Goal: Information Seeking & Learning: Learn about a topic

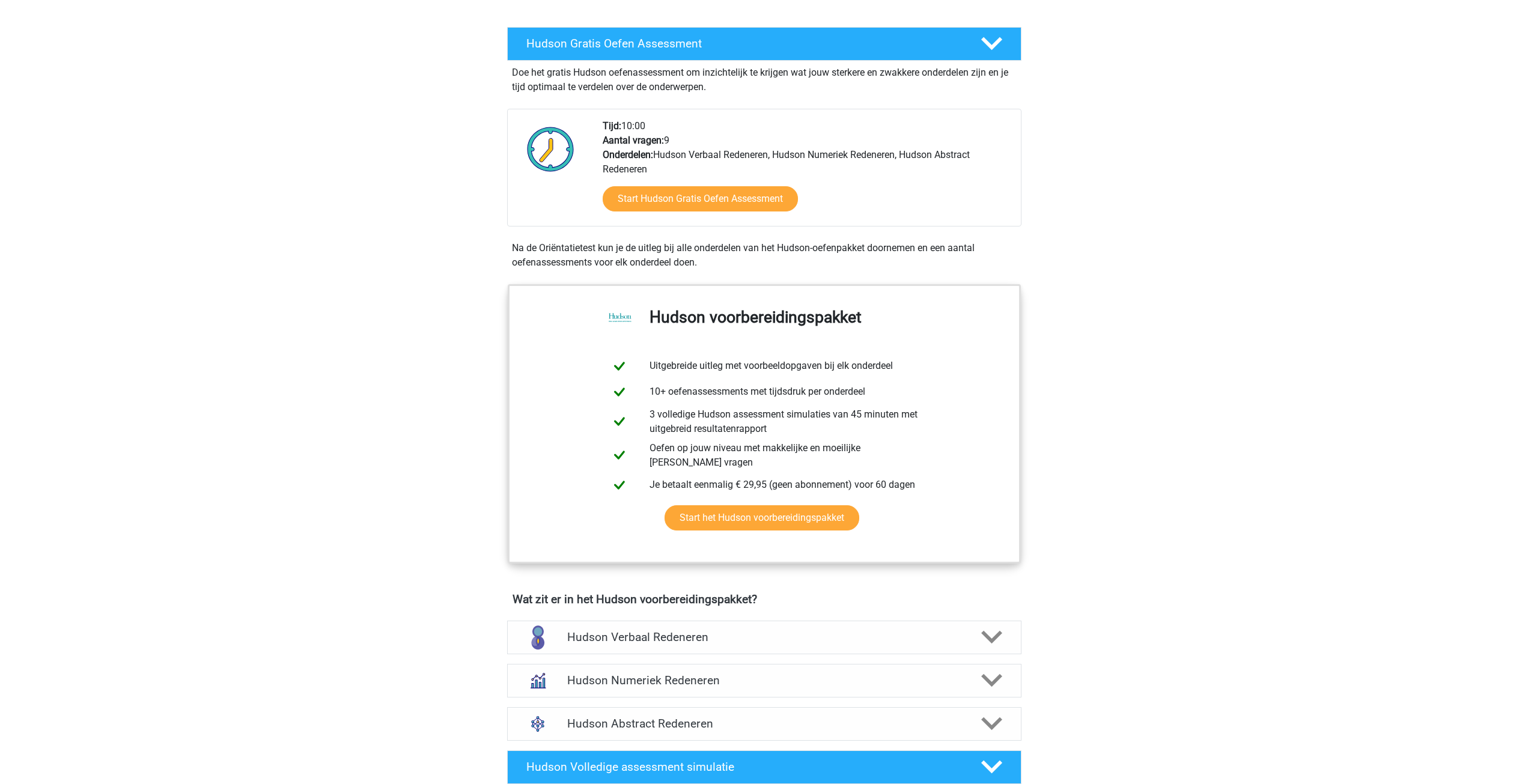
scroll to position [376, 0]
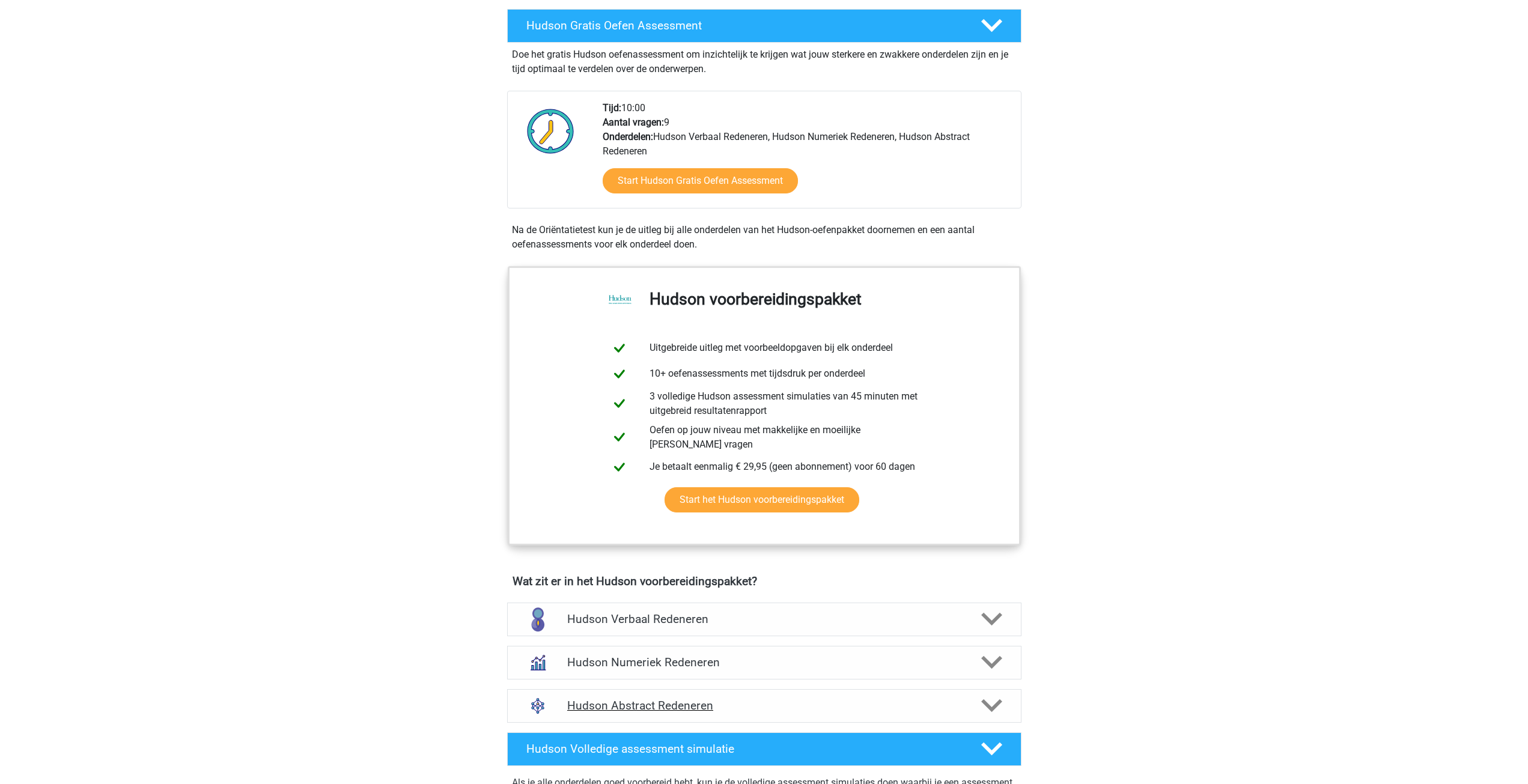
click at [817, 699] on h4 "Hudson Abstract Redeneren" at bounding box center [764, 705] width 393 height 14
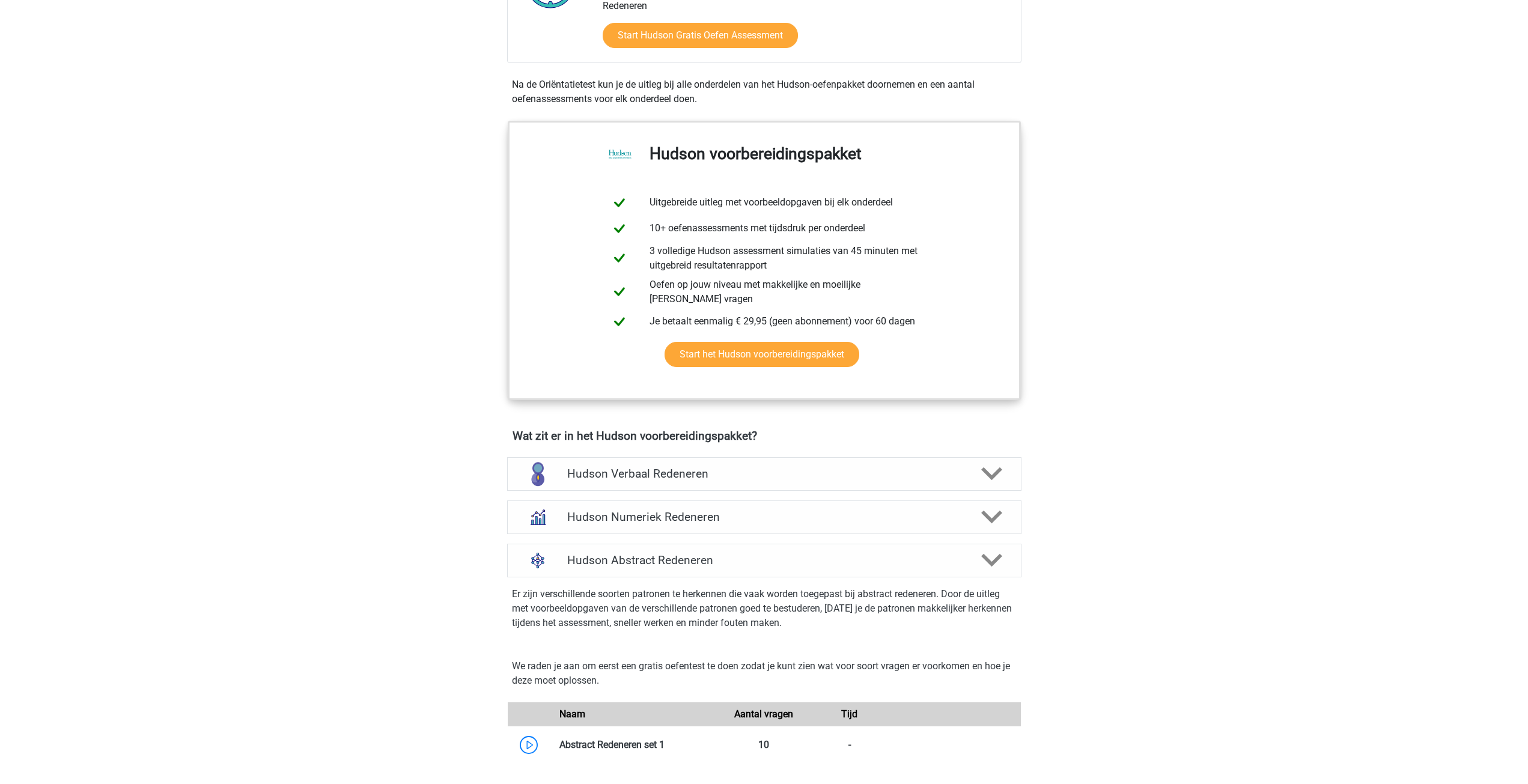
scroll to position [661, 0]
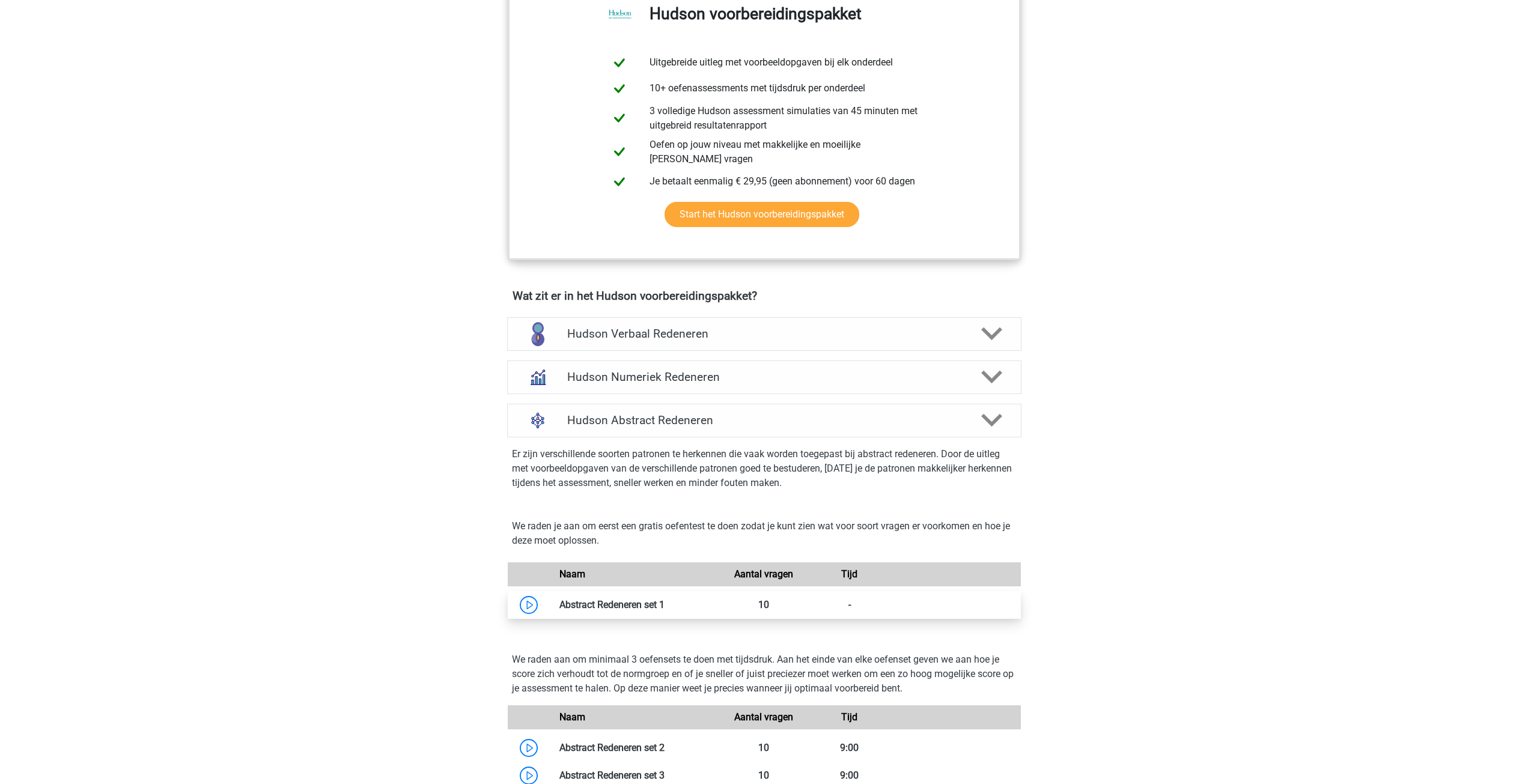
click at [665, 599] on link at bounding box center [665, 604] width 0 height 11
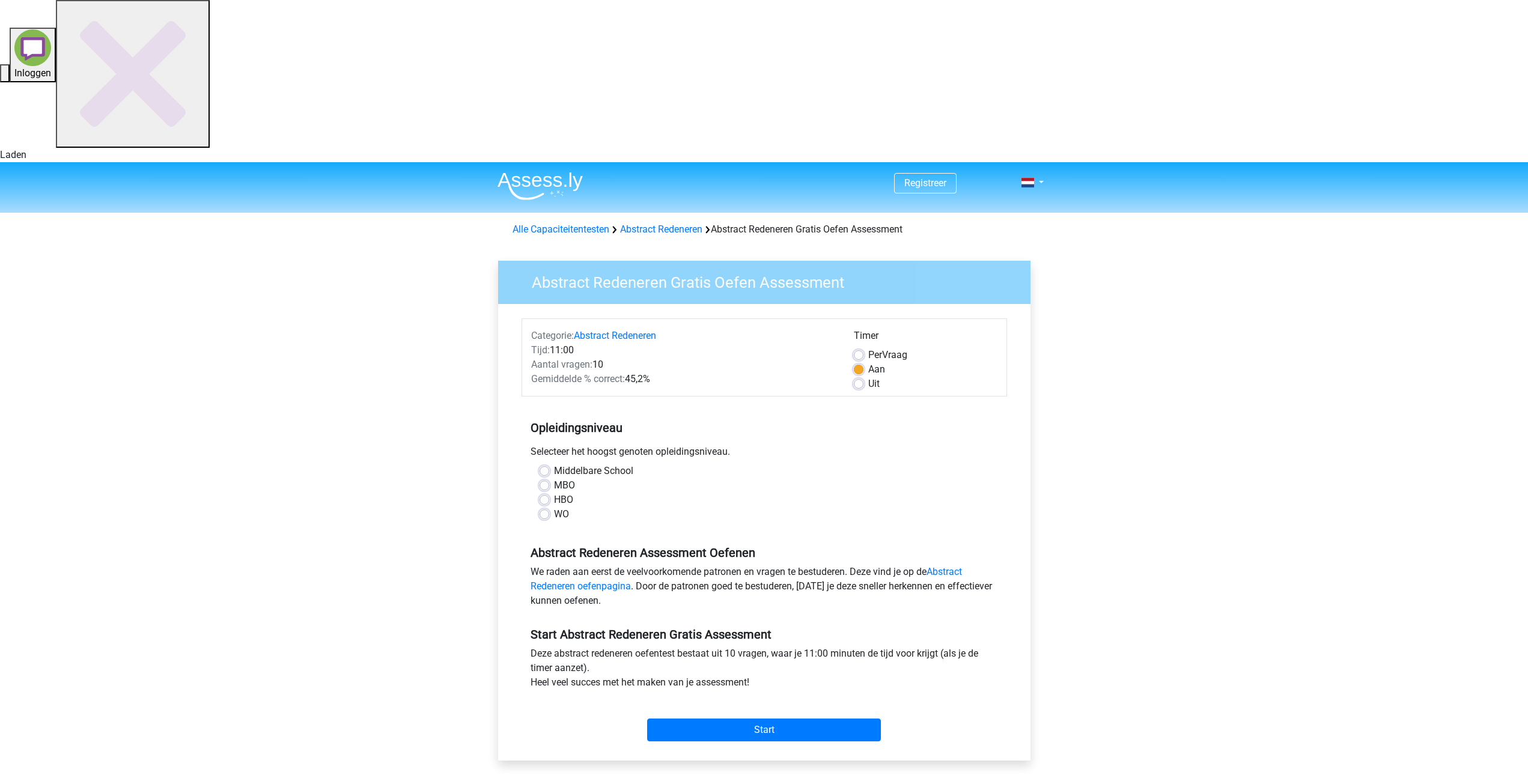
click at [554, 493] on label "HBO" at bounding box center [564, 500] width 19 height 14
click at [543, 493] on input "HBO" at bounding box center [545, 498] width 10 height 12
radio input "true"
click at [764, 719] on input "Start" at bounding box center [764, 730] width 234 height 23
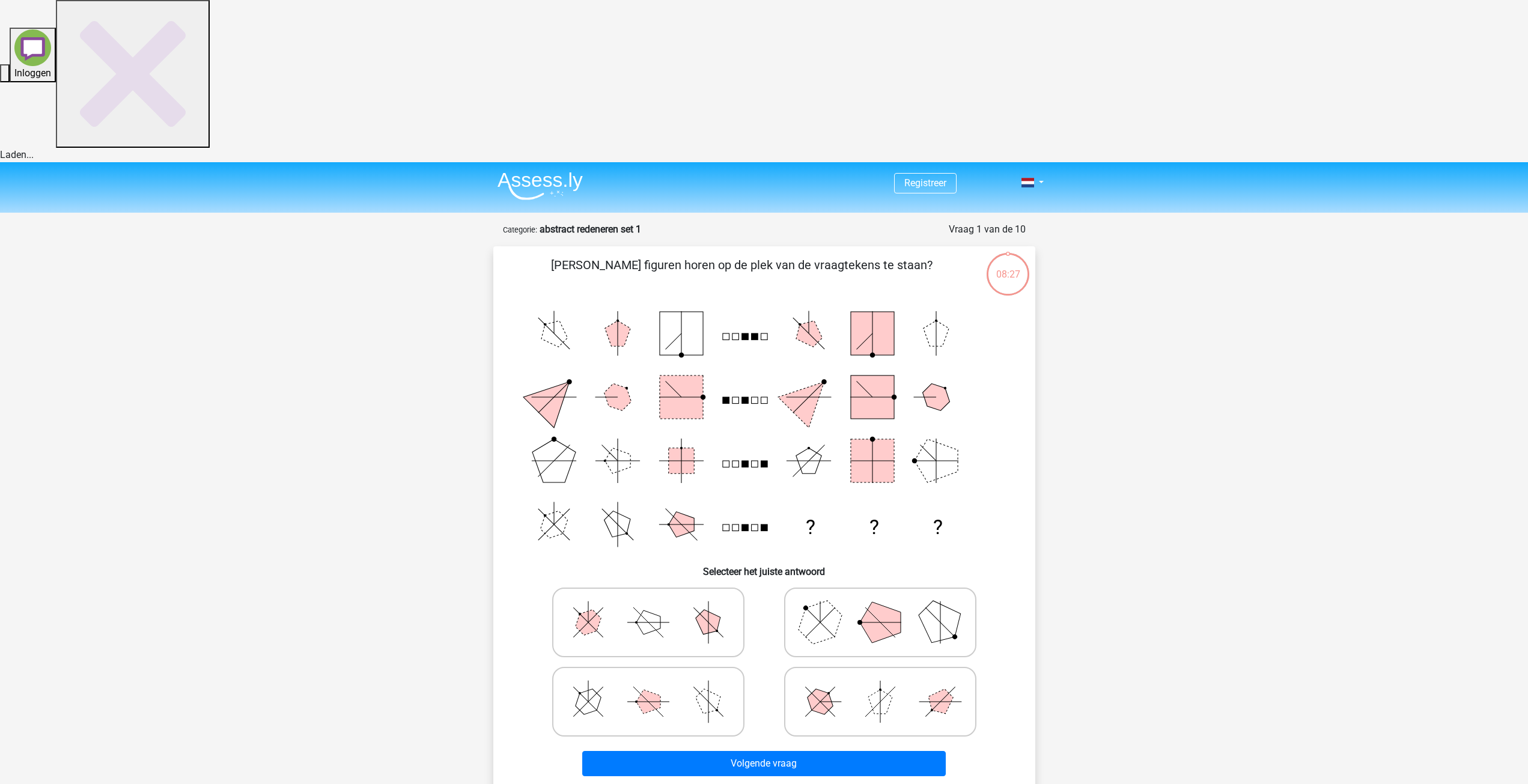
click at [903, 592] on icon at bounding box center [881, 622] width 180 height 60
click at [889, 599] on input "radio" at bounding box center [885, 603] width 8 height 8
radio input "true"
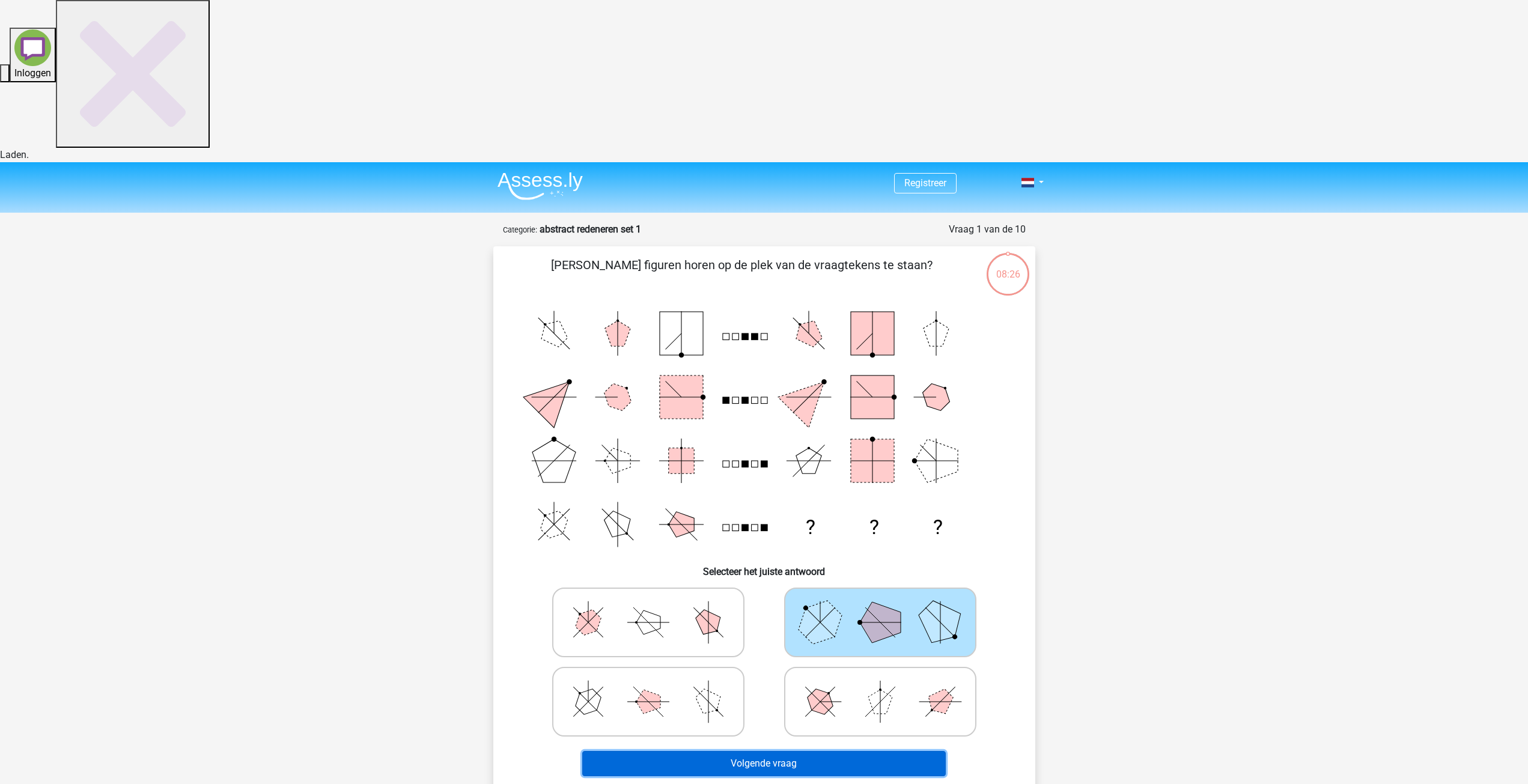
click at [839, 751] on button "Volgende vraag" at bounding box center [764, 763] width 364 height 25
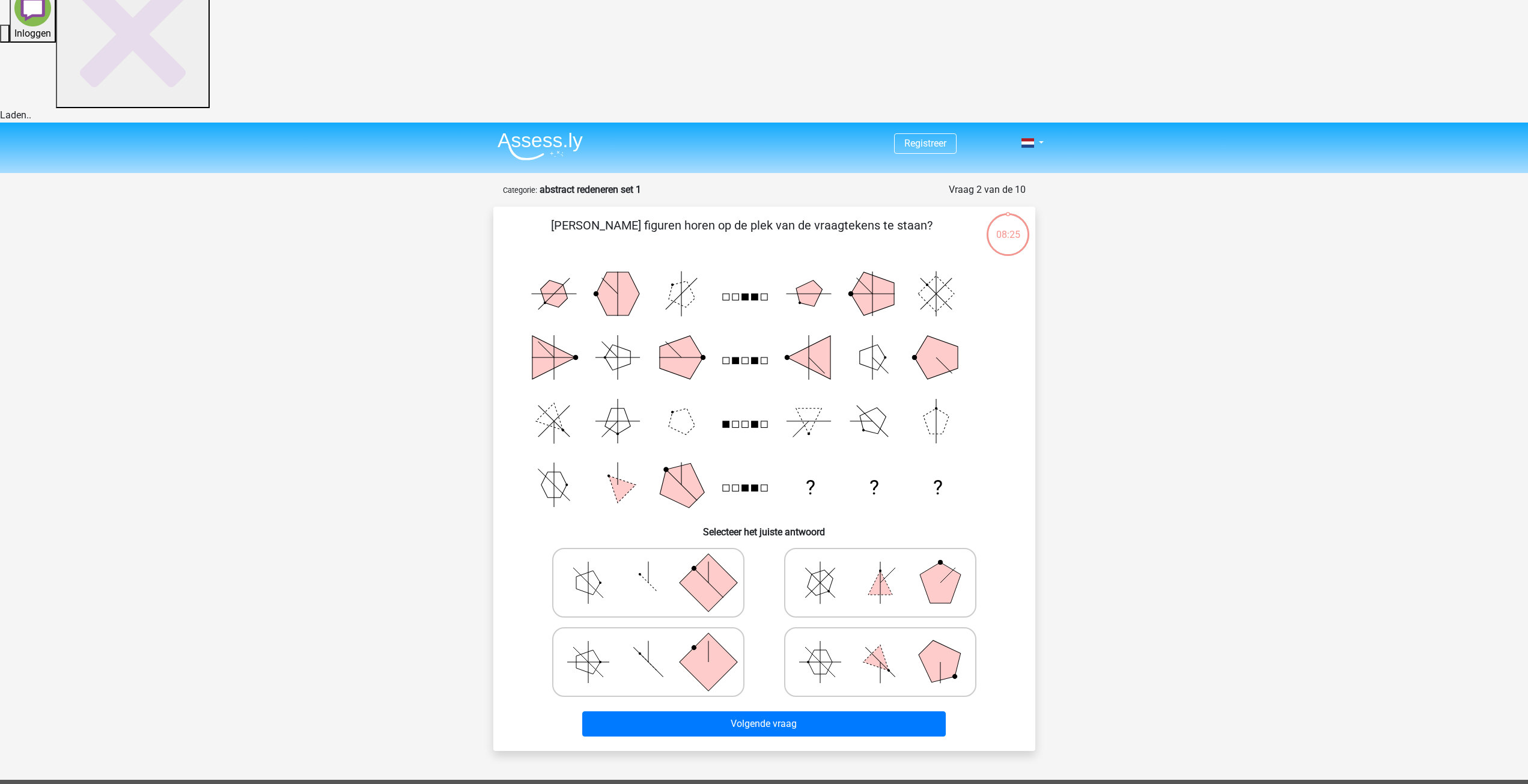
scroll to position [60, 0]
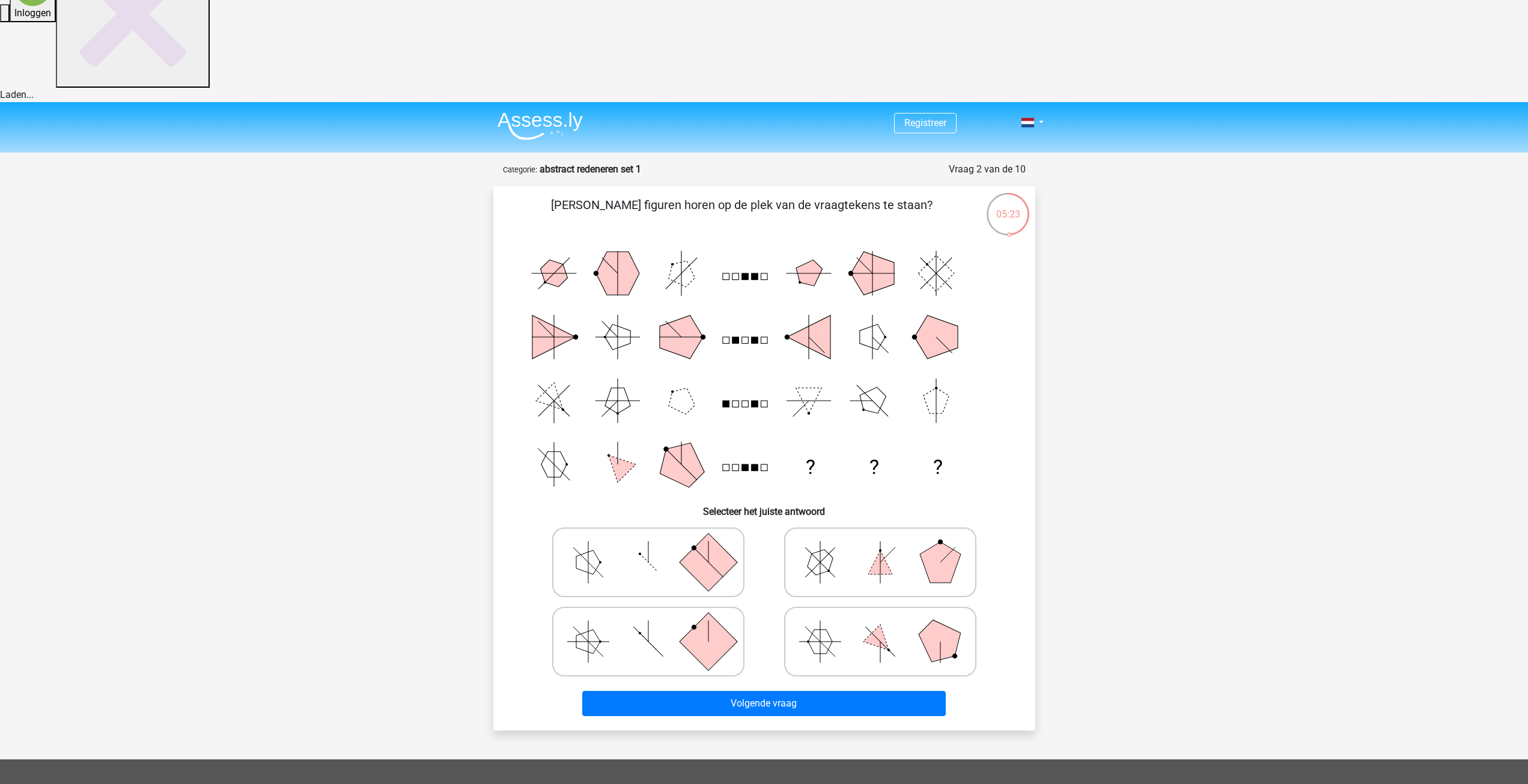
click at [654, 532] on icon at bounding box center [648, 562] width 180 height 60
click at [654, 540] on input "radio" at bounding box center [652, 544] width 8 height 8
radio input "true"
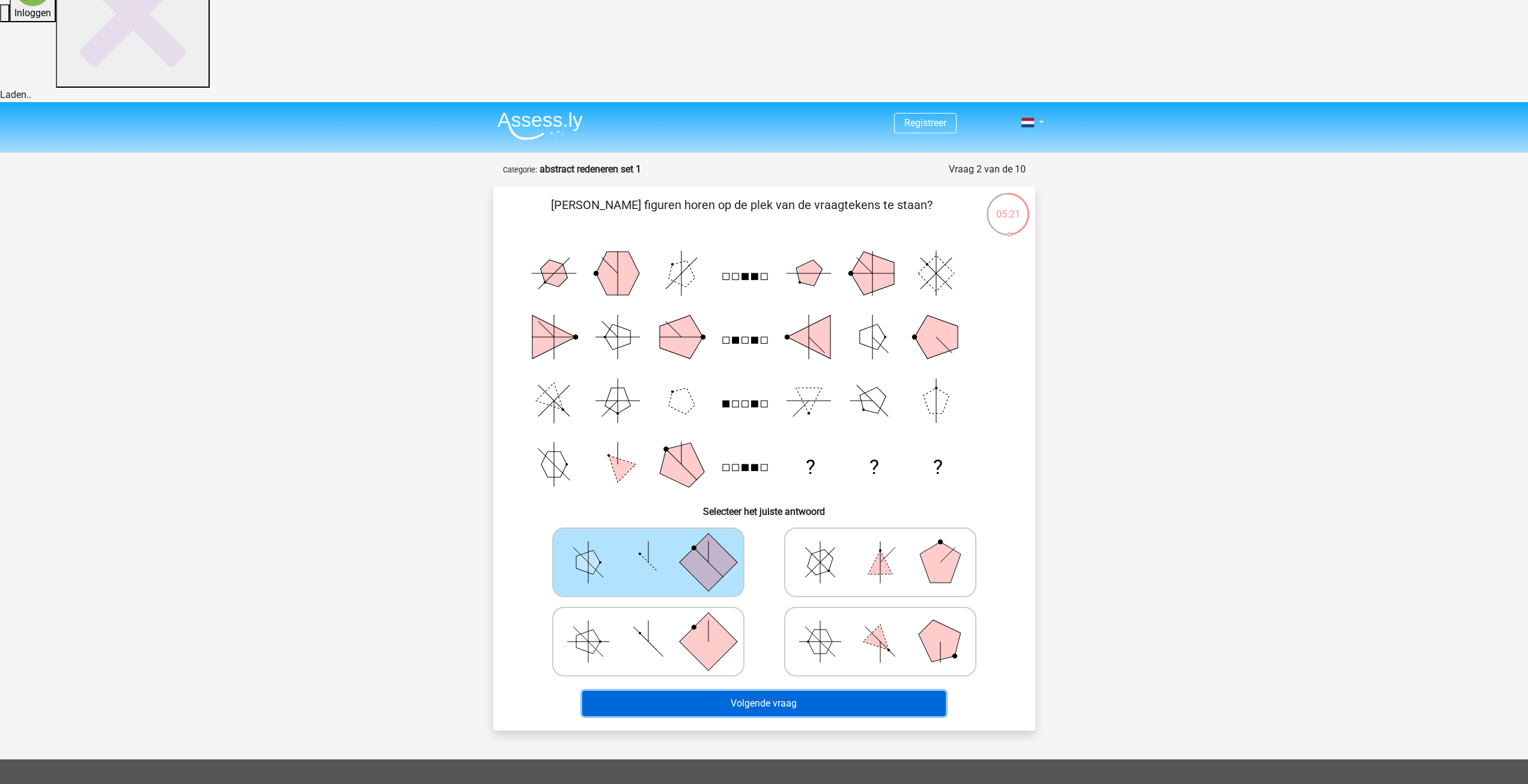
click at [795, 691] on button "Volgende vraag" at bounding box center [764, 704] width 364 height 25
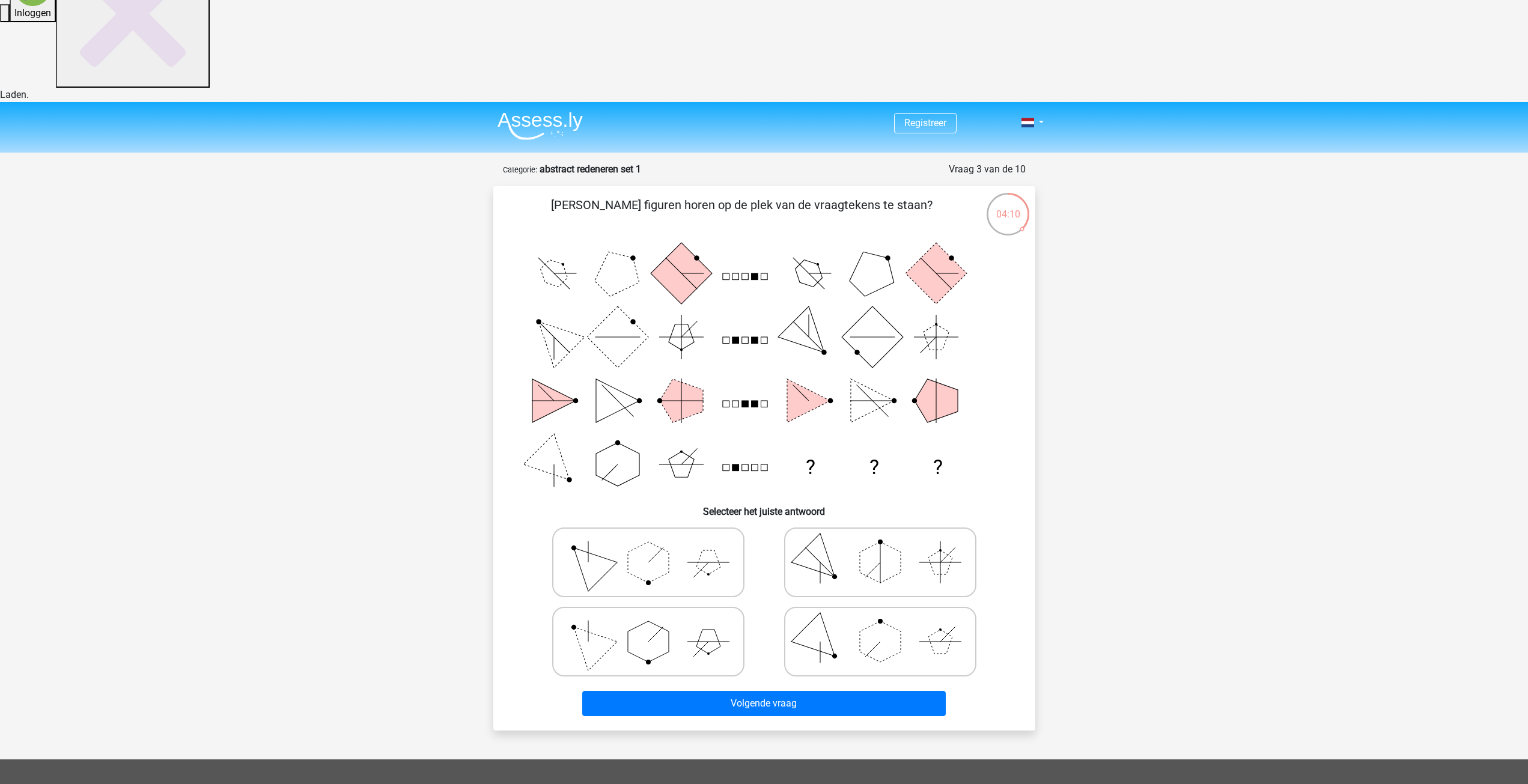
click at [685, 611] on icon at bounding box center [648, 641] width 180 height 60
click at [656, 618] on input "radio" at bounding box center [652, 622] width 8 height 8
radio input "true"
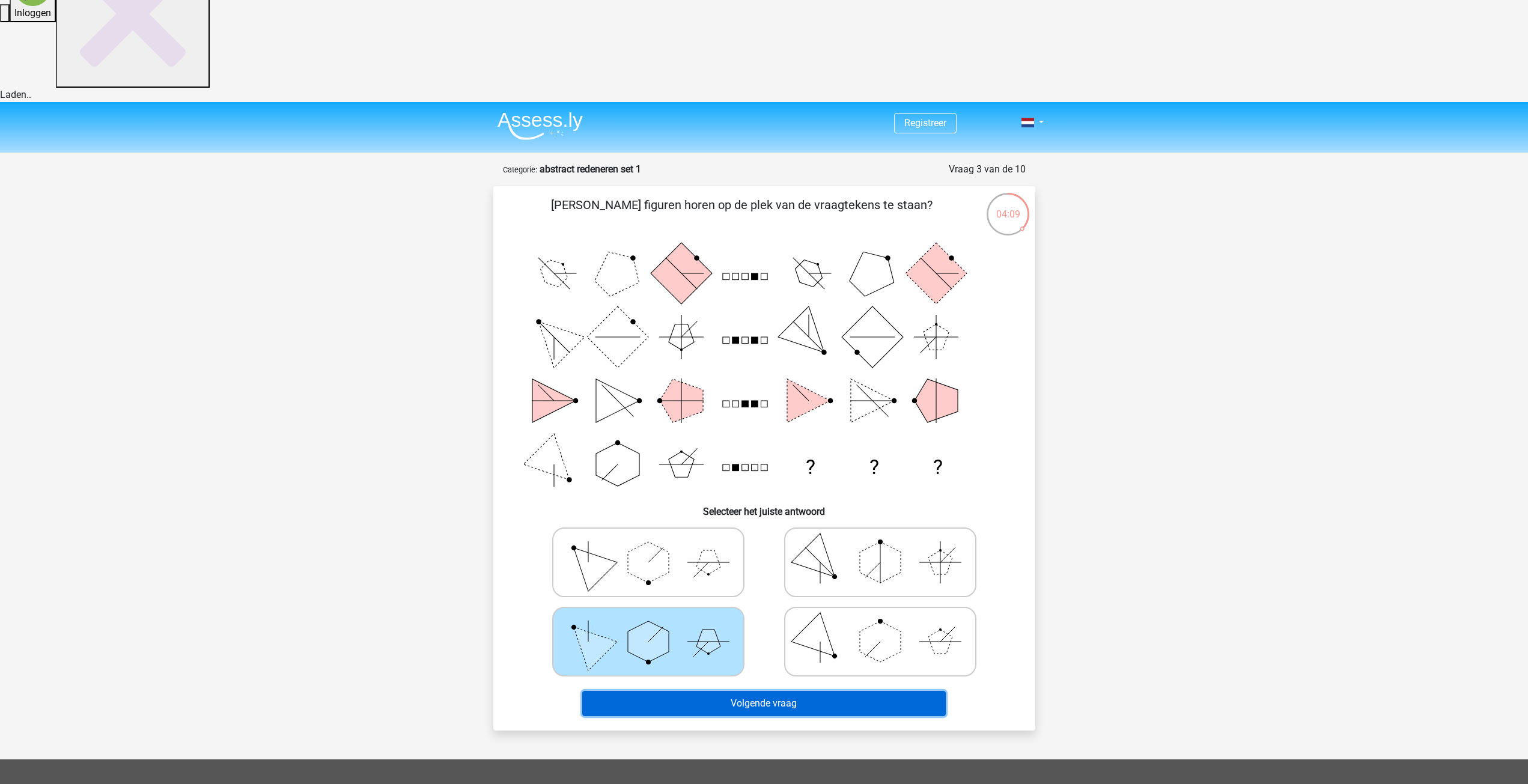
click at [771, 691] on button "Volgende vraag" at bounding box center [764, 704] width 364 height 25
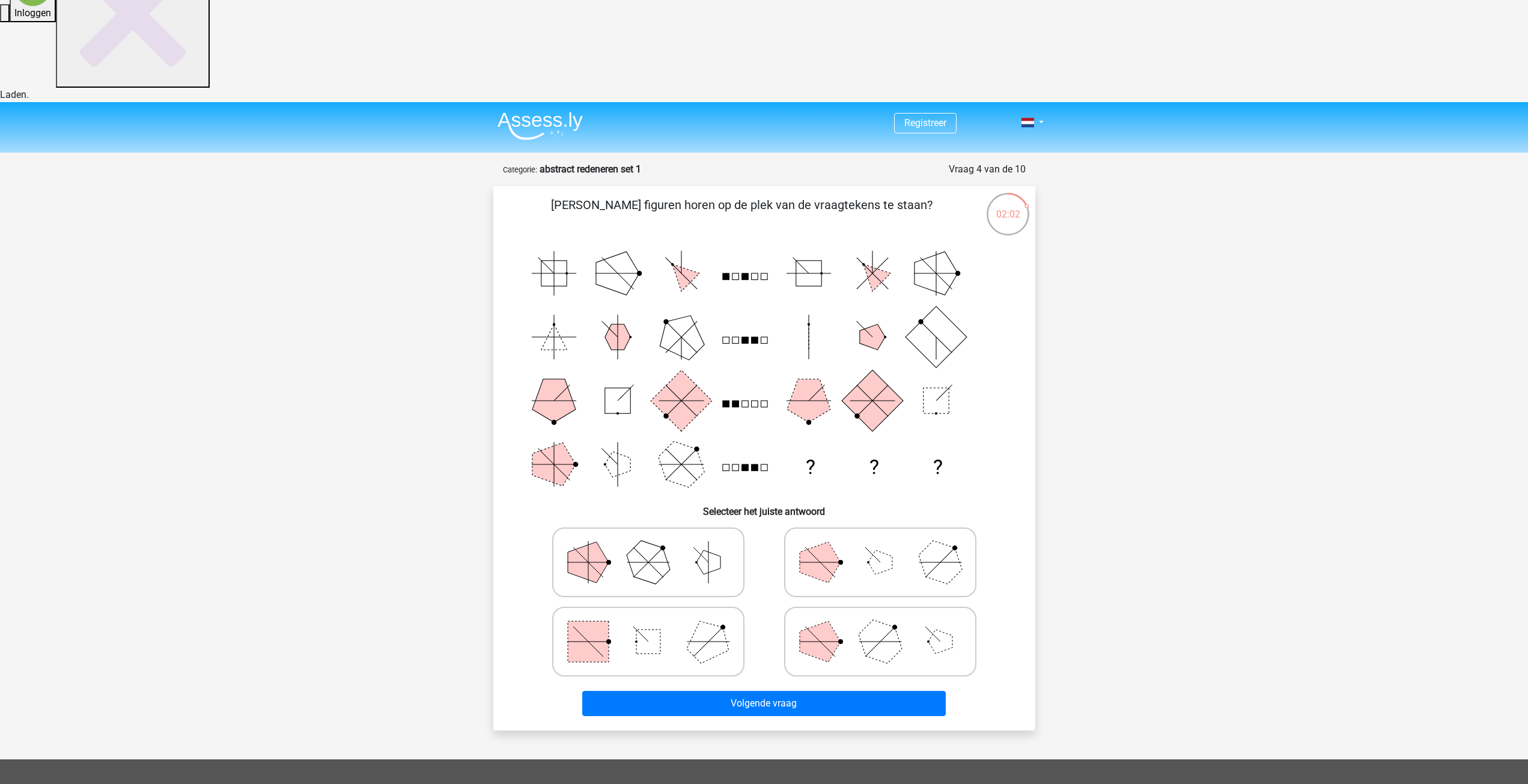
click at [703, 612] on polygon at bounding box center [708, 641] width 57 height 57
click at [656, 618] on input "radio" at bounding box center [652, 622] width 8 height 8
radio input "true"
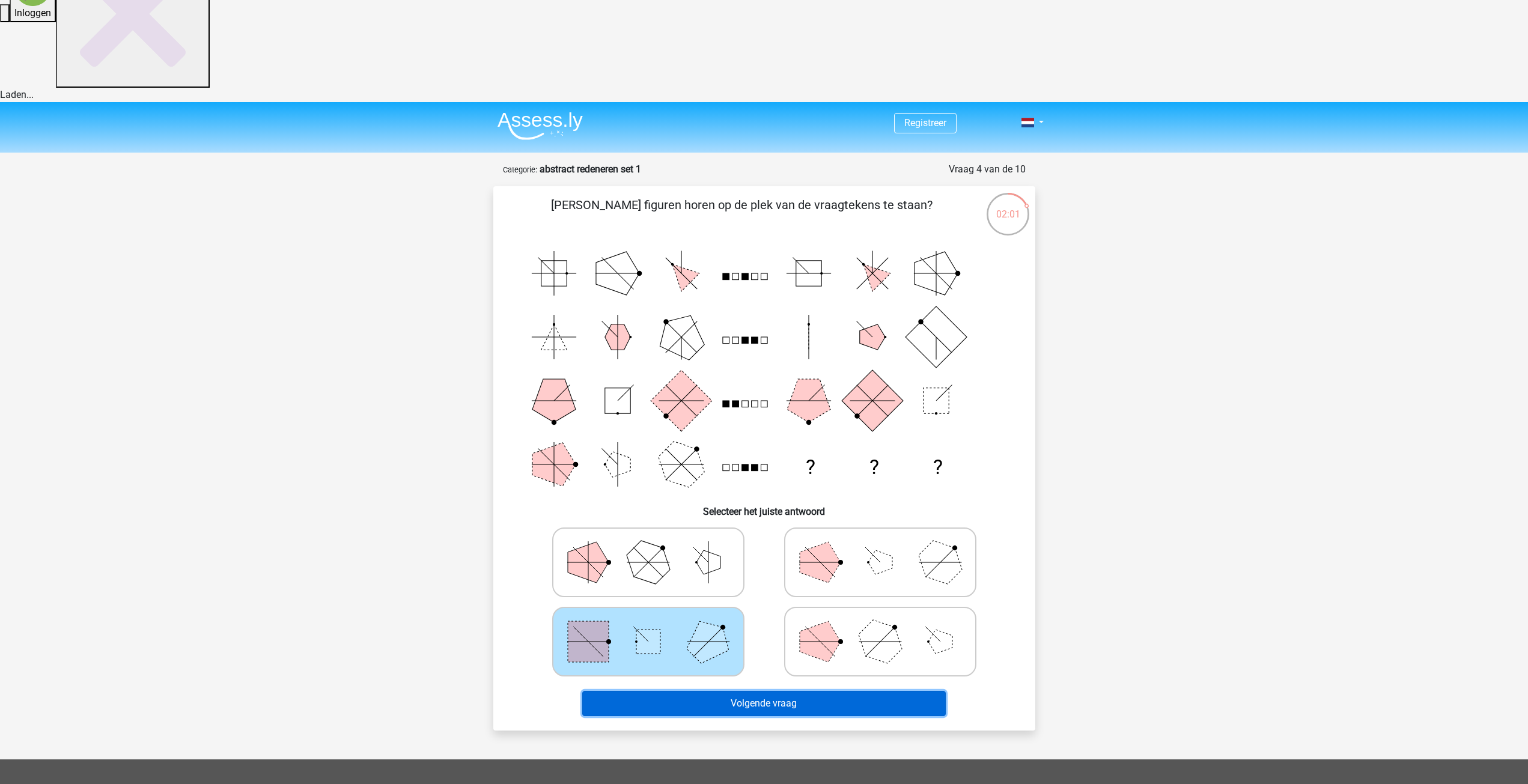
click at [780, 691] on button "Volgende vraag" at bounding box center [764, 704] width 364 height 25
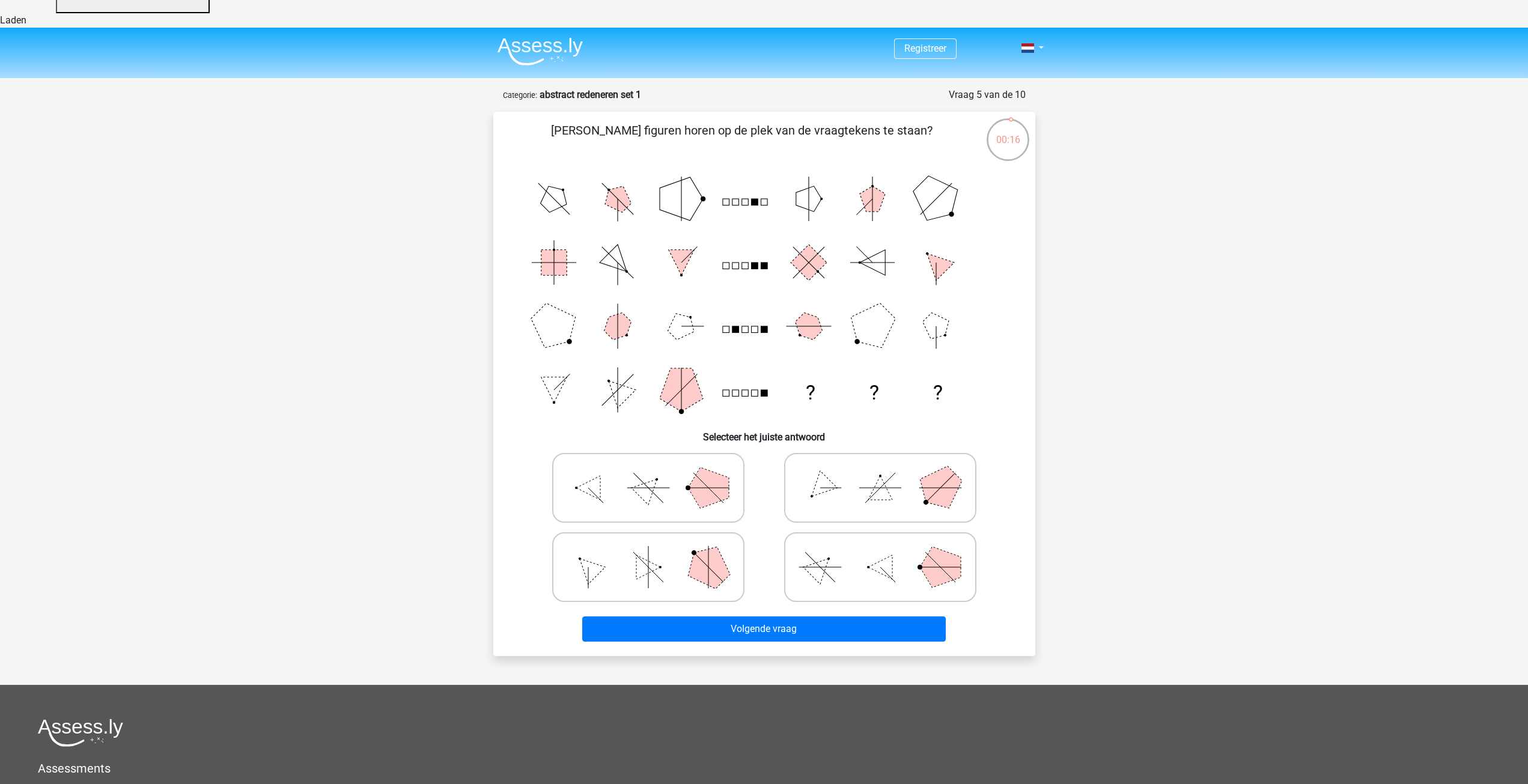
scroll to position [150, 0]
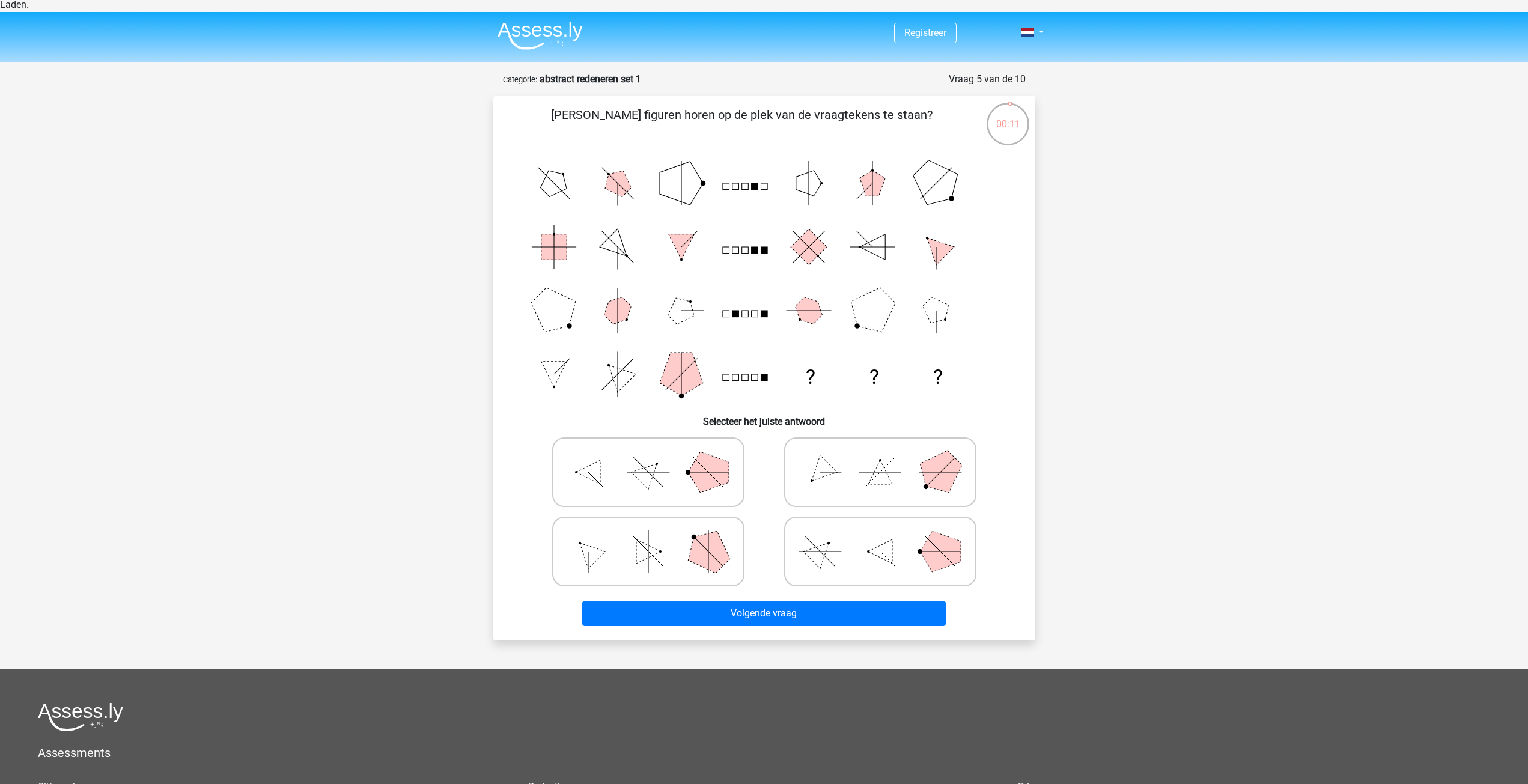
click at [593, 534] on polygon at bounding box center [588, 551] width 34 height 34
click at [648, 529] on input "radio" at bounding box center [652, 532] width 8 height 8
radio input "true"
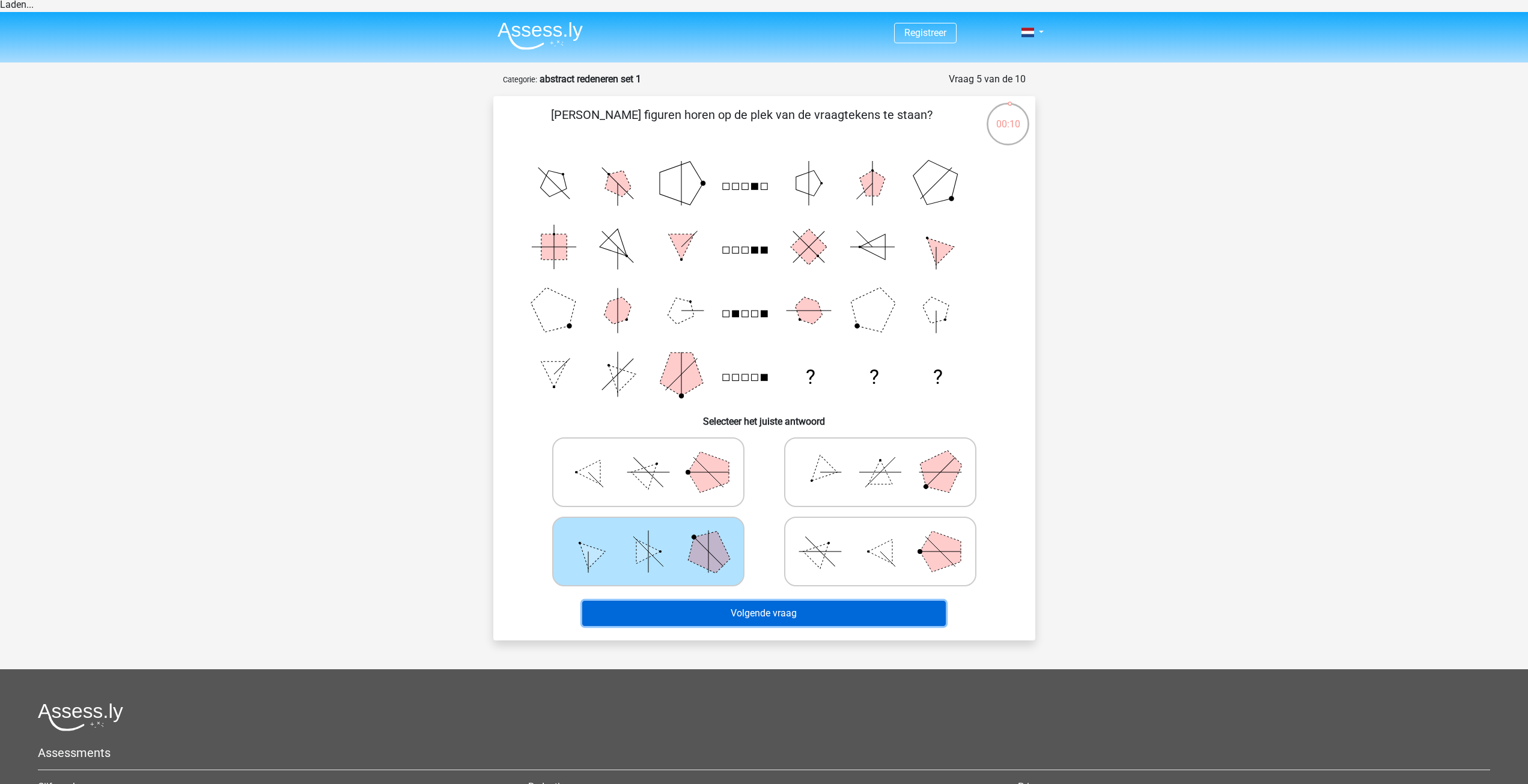
click at [784, 601] on button "Volgende vraag" at bounding box center [764, 614] width 364 height 25
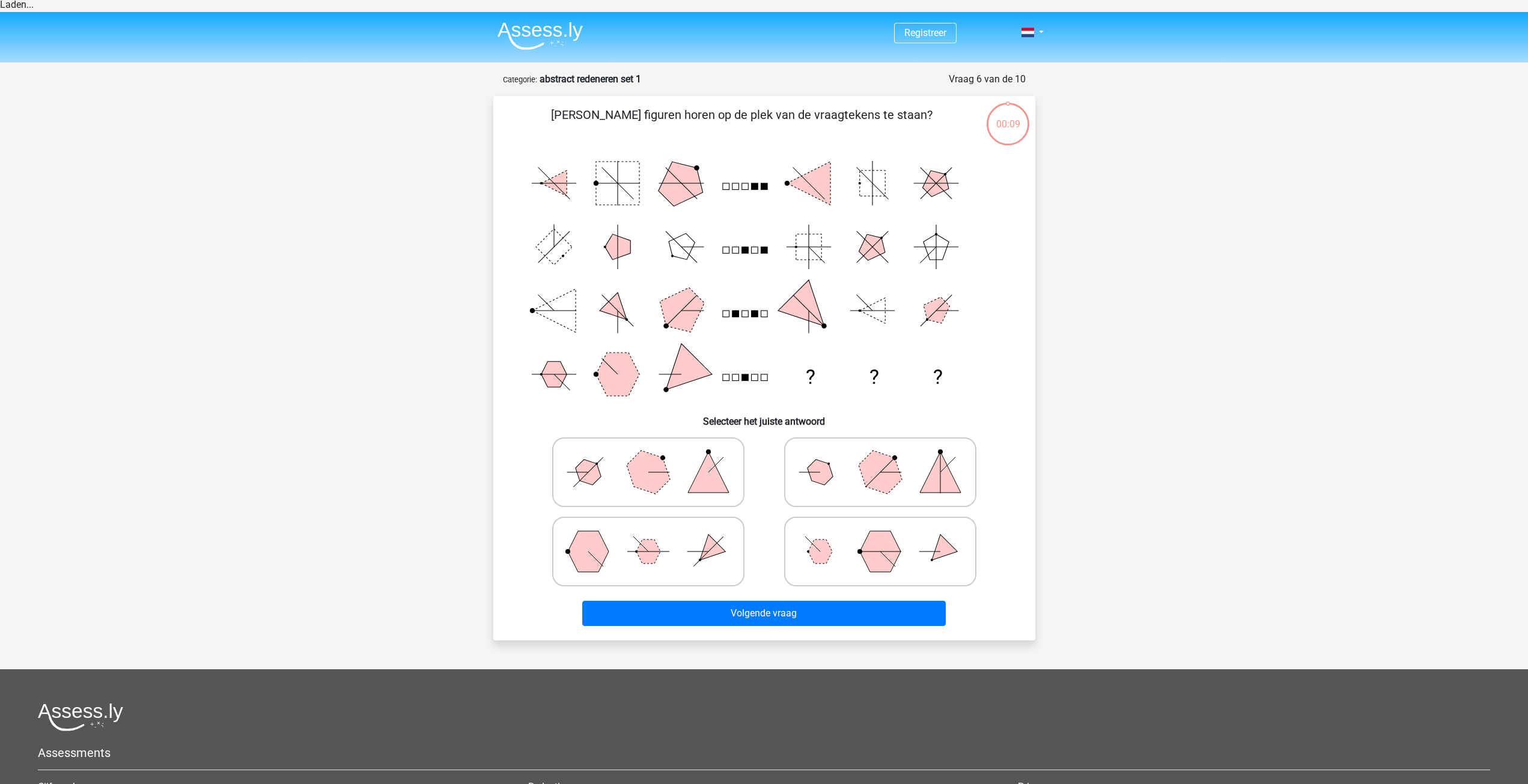
scroll to position [60, 0]
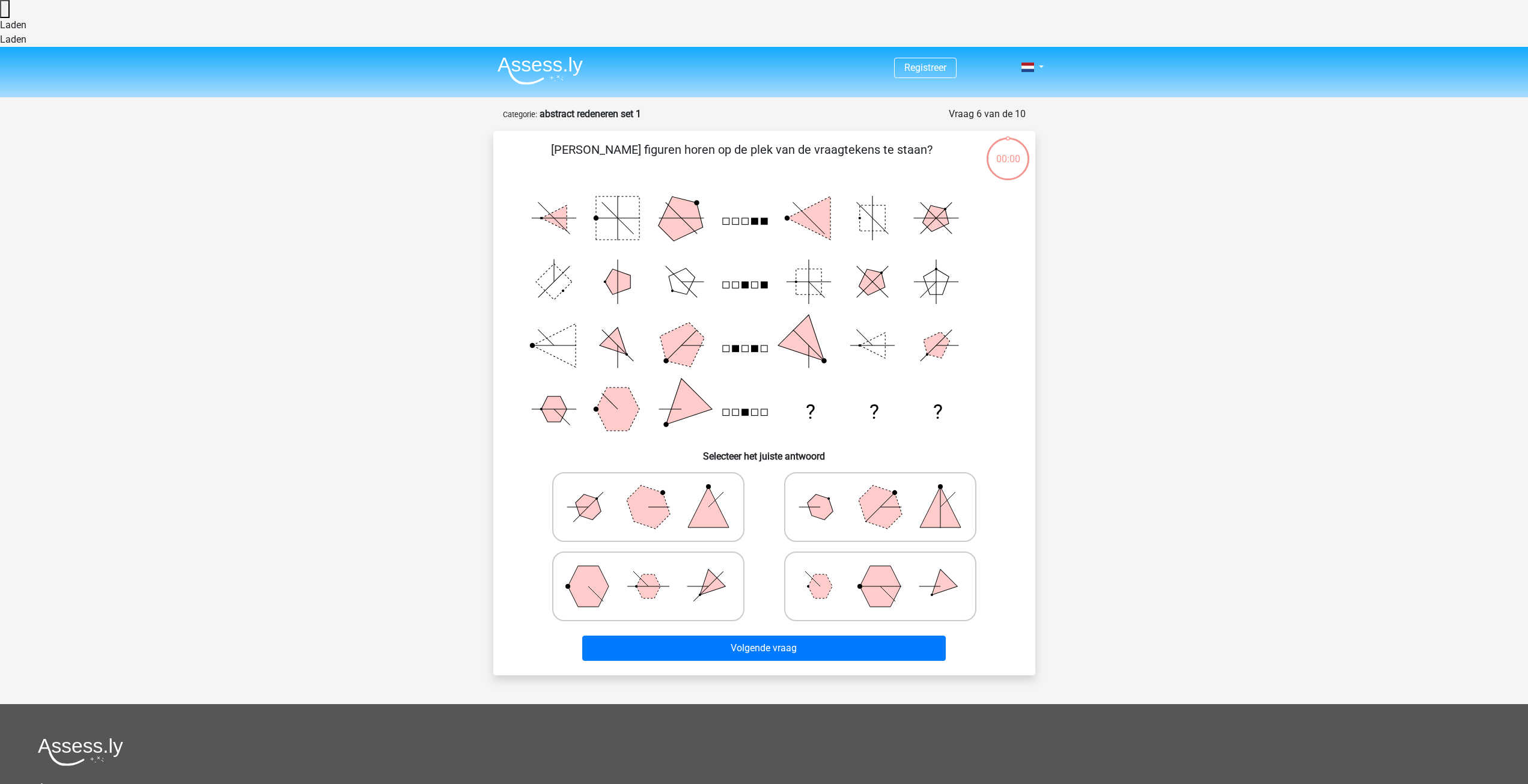
scroll to position [60, 0]
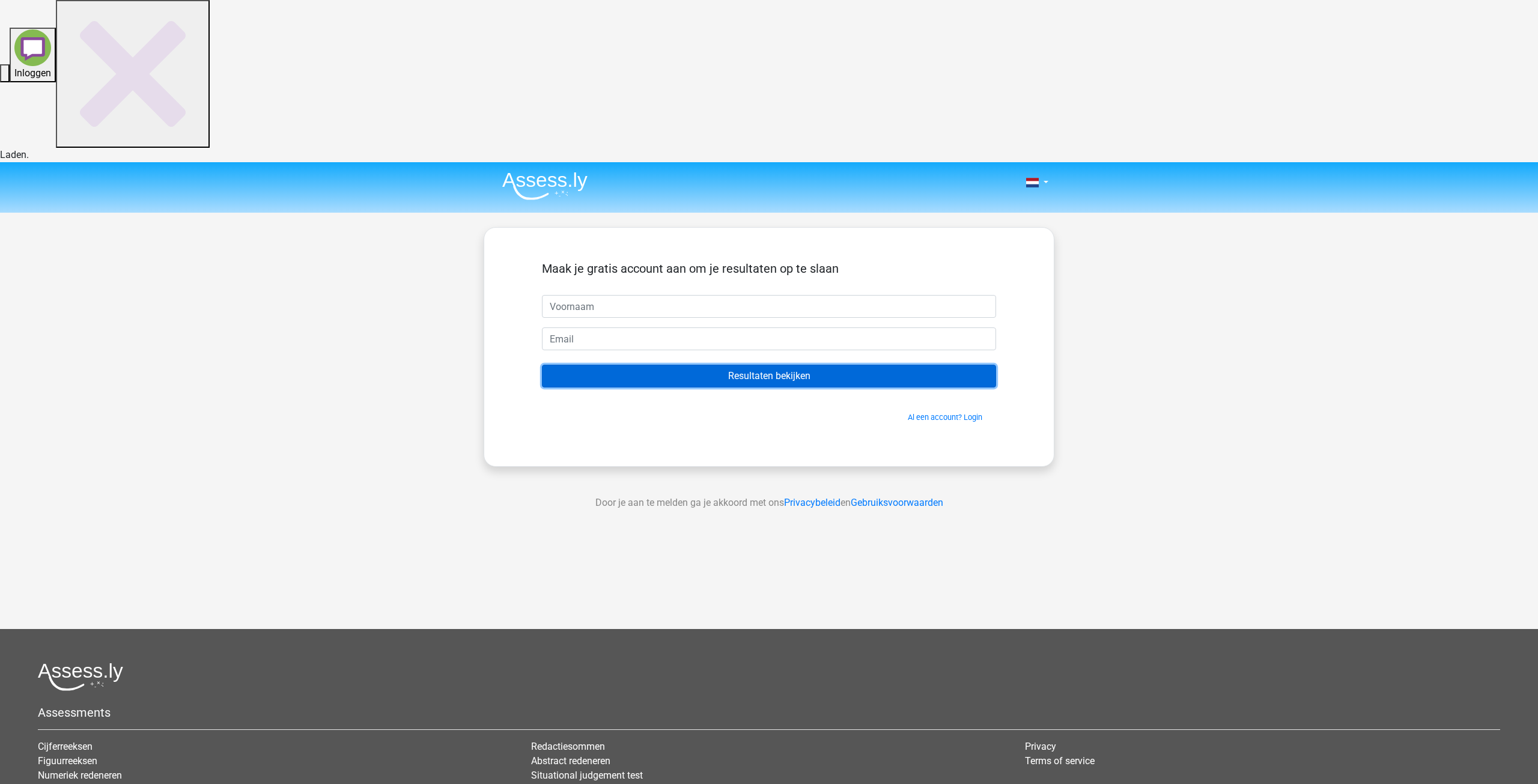
click at [790, 365] on input "Resultaten bekijken" at bounding box center [769, 376] width 455 height 23
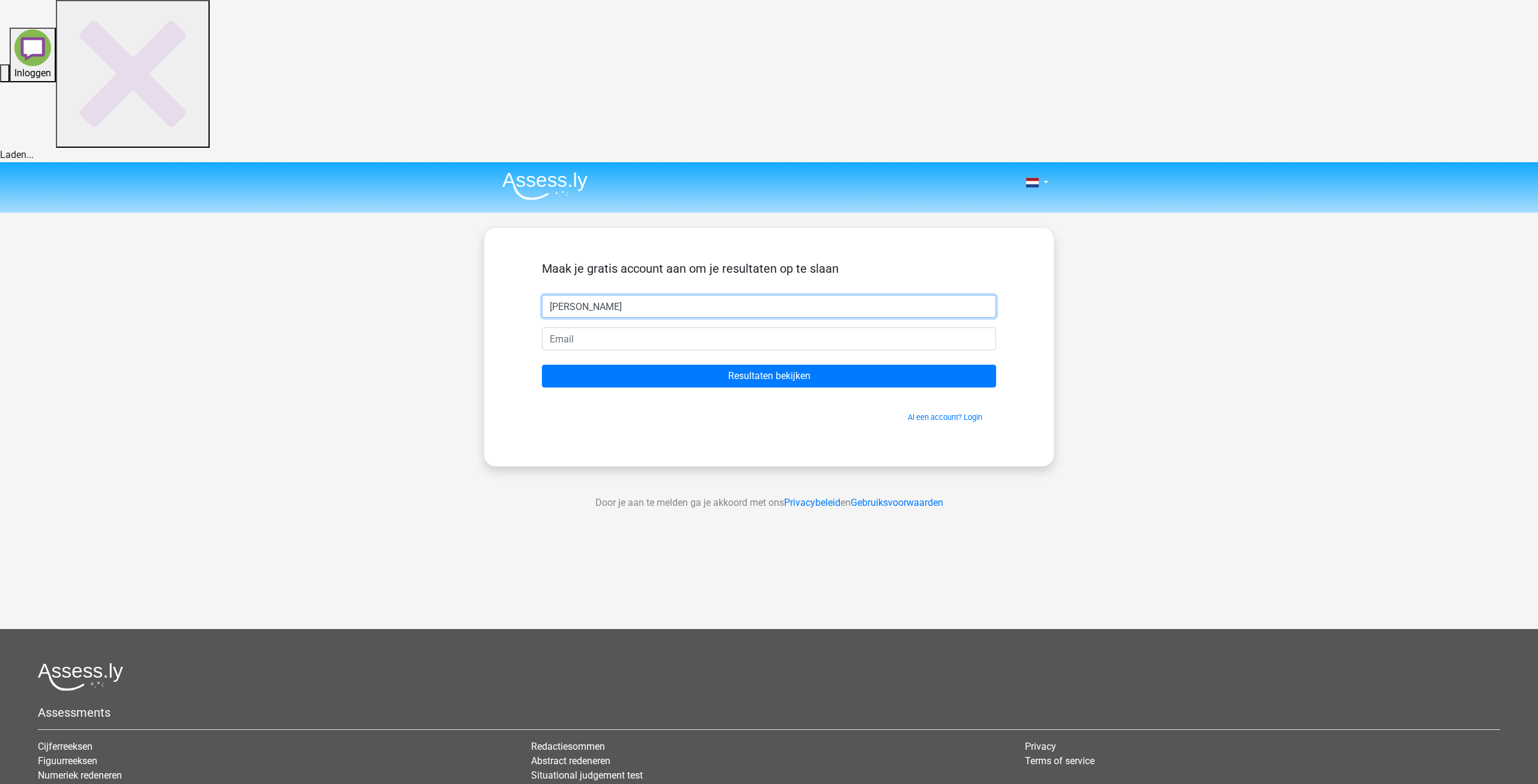
type input "Maria"
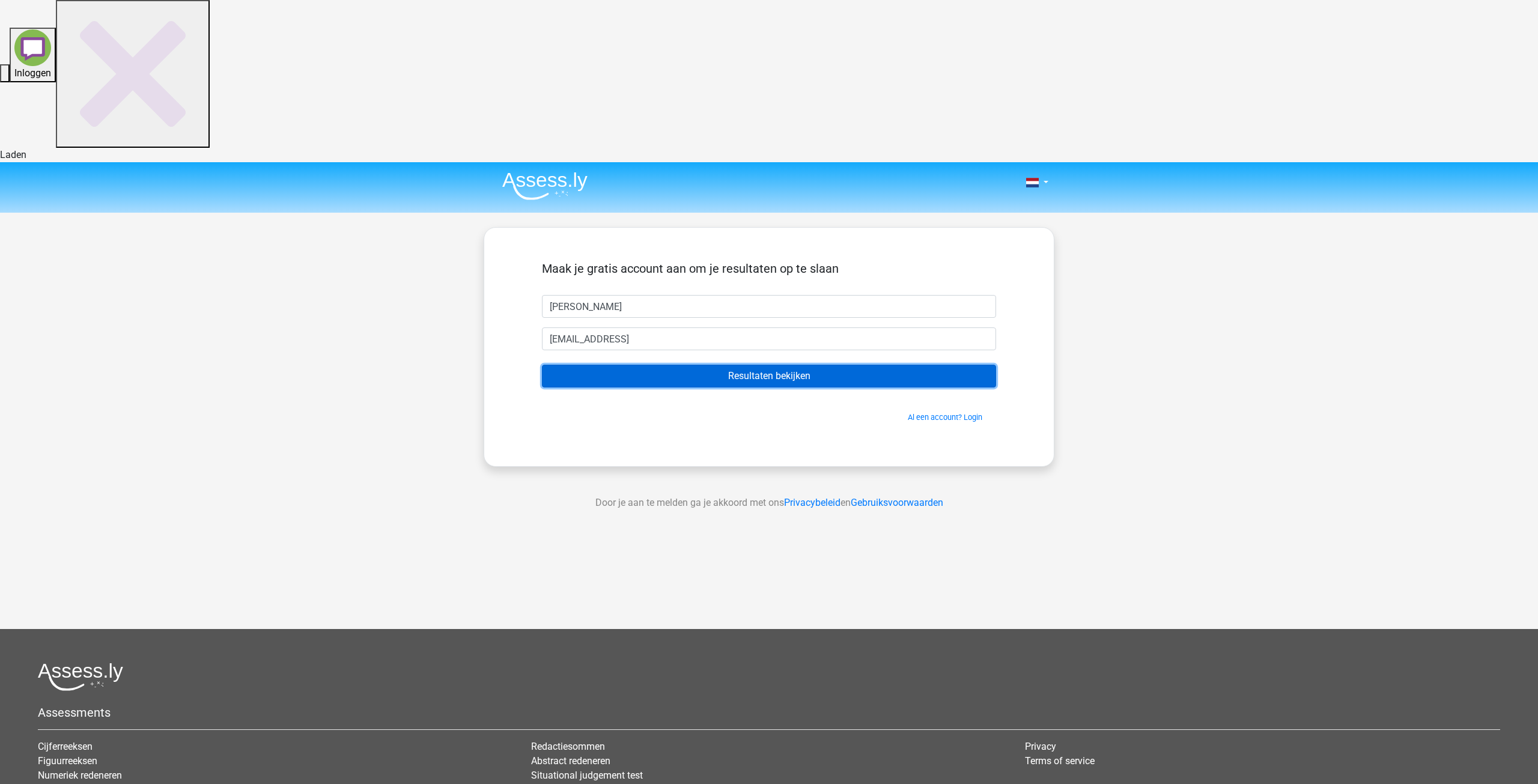
drag, startPoint x: 732, startPoint y: 214, endPoint x: 717, endPoint y: 177, distance: 39.9
click at [717, 261] on form "Maak je gratis account aan om je resultaten op te slaan Maria mariaignaciaeliza…" at bounding box center [769, 341] width 455 height 162
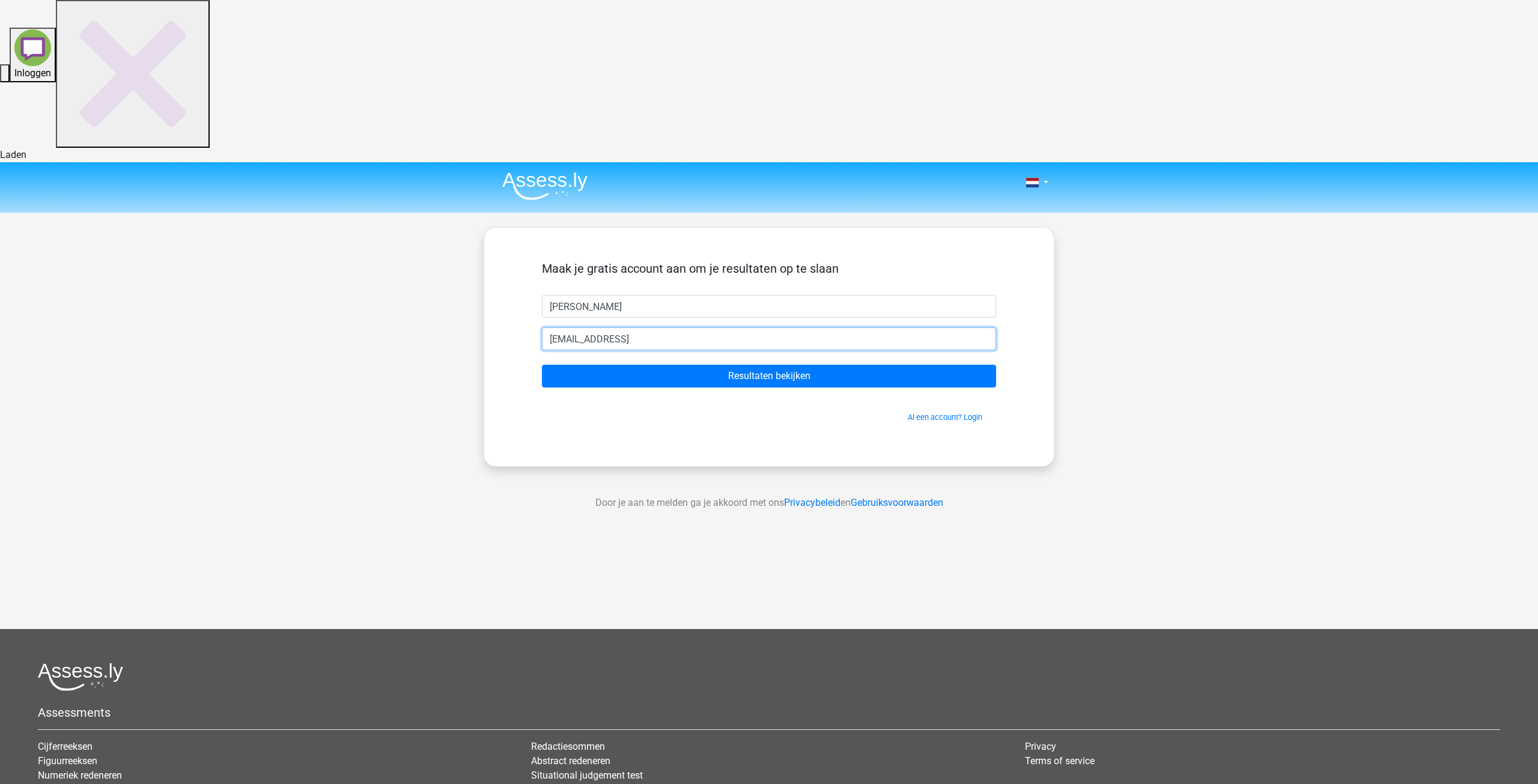
click at [717, 327] on input "mariaignaciaelizalde@yahoo.comm" at bounding box center [769, 338] width 455 height 23
type input "mariaignaciaelizalde@yahoo.com"
click at [724, 275] on div "Maak je gratis account aan om je resultaten op te slaan Maria mariaignaciaeliza…" at bounding box center [769, 346] width 512 height 181
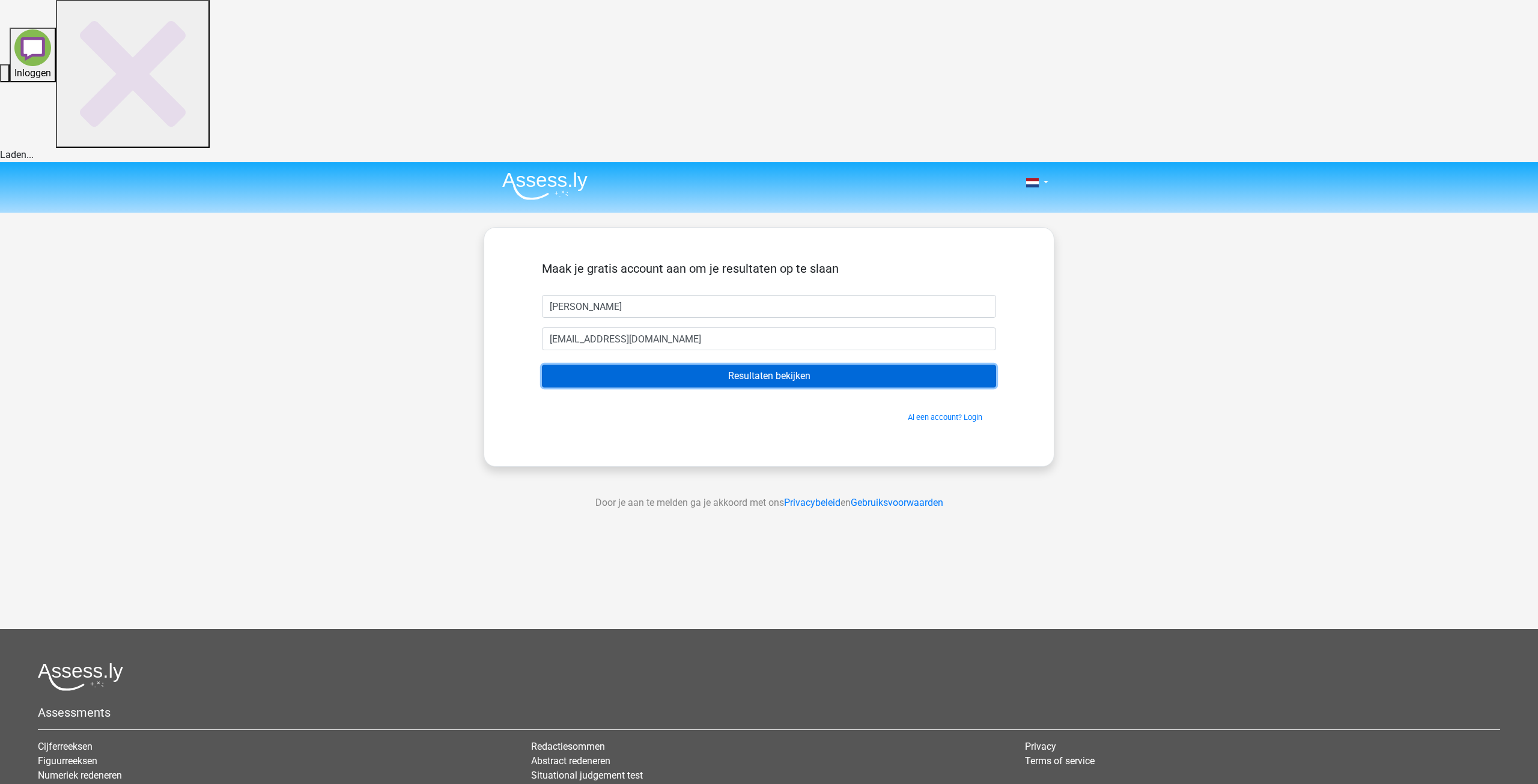
click at [758, 365] on input "Resultaten bekijken" at bounding box center [769, 376] width 455 height 23
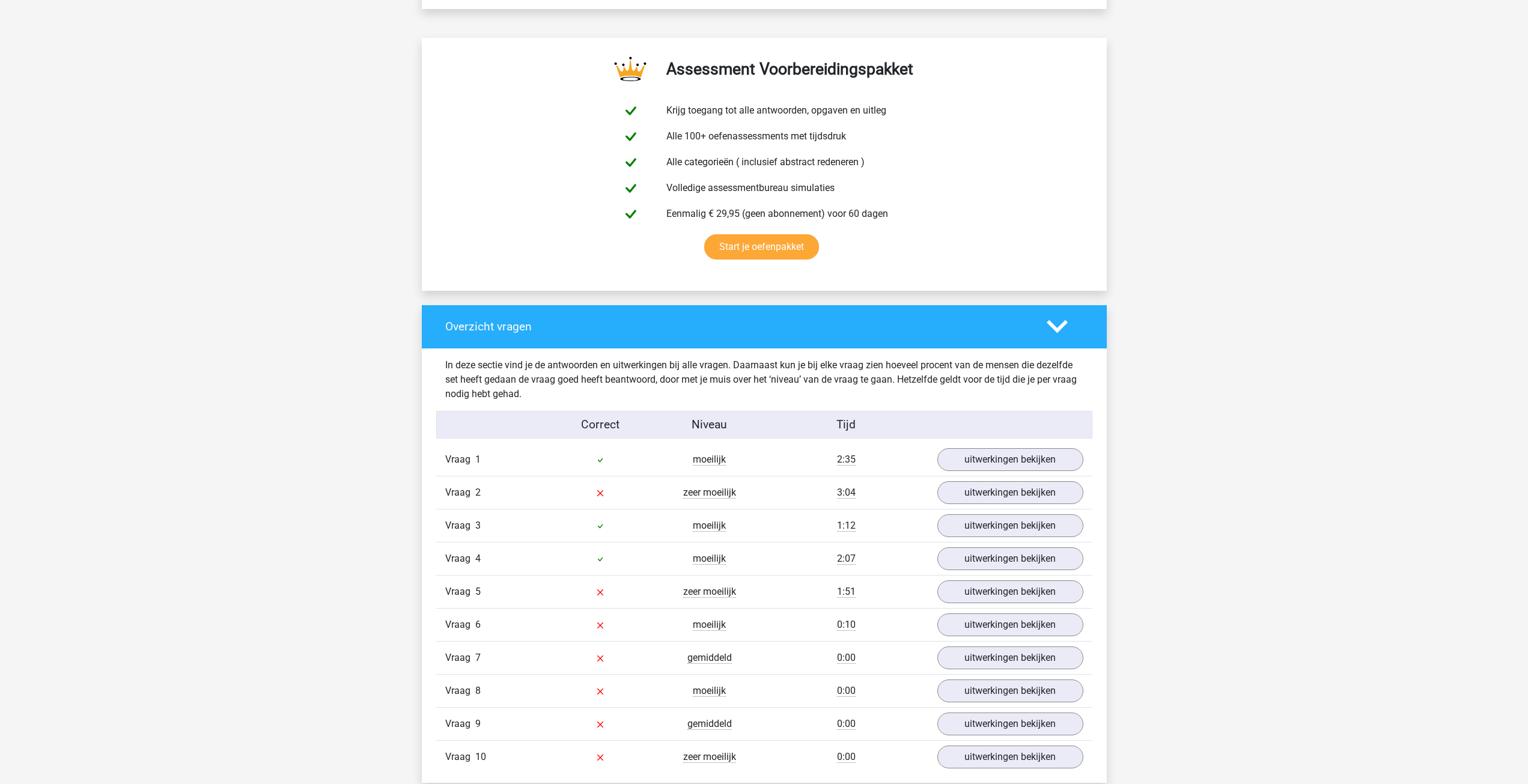
scroll to position [766, 0]
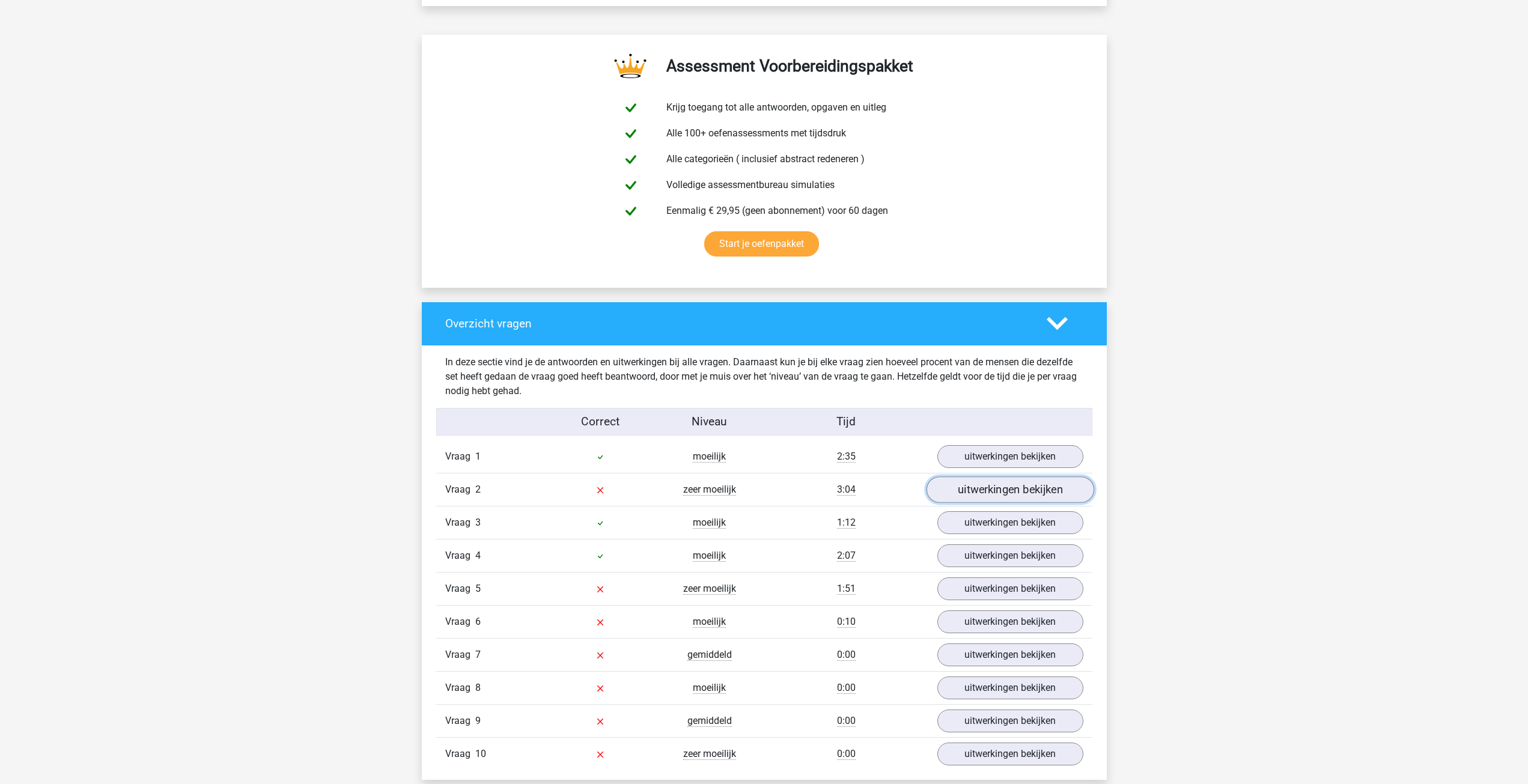
click at [1007, 477] on link "uitwerkingen bekijken" at bounding box center [1010, 490] width 168 height 26
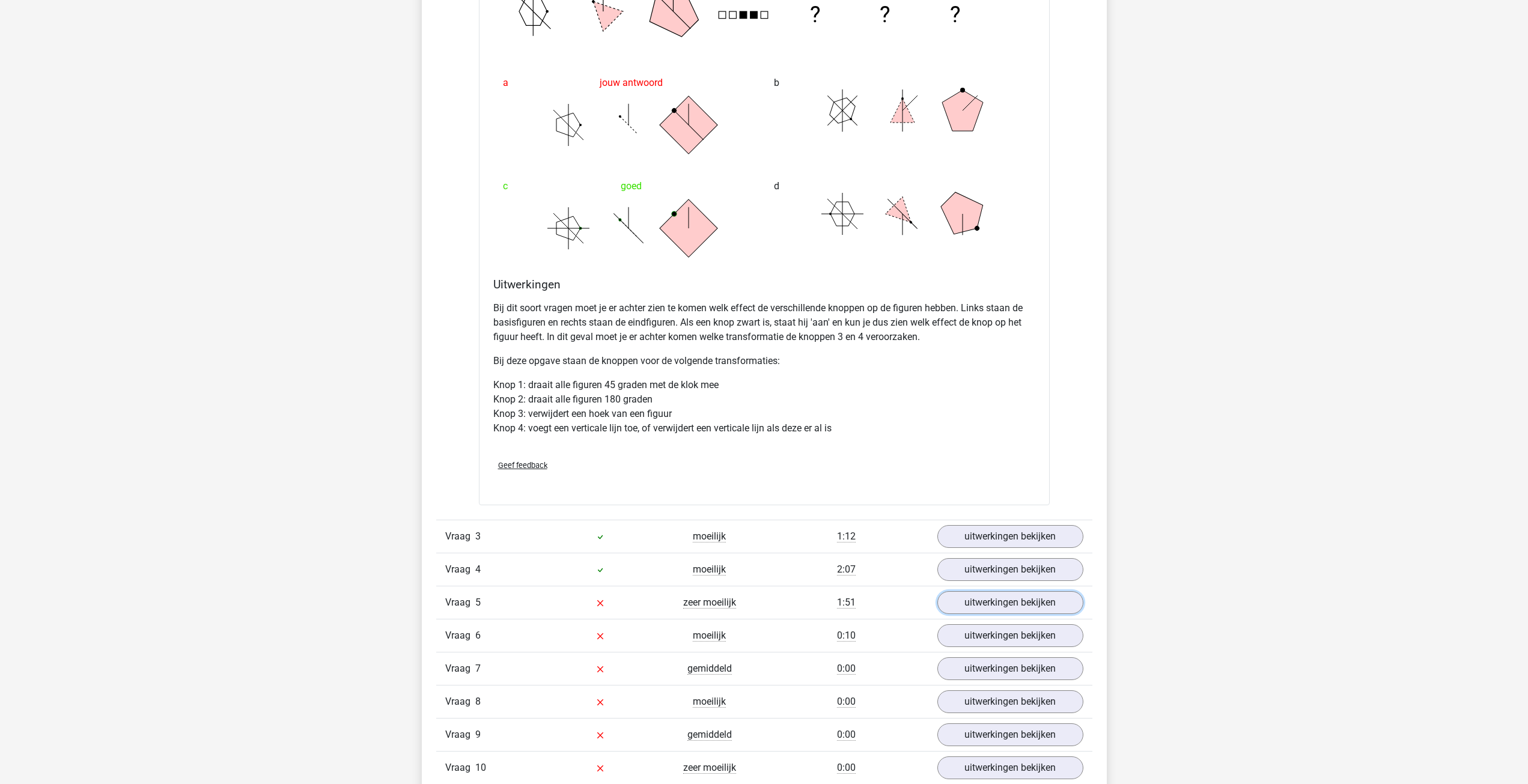
scroll to position [1547, 0]
click at [985, 587] on link "uitwerkingen bekijken" at bounding box center [1010, 599] width 168 height 26
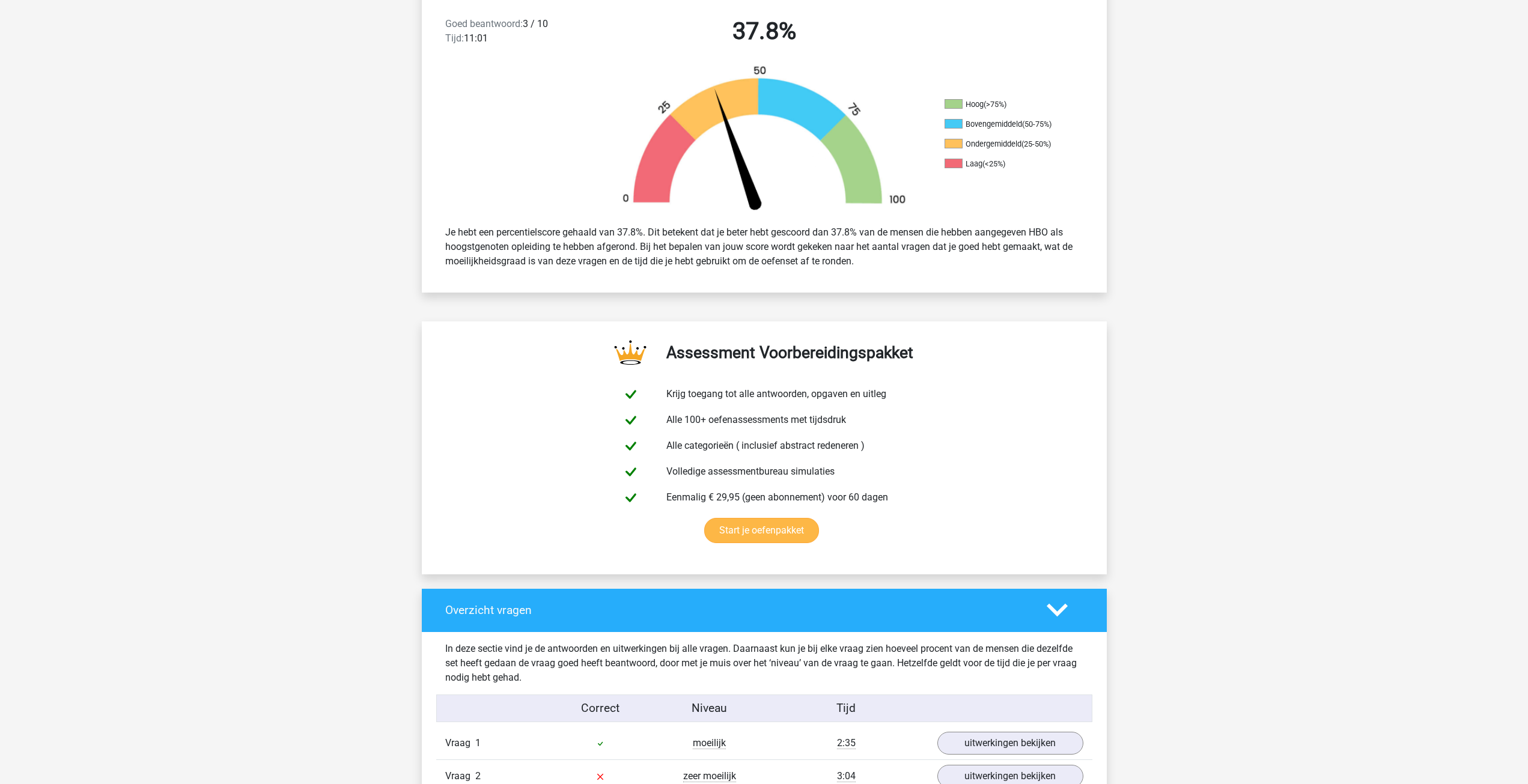
scroll to position [691, 0]
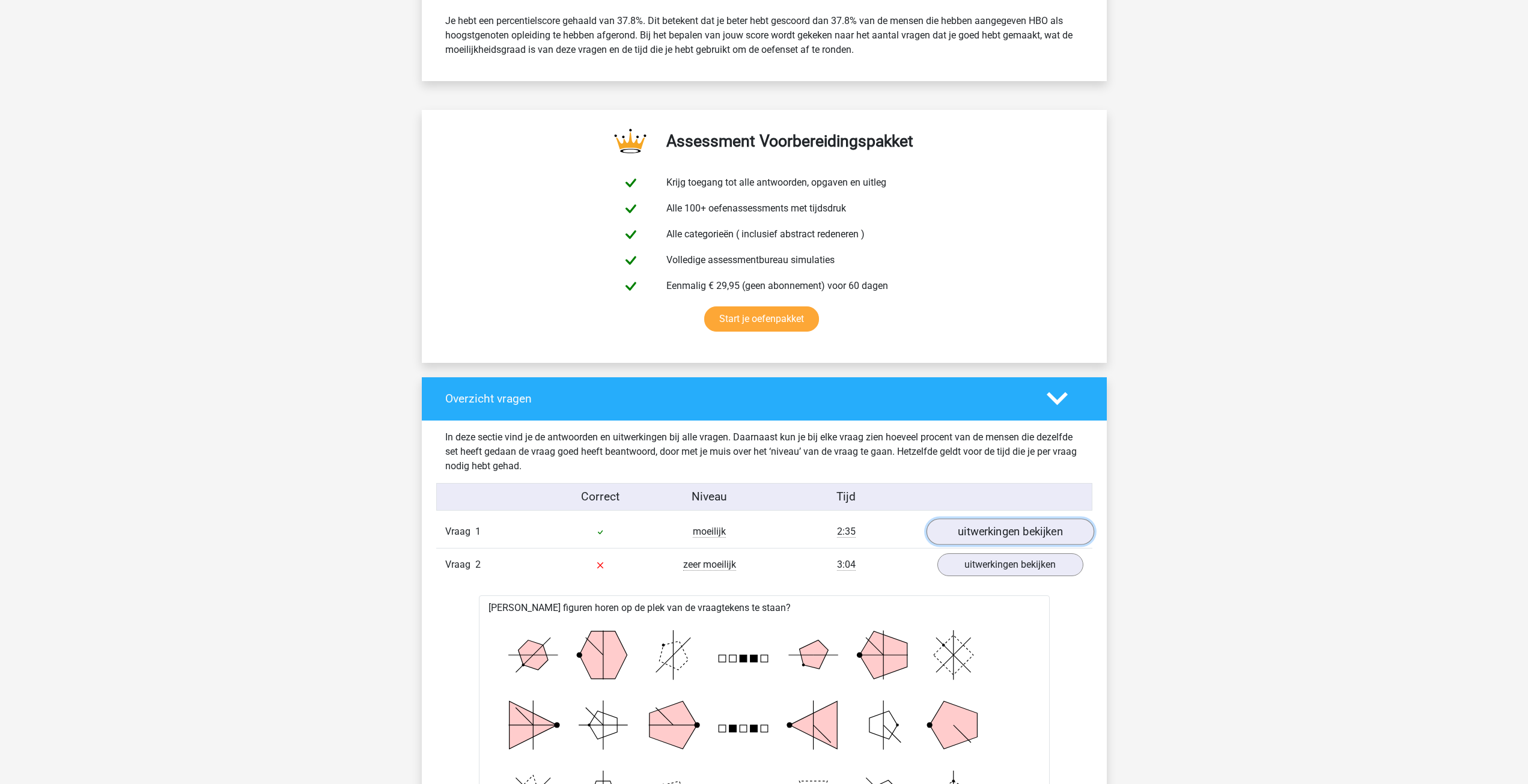
click at [987, 519] on link "uitwerkingen bekijken" at bounding box center [1010, 532] width 168 height 26
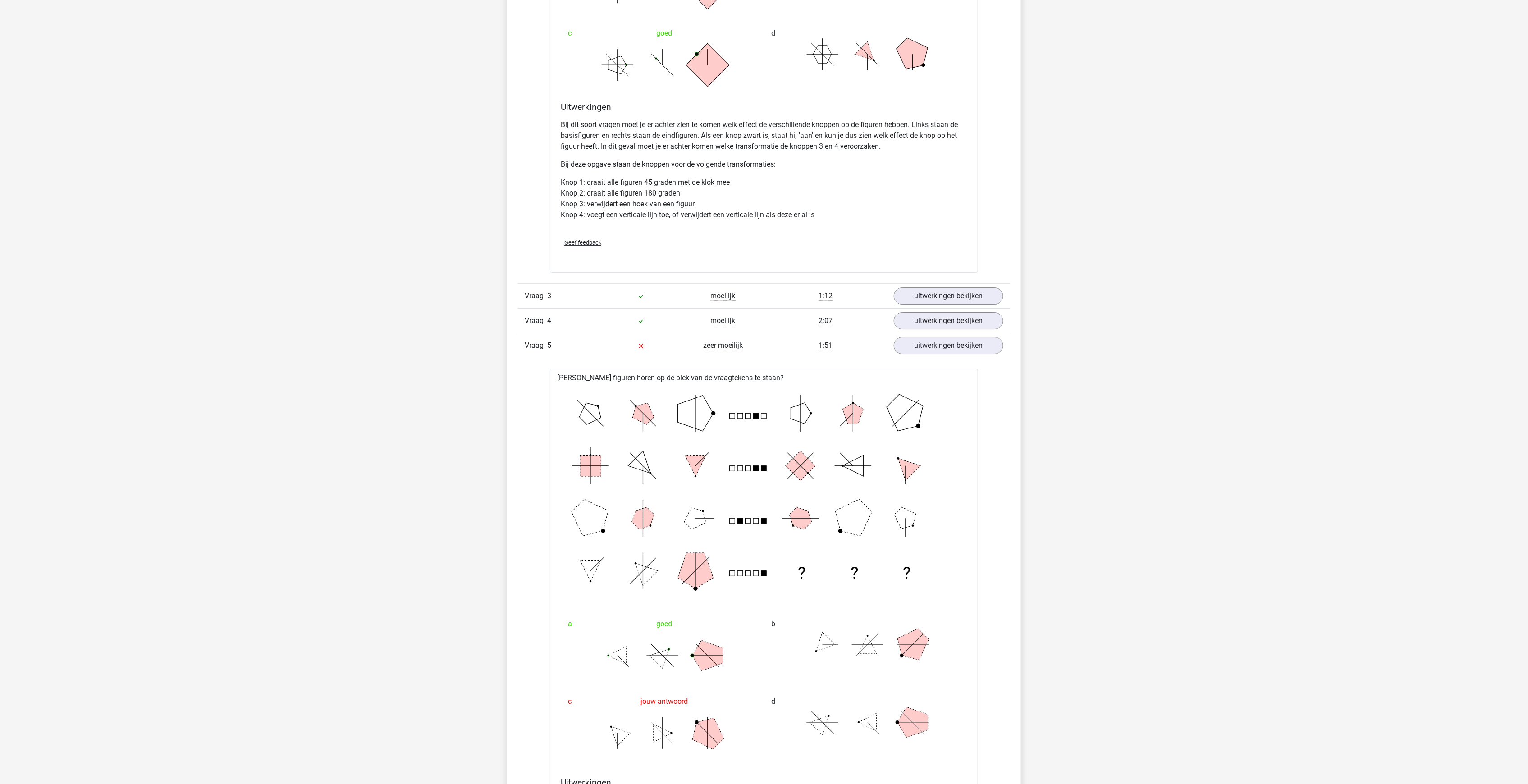
scroll to position [1862, 0]
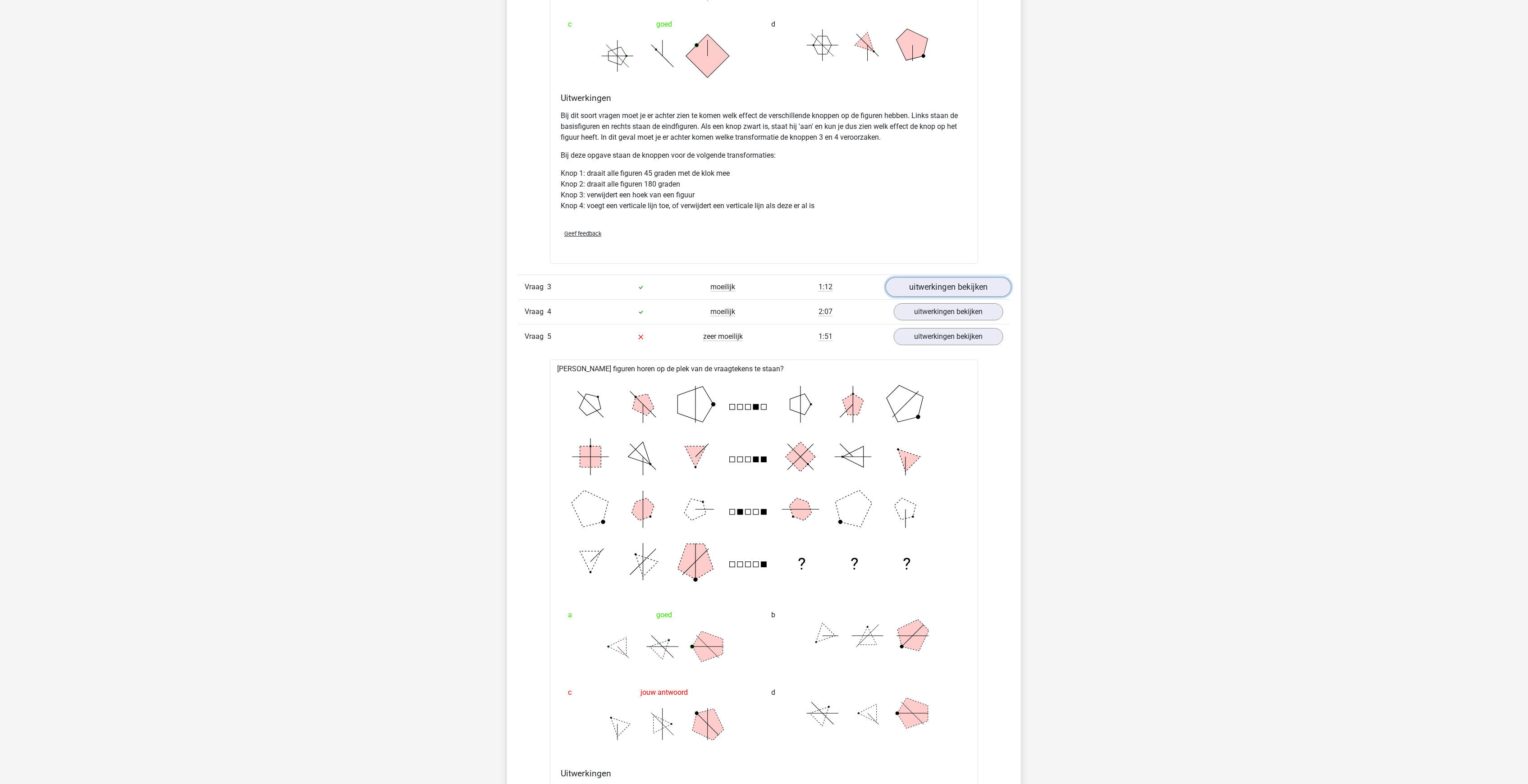
click at [924, 277] on link "uitwerkingen bekijken" at bounding box center [948, 287] width 126 height 20
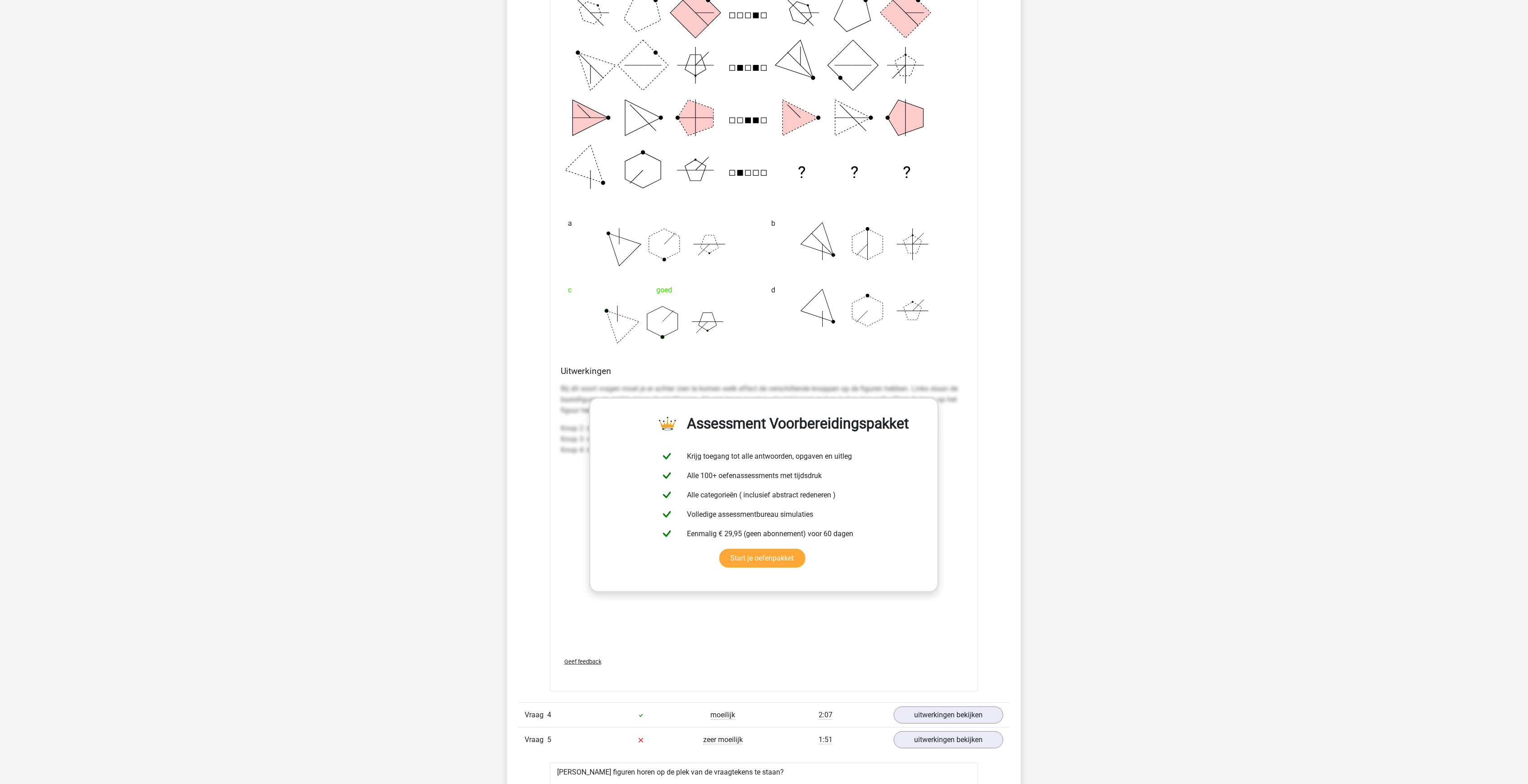
scroll to position [2208, 0]
click at [947, 477] on div "Bij dit soort vragen moet je er achter zien te komen welk effect de verschillen…" at bounding box center [764, 511] width 407 height 270
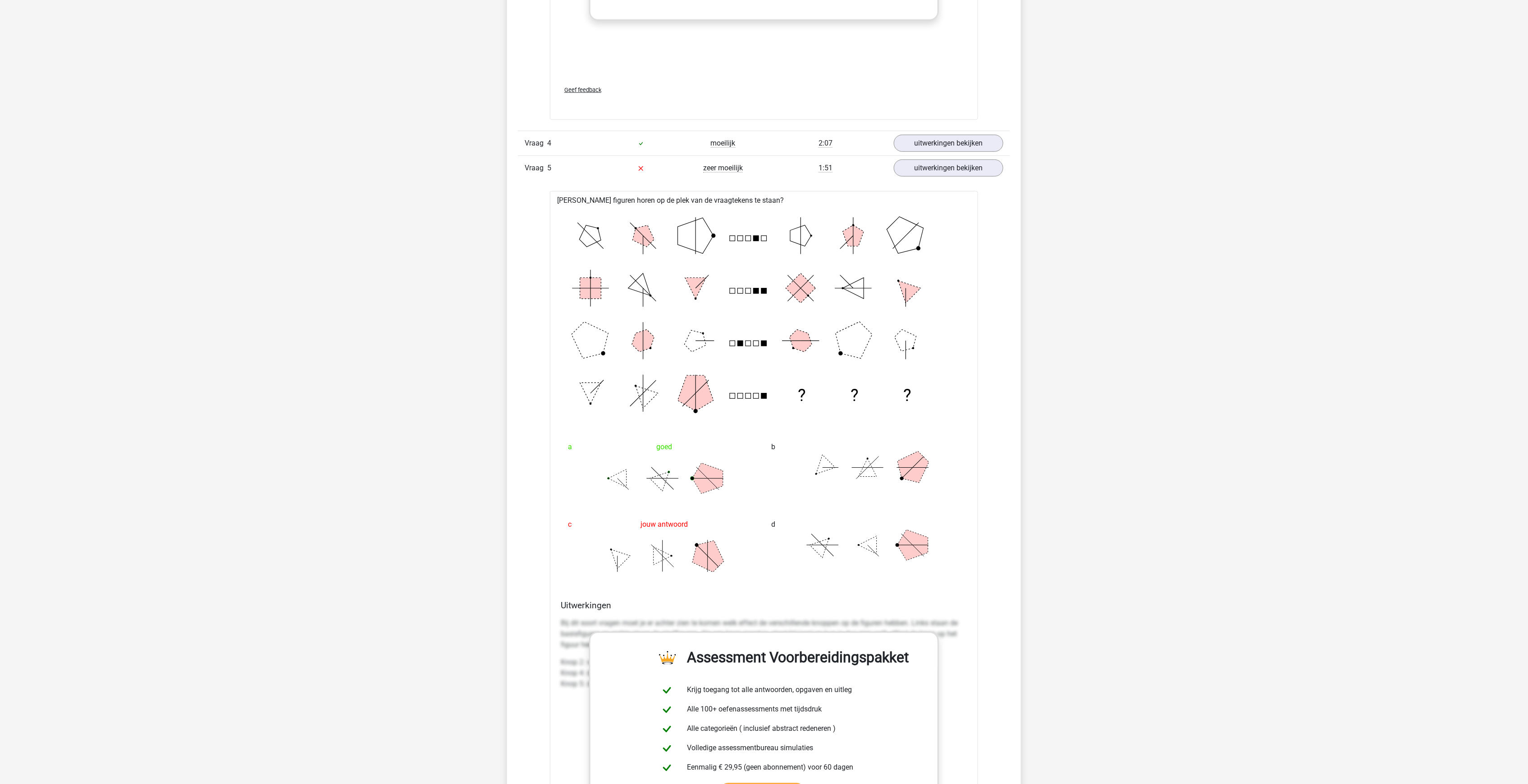
scroll to position [2779, 0]
click at [940, 131] on link "uitwerkingen bekijken" at bounding box center [948, 141] width 126 height 20
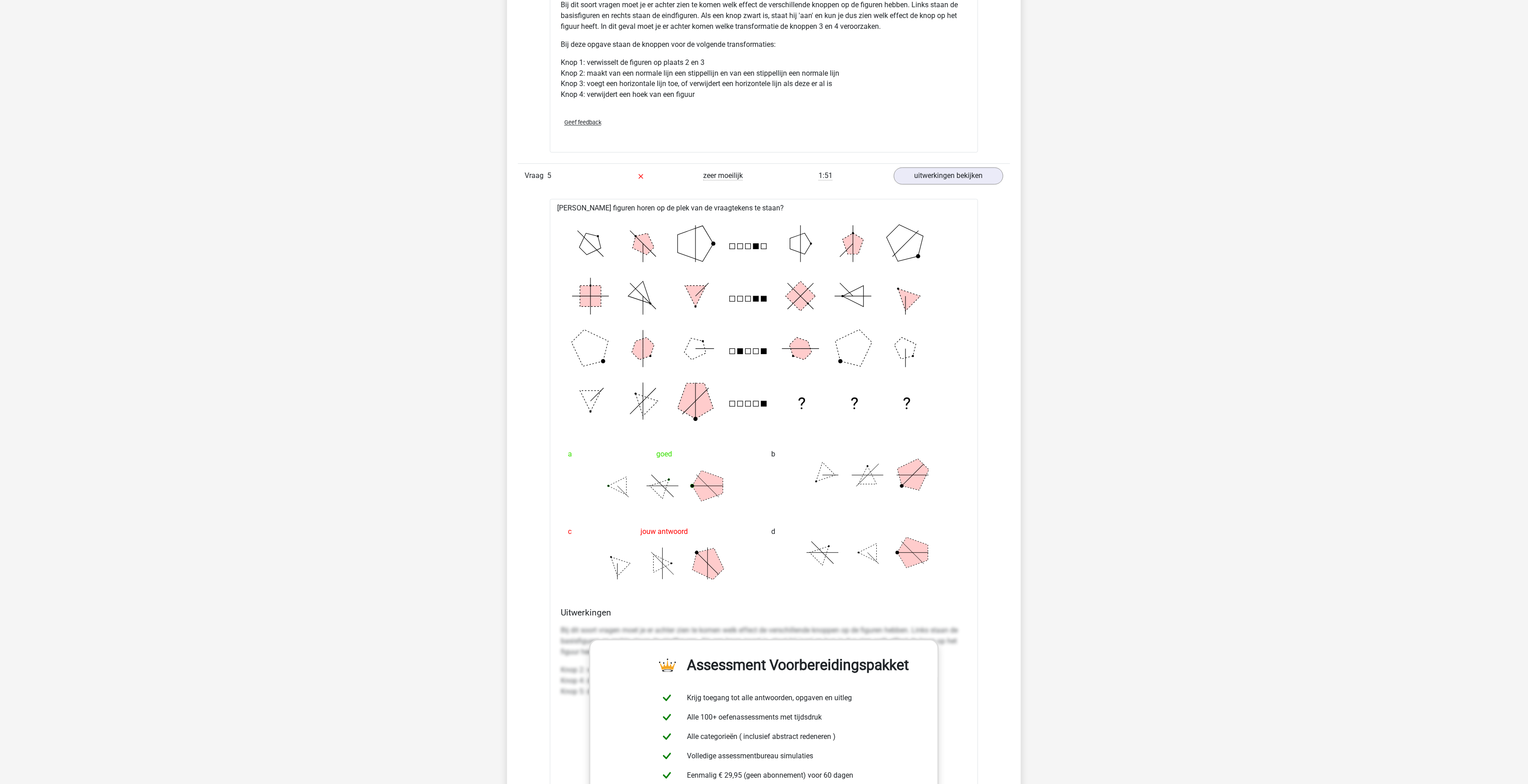
scroll to position [3365, 0]
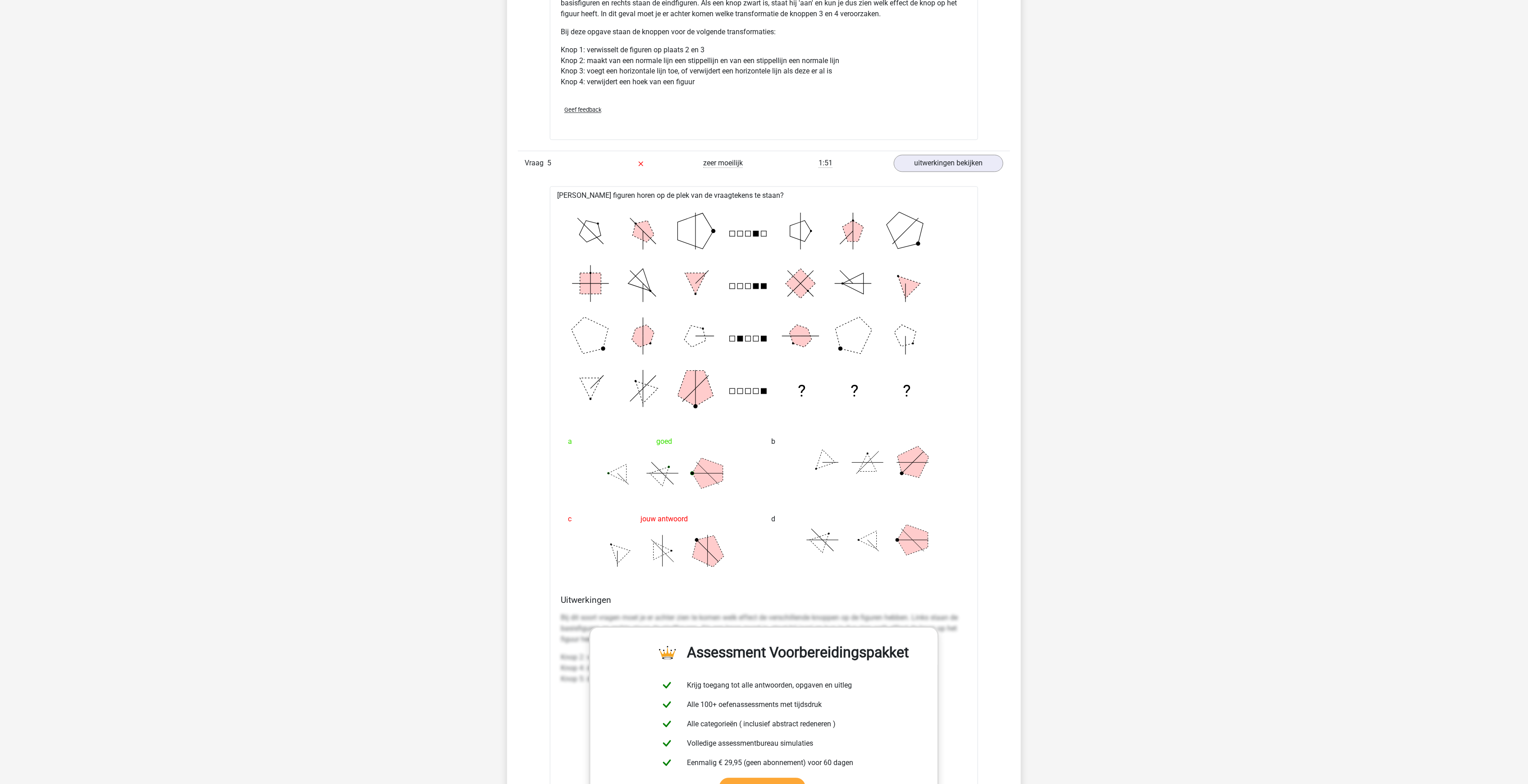
click at [596, 528] on icon at bounding box center [662, 551] width 135 height 45
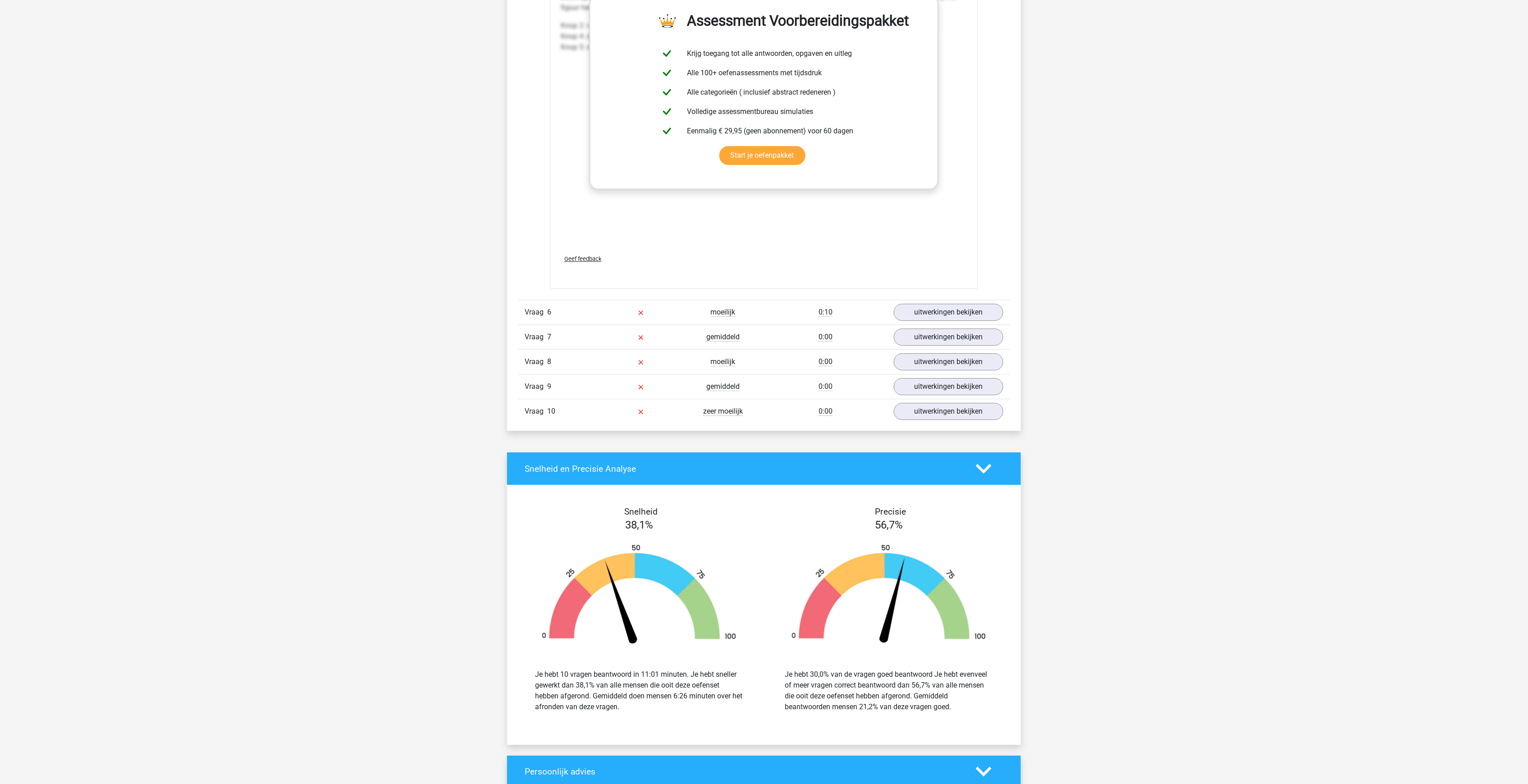
scroll to position [3981, 0]
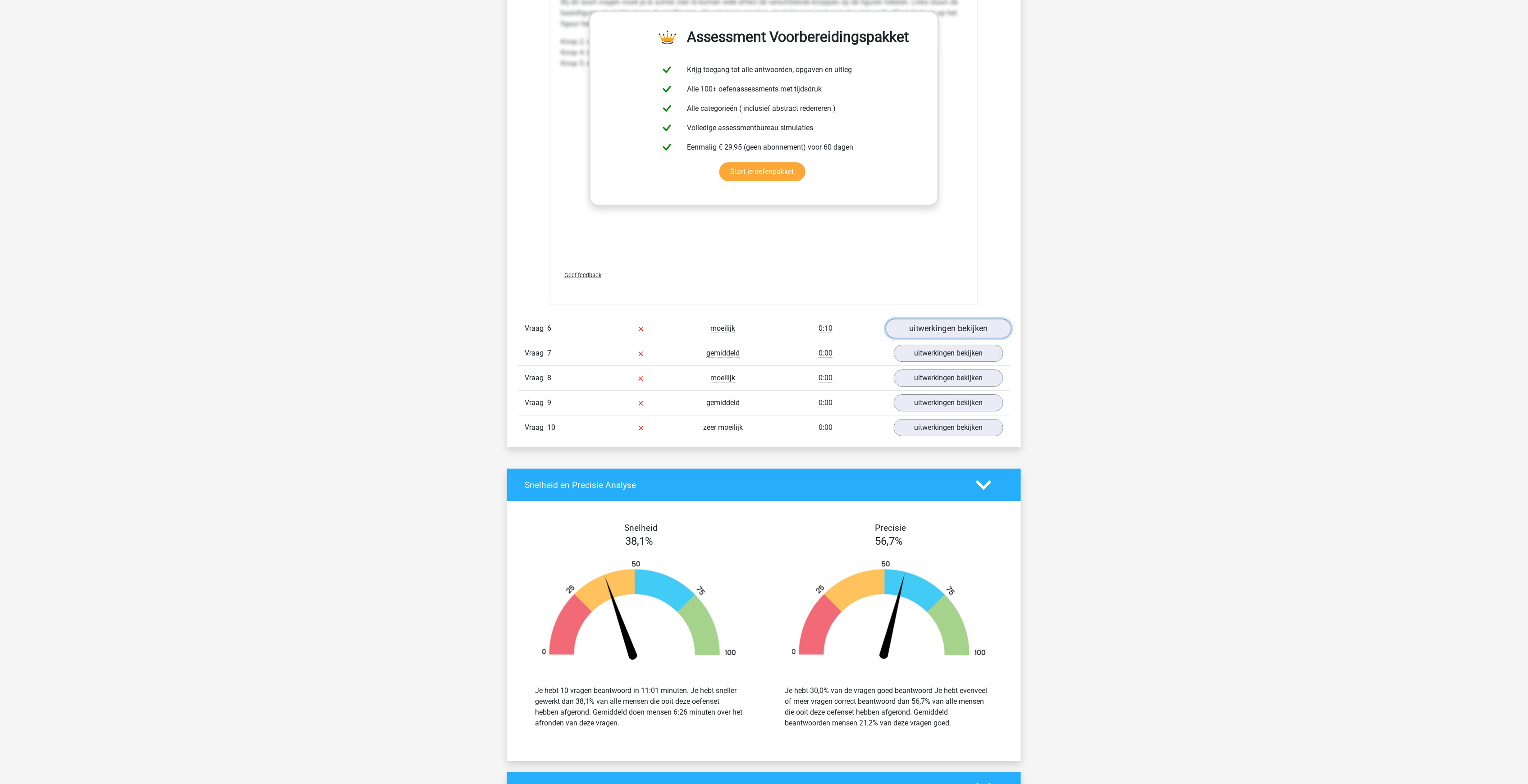
click at [924, 319] on link "uitwerkingen bekijken" at bounding box center [948, 328] width 126 height 20
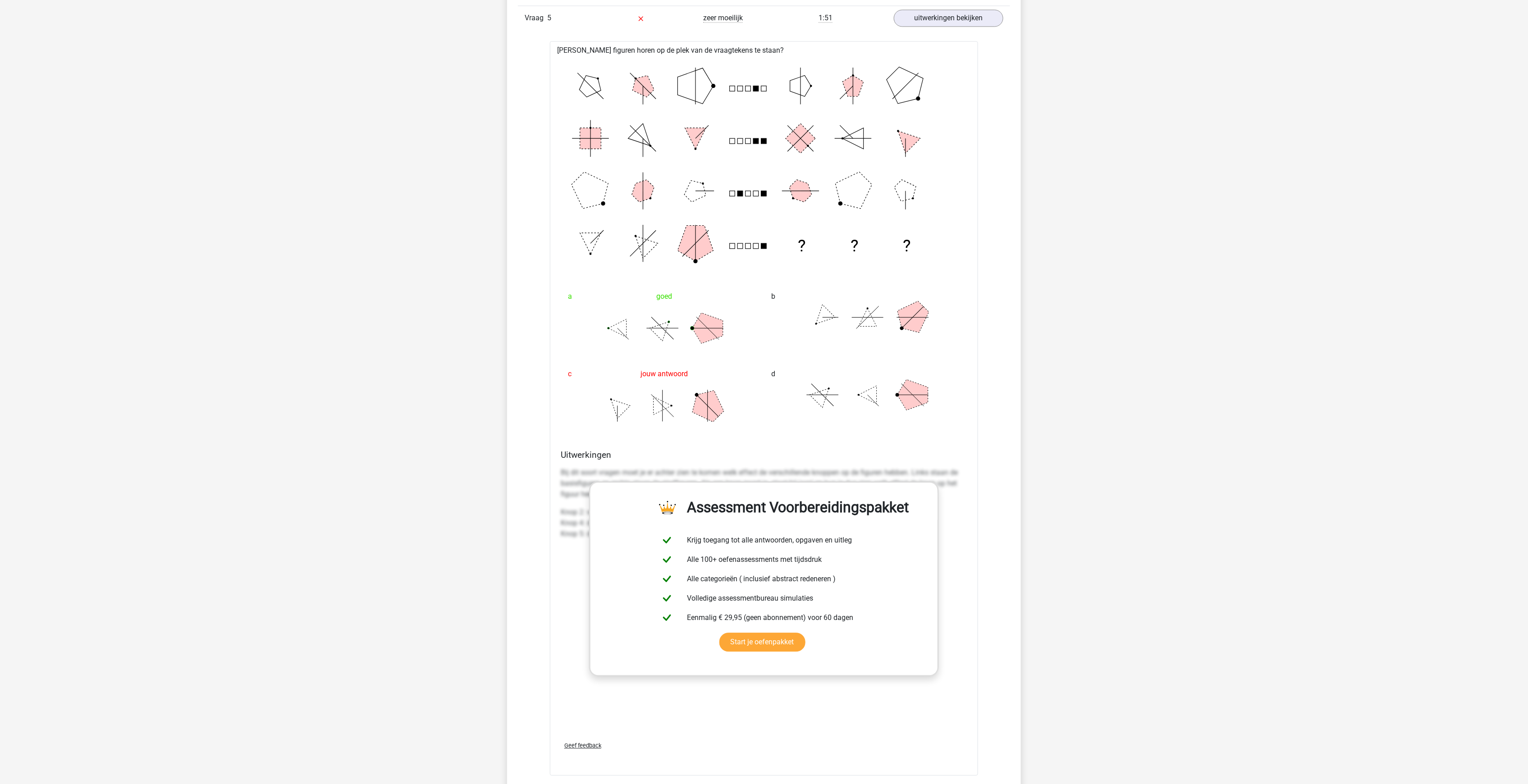
scroll to position [3320, 0]
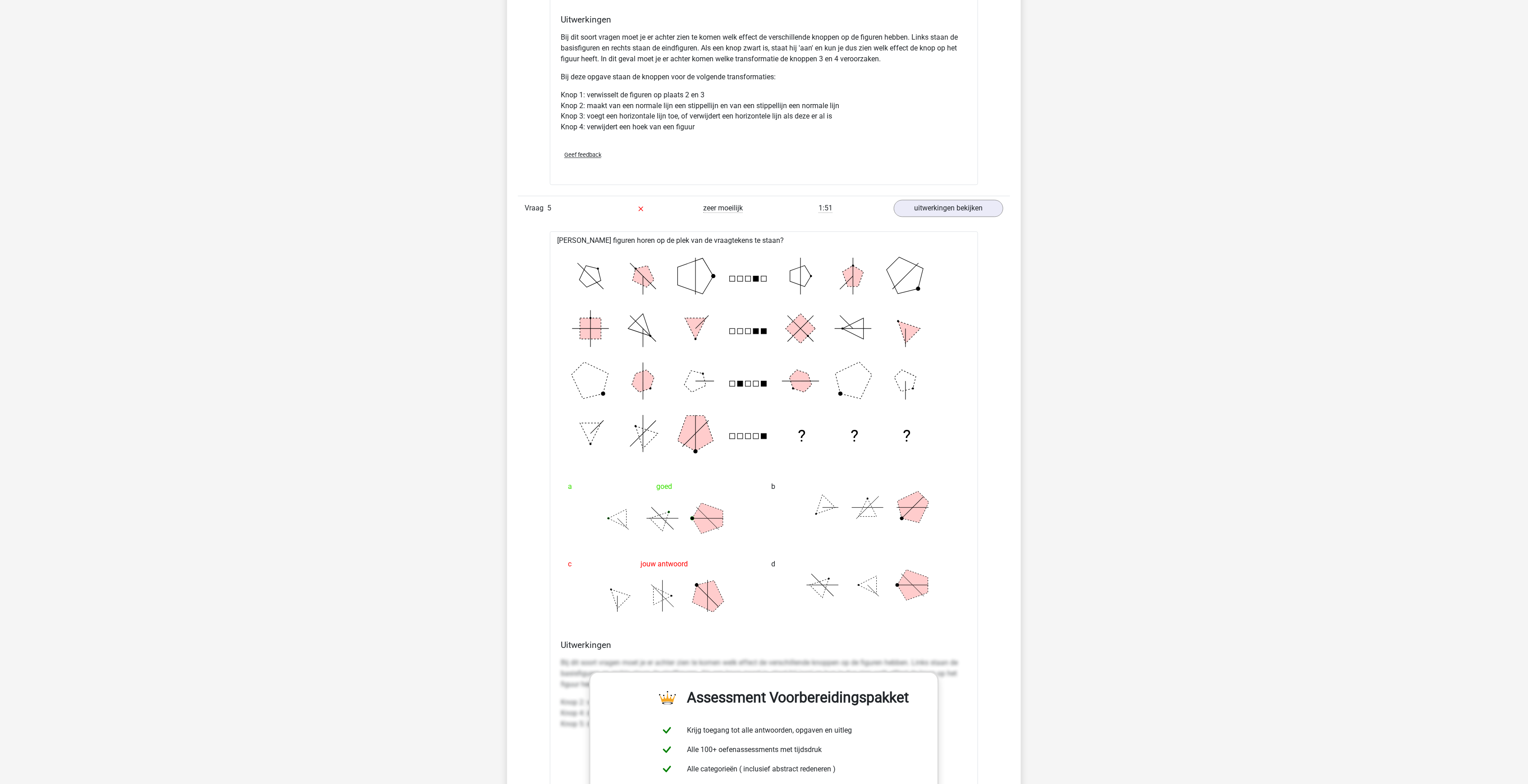
click at [668, 478] on div "goed" at bounding box center [662, 487] width 189 height 18
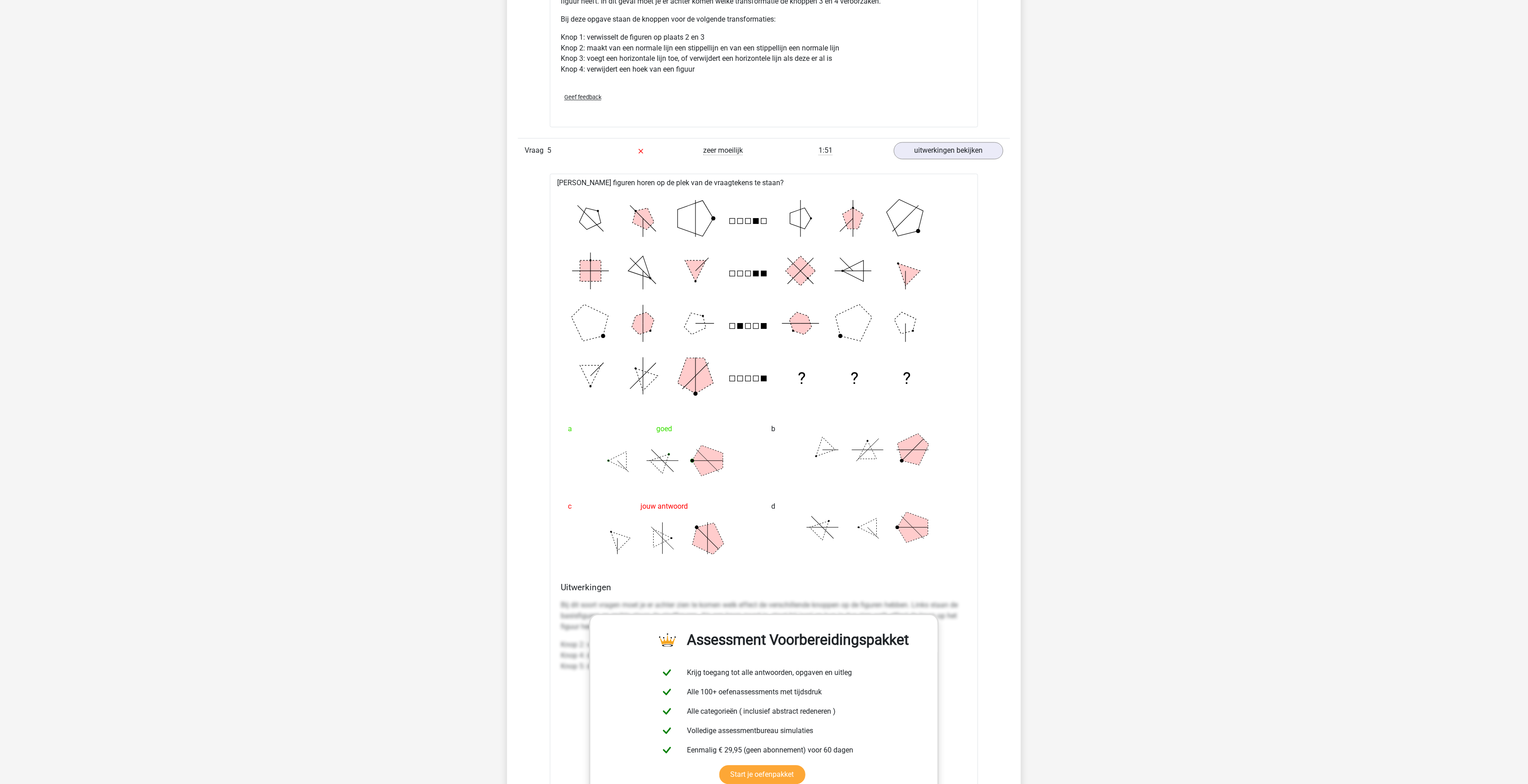
scroll to position [3380, 0]
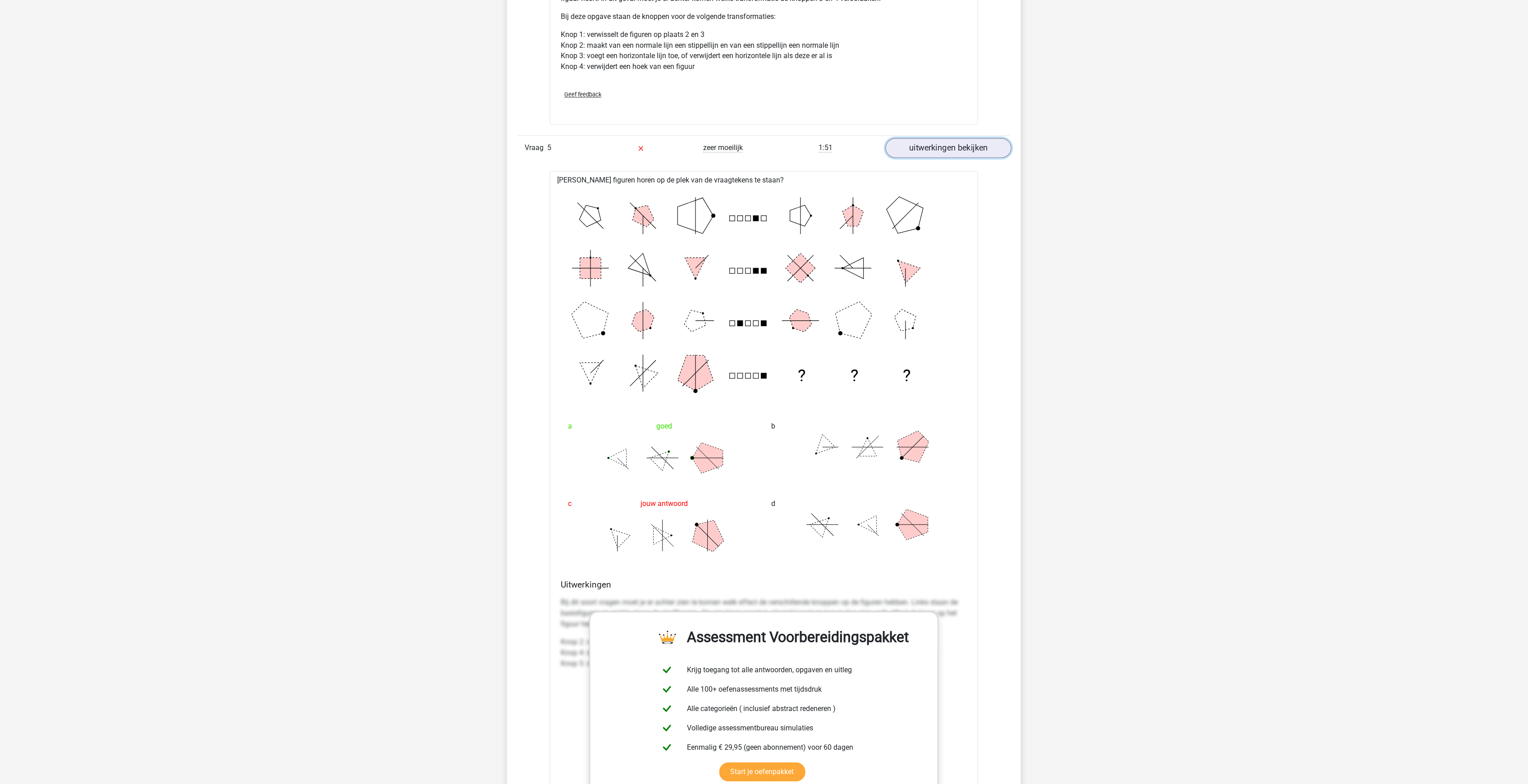
click at [927, 139] on link "uitwerkingen bekijken" at bounding box center [948, 148] width 126 height 20
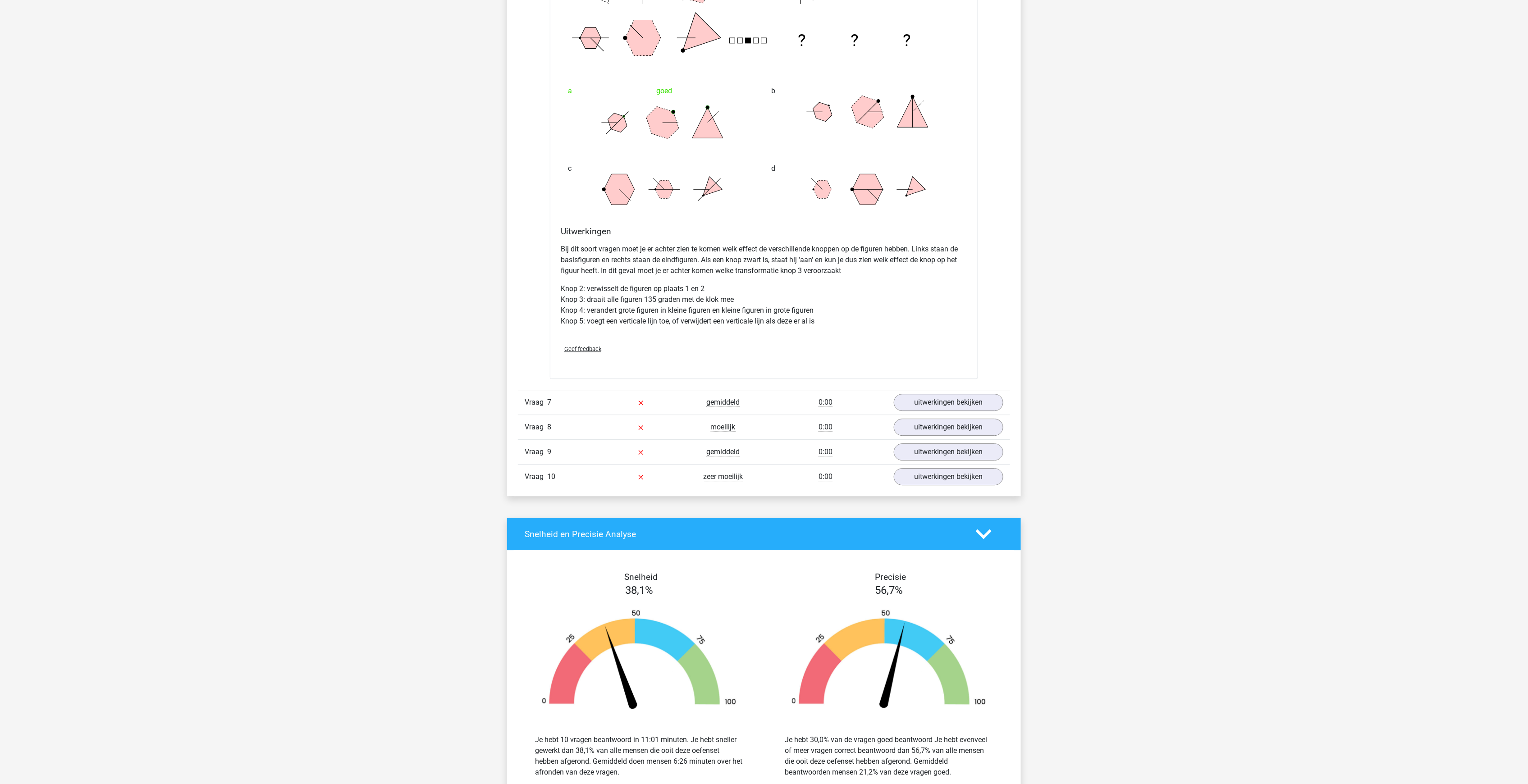
scroll to position [3770, 0]
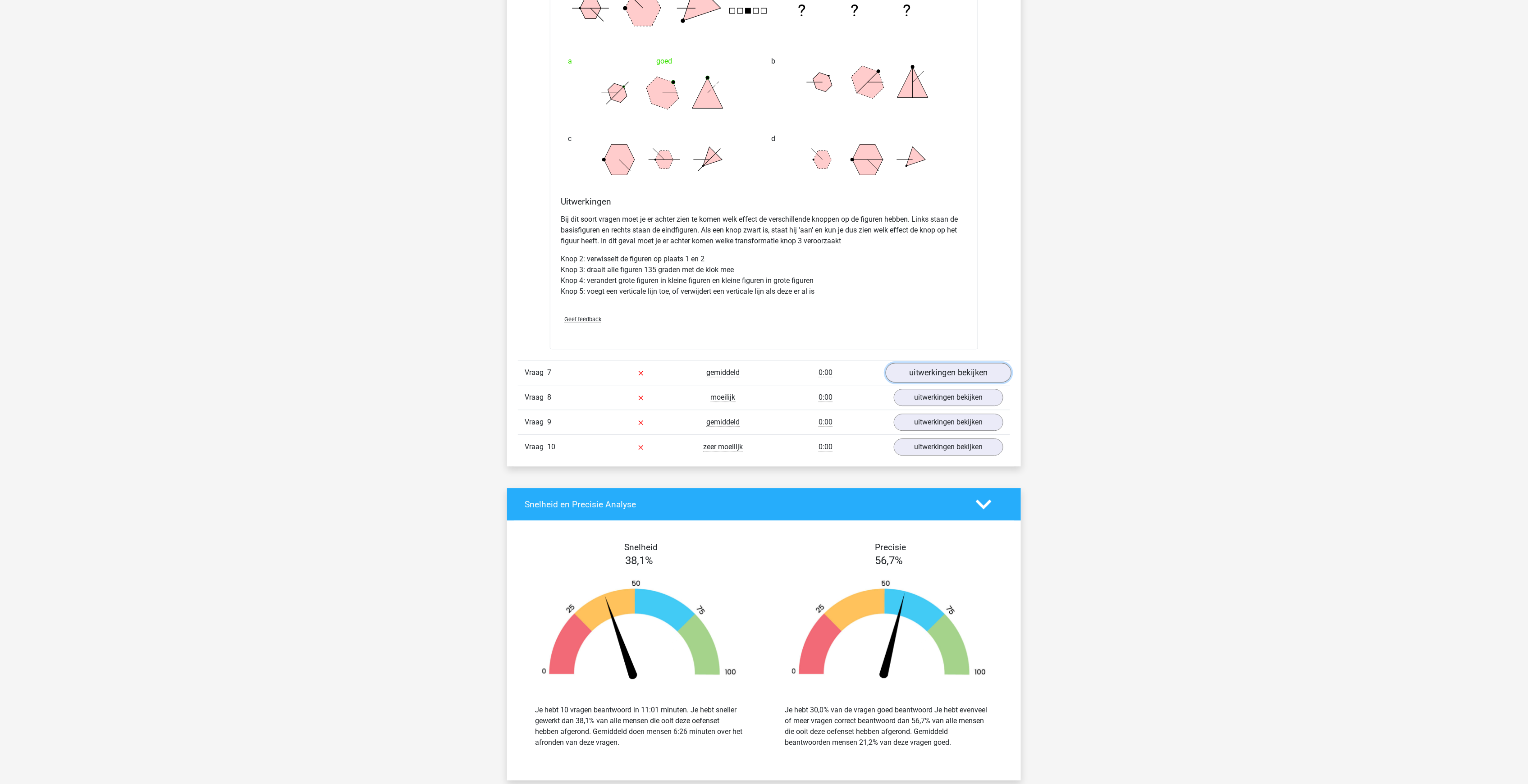
click at [949, 363] on link "uitwerkingen bekijken" at bounding box center [948, 373] width 126 height 20
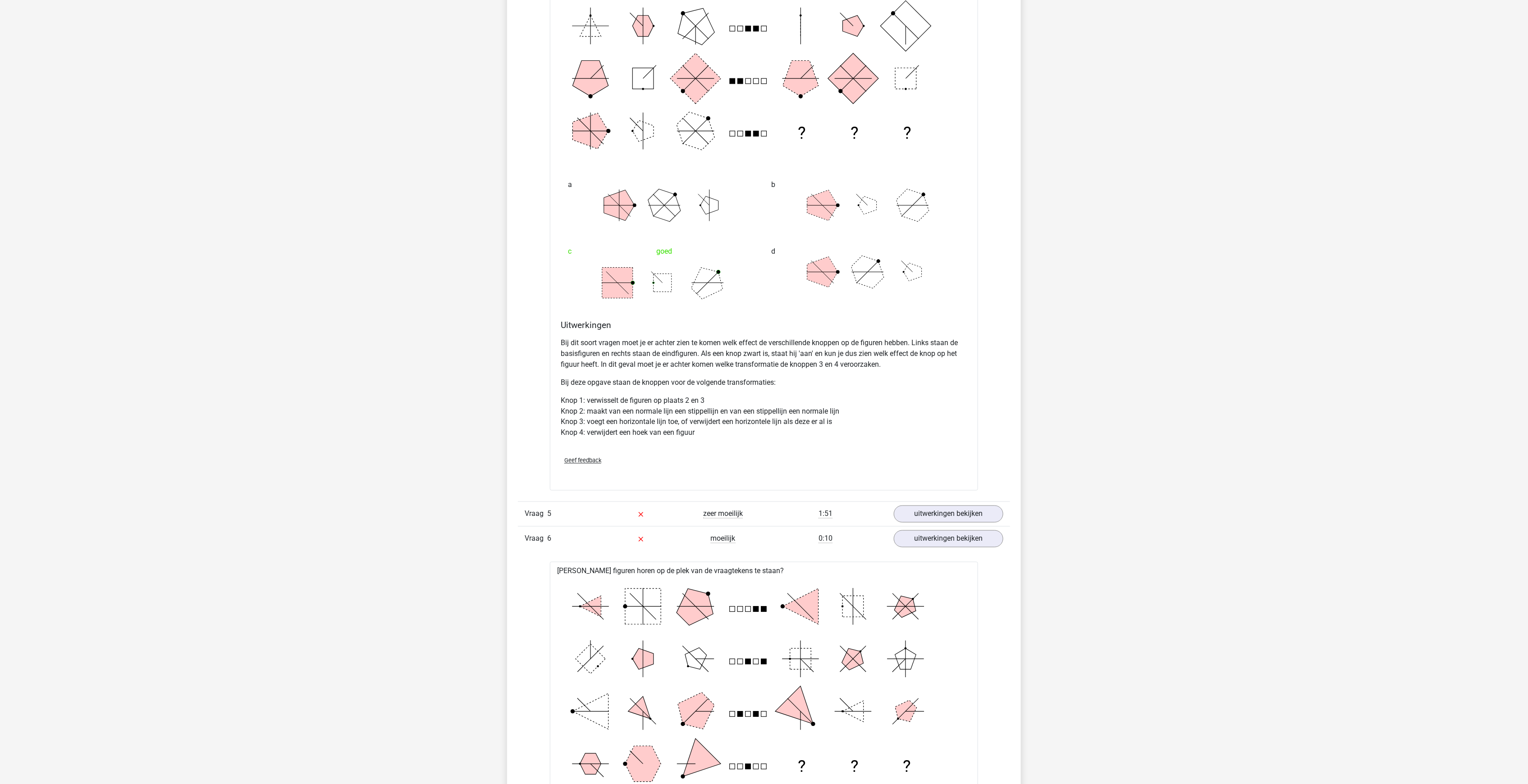
scroll to position [2989, 0]
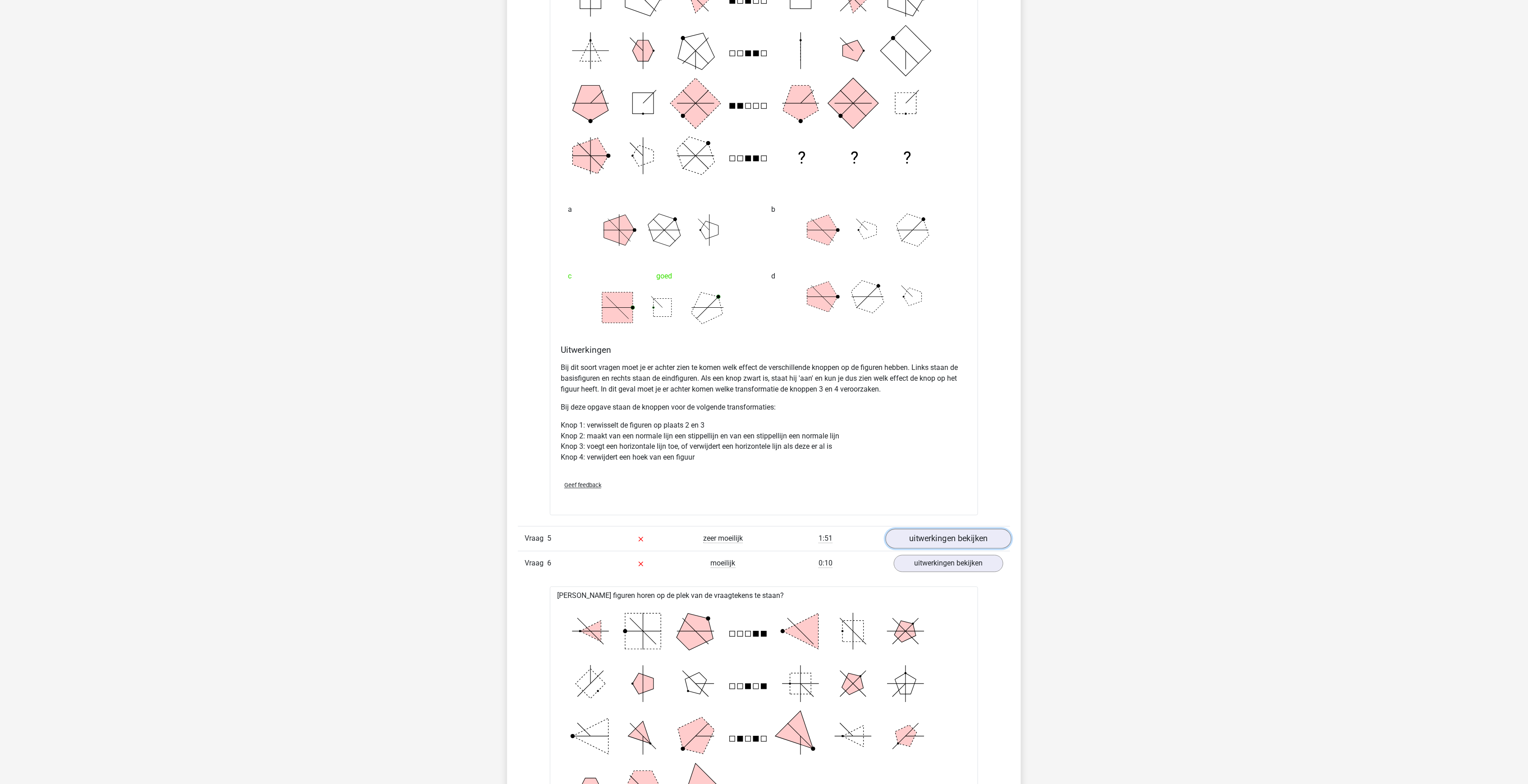
click at [927, 529] on link "uitwerkingen bekijken" at bounding box center [948, 539] width 126 height 20
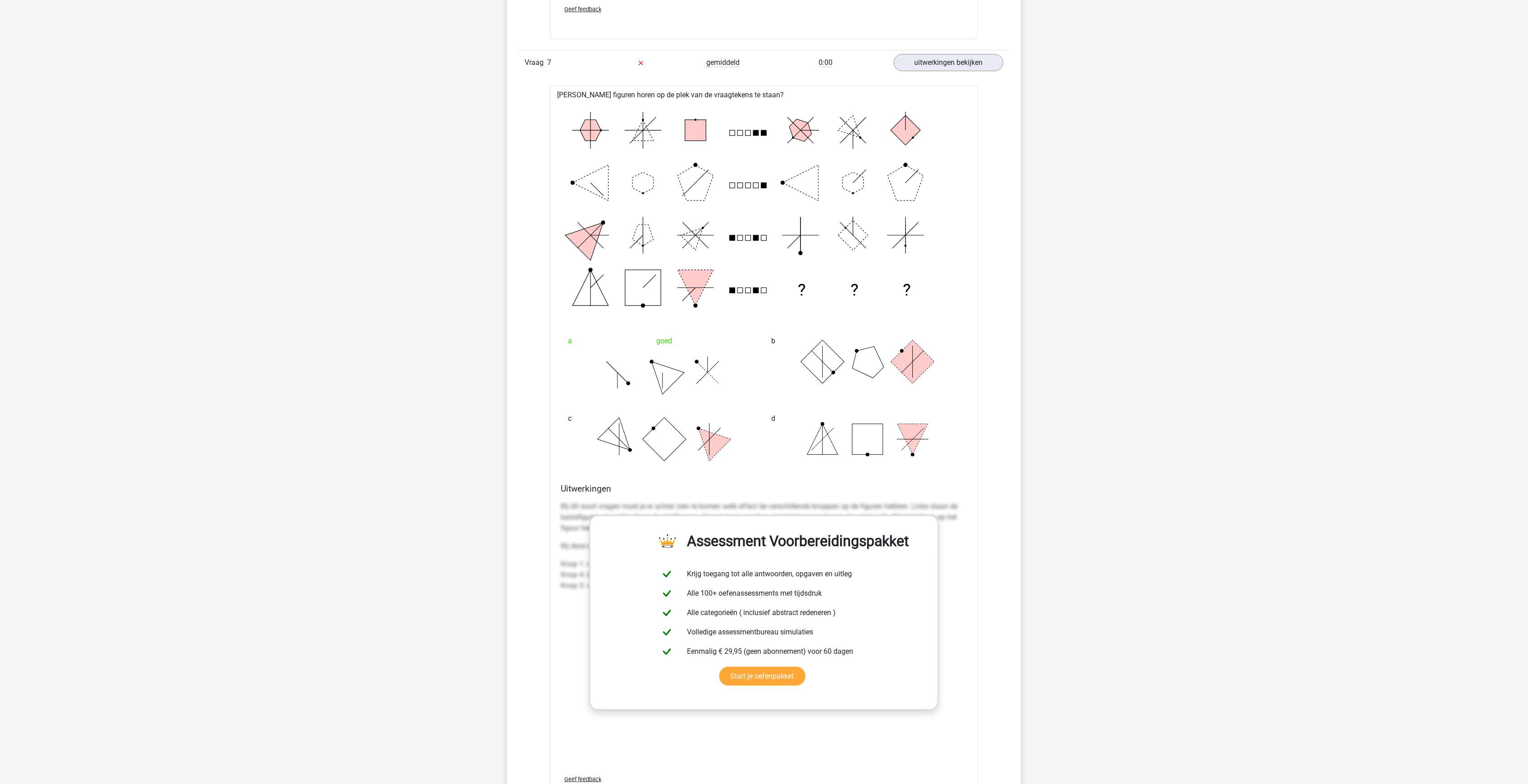
scroll to position [5108, 0]
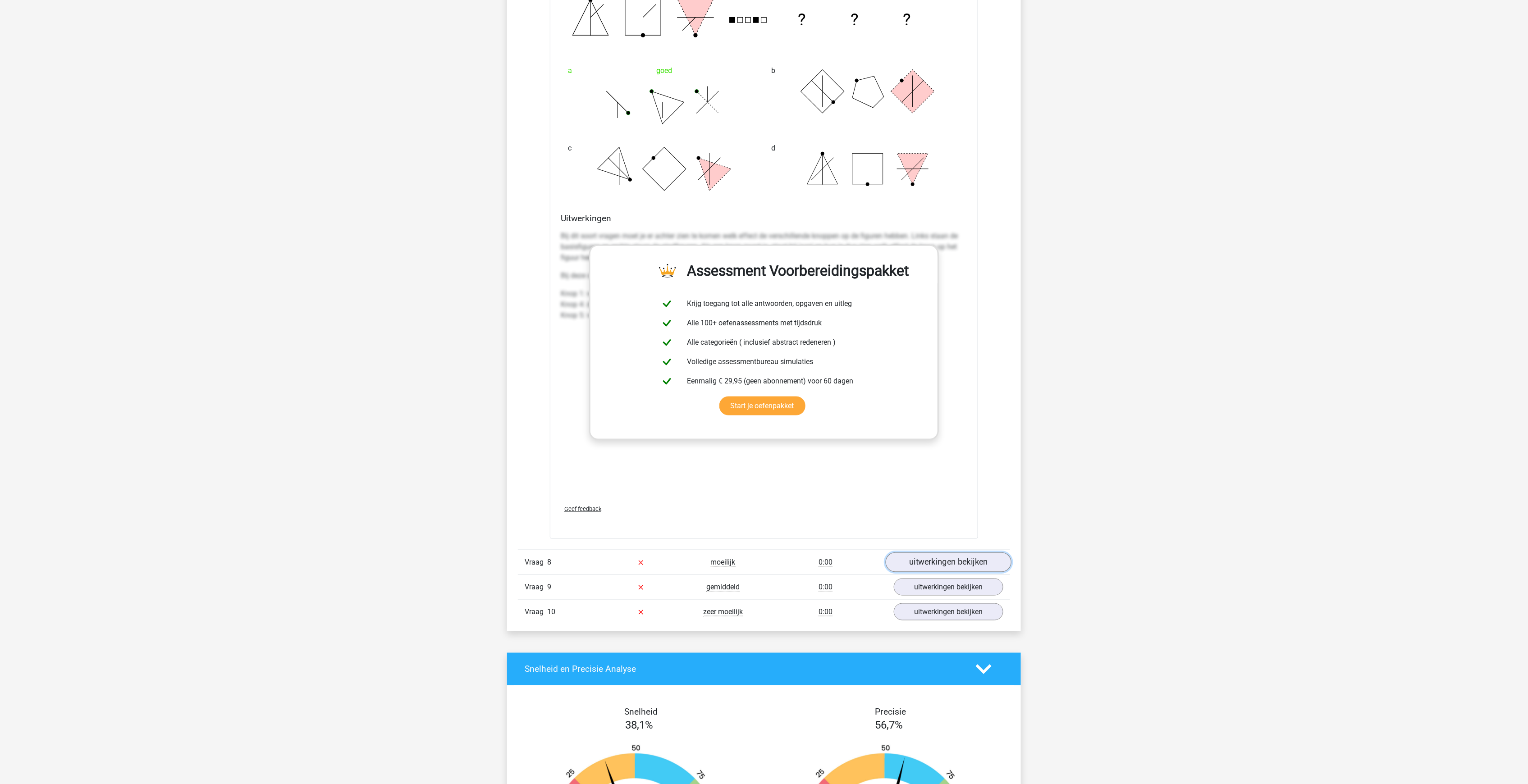
click at [939, 553] on link "uitwerkingen bekijken" at bounding box center [948, 562] width 126 height 20
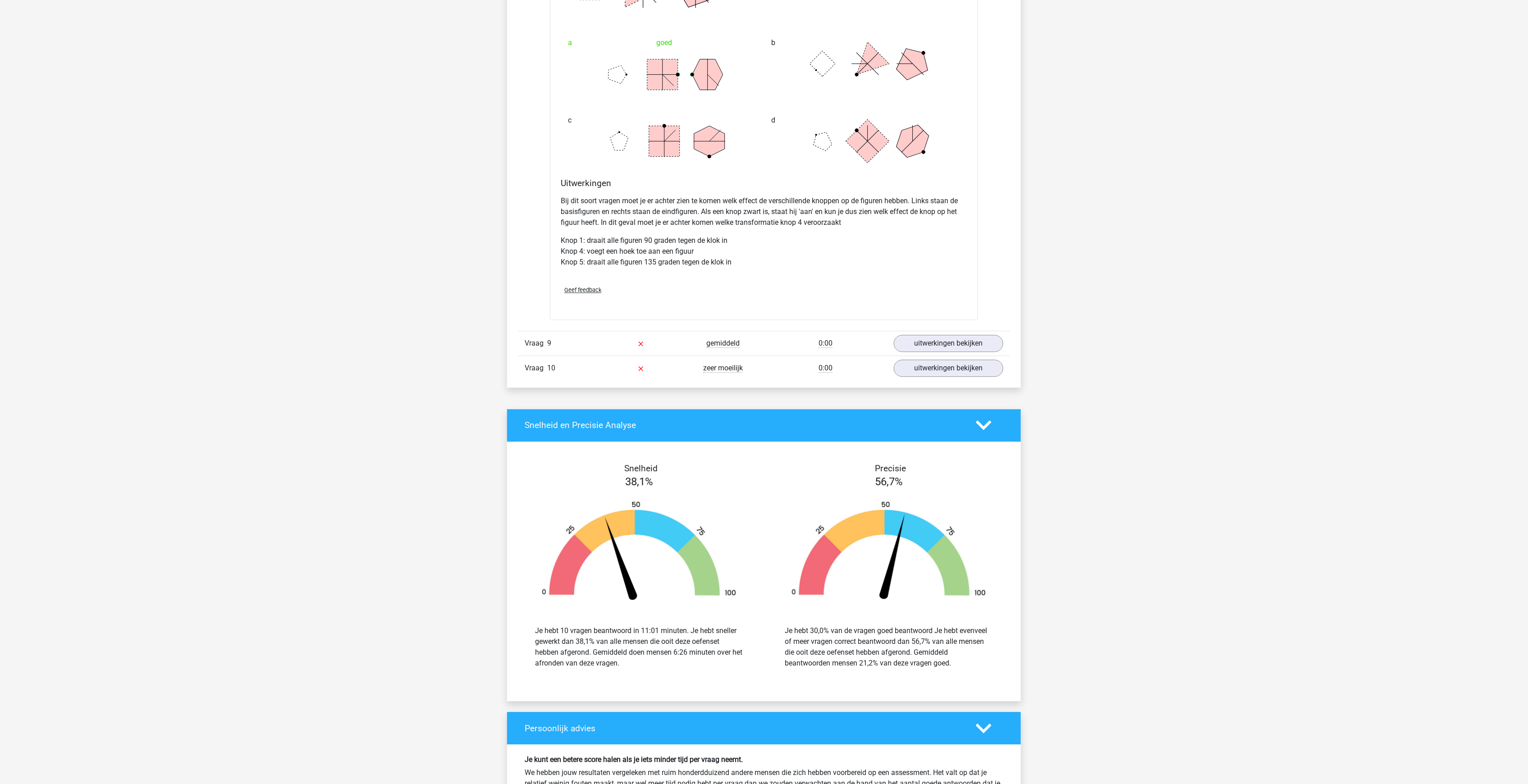
scroll to position [5919, 0]
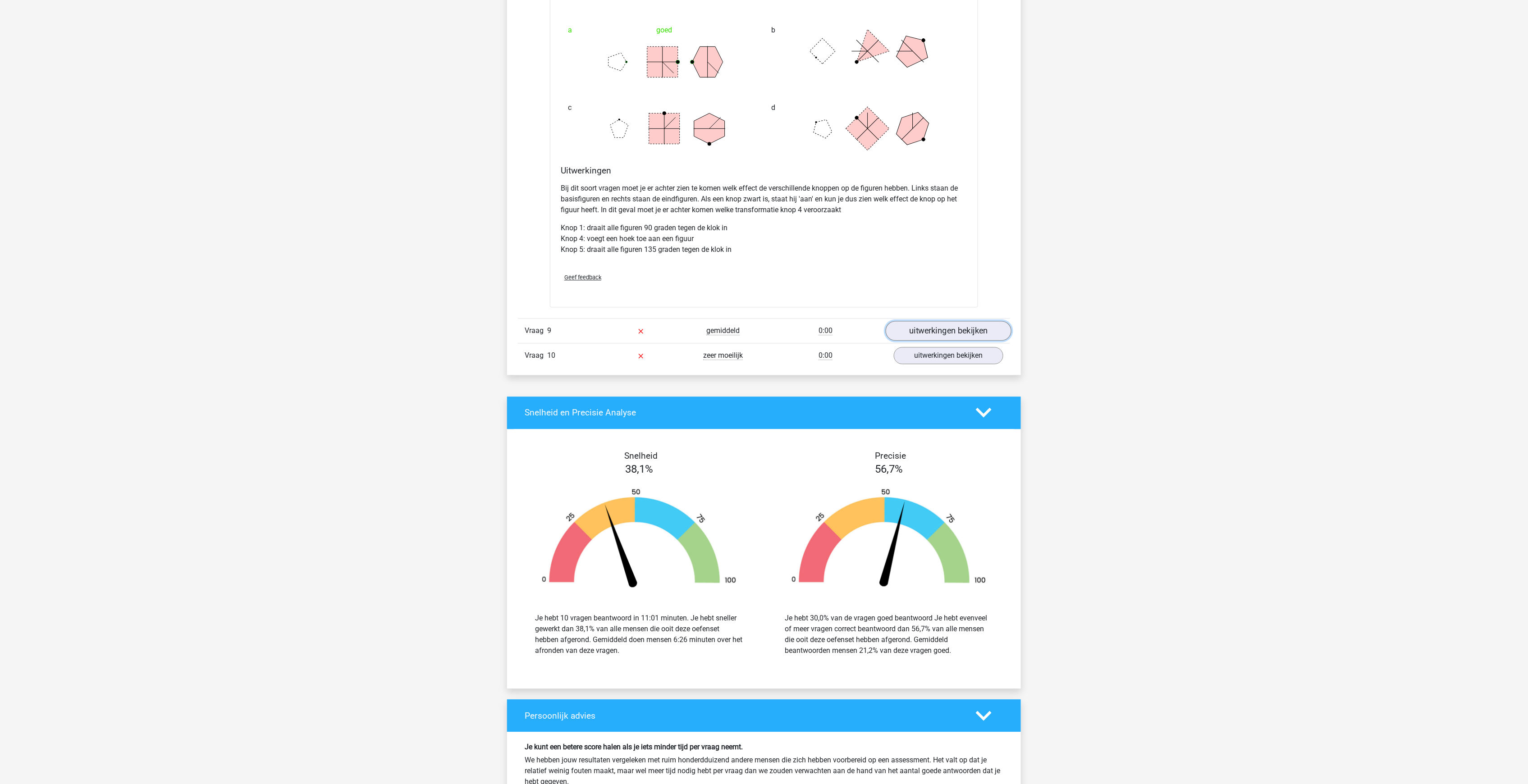
click at [923, 321] on link "uitwerkingen bekijken" at bounding box center [948, 330] width 126 height 20
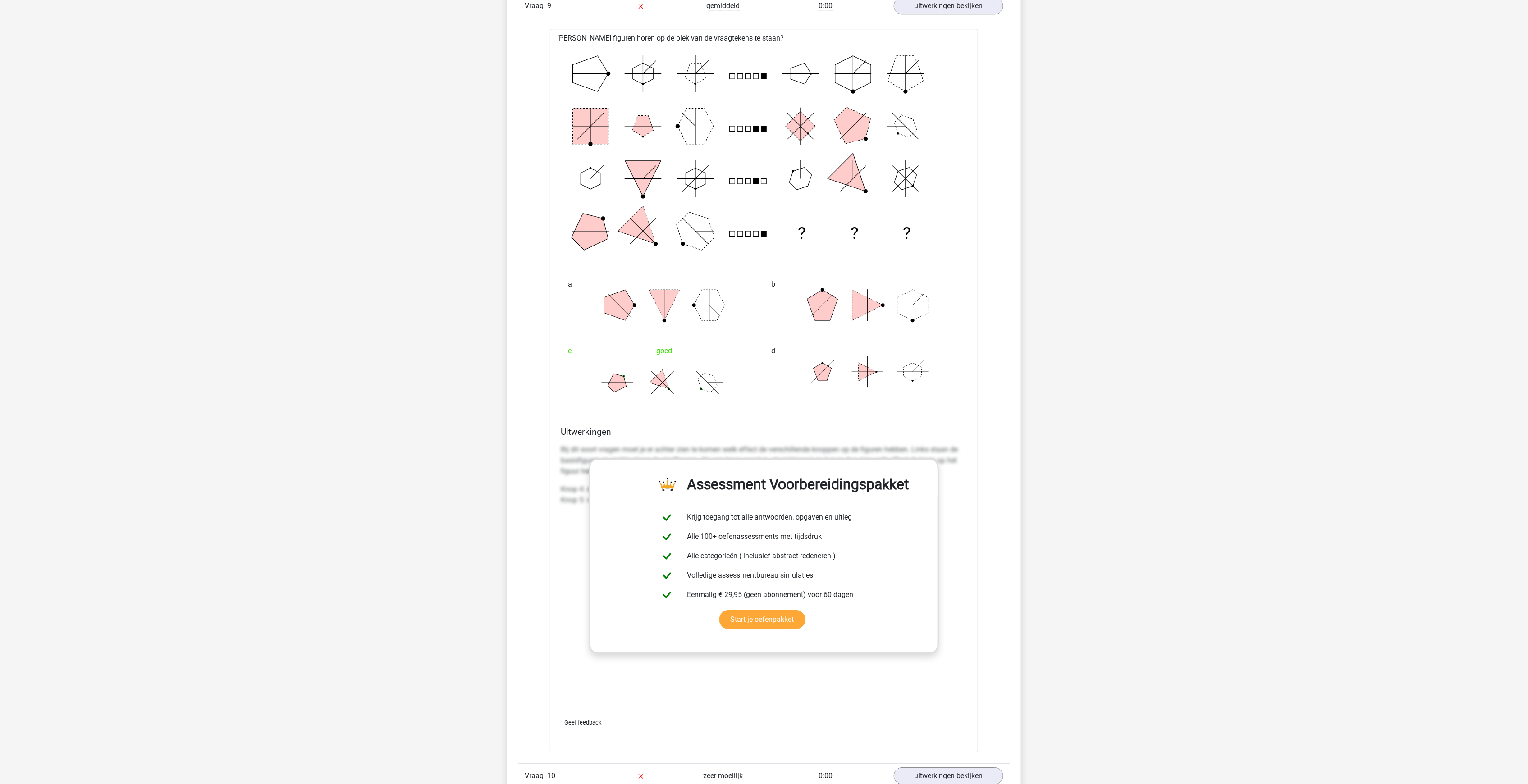
scroll to position [6519, 0]
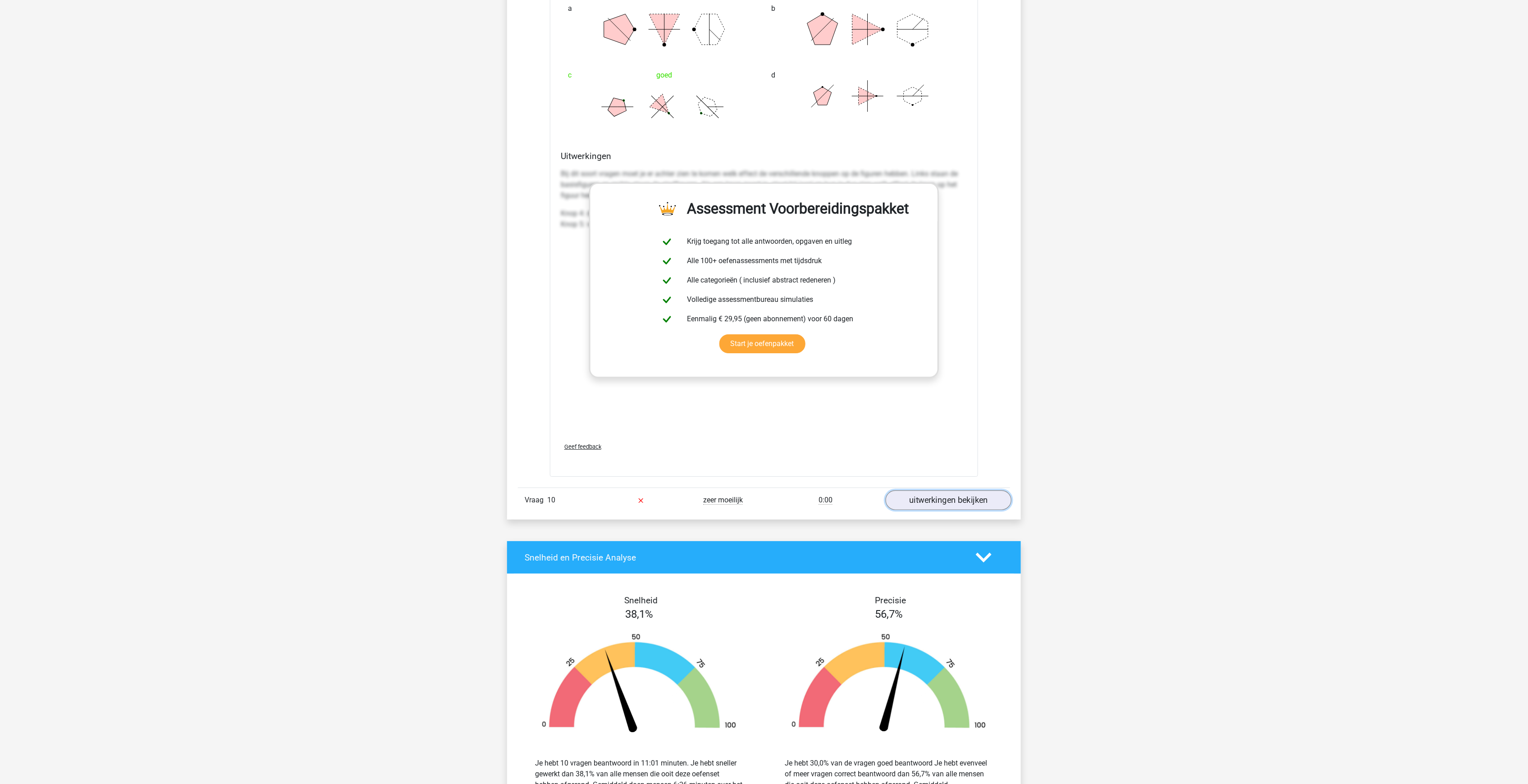
click at [929, 491] on link "uitwerkingen bekijken" at bounding box center [948, 500] width 126 height 20
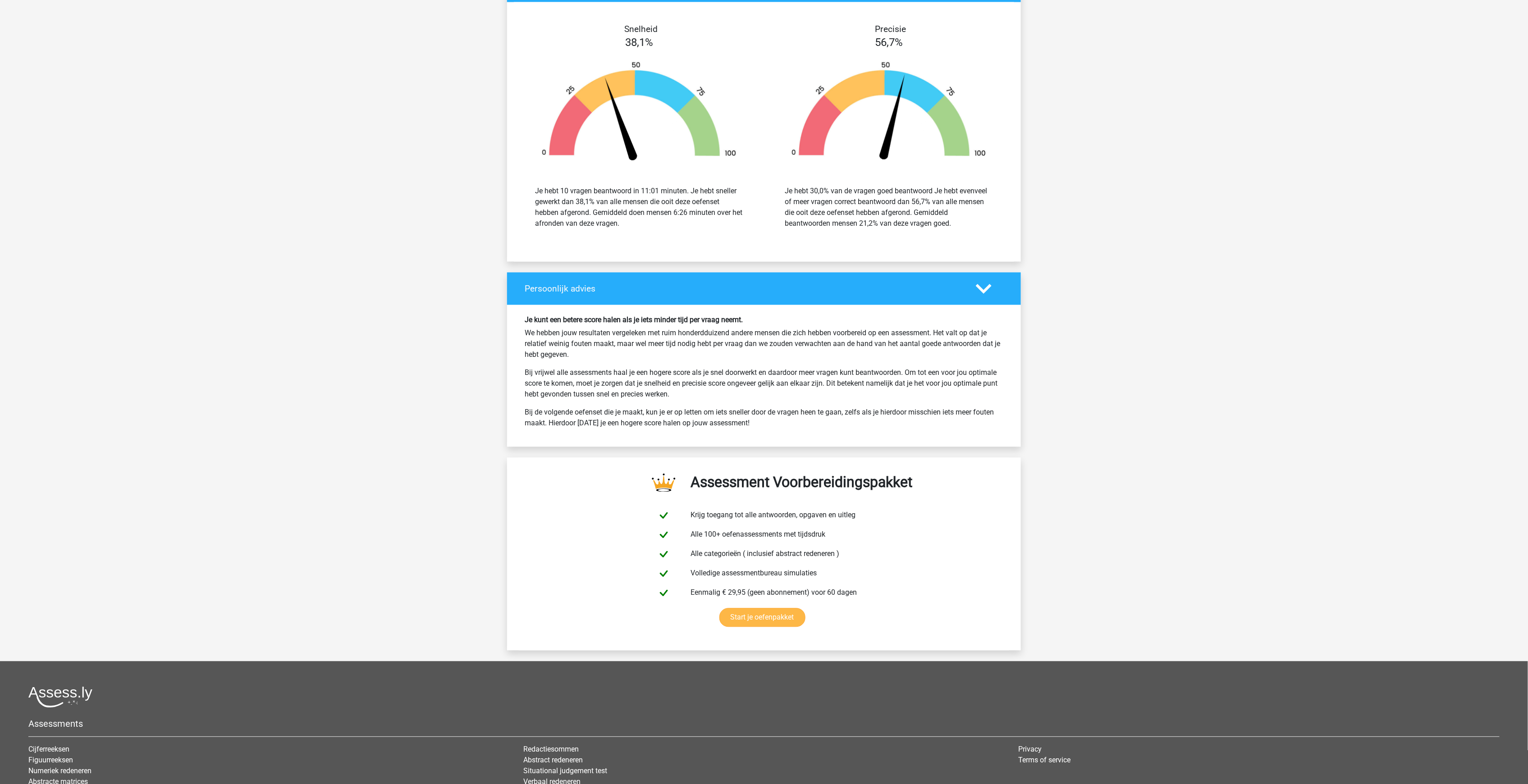
scroll to position [7701, 0]
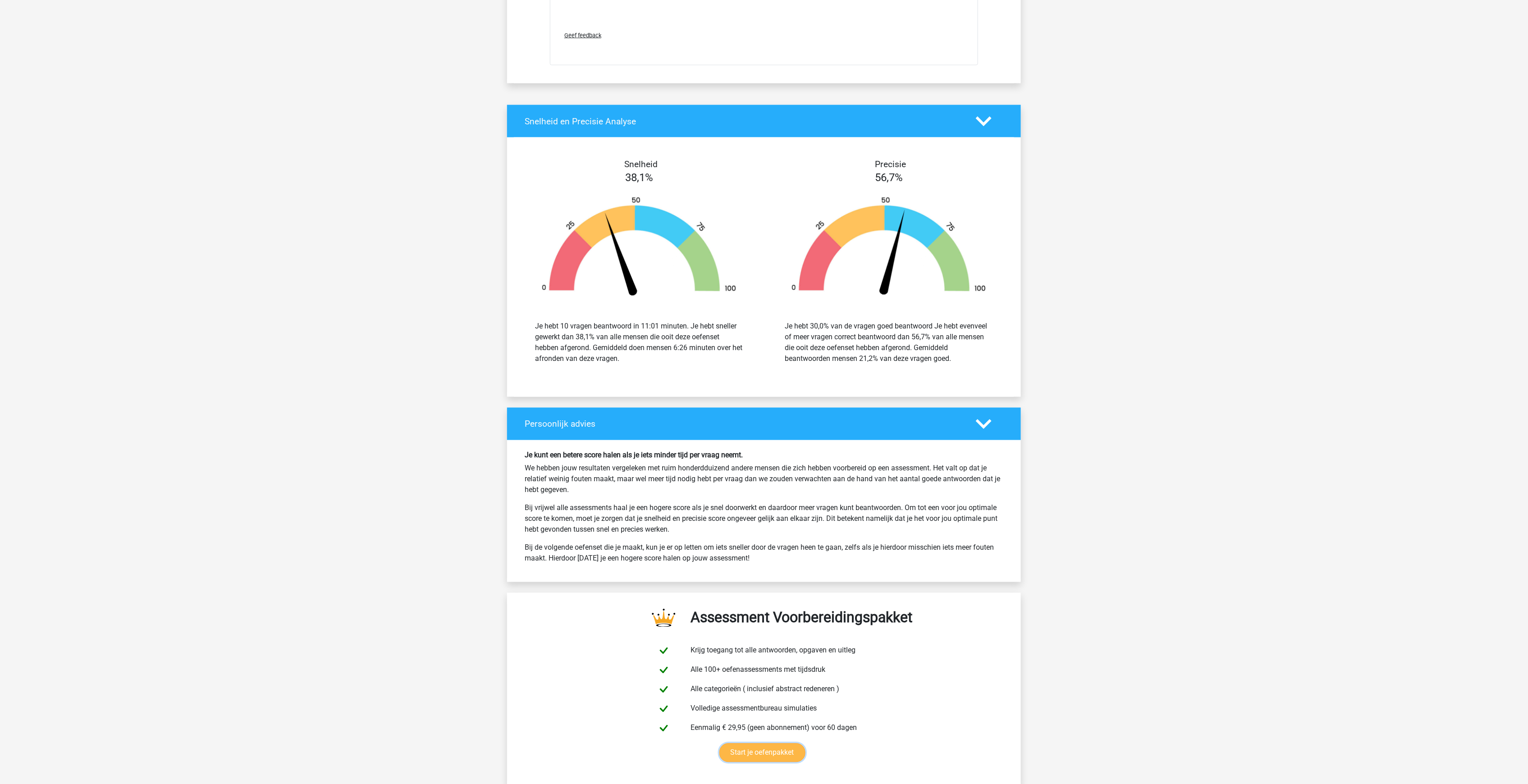
click at [764, 588] on link "Start je oefenpakket" at bounding box center [763, 753] width 86 height 19
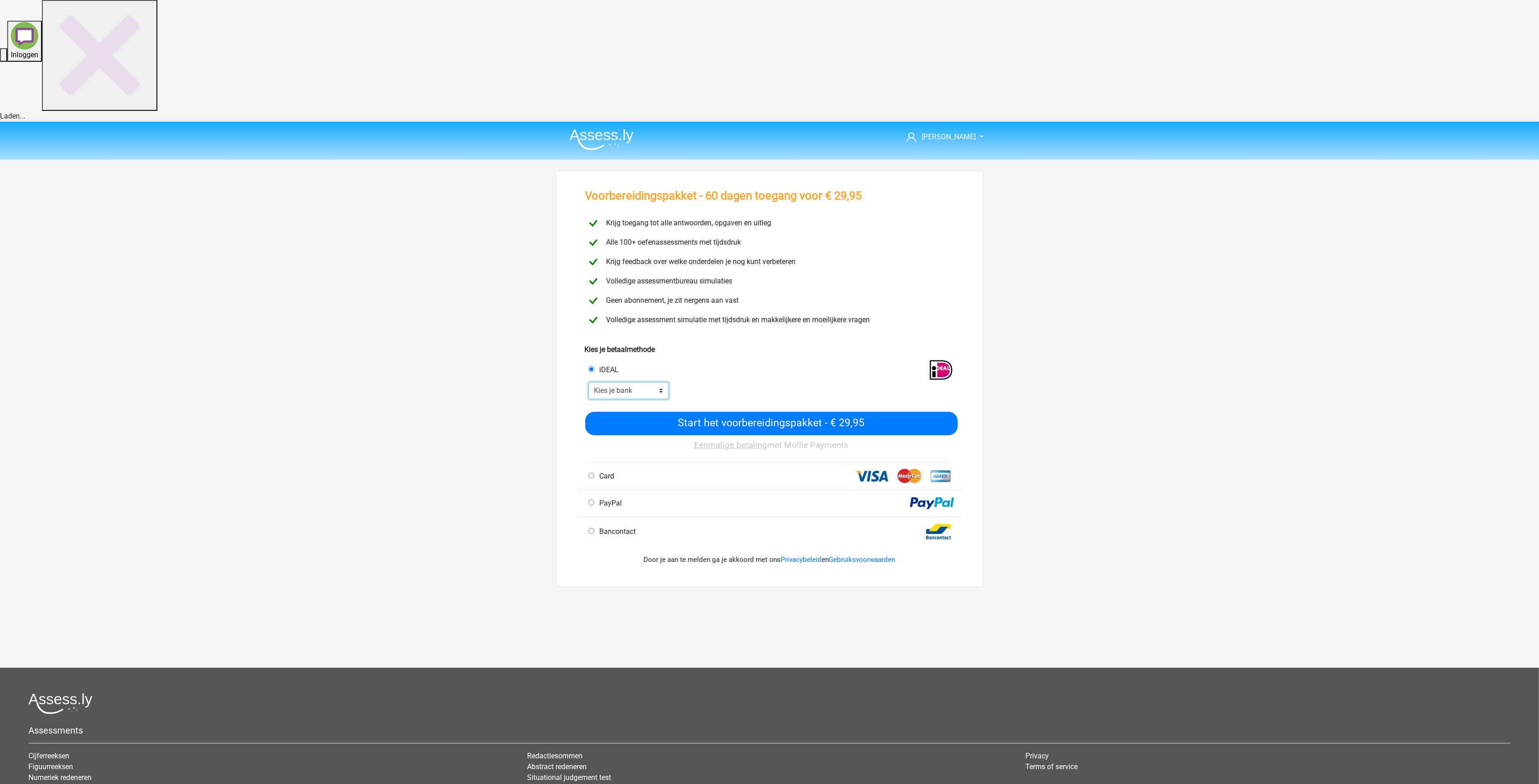
click at [663, 382] on select "Kies je bank ABN AMRO ING Rabobank ASN Bank bunq Knab N26 NN Regiobank Revolut …" at bounding box center [629, 391] width 81 height 17
click at [942, 131] on link "[PERSON_NAME]" at bounding box center [940, 137] width 74 height 11
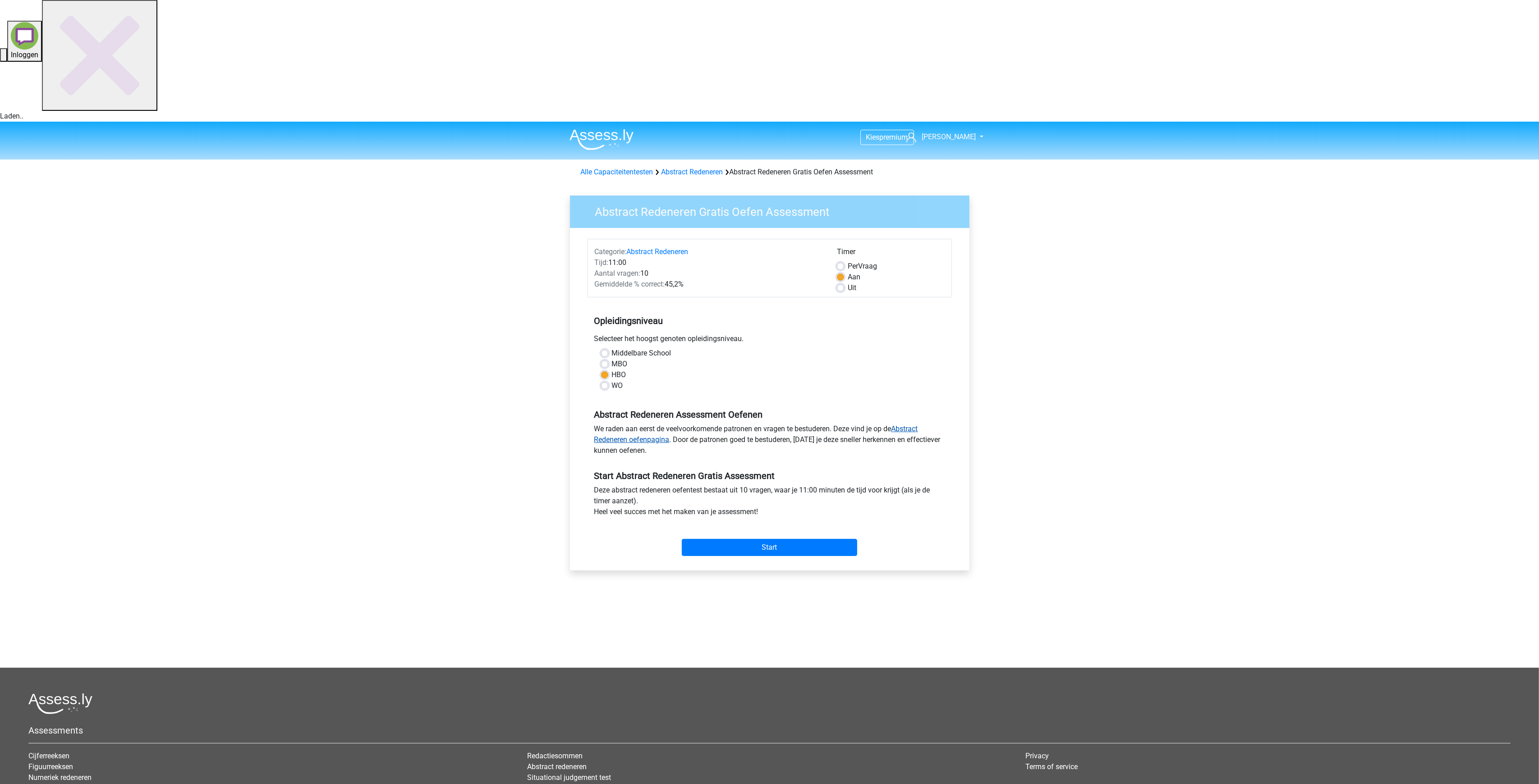
click at [641, 425] on link "Abstract Redeneren oefenpagina" at bounding box center [756, 434] width 324 height 19
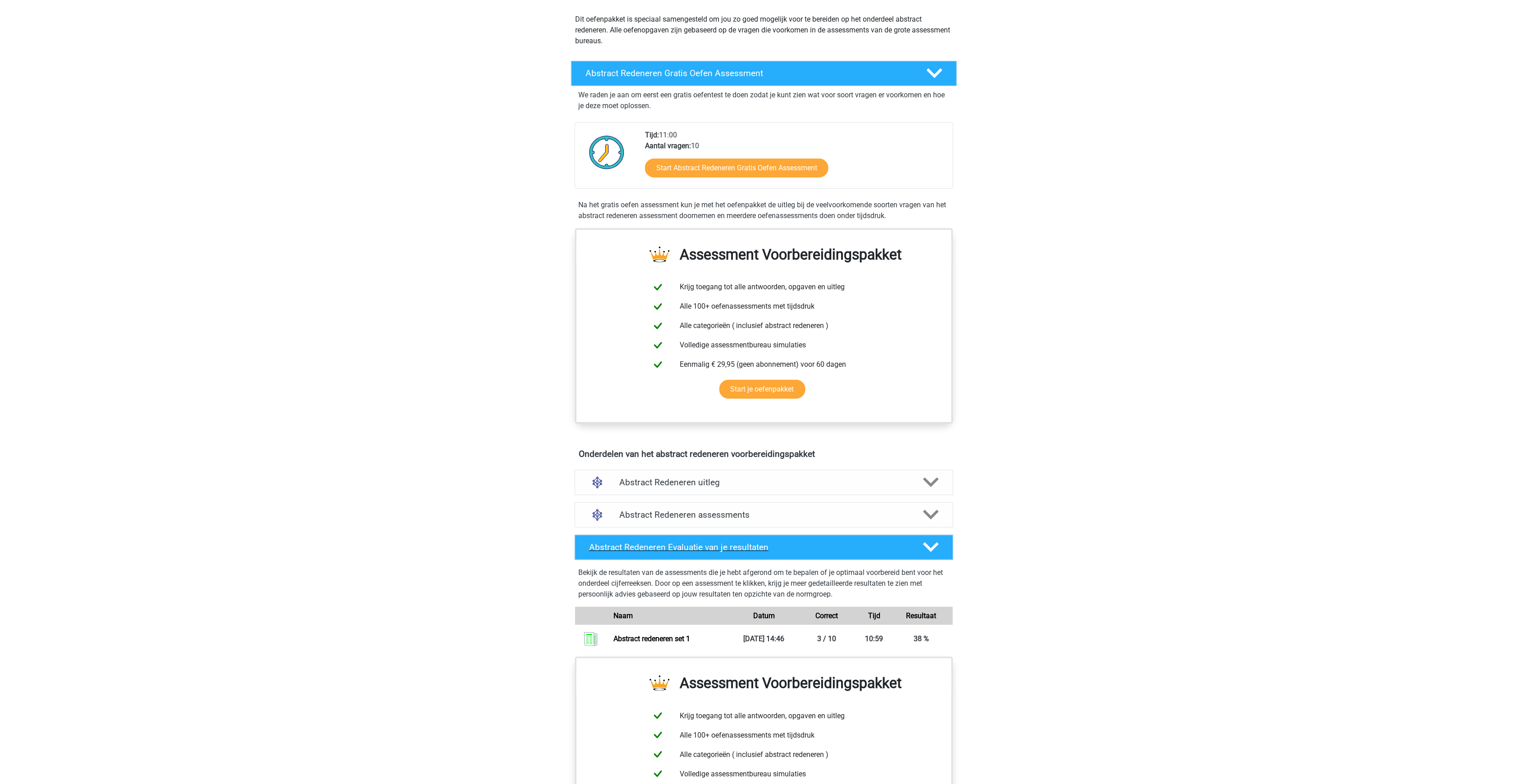
scroll to position [225, 0]
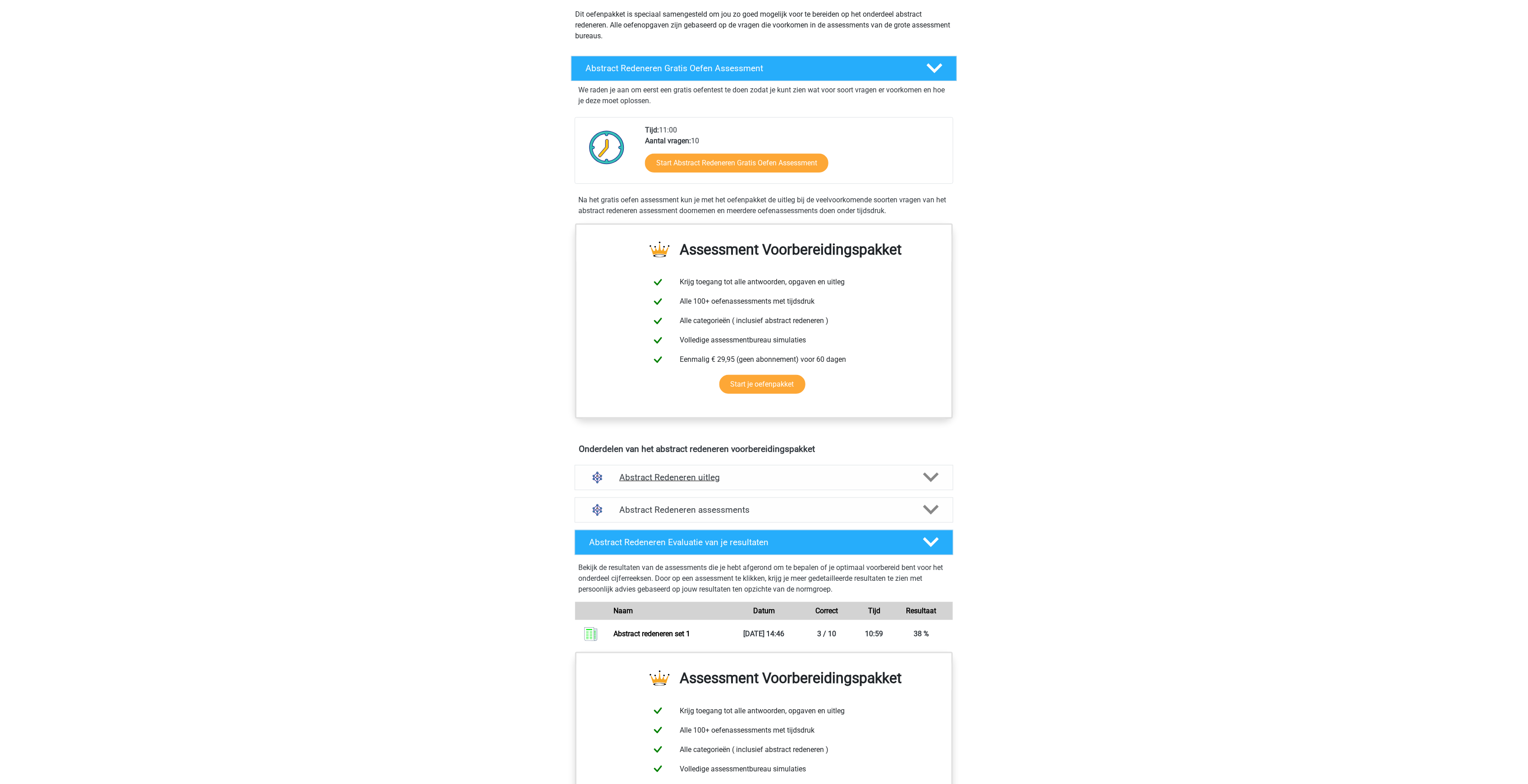
click at [642, 472] on h4 "Abstract Redeneren uitleg" at bounding box center [764, 477] width 290 height 10
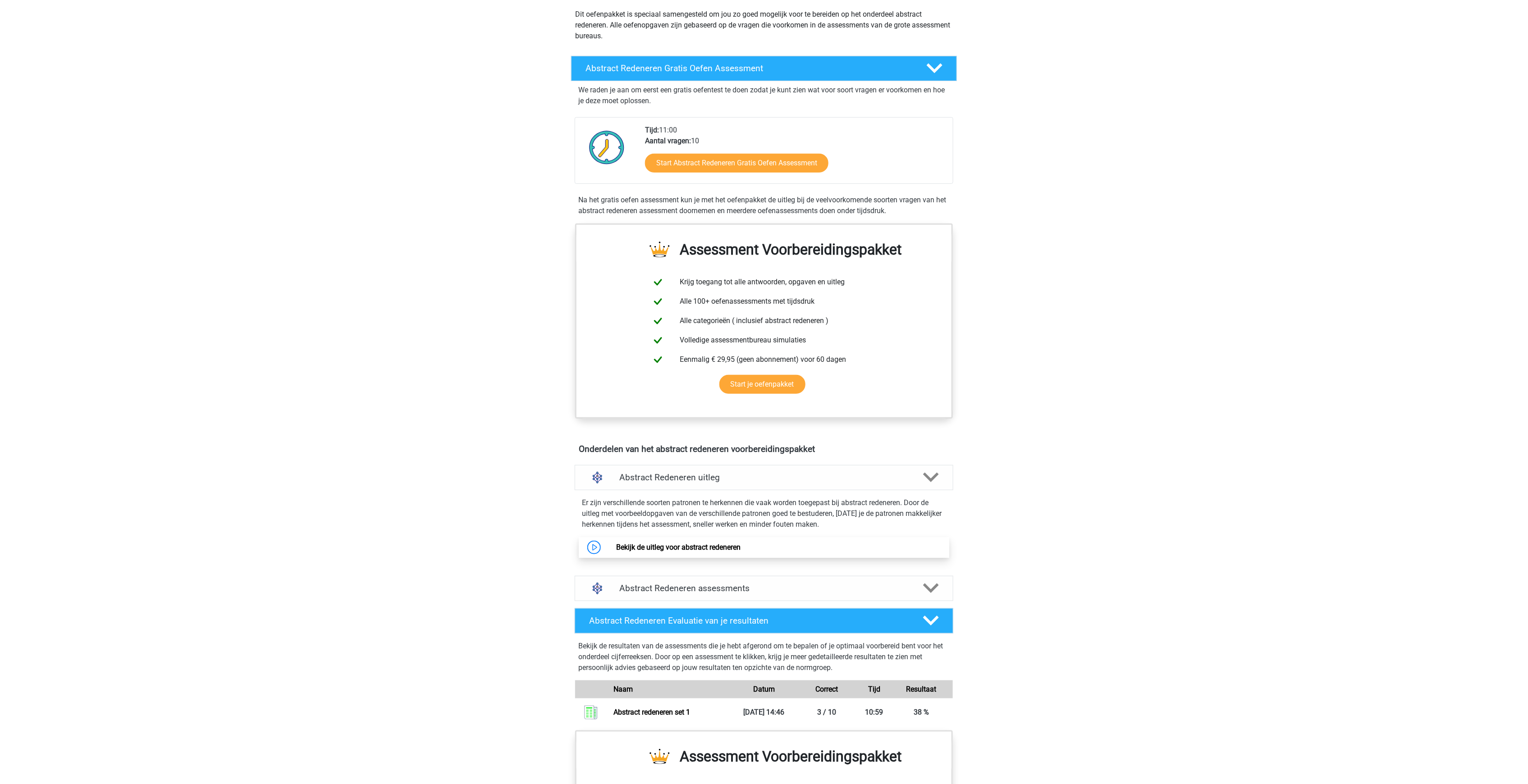
click at [674, 543] on link "Bekijk de uitleg voor abstract redeneren" at bounding box center [678, 547] width 124 height 8
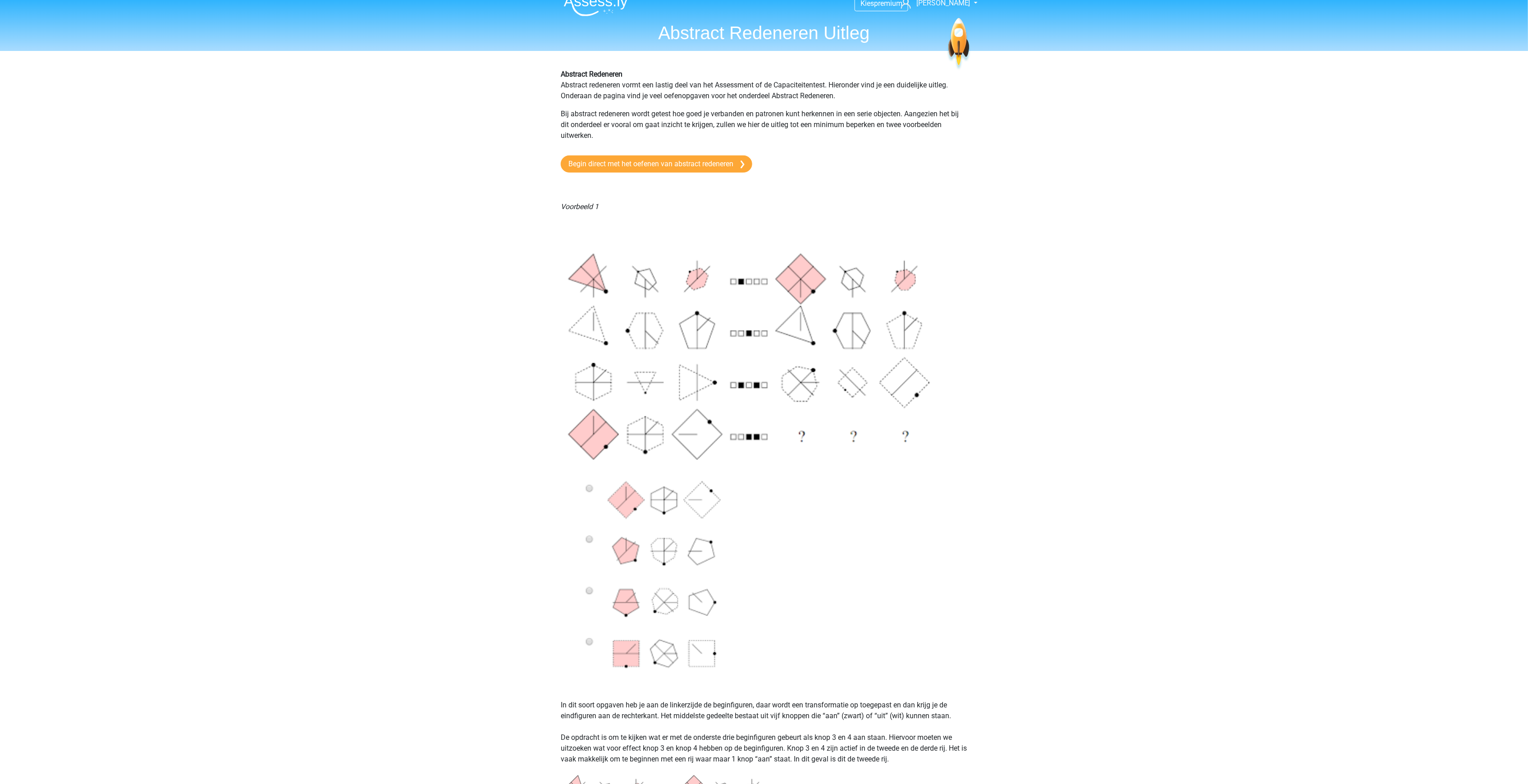
scroll to position [135, 0]
click at [637, 532] on img at bounding box center [764, 449] width 407 height 462
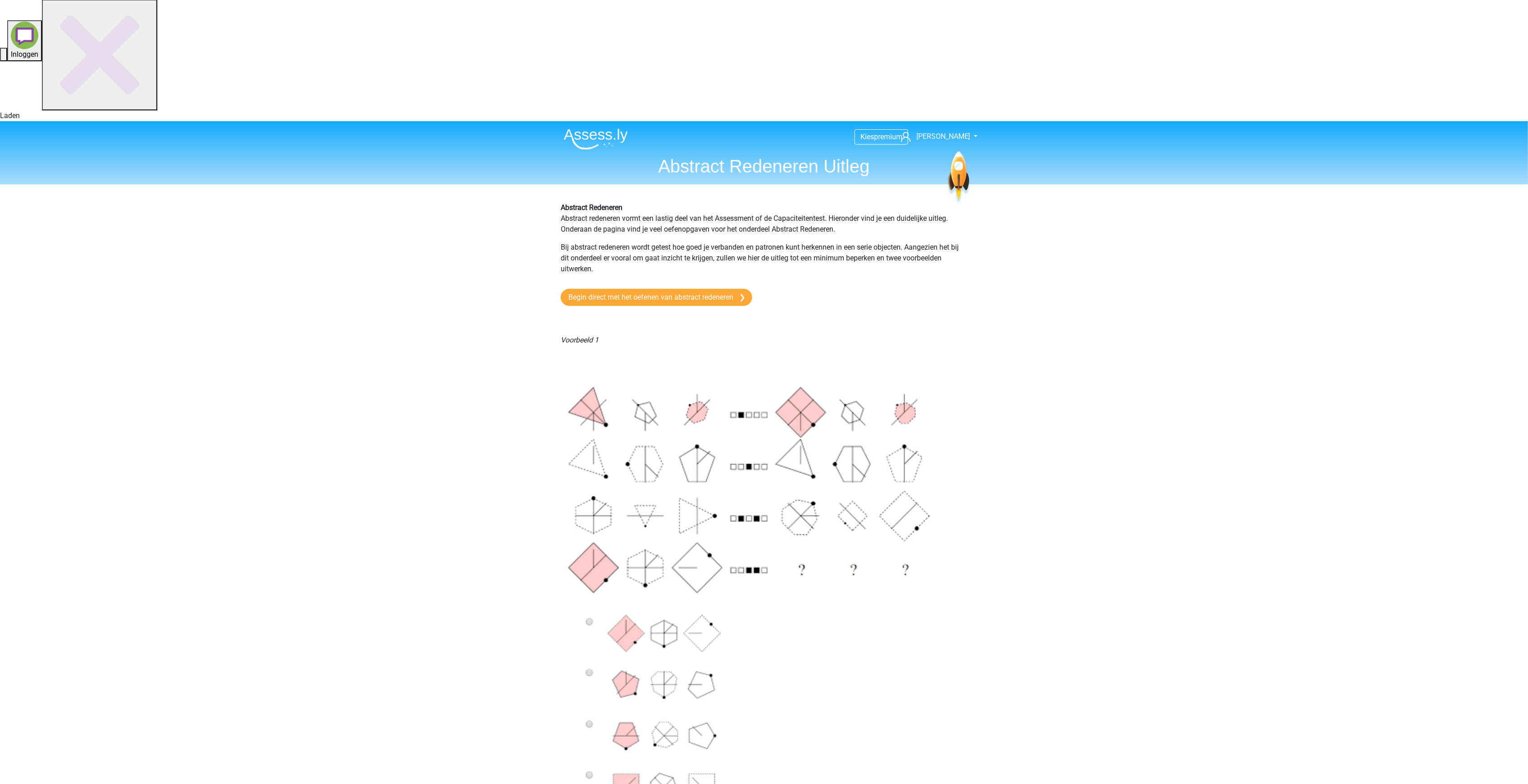
scroll to position [0, 0]
click at [676, 290] on link "Begin direct met het oefenen van abstract redeneren" at bounding box center [656, 298] width 192 height 17
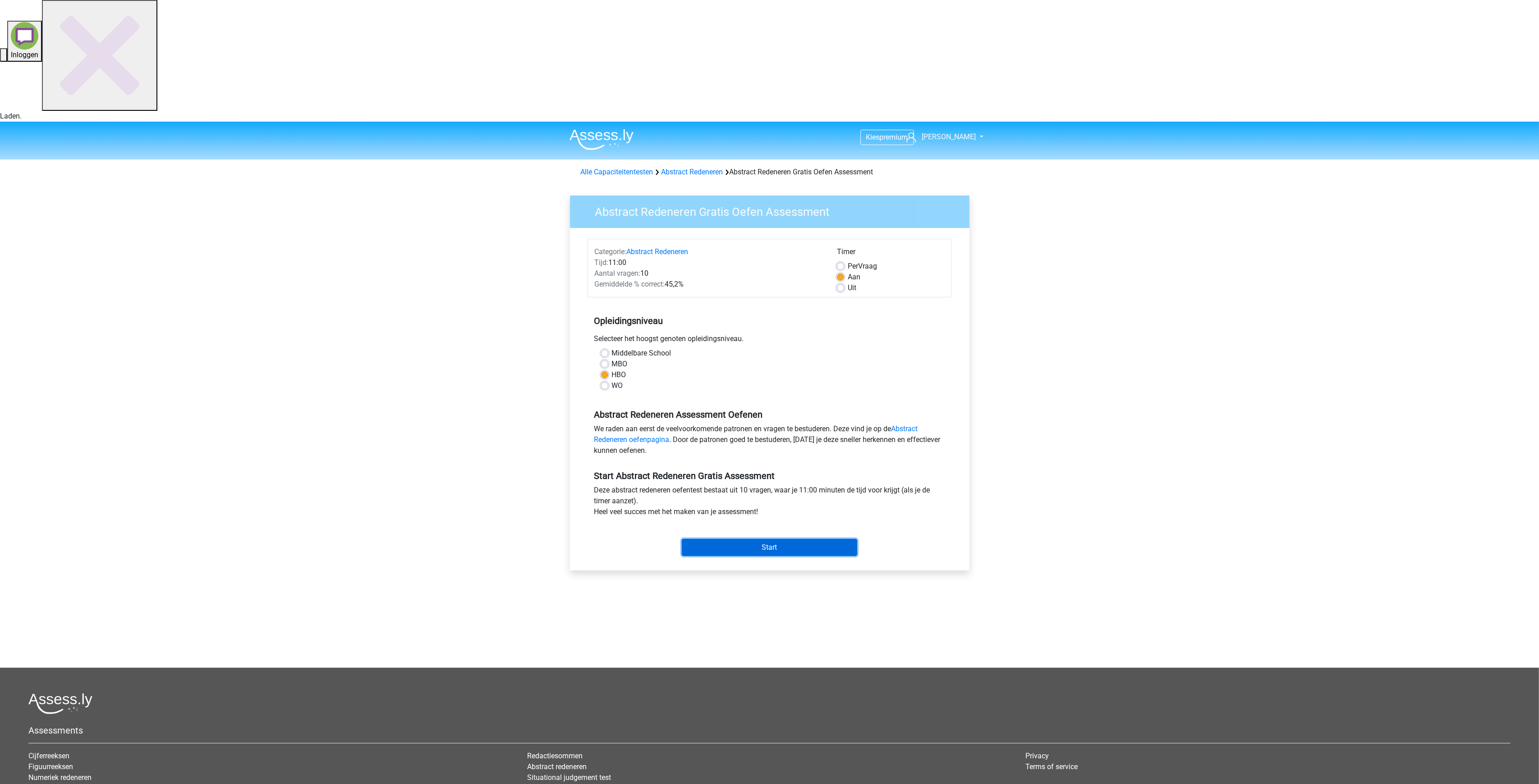
click at [763, 539] on input "Start" at bounding box center [770, 548] width 176 height 17
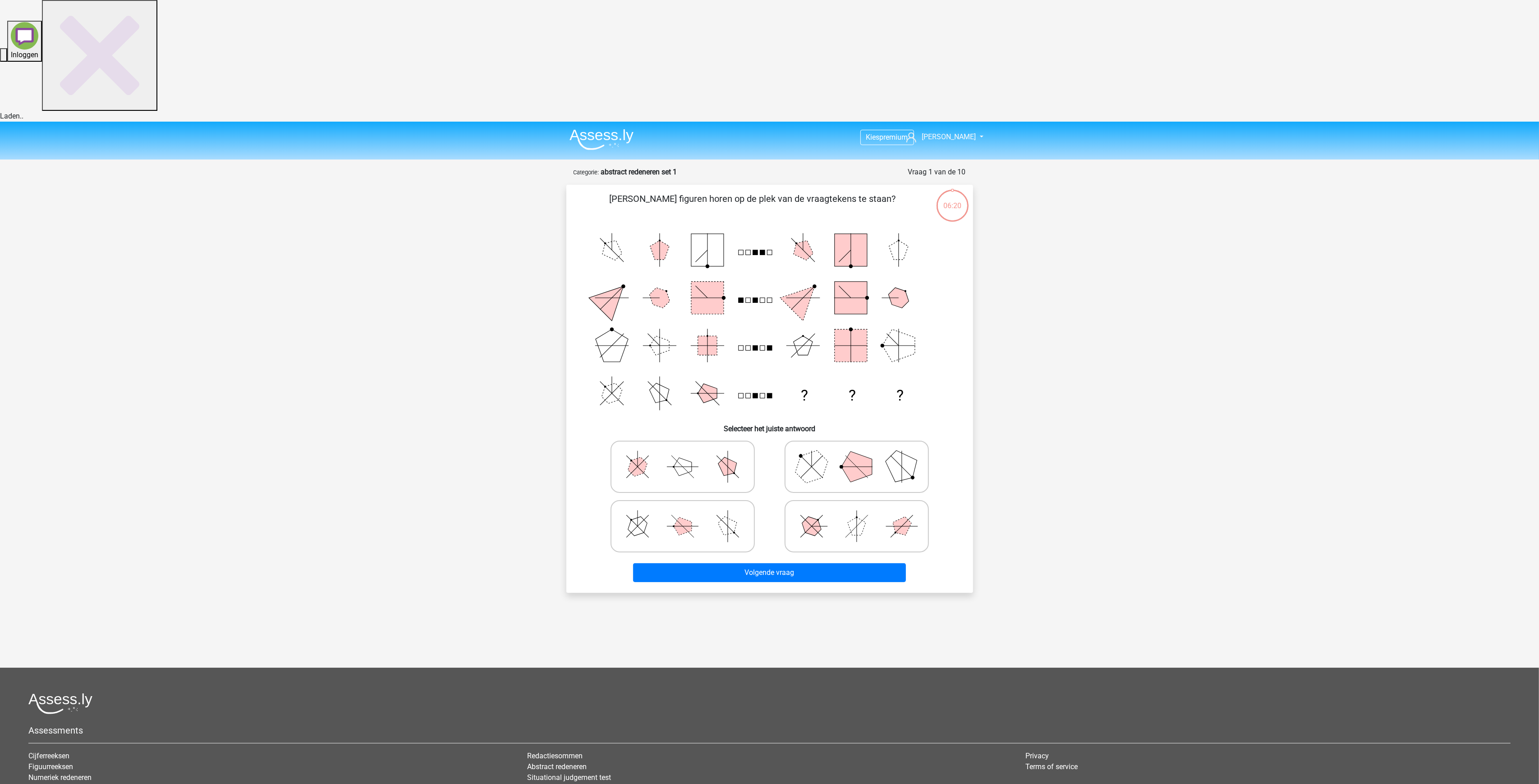
click at [803, 445] on polygon at bounding box center [811, 466] width 43 height 43
click at [857, 450] on input "radio" at bounding box center [860, 453] width 6 height 6
radio input "true"
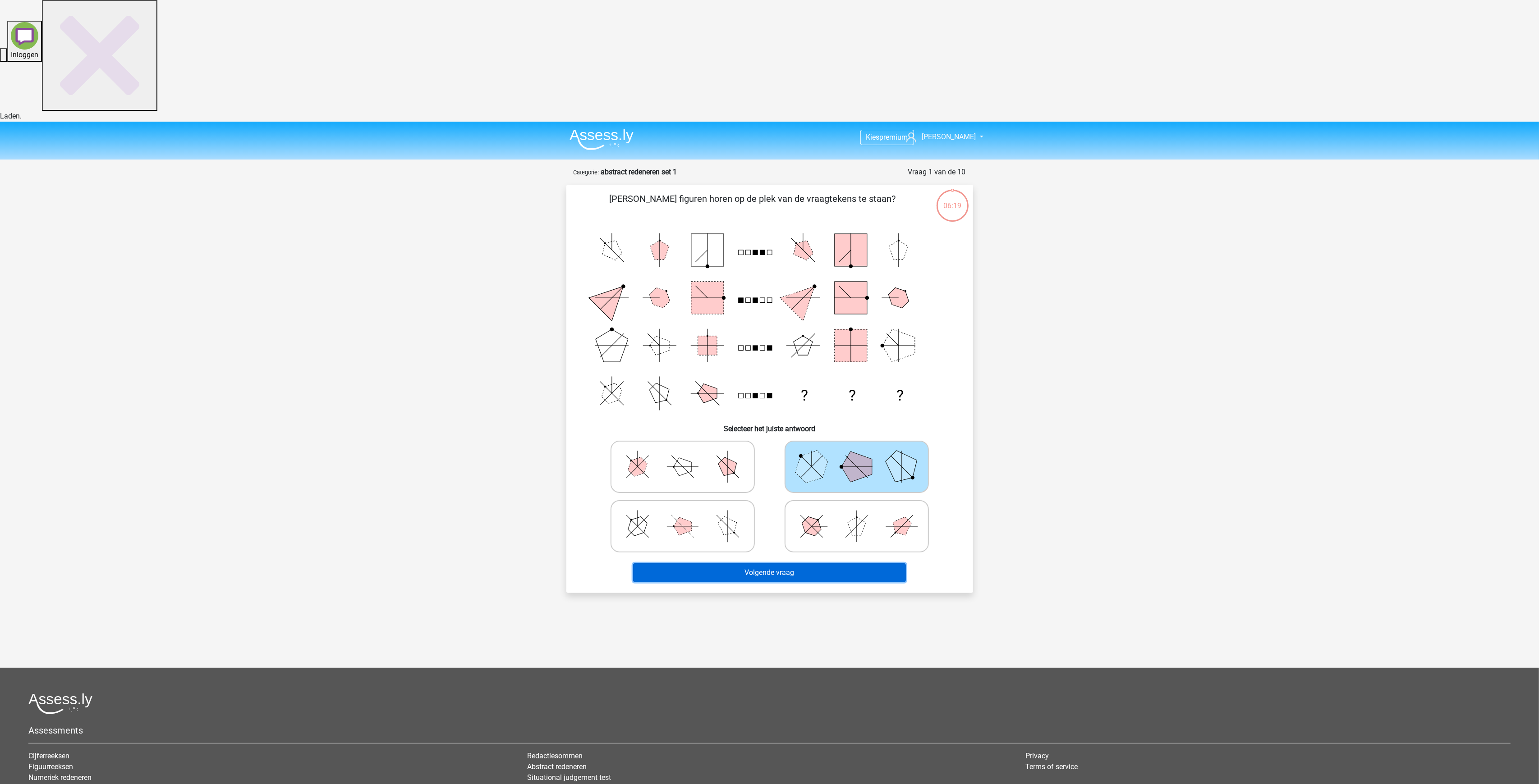
click at [760, 563] on button "Volgende vraag" at bounding box center [770, 573] width 273 height 19
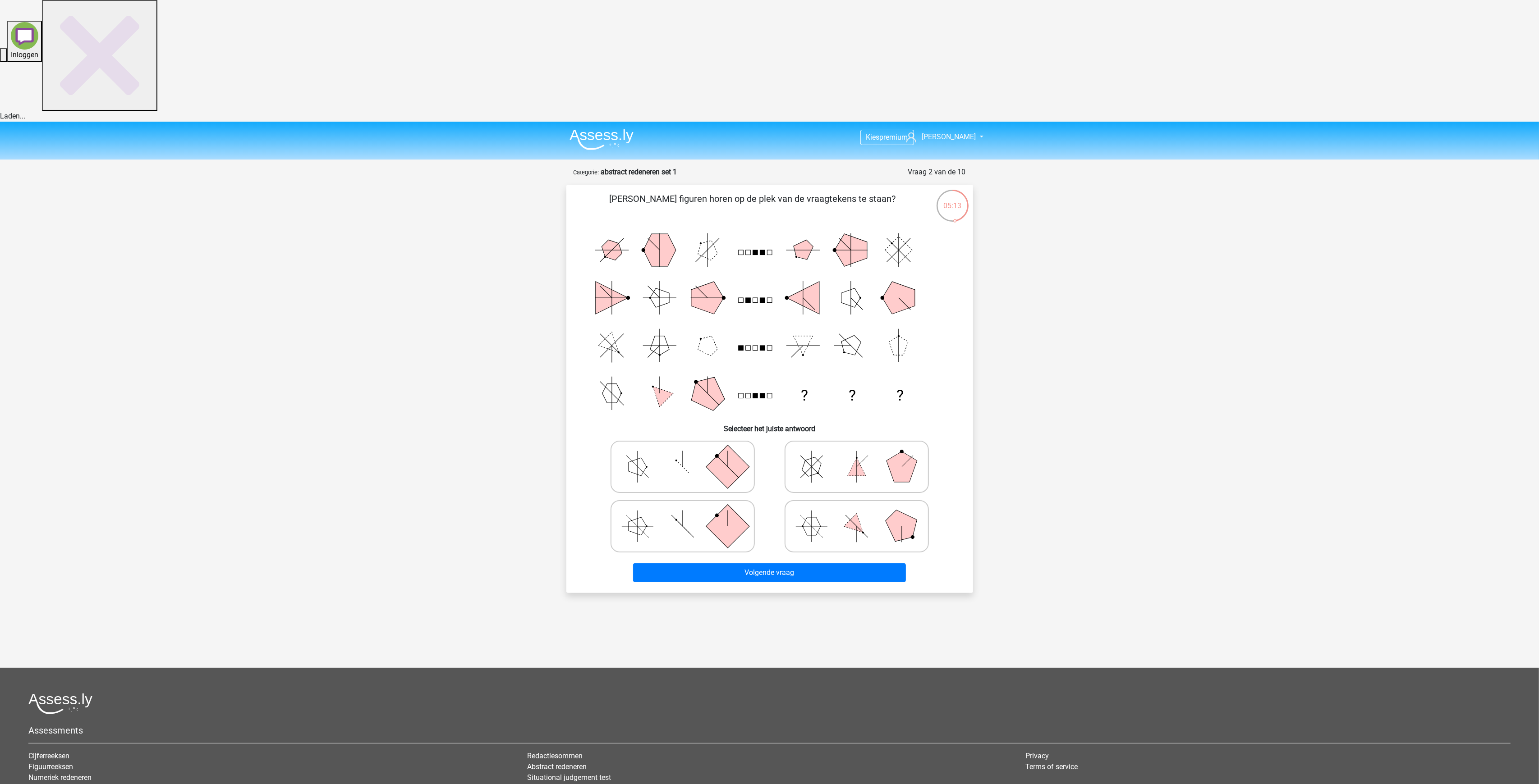
click at [685, 504] on icon at bounding box center [682, 526] width 135 height 45
click at [685, 509] on input "radio" at bounding box center [686, 512] width 6 height 6
radio input "true"
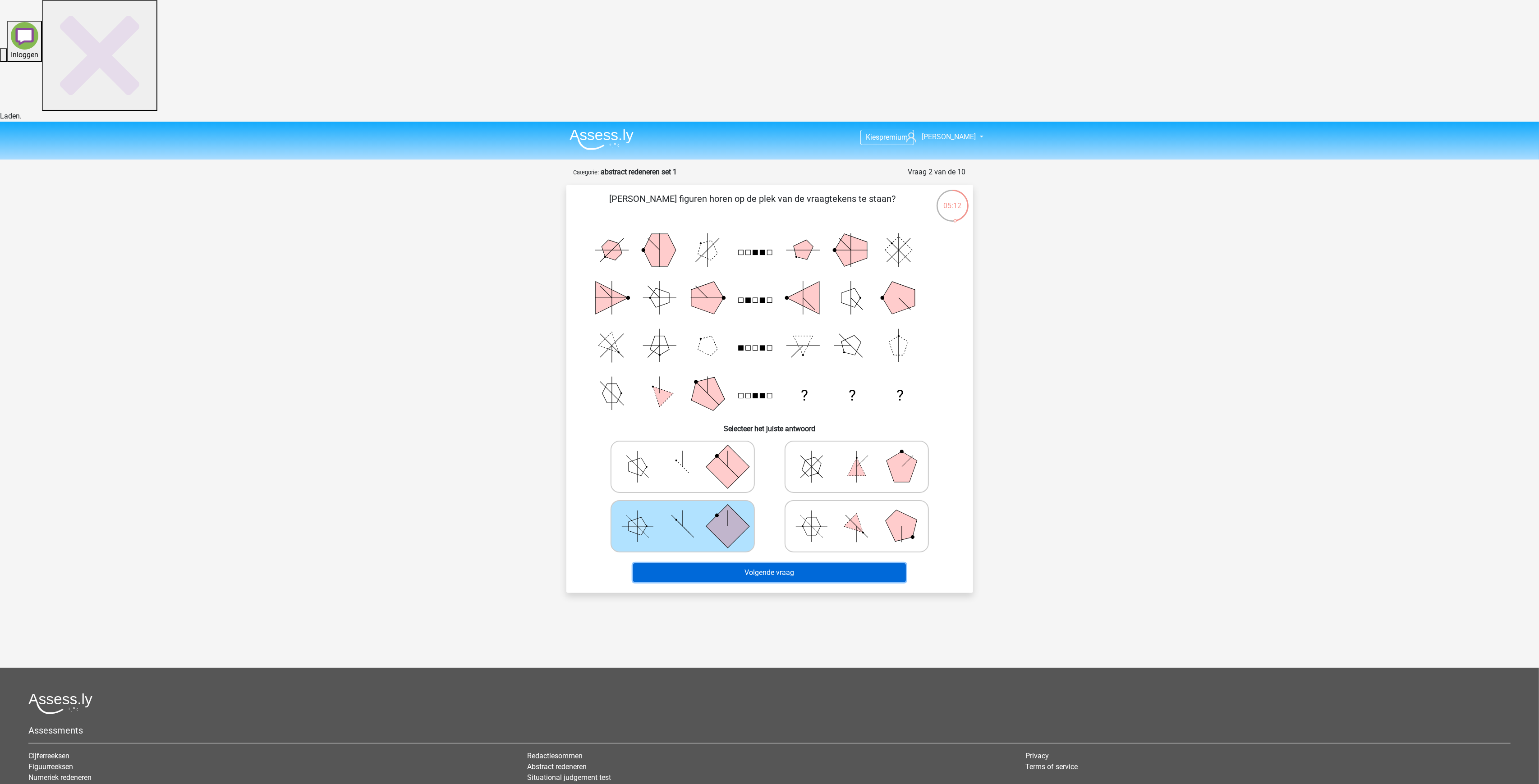
click at [795, 563] on button "Volgende vraag" at bounding box center [770, 573] width 273 height 19
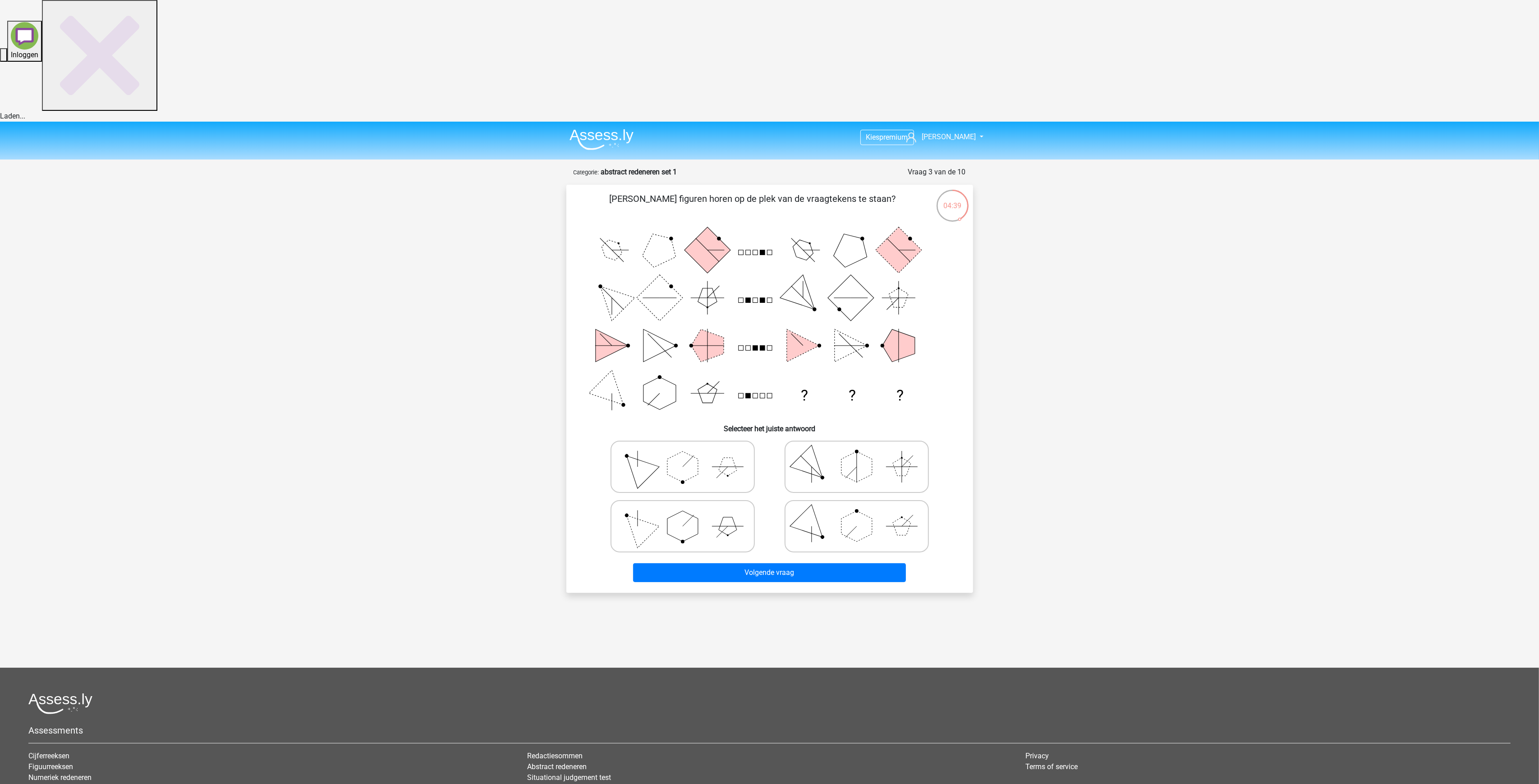
click at [646, 504] on icon at bounding box center [682, 526] width 135 height 45
click at [683, 509] on input "radio" at bounding box center [686, 512] width 6 height 6
radio input "true"
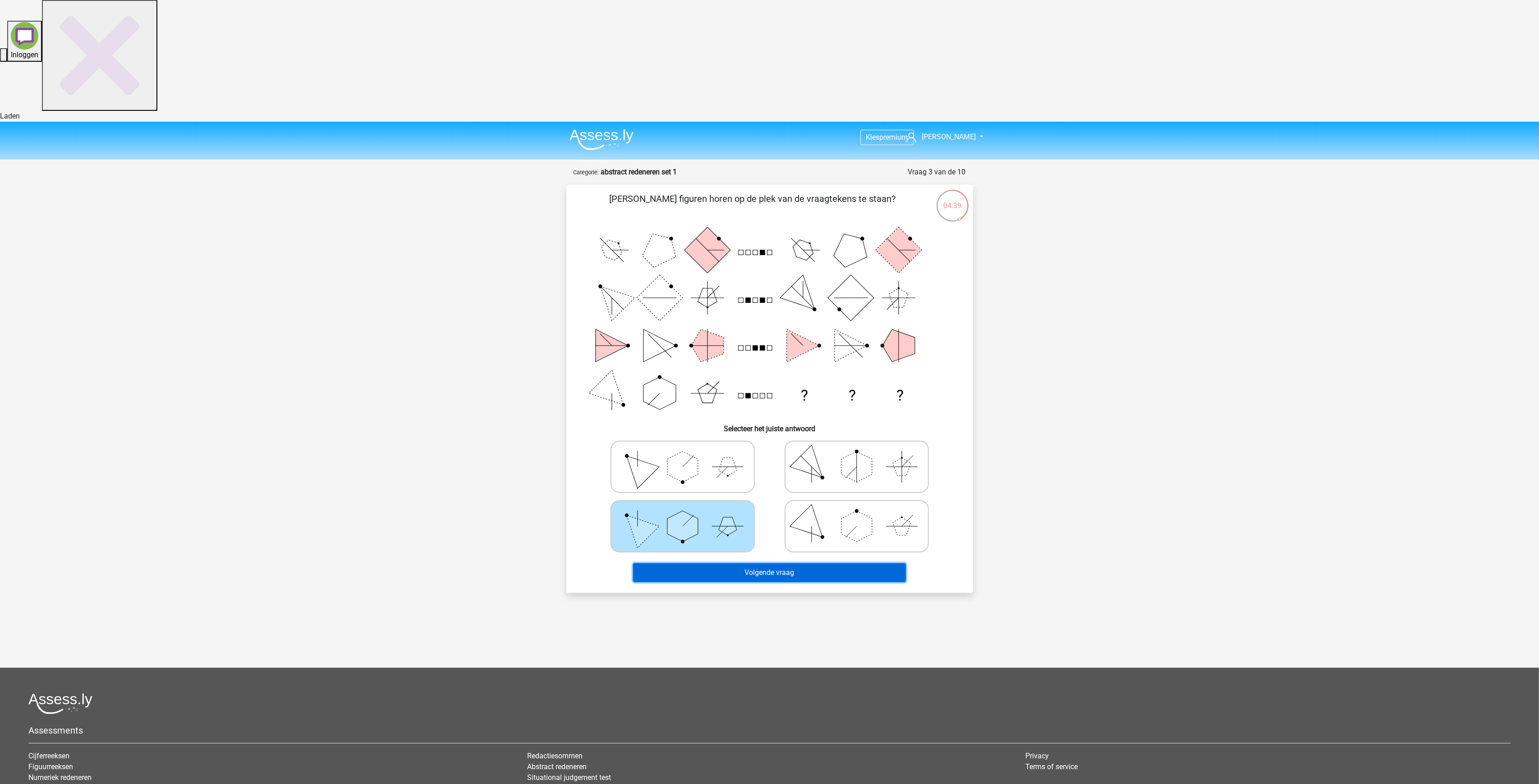
click at [747, 563] on button "Volgende vraag" at bounding box center [770, 573] width 273 height 19
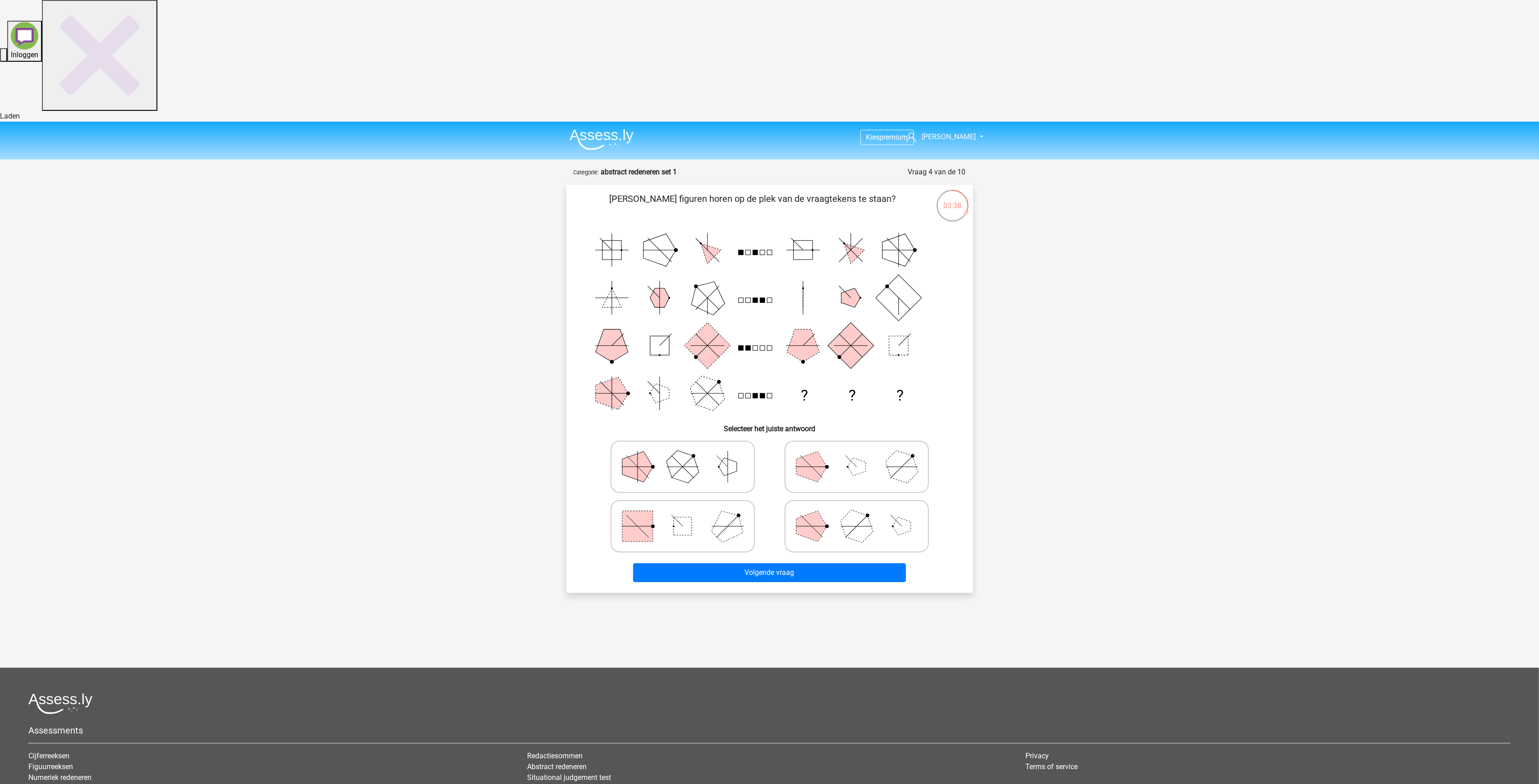
click at [690, 517] on rect at bounding box center [683, 526] width 18 height 18
click at [689, 509] on input "radio" at bounding box center [686, 512] width 6 height 6
radio input "true"
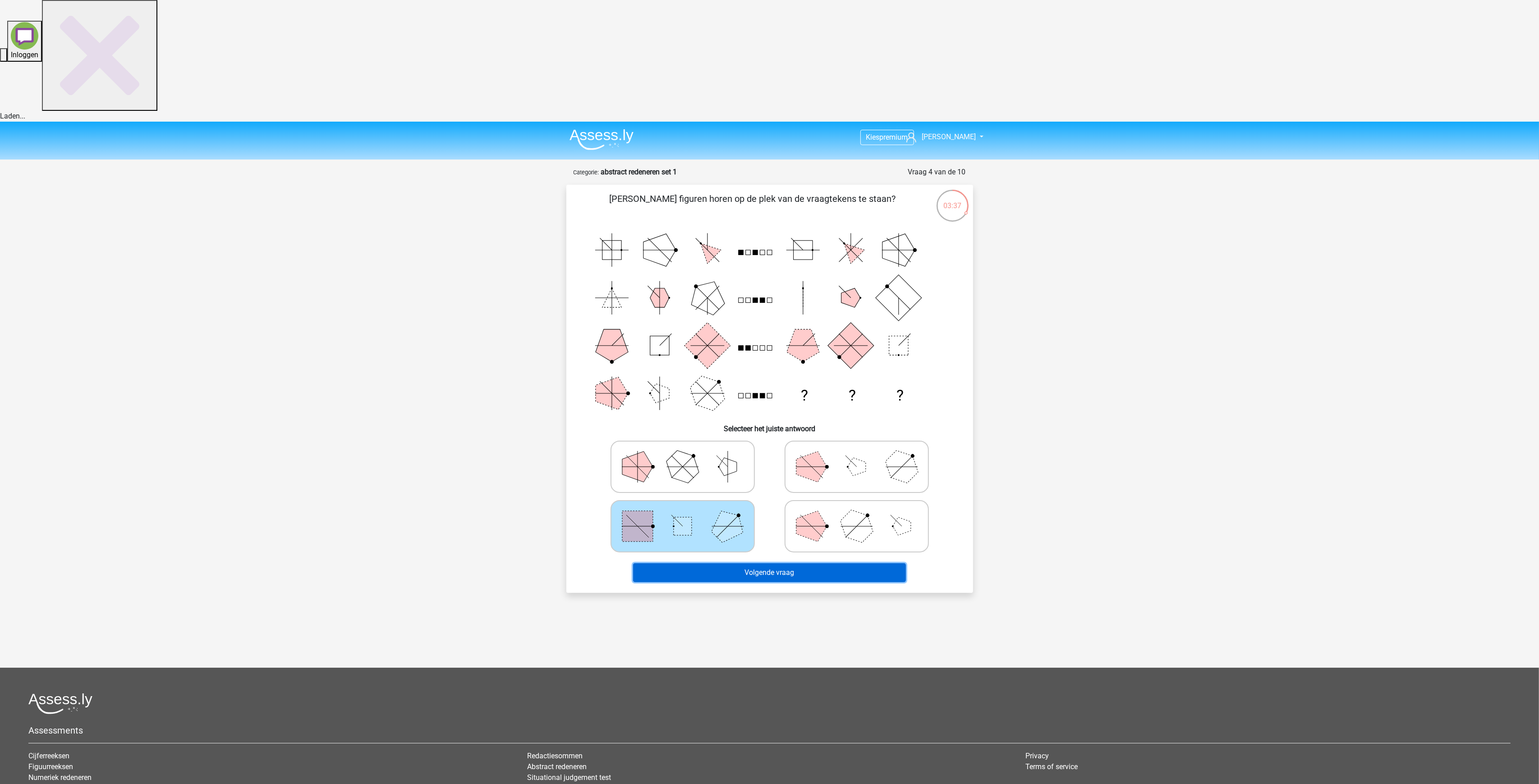
click at [746, 563] on button "Volgende vraag" at bounding box center [770, 573] width 273 height 19
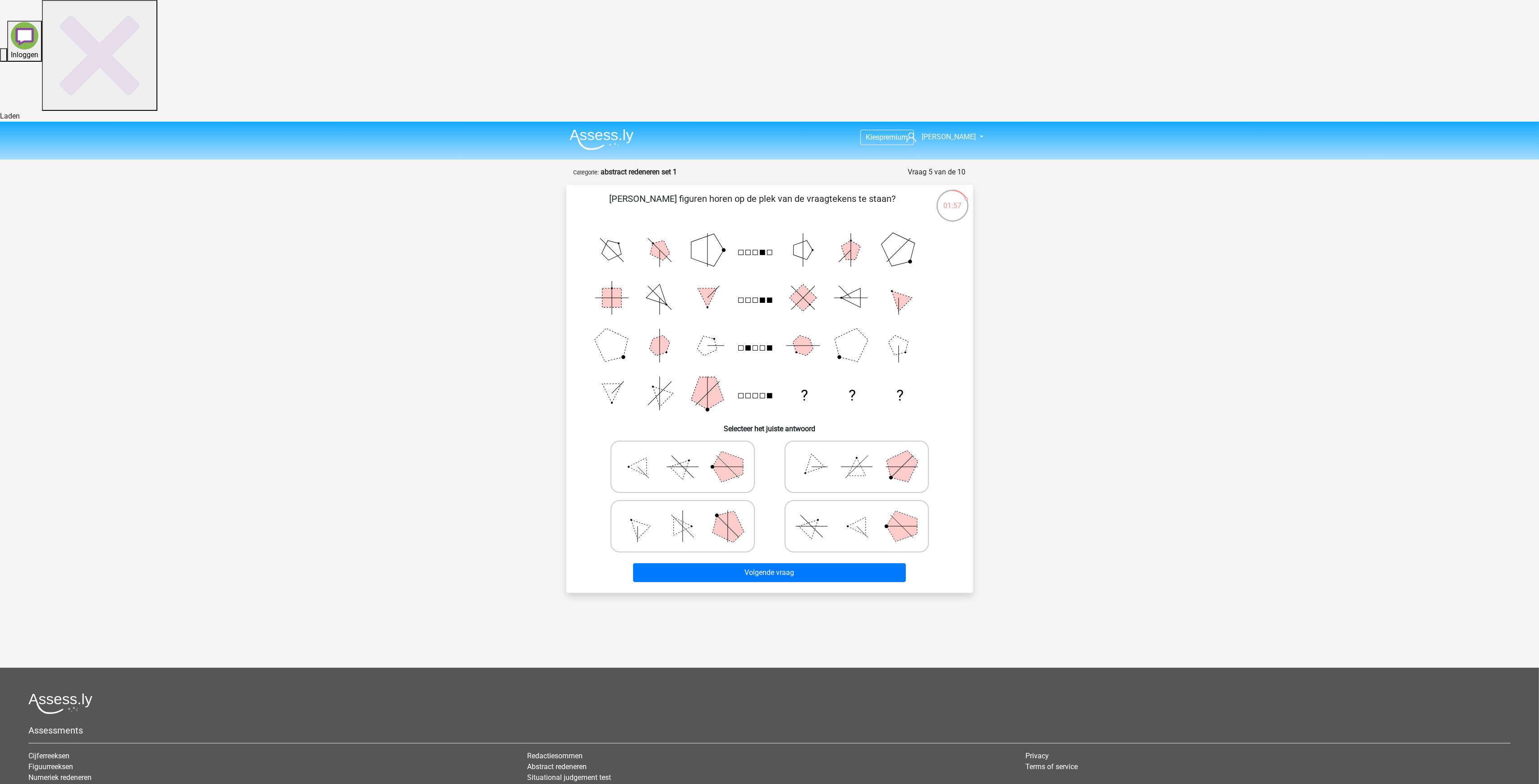
click at [723, 451] on polygon at bounding box center [728, 466] width 30 height 30
click at [689, 450] on input "radio" at bounding box center [686, 453] width 6 height 6
radio input "true"
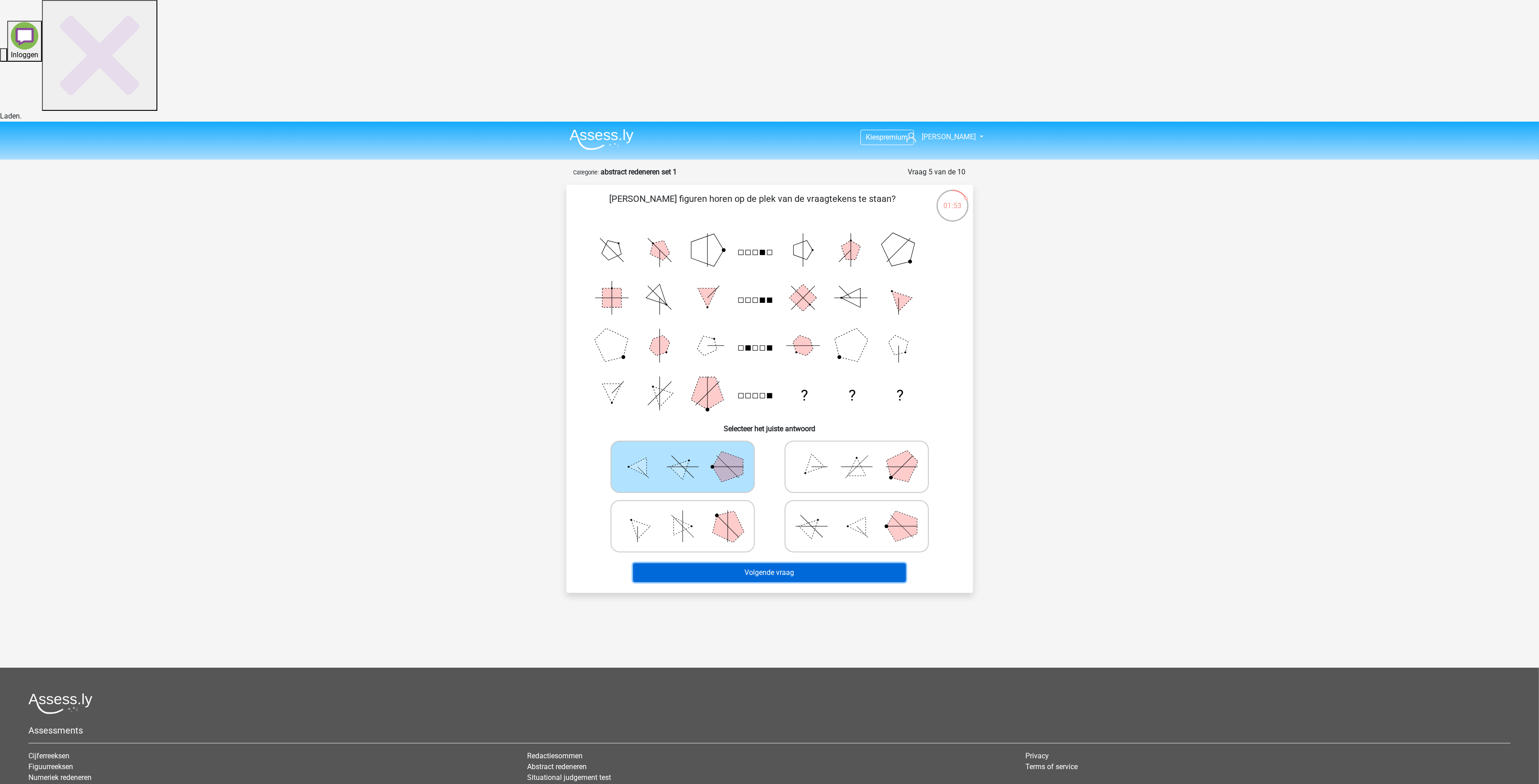
click at [793, 563] on button "Volgende vraag" at bounding box center [770, 573] width 273 height 19
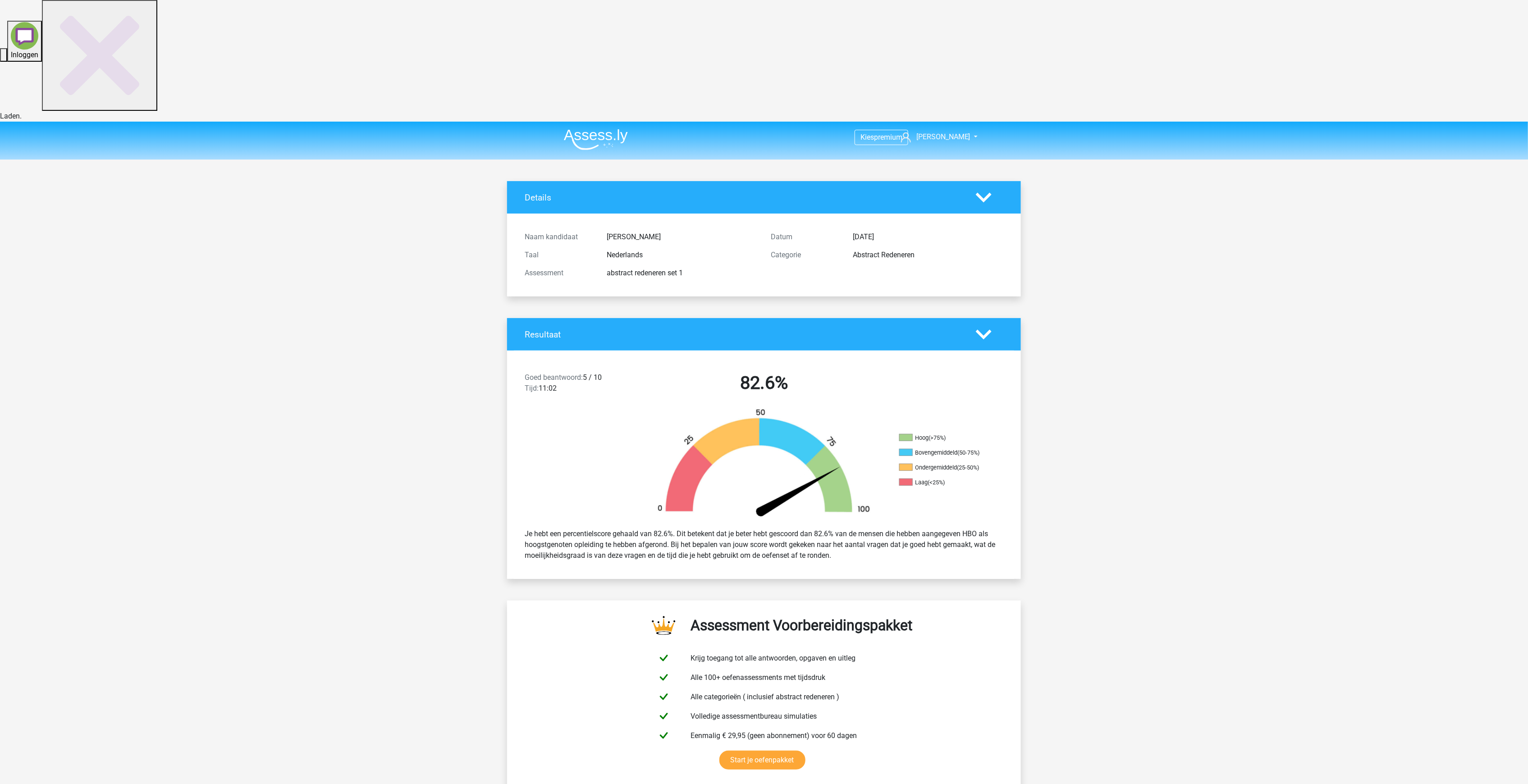
click at [680, 330] on h4 "Resultaat" at bounding box center [743, 334] width 438 height 10
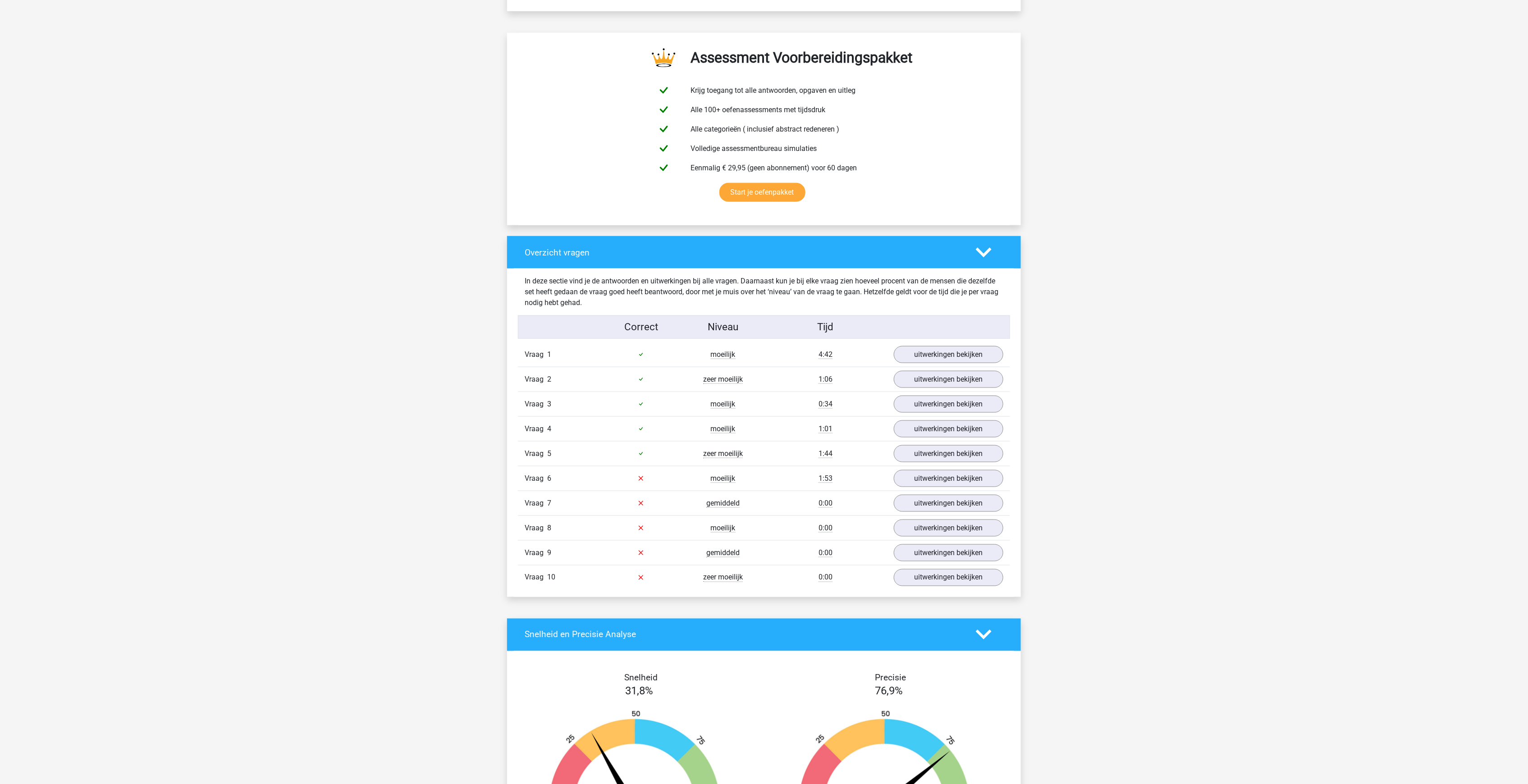
scroll to position [571, 0]
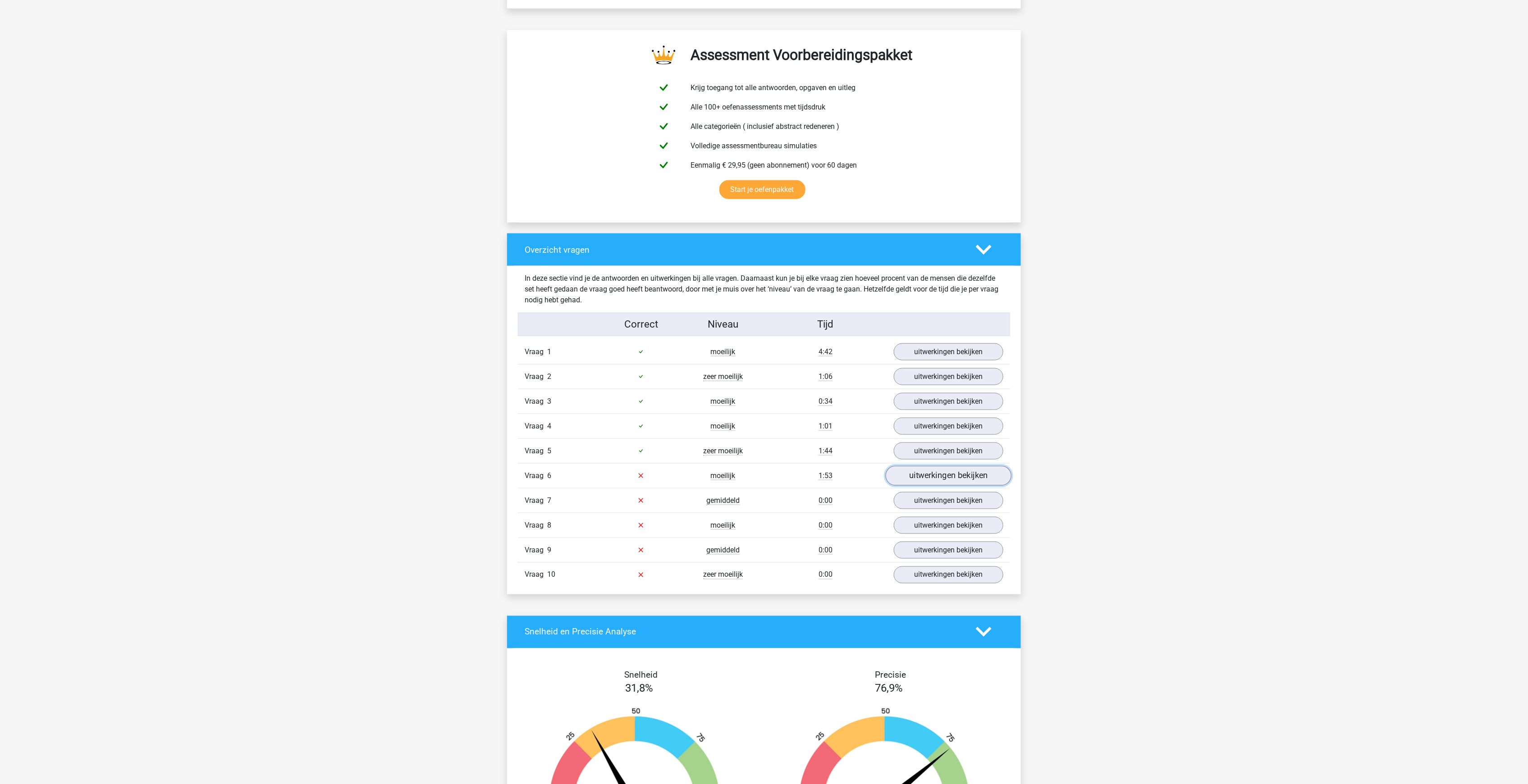
click at [918, 466] on link "uitwerkingen bekijken" at bounding box center [948, 475] width 126 height 20
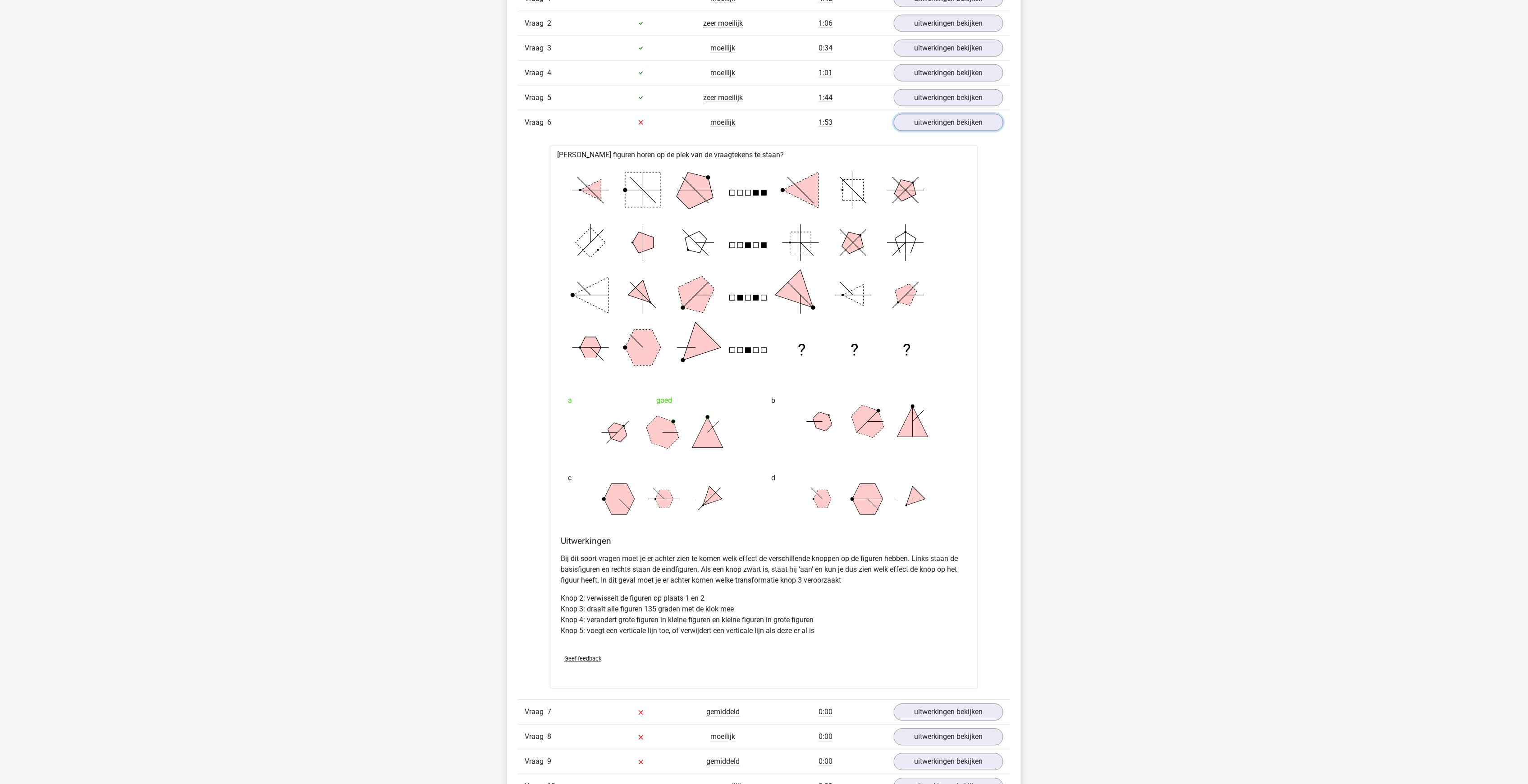
scroll to position [931, 0]
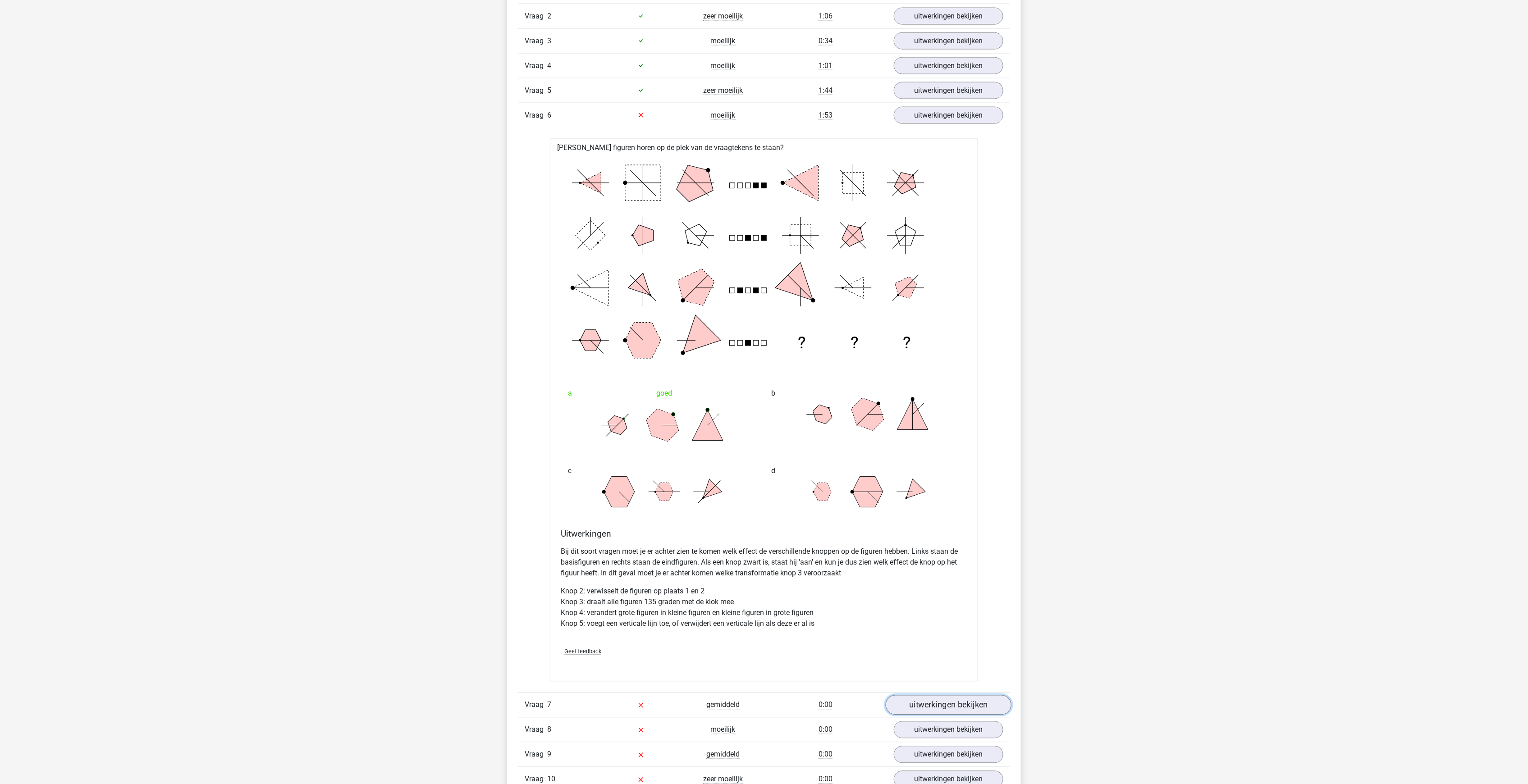
click at [954, 696] on link "uitwerkingen bekijken" at bounding box center [948, 705] width 126 height 20
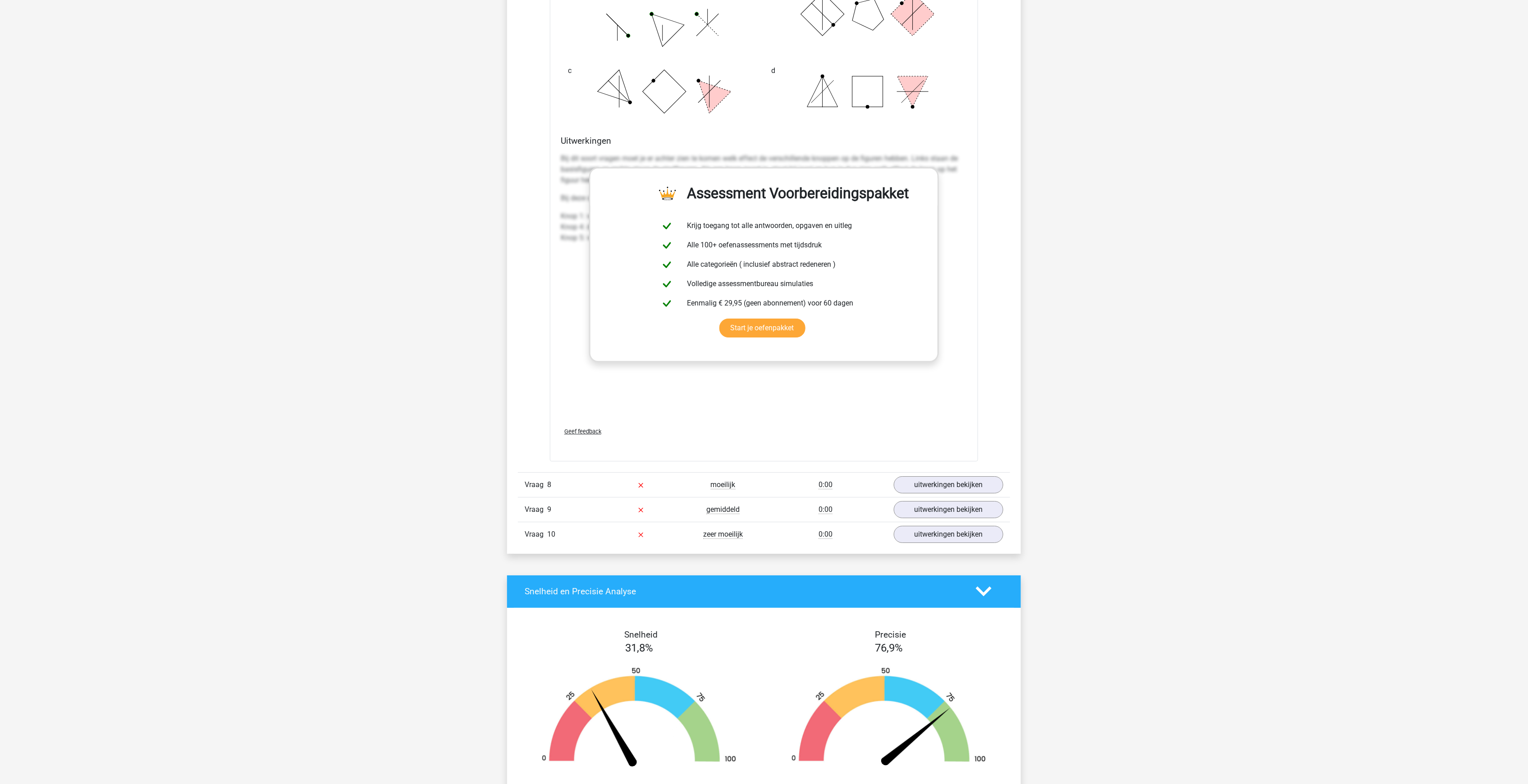
scroll to position [1923, 0]
click at [922, 475] on link "uitwerkingen bekijken" at bounding box center [948, 484] width 126 height 20
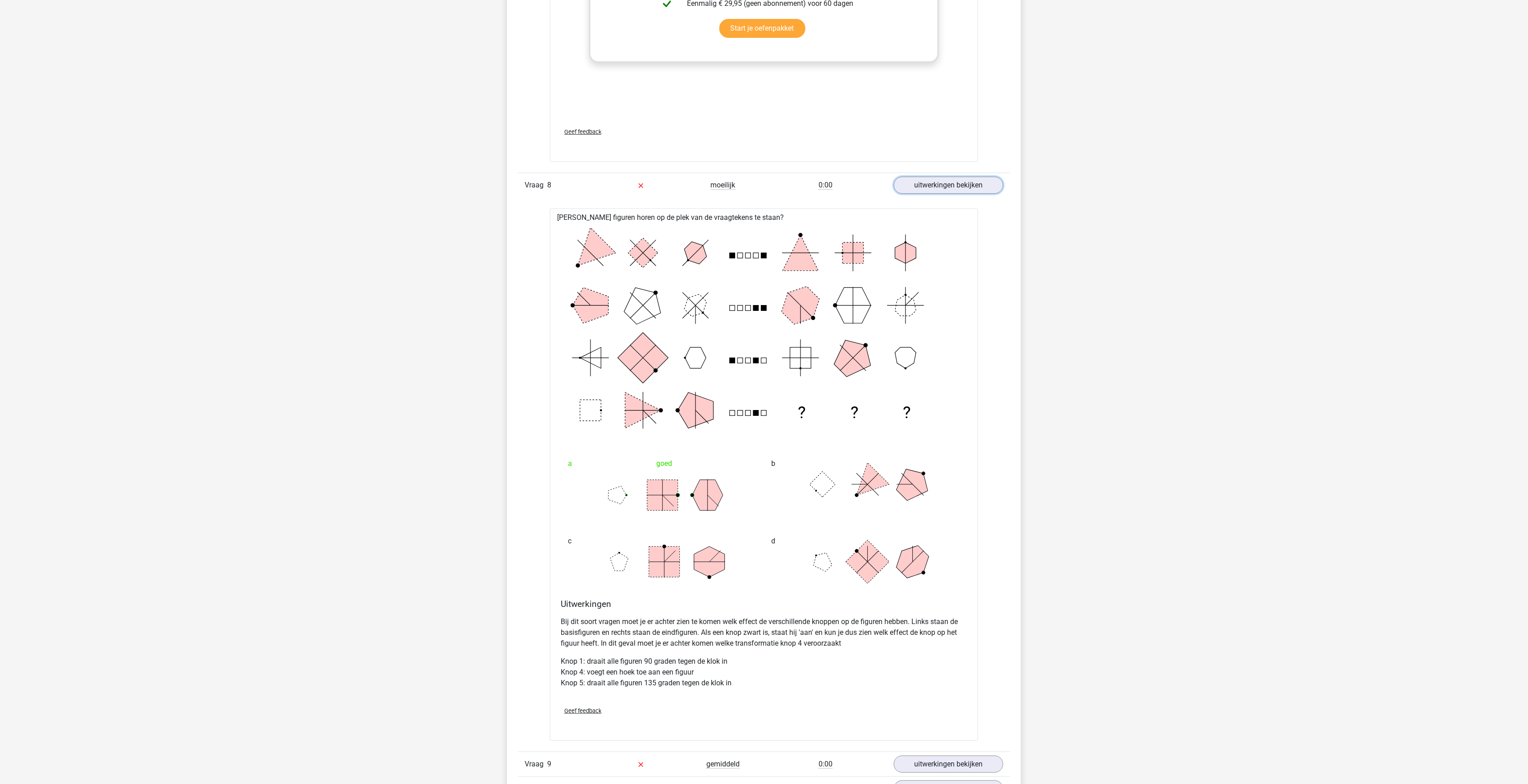
scroll to position [2223, 0]
click at [923, 753] on link "uitwerkingen bekijken" at bounding box center [948, 763] width 126 height 20
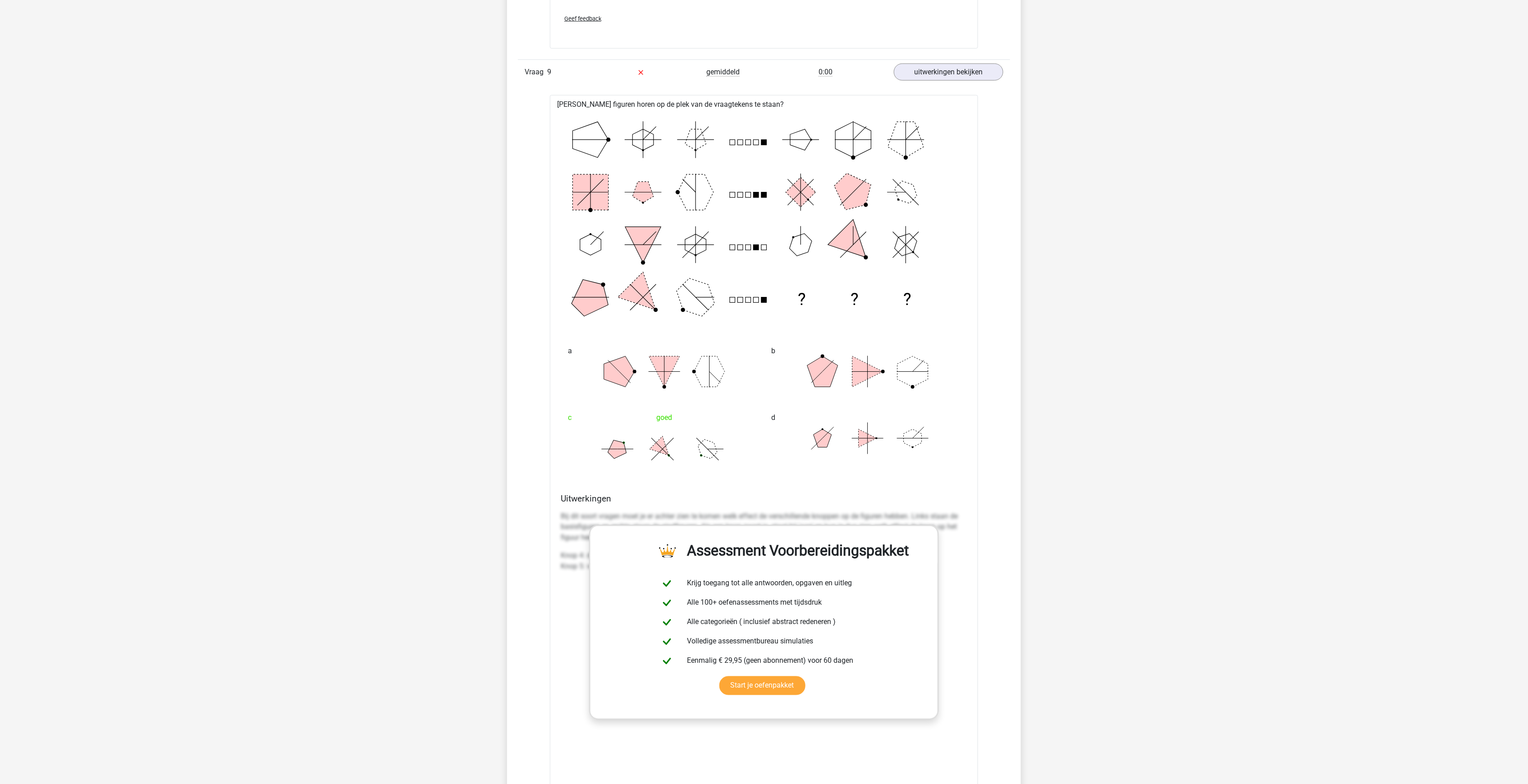
scroll to position [3094, 0]
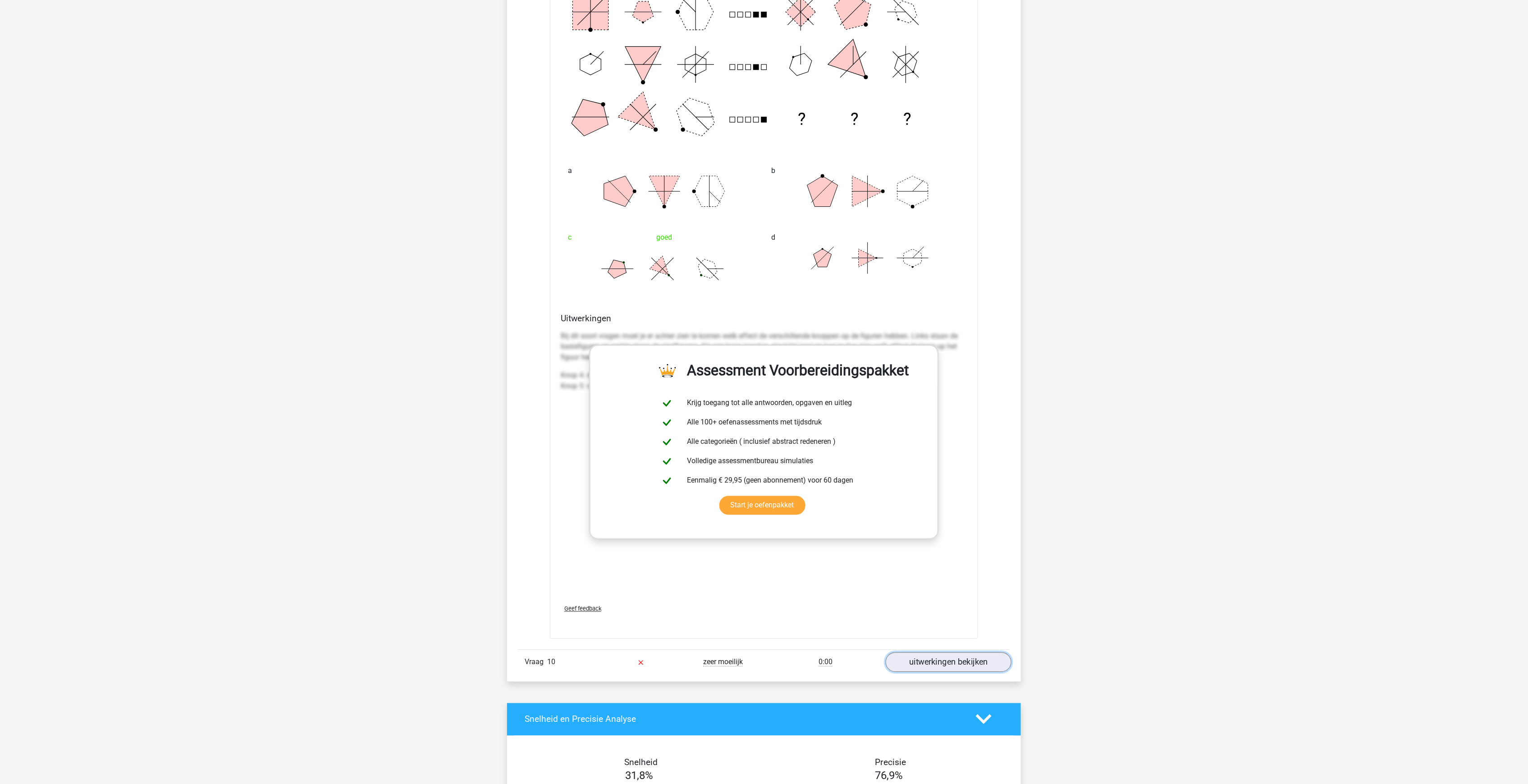
click at [927, 653] on link "uitwerkingen bekijken" at bounding box center [948, 662] width 126 height 20
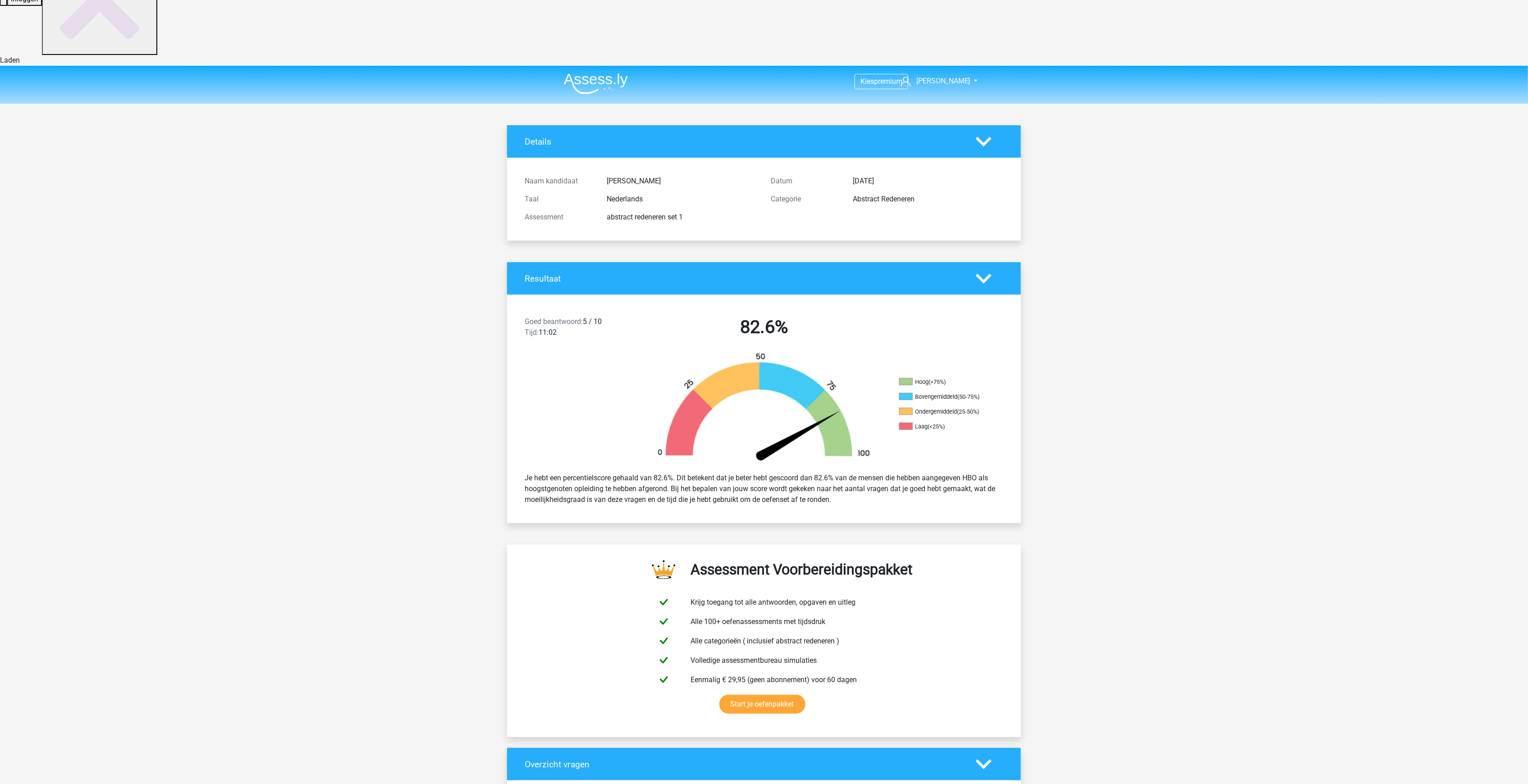
scroll to position [0, 0]
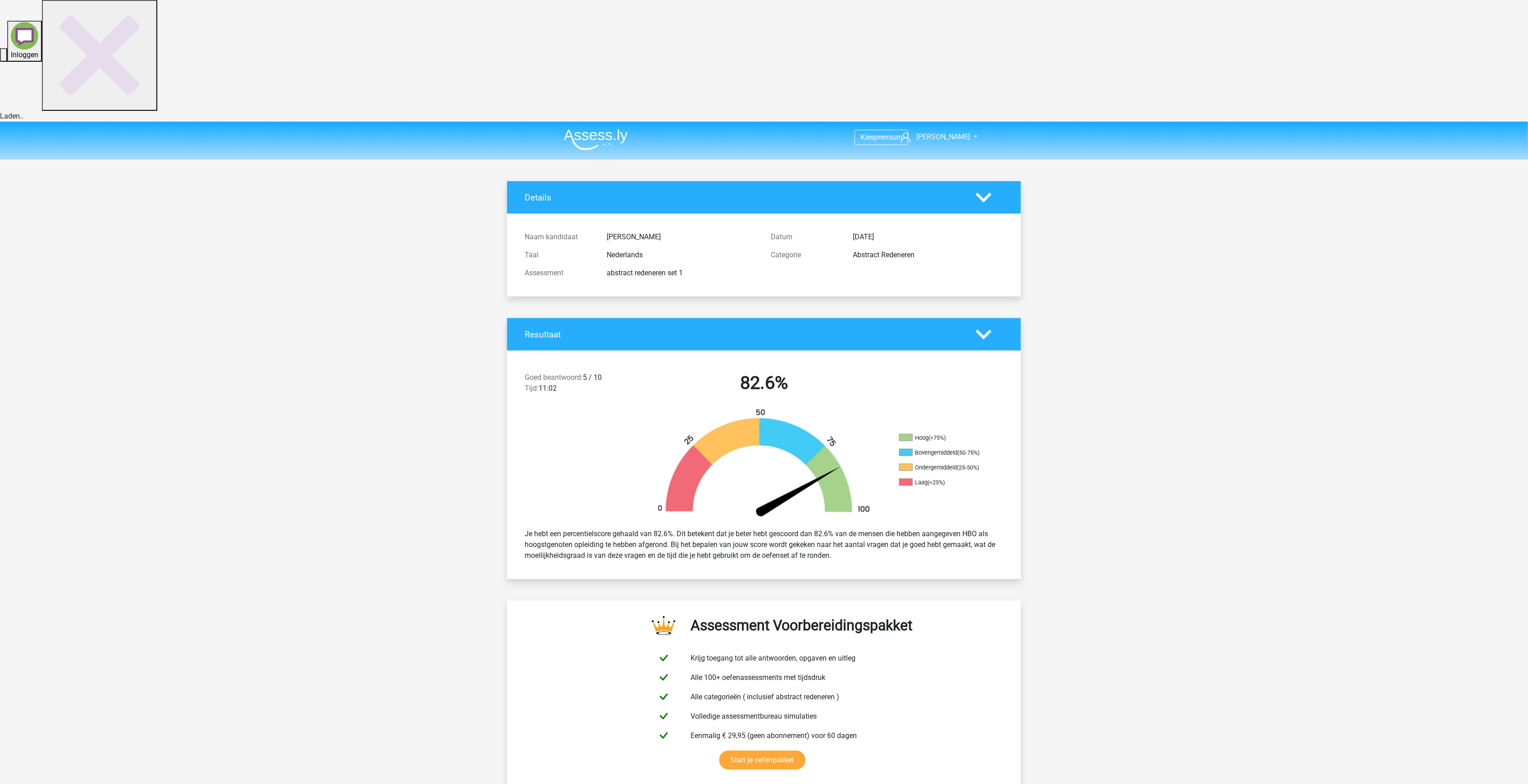
click at [986, 190] on icon at bounding box center [983, 198] width 16 height 16
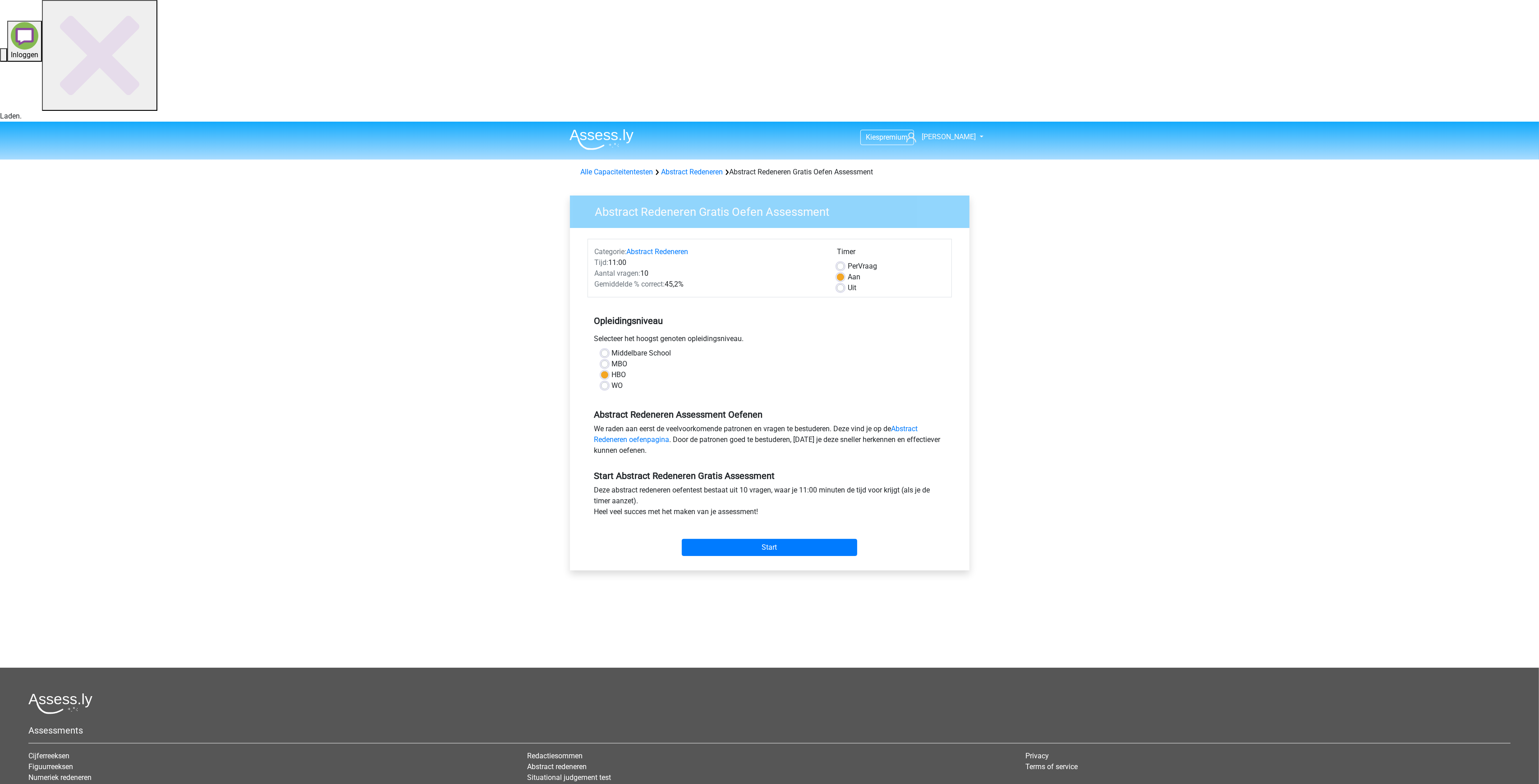
click at [605, 380] on div "WO" at bounding box center [770, 386] width 338 height 11
click at [612, 380] on label "WO" at bounding box center [617, 386] width 11 height 11
click at [603, 380] on input "WO" at bounding box center [605, 385] width 7 height 9
radio input "true"
click at [844, 261] on div "Per Vraag" at bounding box center [891, 266] width 108 height 11
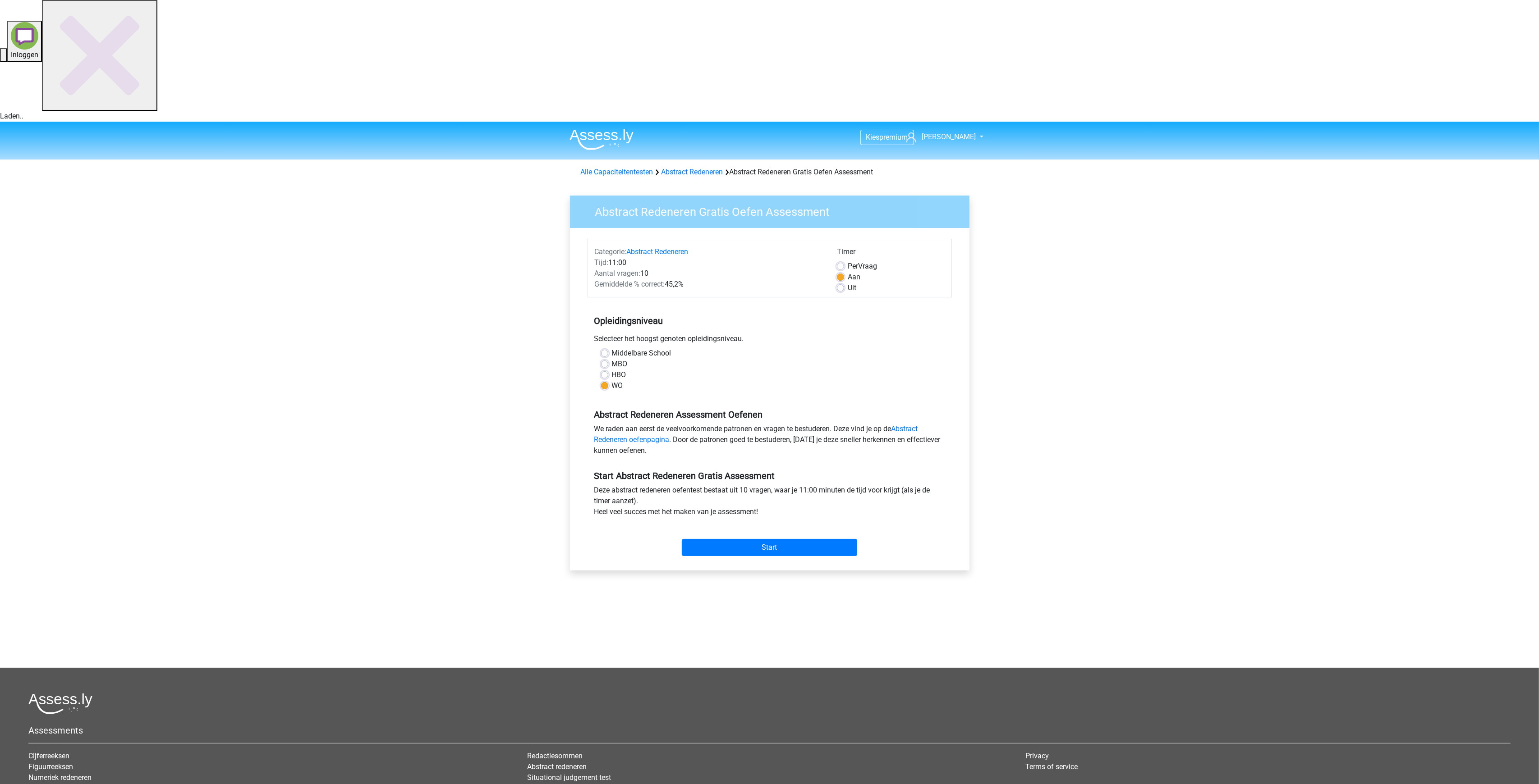
click at [848, 261] on label "Per Vraag" at bounding box center [862, 266] width 29 height 11
click at [839, 261] on input "Per Vraag" at bounding box center [841, 265] width 7 height 9
radio input "true"
click at [848, 282] on label "Uit" at bounding box center [852, 288] width 8 height 11
click at [839, 282] on input "Uit" at bounding box center [841, 287] width 7 height 9
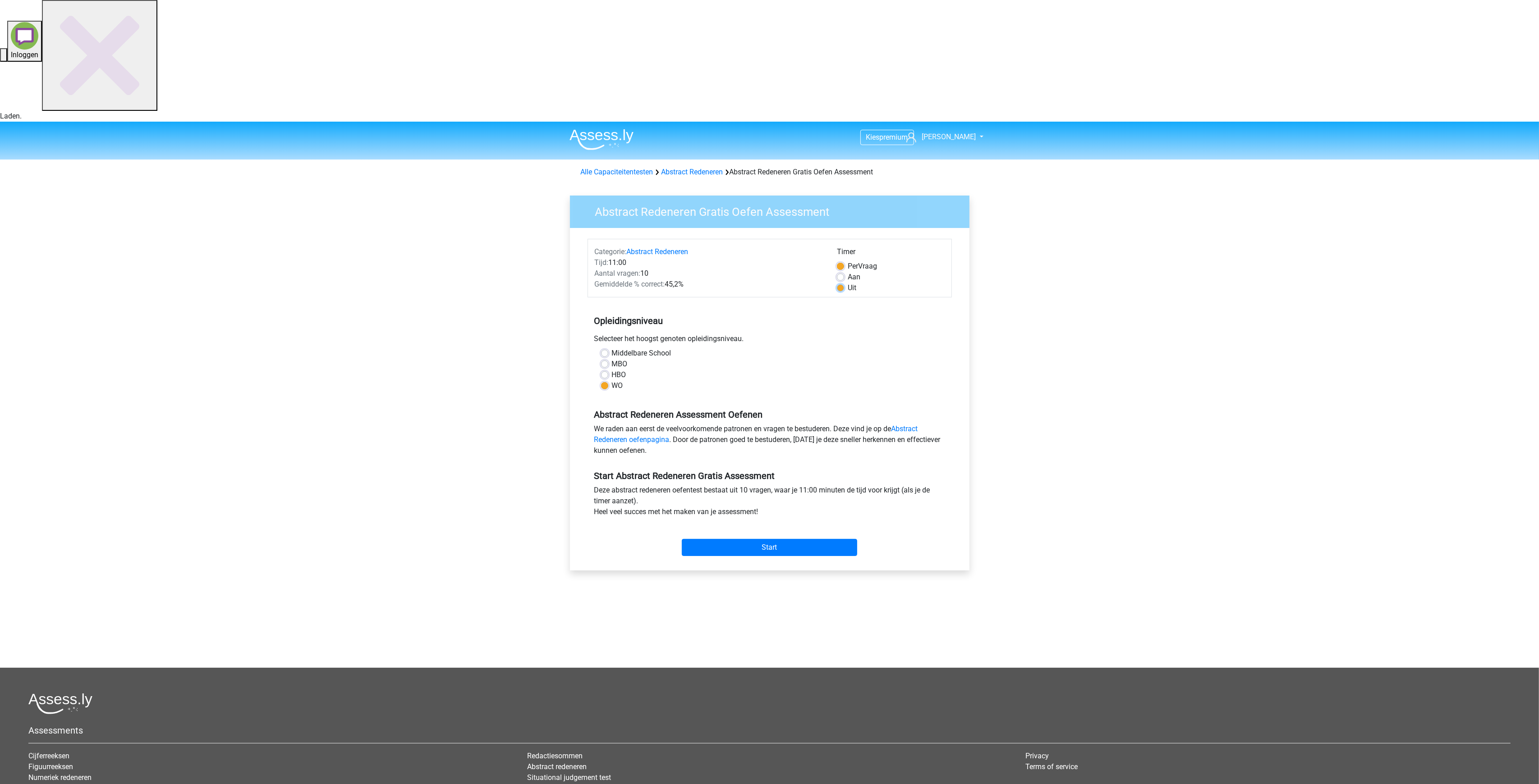
radio input "true"
drag, startPoint x: 783, startPoint y: 428, endPoint x: 818, endPoint y: 230, distance: 201.1
click at [818, 239] on form "Categorie: Abstract Redeneren Tijd: 11:00 Aantal vragen: 10 Gemiddelde % correc…" at bounding box center [770, 399] width 364 height 321
click at [848, 261] on label "Per Vraag" at bounding box center [862, 266] width 29 height 11
click at [839, 261] on input "Per Vraag" at bounding box center [841, 265] width 7 height 9
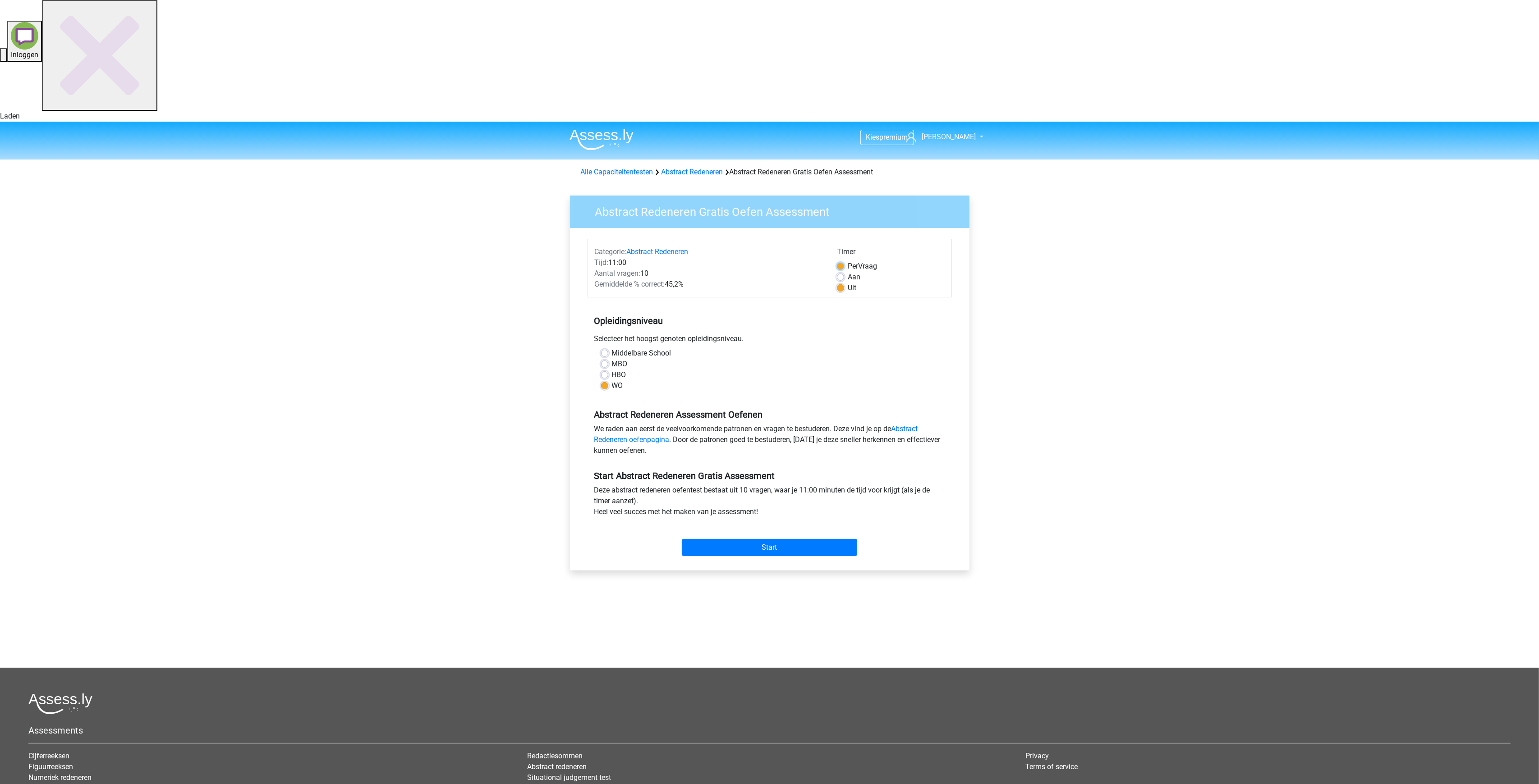
radio input "true"
click at [759, 539] on input "Start" at bounding box center [770, 548] width 176 height 17
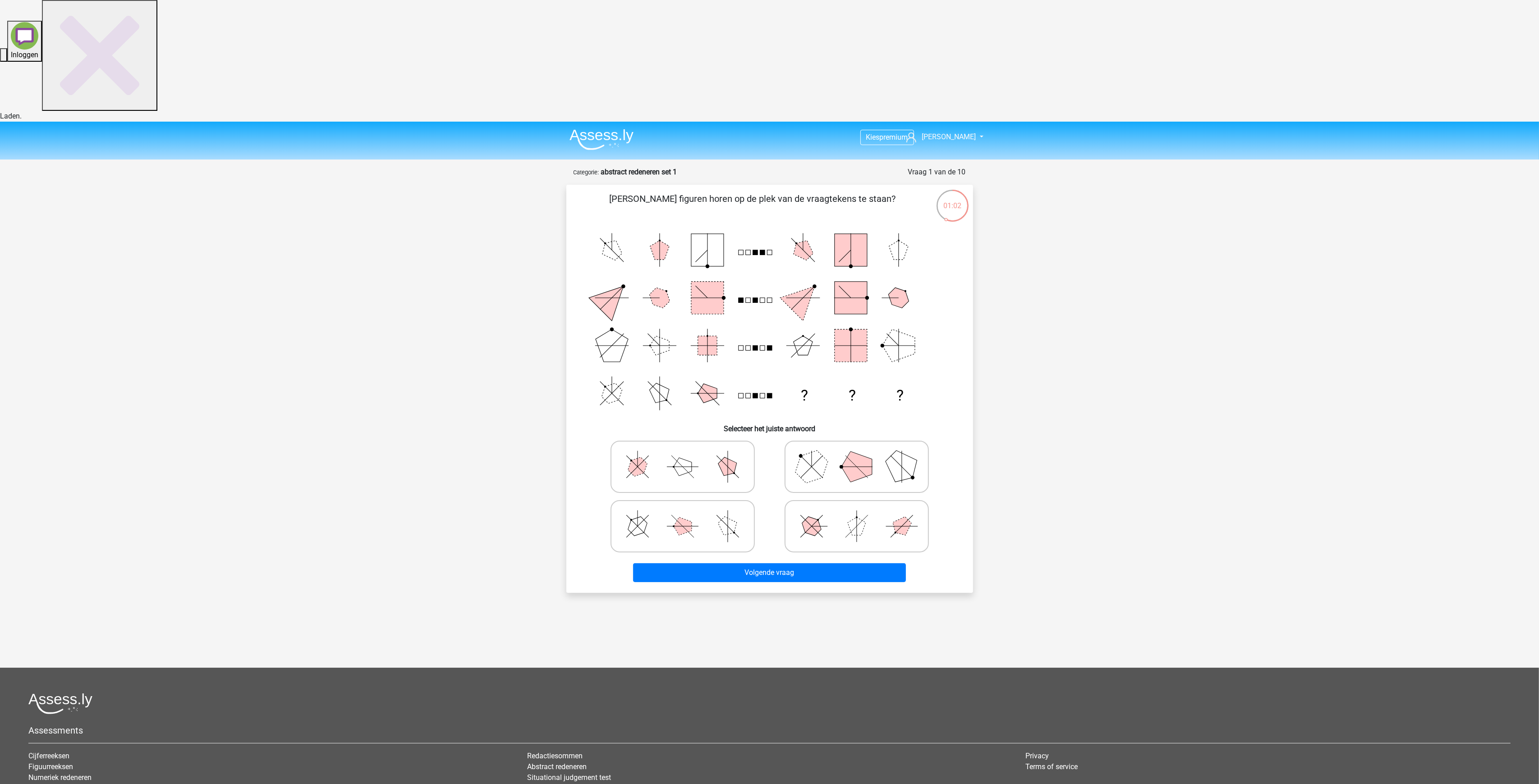
click at [868, 451] on polygon at bounding box center [856, 466] width 30 height 30
click at [863, 450] on input "radio" at bounding box center [860, 453] width 6 height 6
radio input "true"
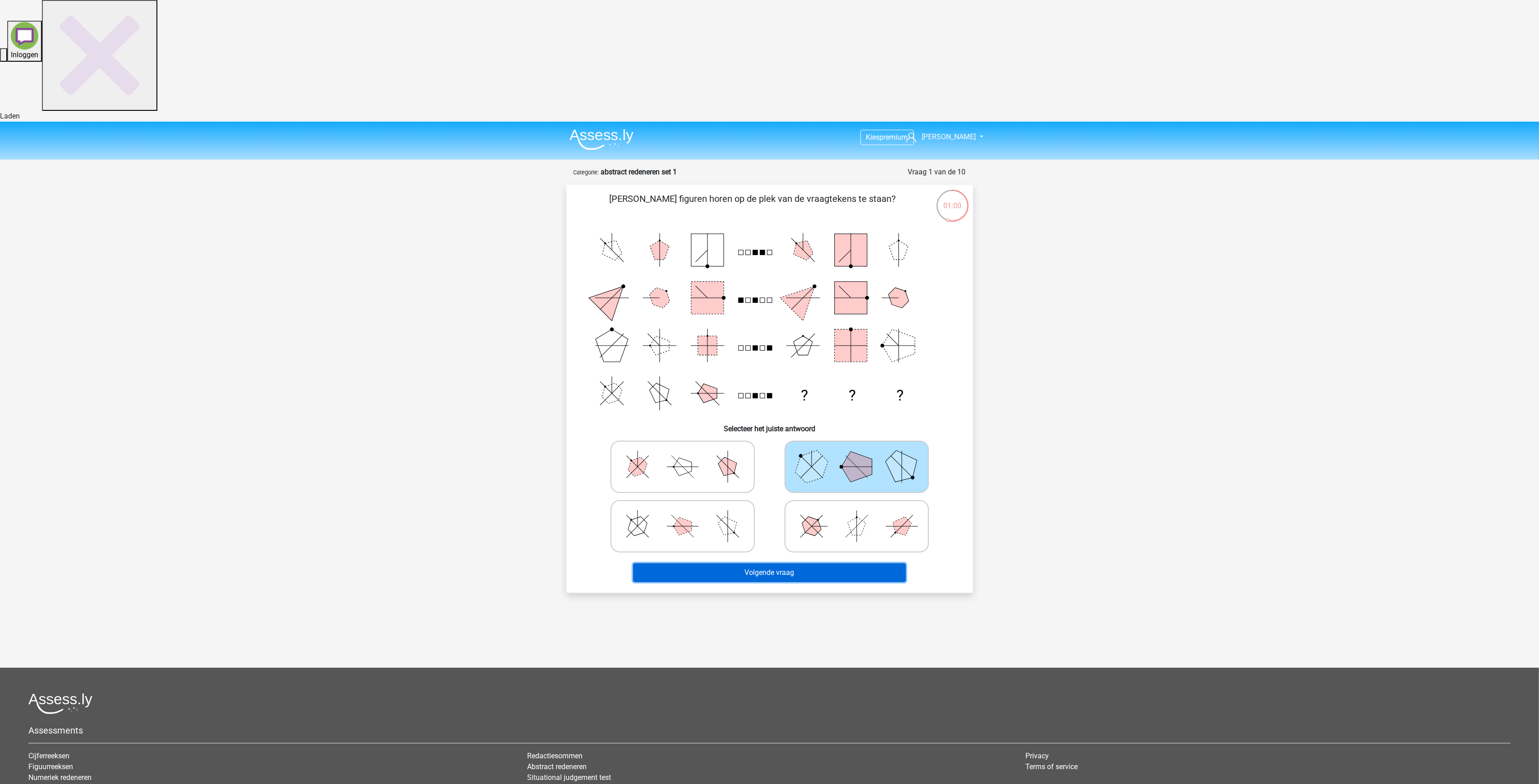
click at [789, 563] on button "Volgende vraag" at bounding box center [770, 573] width 273 height 19
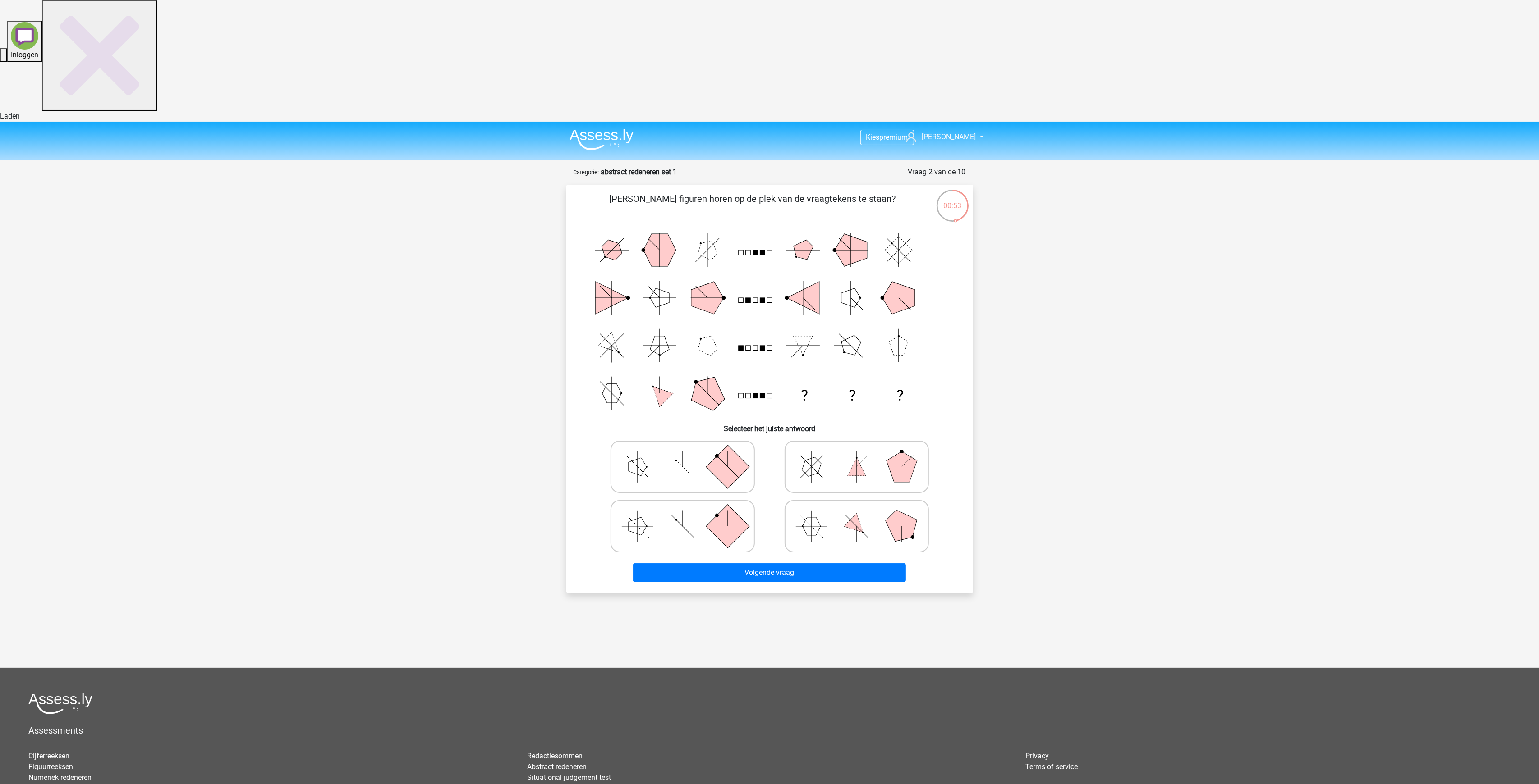
click at [713, 505] on rect at bounding box center [727, 526] width 43 height 43
click at [689, 509] on input "radio" at bounding box center [686, 512] width 6 height 6
radio input "true"
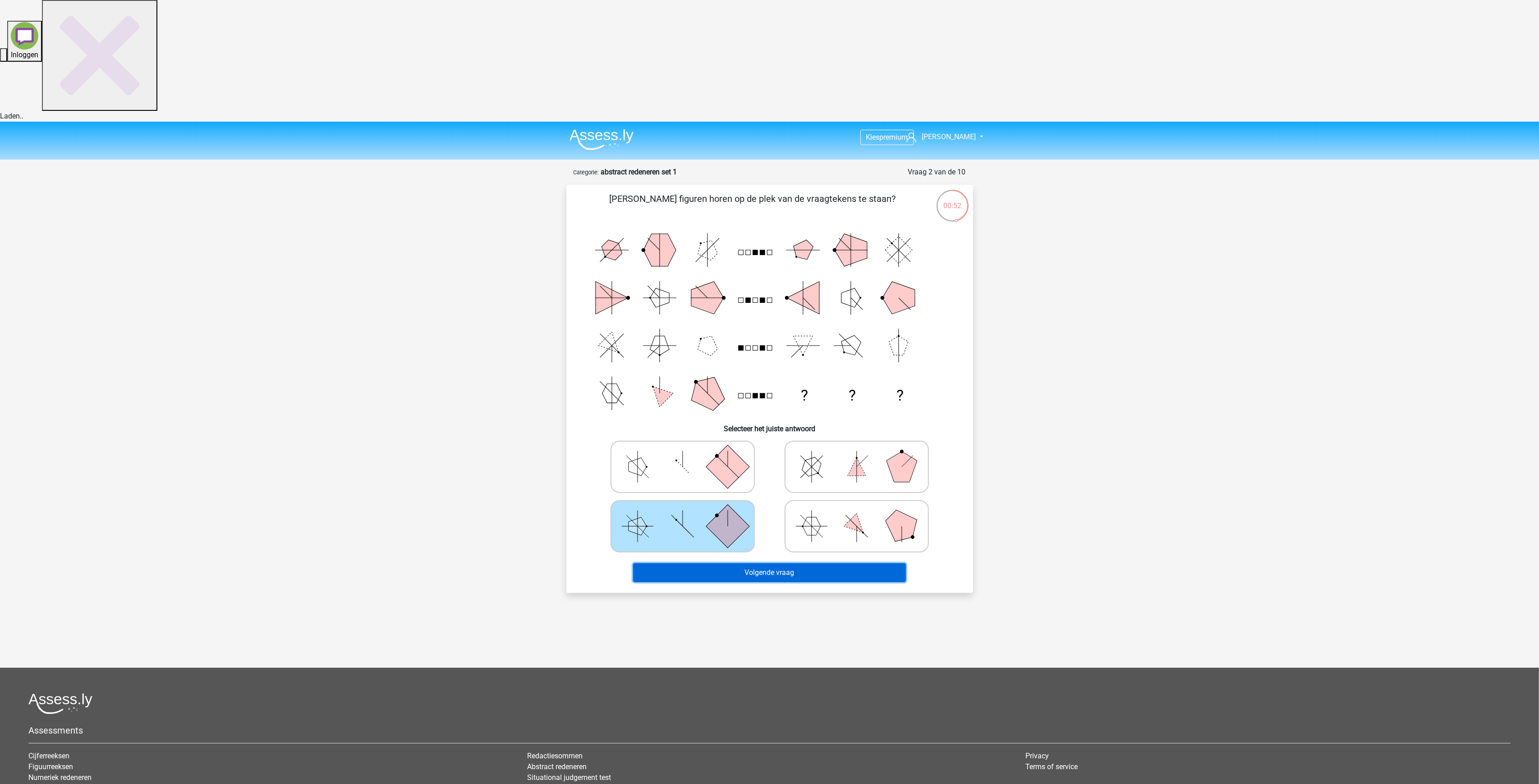
click at [754, 563] on button "Volgende vraag" at bounding box center [770, 573] width 273 height 19
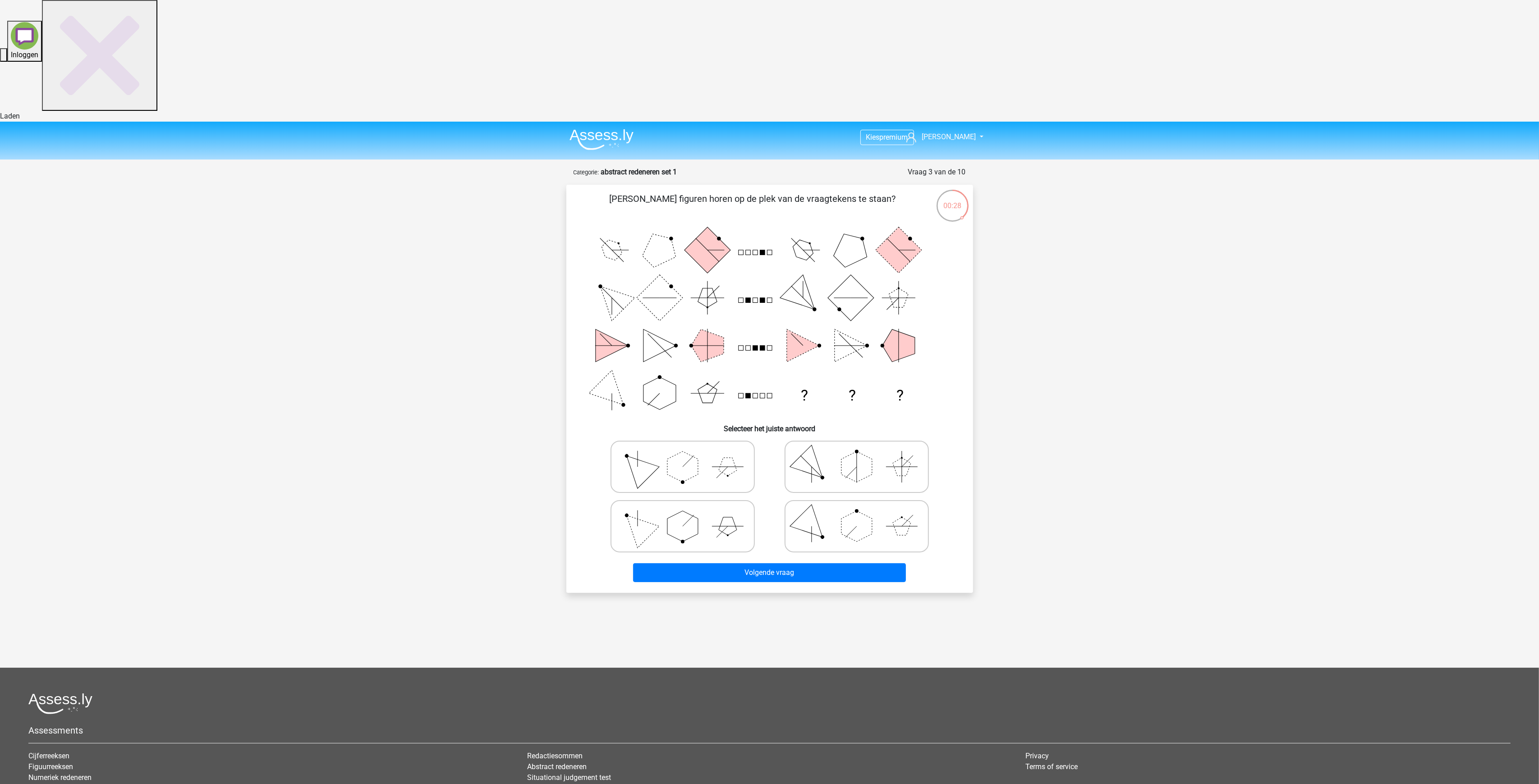
click at [681, 511] on polygon at bounding box center [682, 526] width 30 height 30
click at [683, 509] on input "radio" at bounding box center [686, 512] width 6 height 6
radio input "true"
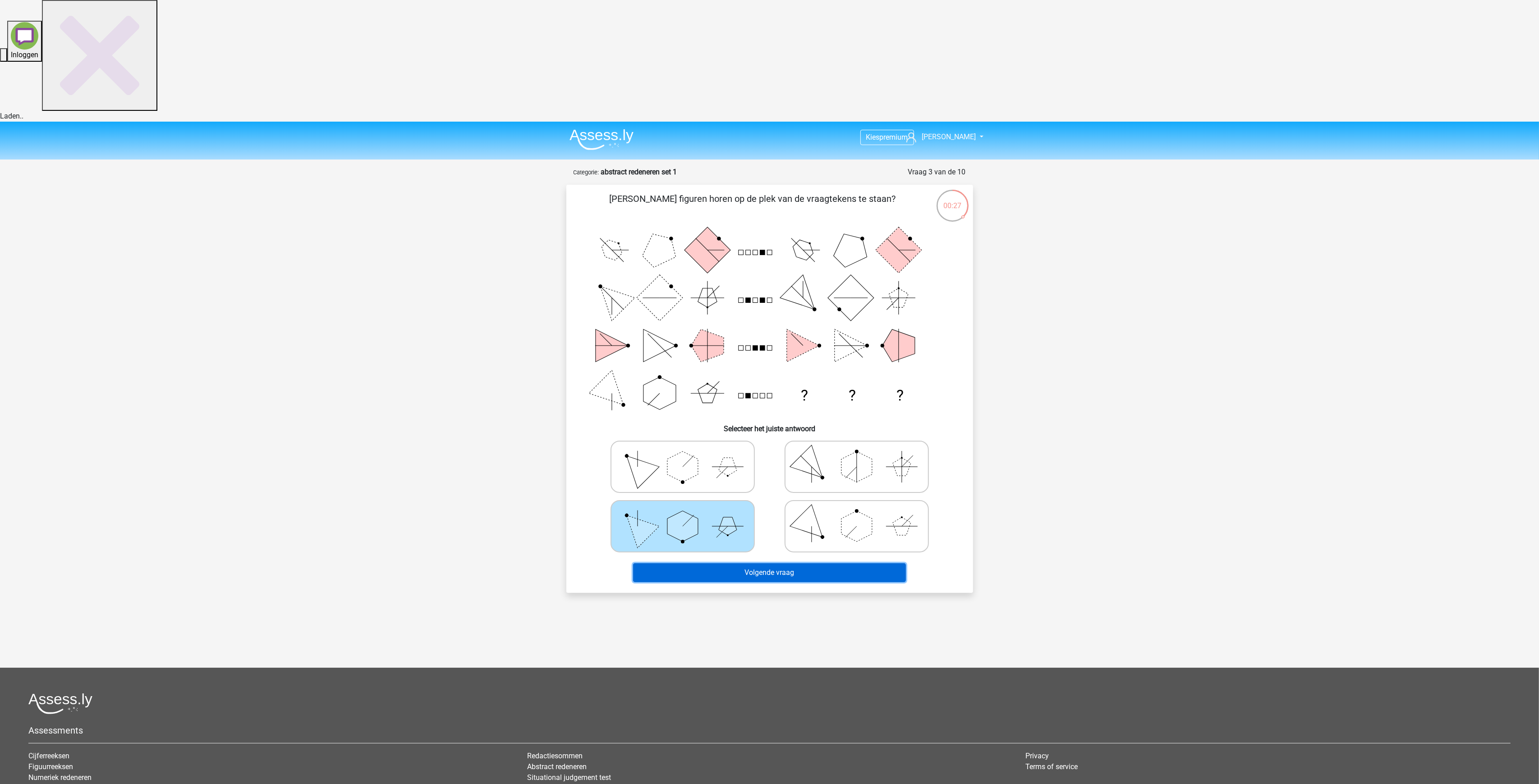
click at [767, 563] on button "Volgende vraag" at bounding box center [770, 573] width 273 height 19
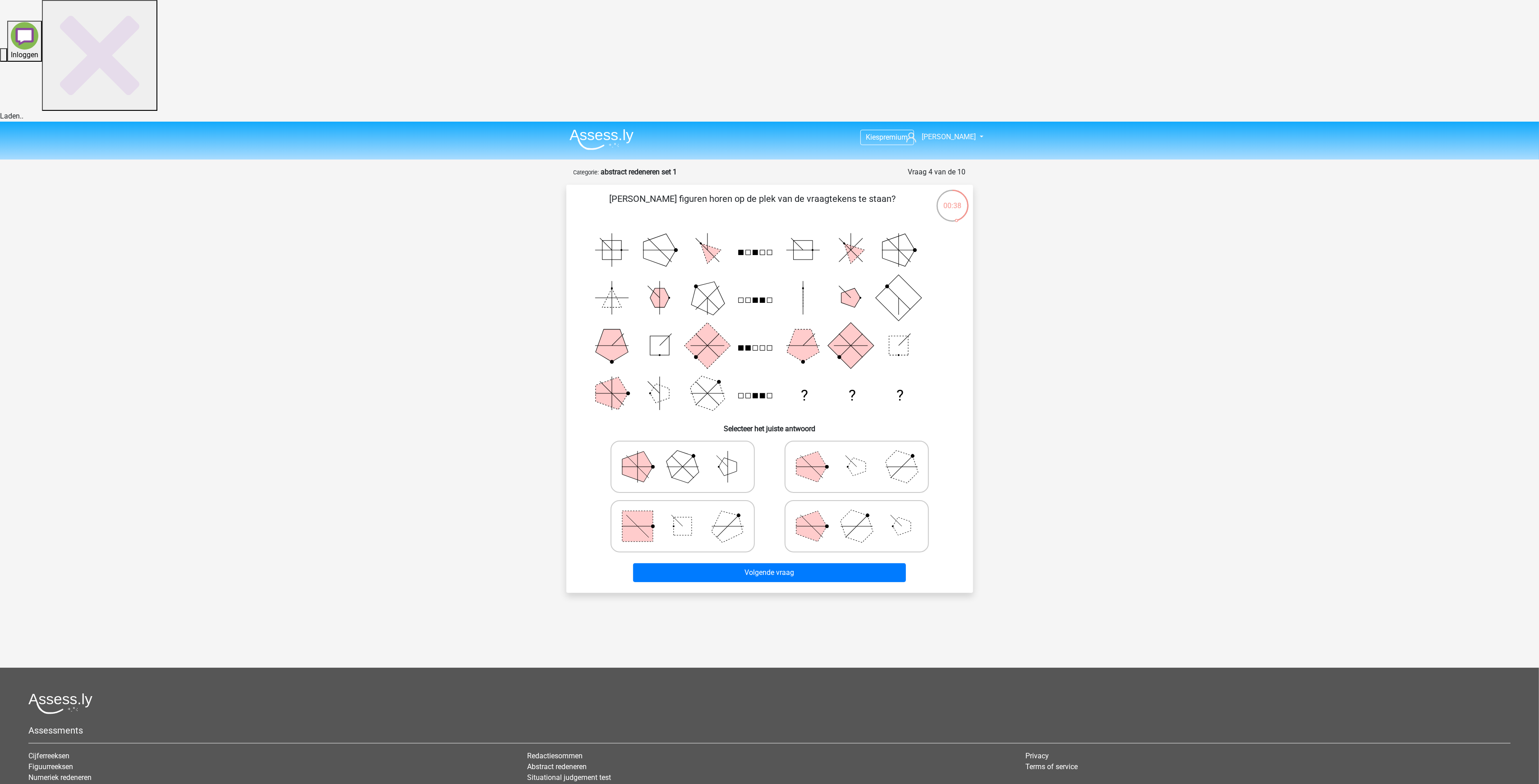
click at [645, 511] on rect at bounding box center [637, 526] width 30 height 30
click at [683, 509] on input "radio" at bounding box center [686, 512] width 6 height 6
radio input "true"
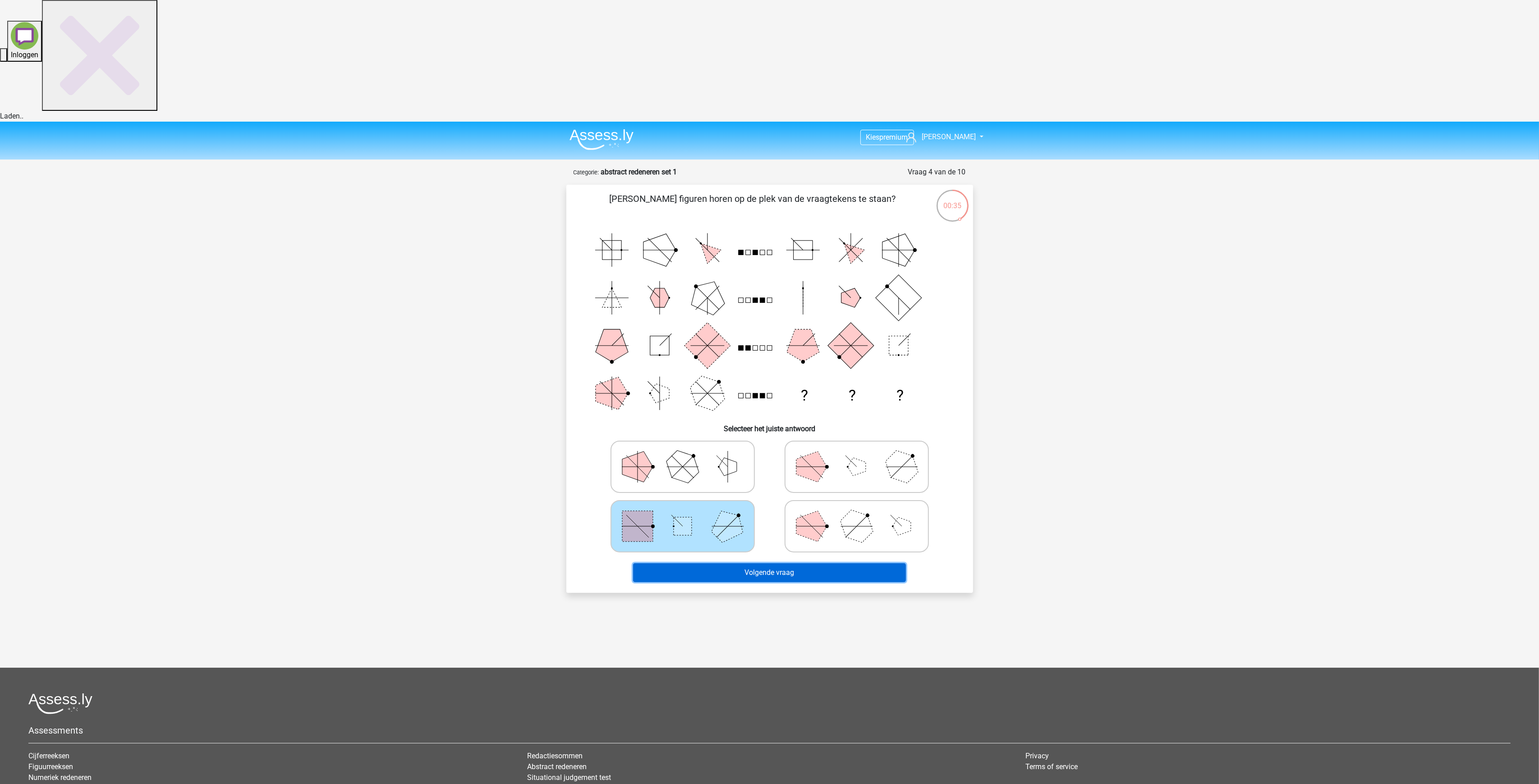
click at [769, 563] on button "Volgende vraag" at bounding box center [770, 573] width 273 height 19
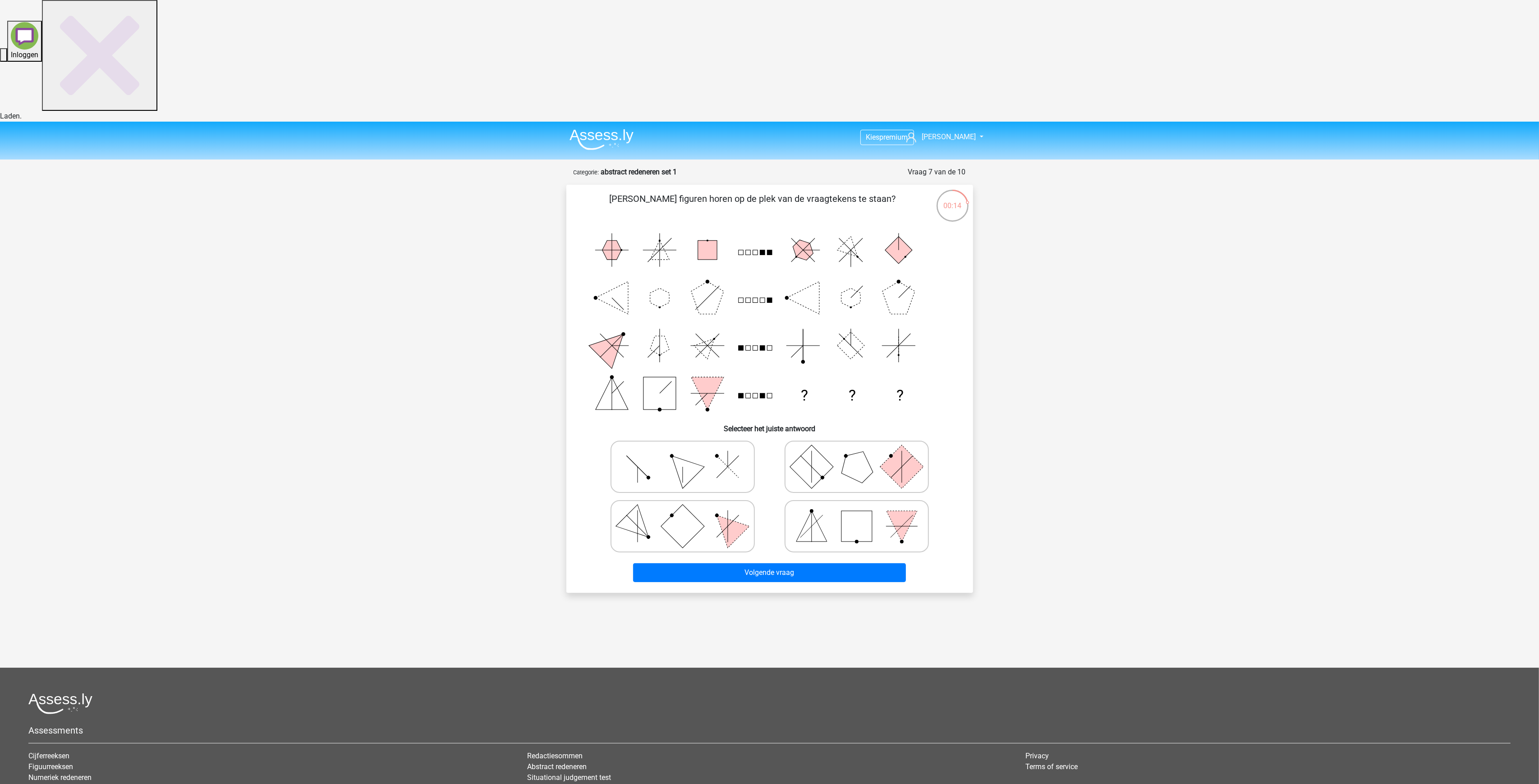
click at [637, 444] on icon at bounding box center [682, 466] width 135 height 45
click at [683, 450] on input "radio" at bounding box center [686, 453] width 6 height 6
radio input "true"
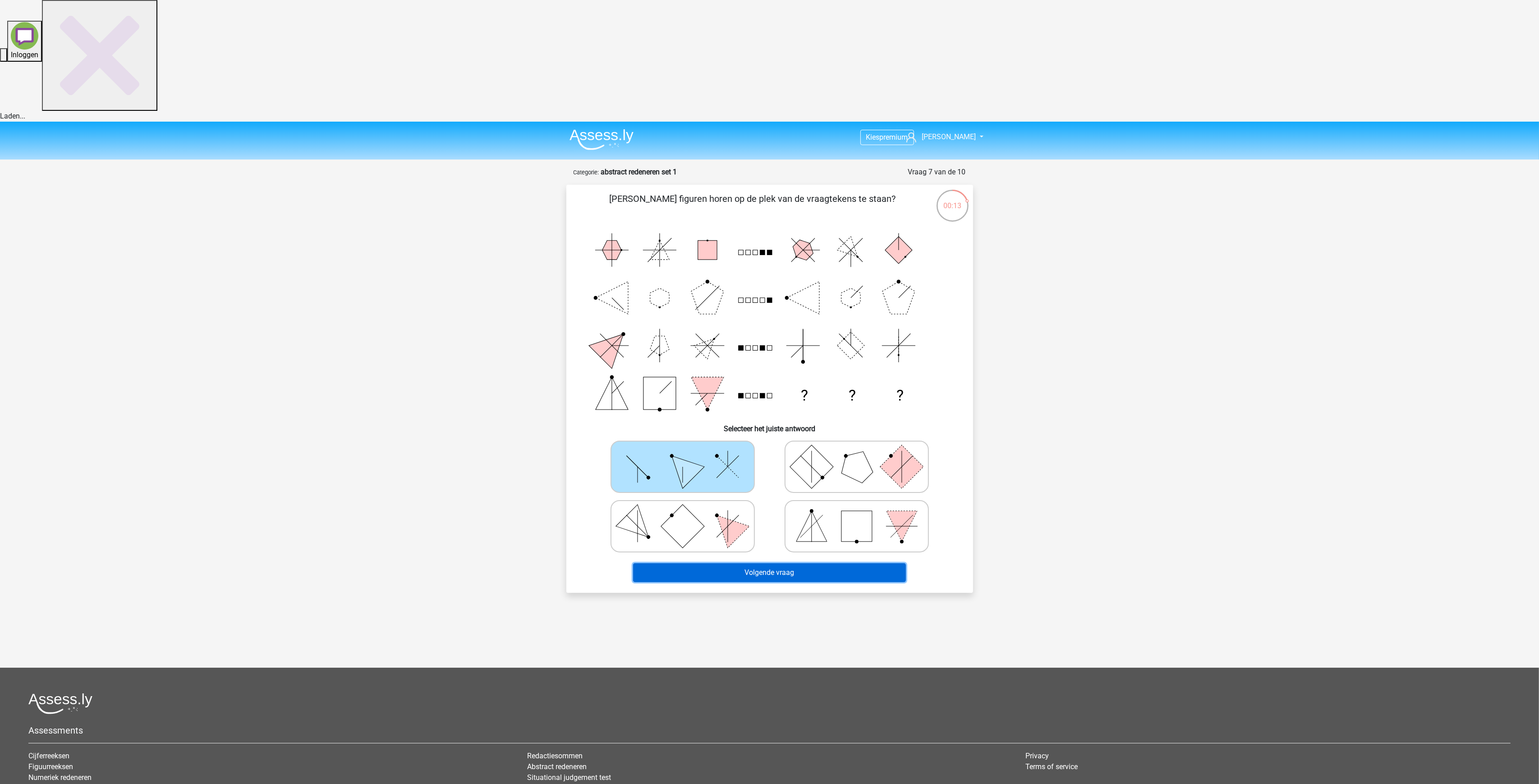
click at [799, 563] on button "Volgende vraag" at bounding box center [770, 573] width 273 height 19
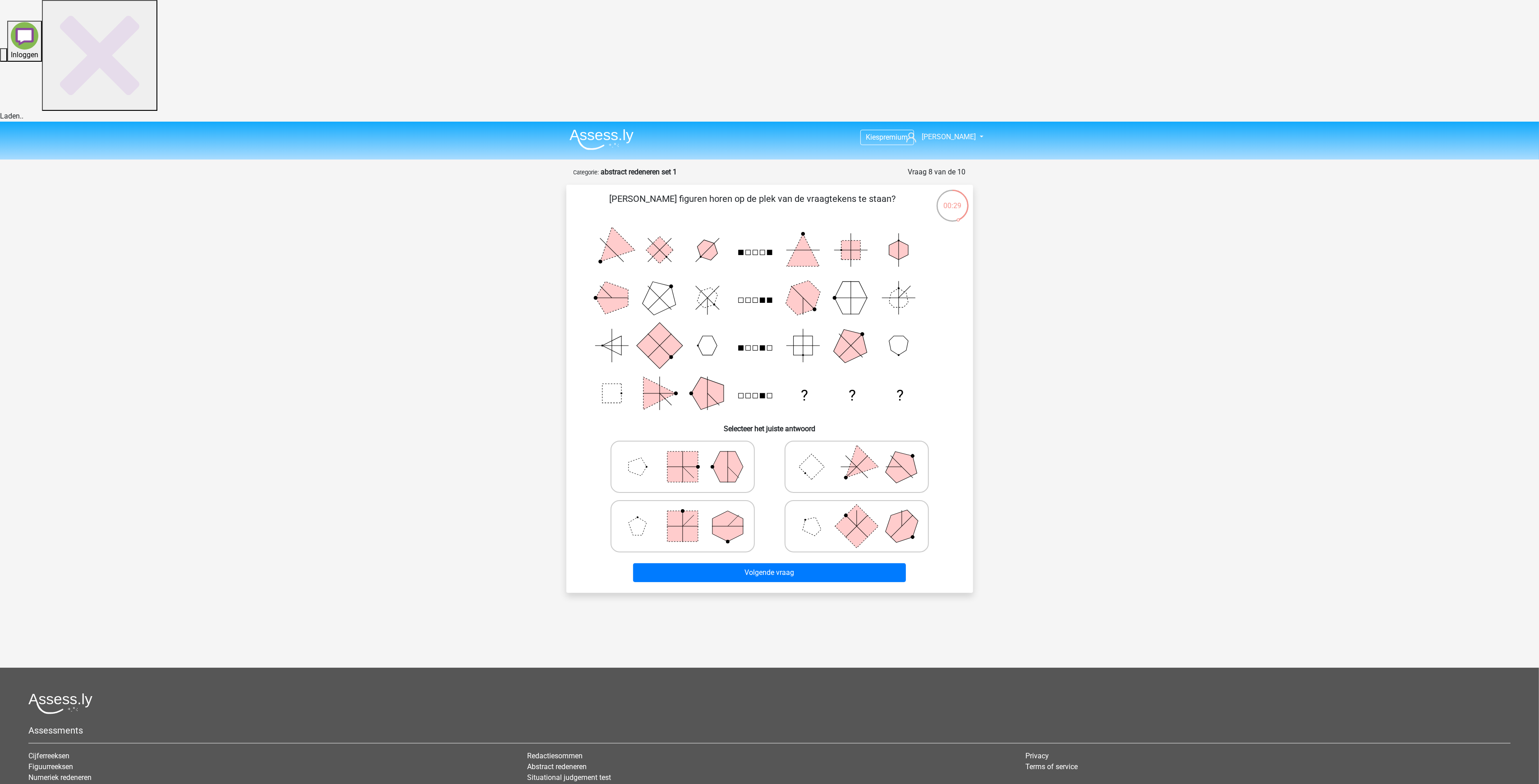
click at [639, 458] on polygon at bounding box center [637, 467] width 18 height 18
click at [683, 450] on input "radio" at bounding box center [686, 453] width 6 height 6
radio input "true"
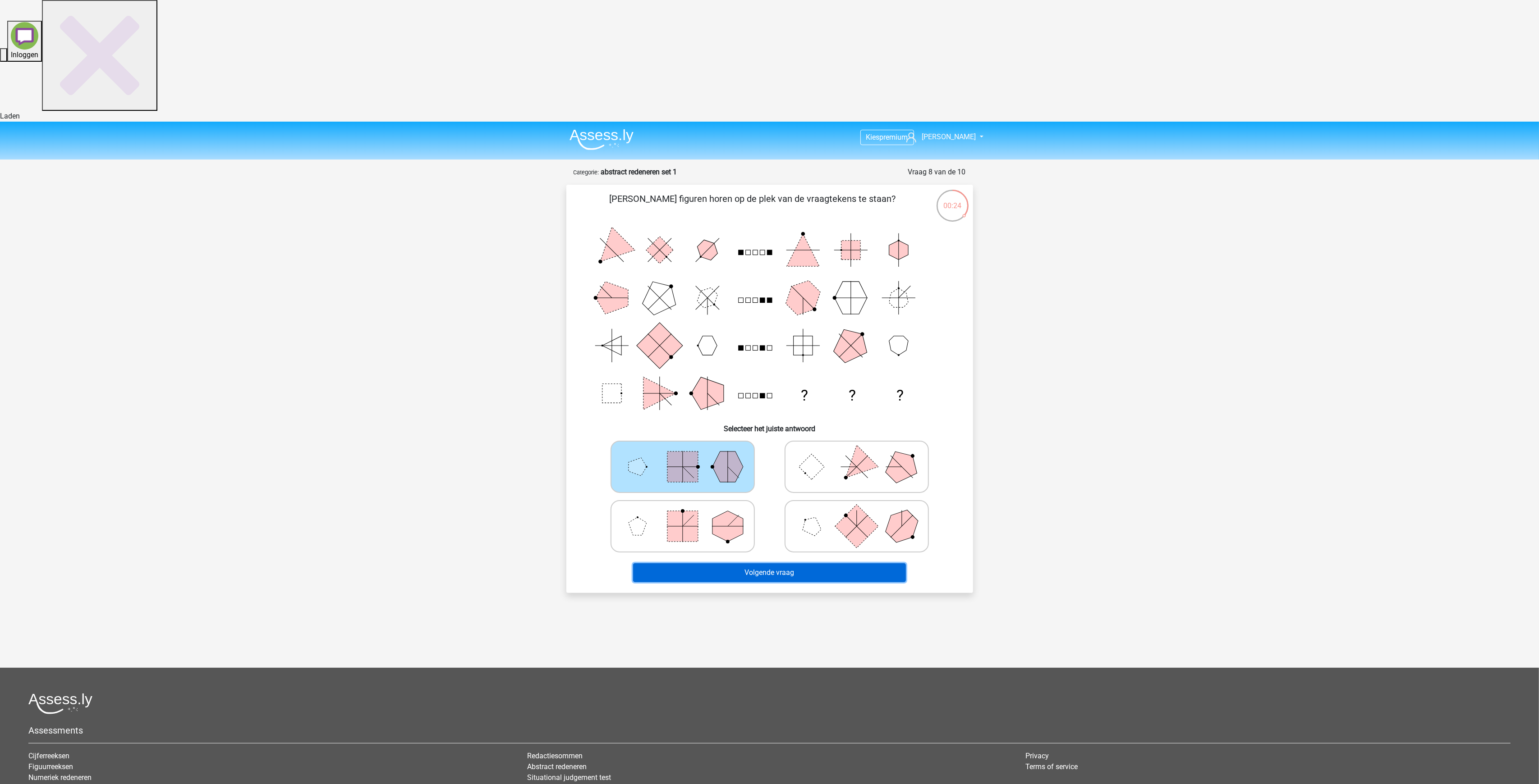
click at [803, 563] on button "Volgende vraag" at bounding box center [770, 573] width 273 height 19
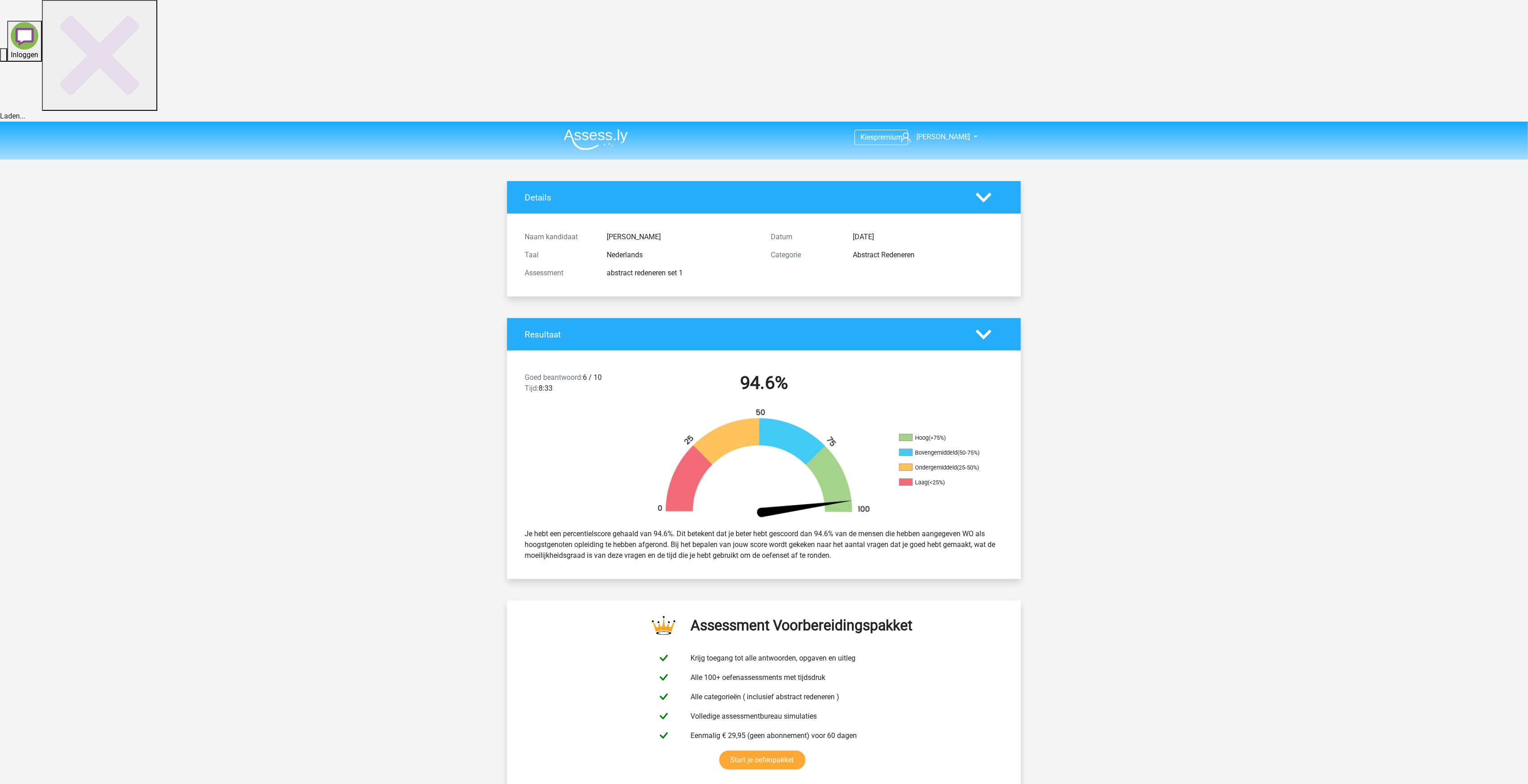
click at [969, 327] on div at bounding box center [989, 334] width 41 height 16
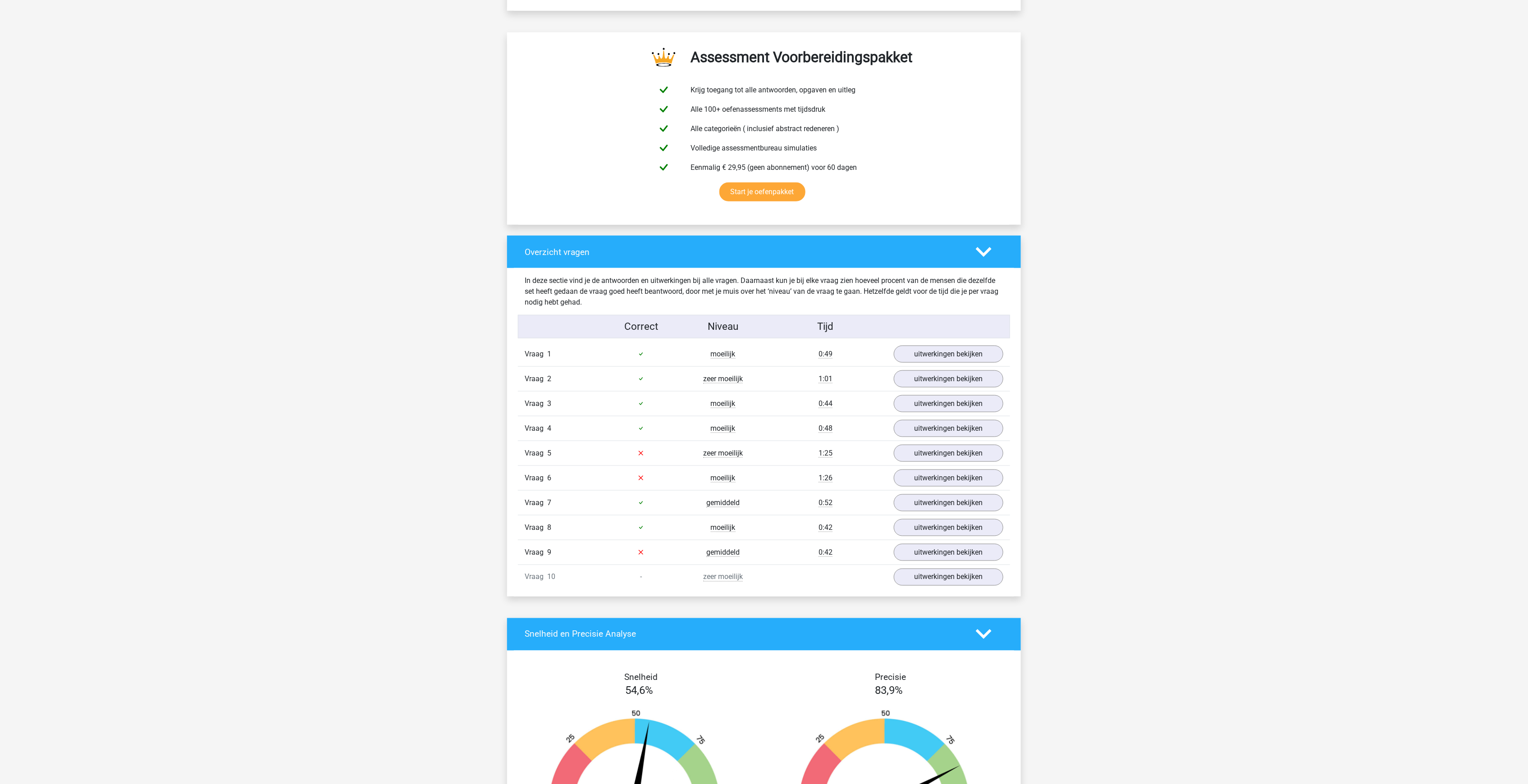
scroll to position [571, 0]
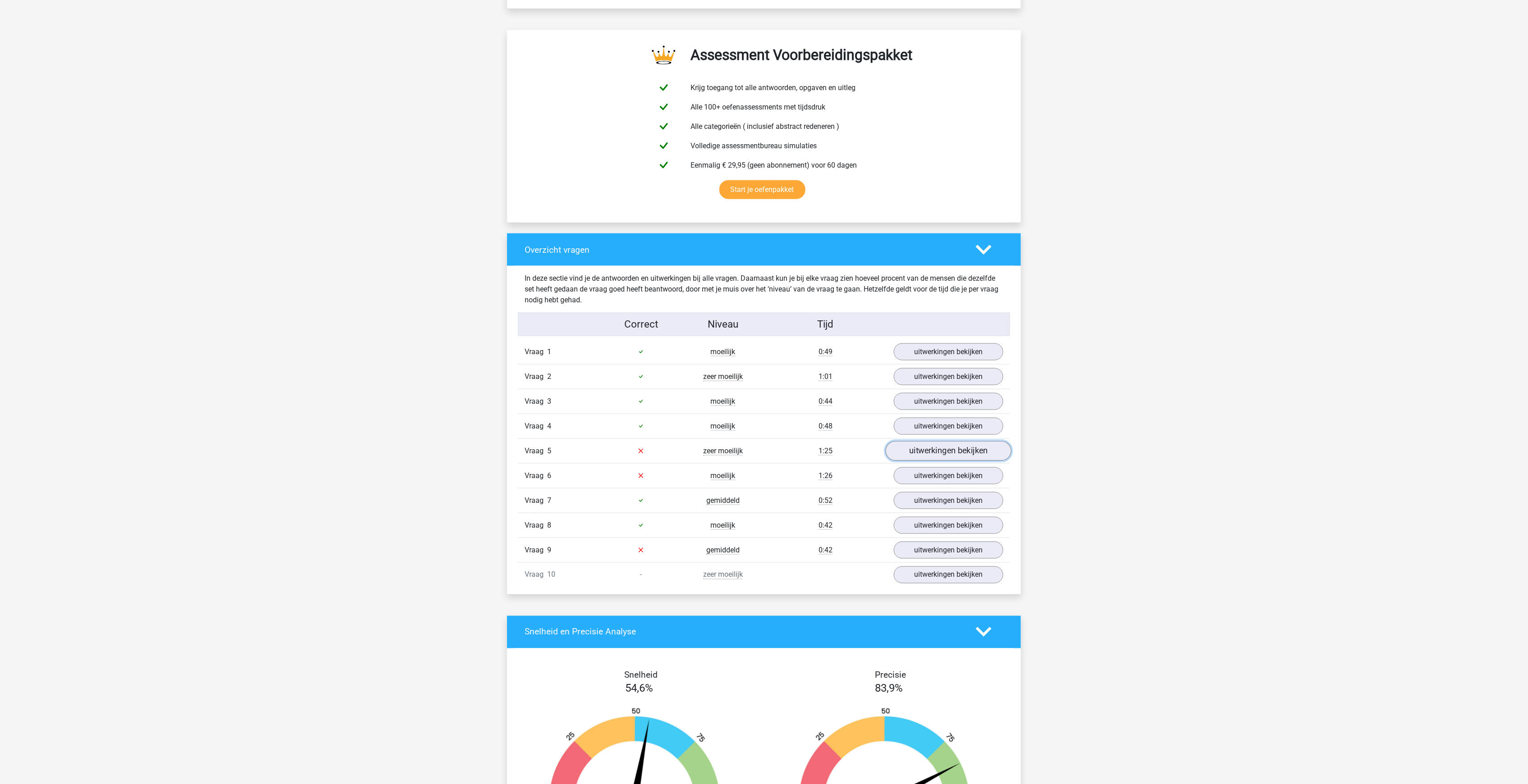
click at [942, 441] on link "uitwerkingen bekijken" at bounding box center [948, 451] width 126 height 20
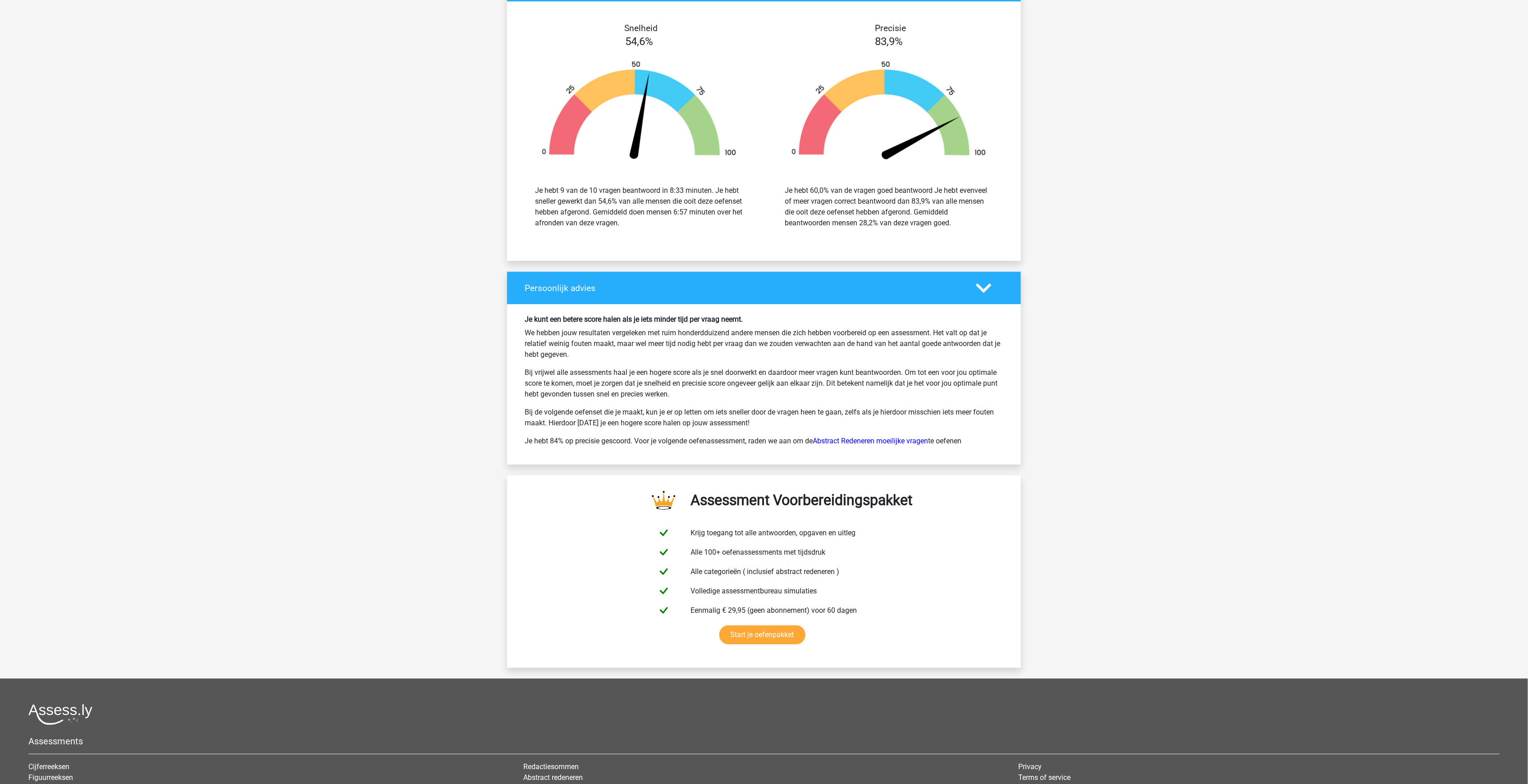
scroll to position [1979, 0]
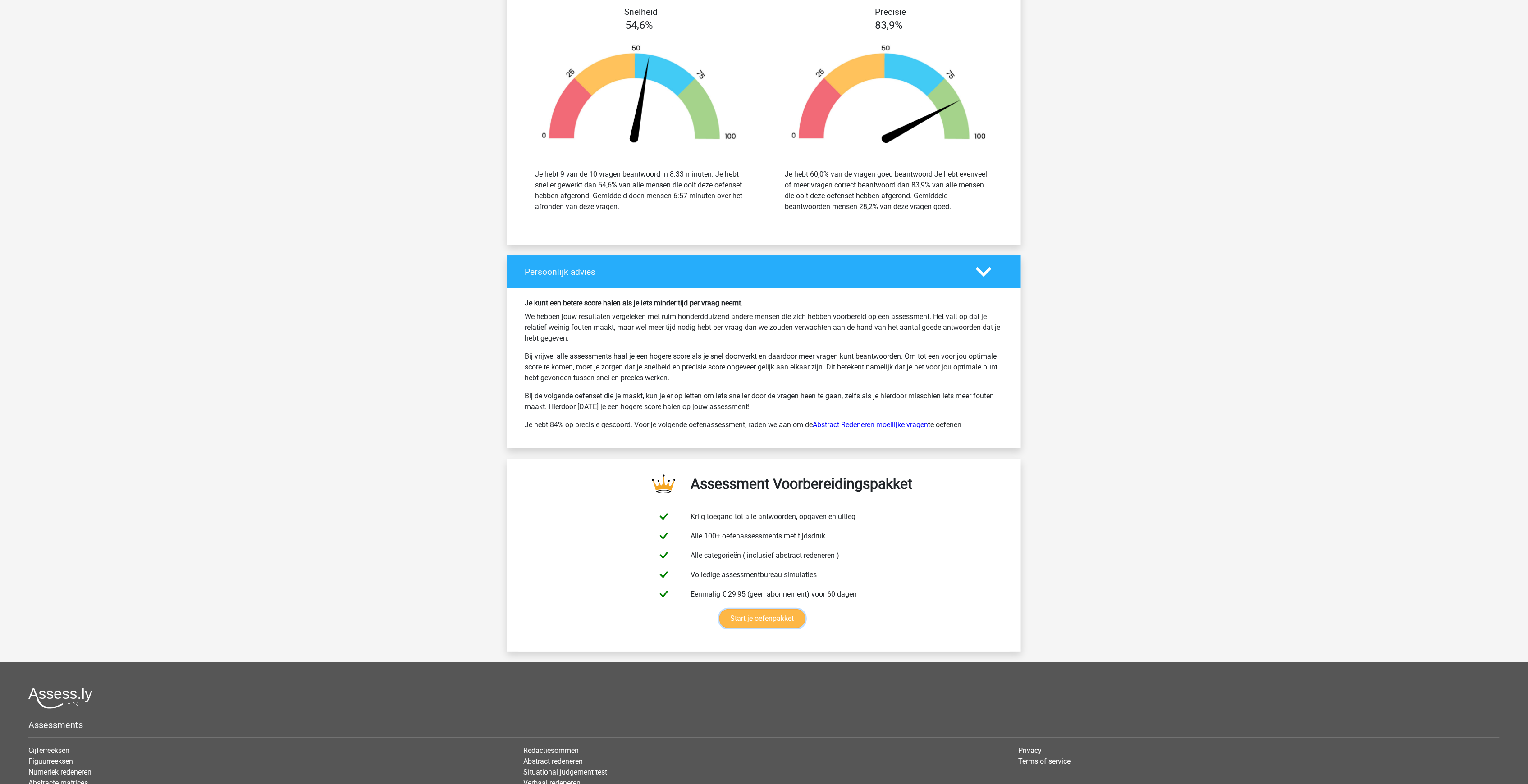
click at [782, 609] on link "Start je oefenpakket" at bounding box center [763, 619] width 86 height 19
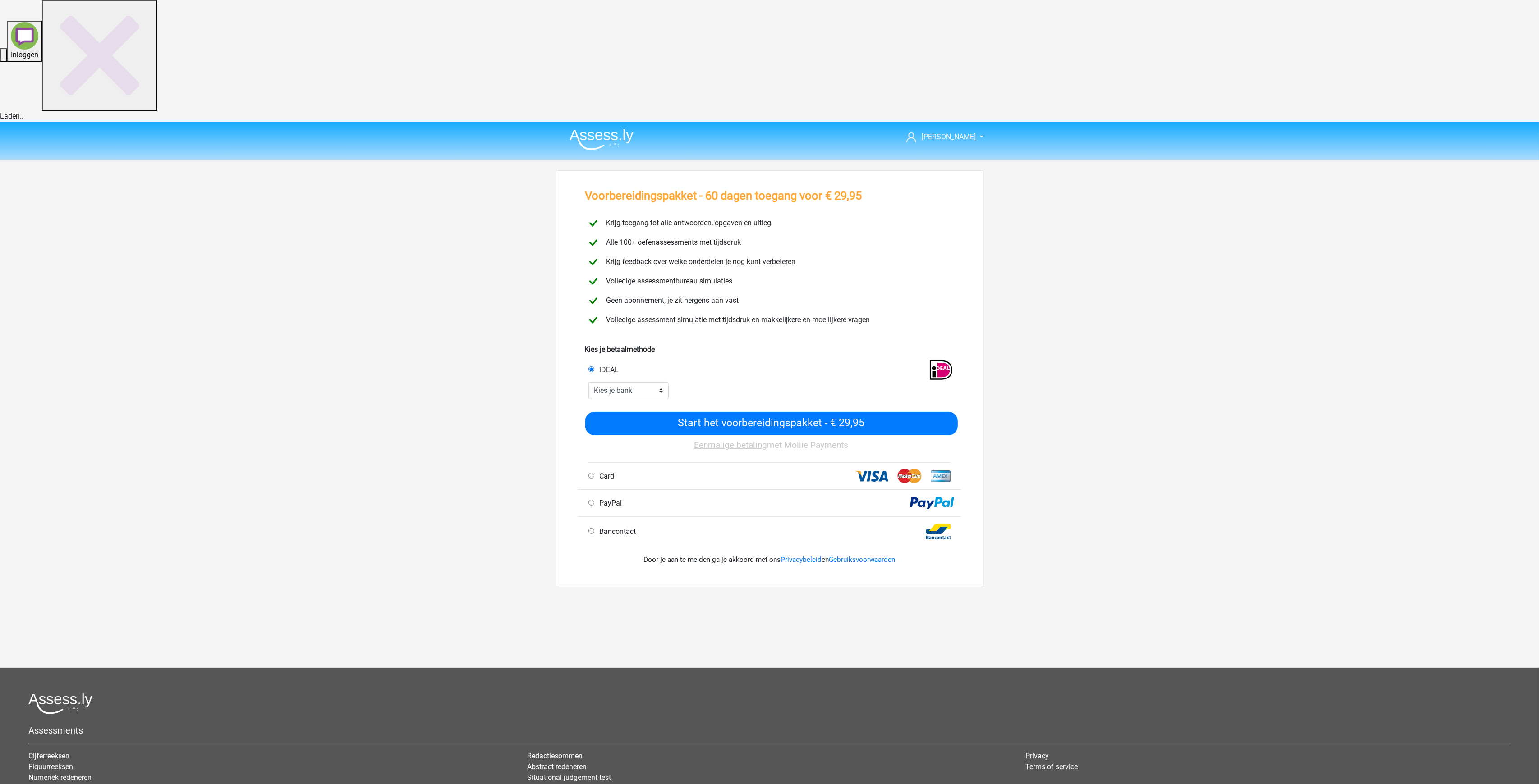
click at [606, 472] on span "Card" at bounding box center [605, 476] width 19 height 8
click at [594, 473] on input "Card" at bounding box center [591, 476] width 6 height 6
radio input "true"
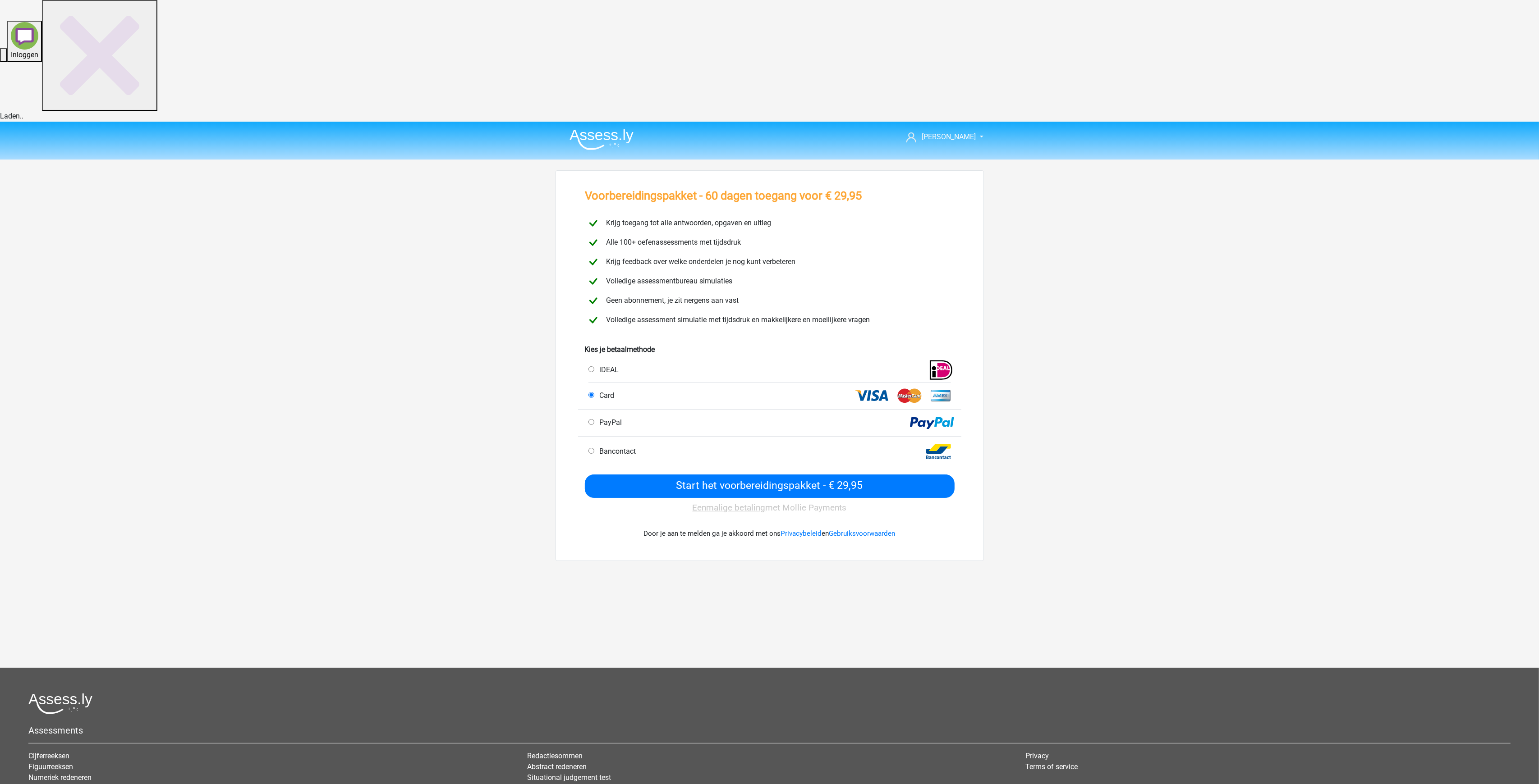
click at [615, 446] on label "Bancontact" at bounding box center [616, 451] width 40 height 11
click at [594, 448] on input "Bancontact" at bounding box center [591, 451] width 6 height 6
radio input "true"
click at [762, 475] on input "Start het voorbereidingspakket - € 29,95" at bounding box center [770, 486] width 370 height 23
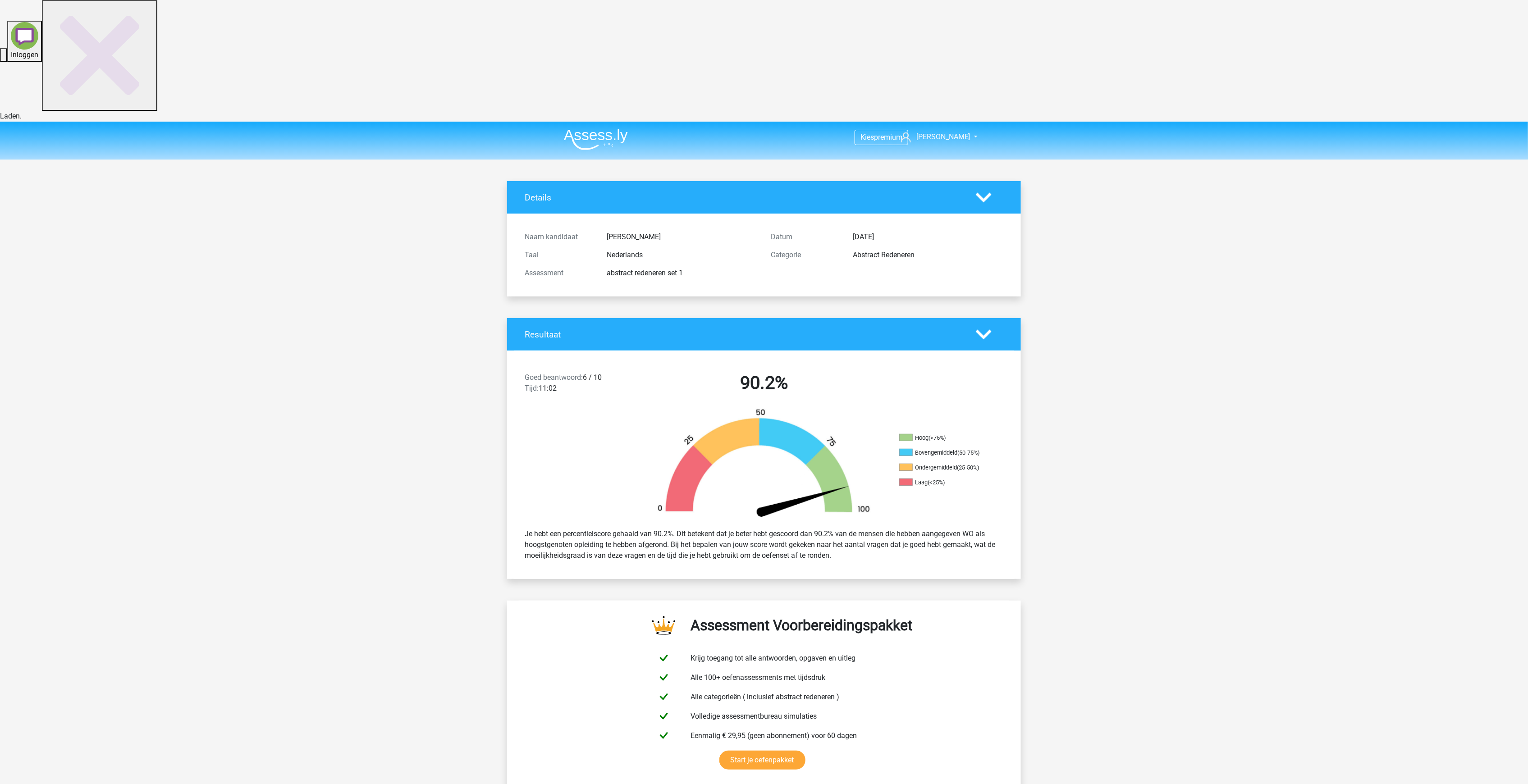
scroll to position [15, 0]
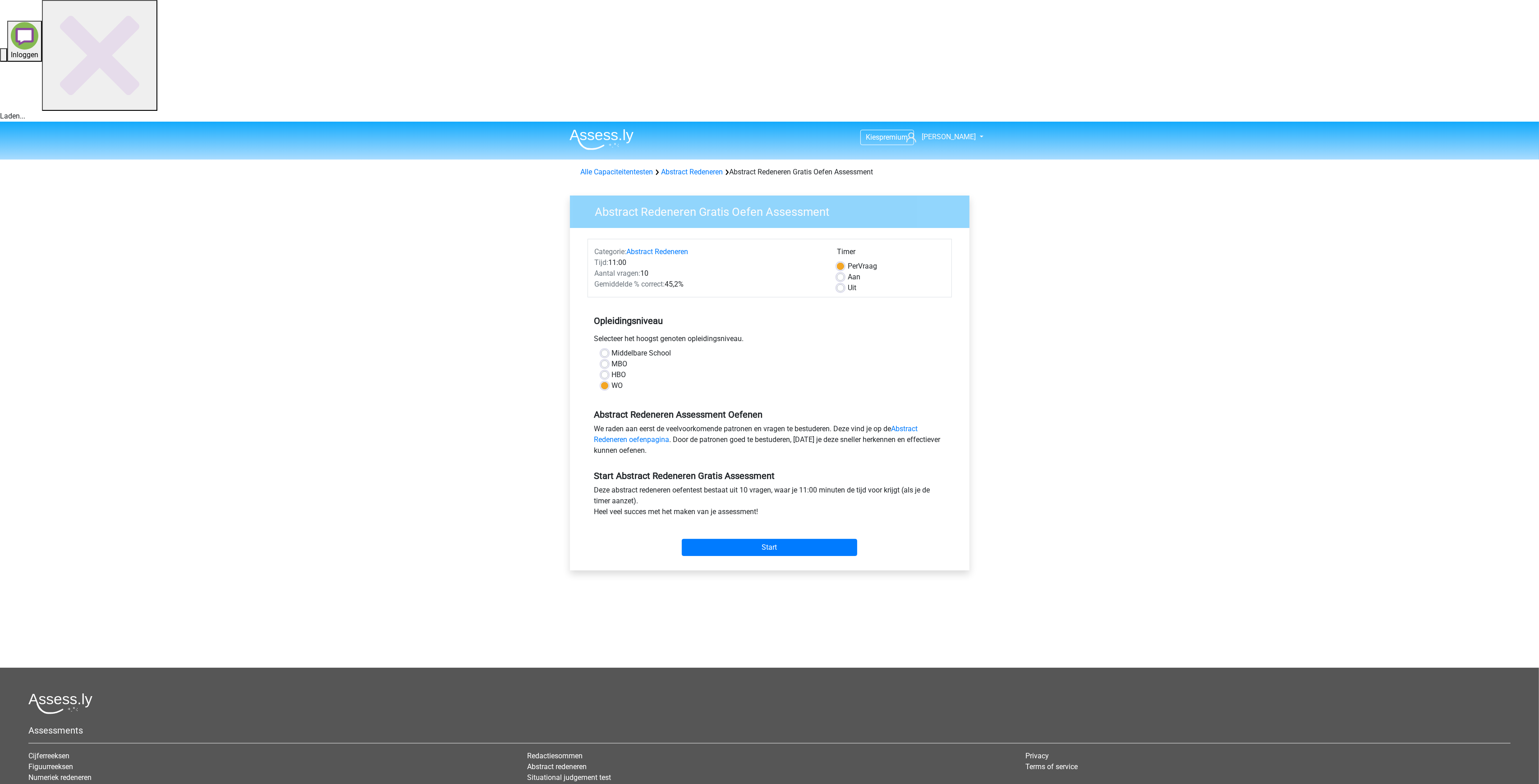
click at [848, 272] on label "Aan" at bounding box center [854, 277] width 13 height 11
click at [837, 272] on input "Aan" at bounding box center [841, 276] width 7 height 9
radio input "true"
click at [732, 539] on input "Start" at bounding box center [770, 548] width 176 height 17
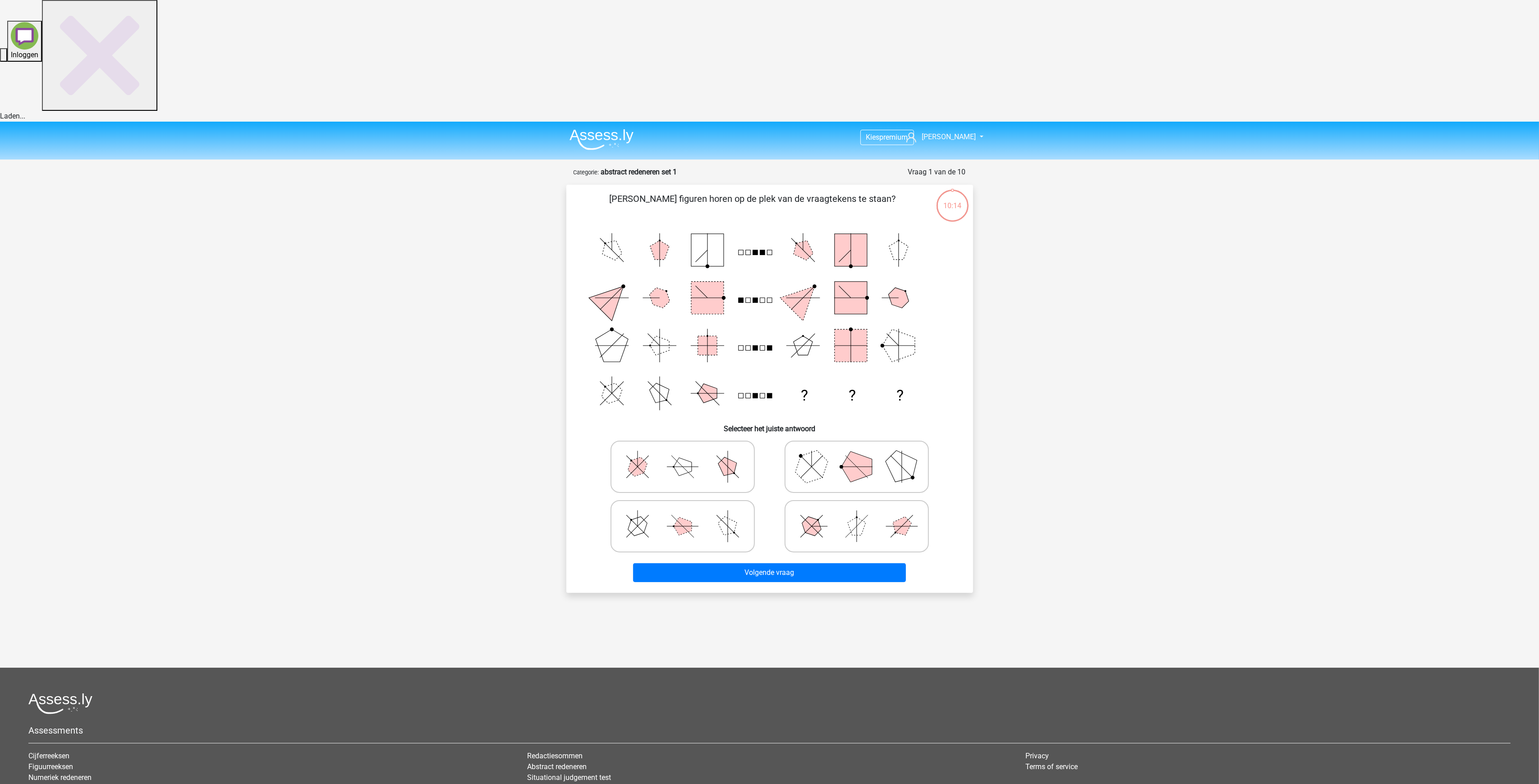
click at [863, 451] on polygon at bounding box center [856, 466] width 30 height 30
click at [863, 450] on input "radio" at bounding box center [860, 453] width 6 height 6
radio input "true"
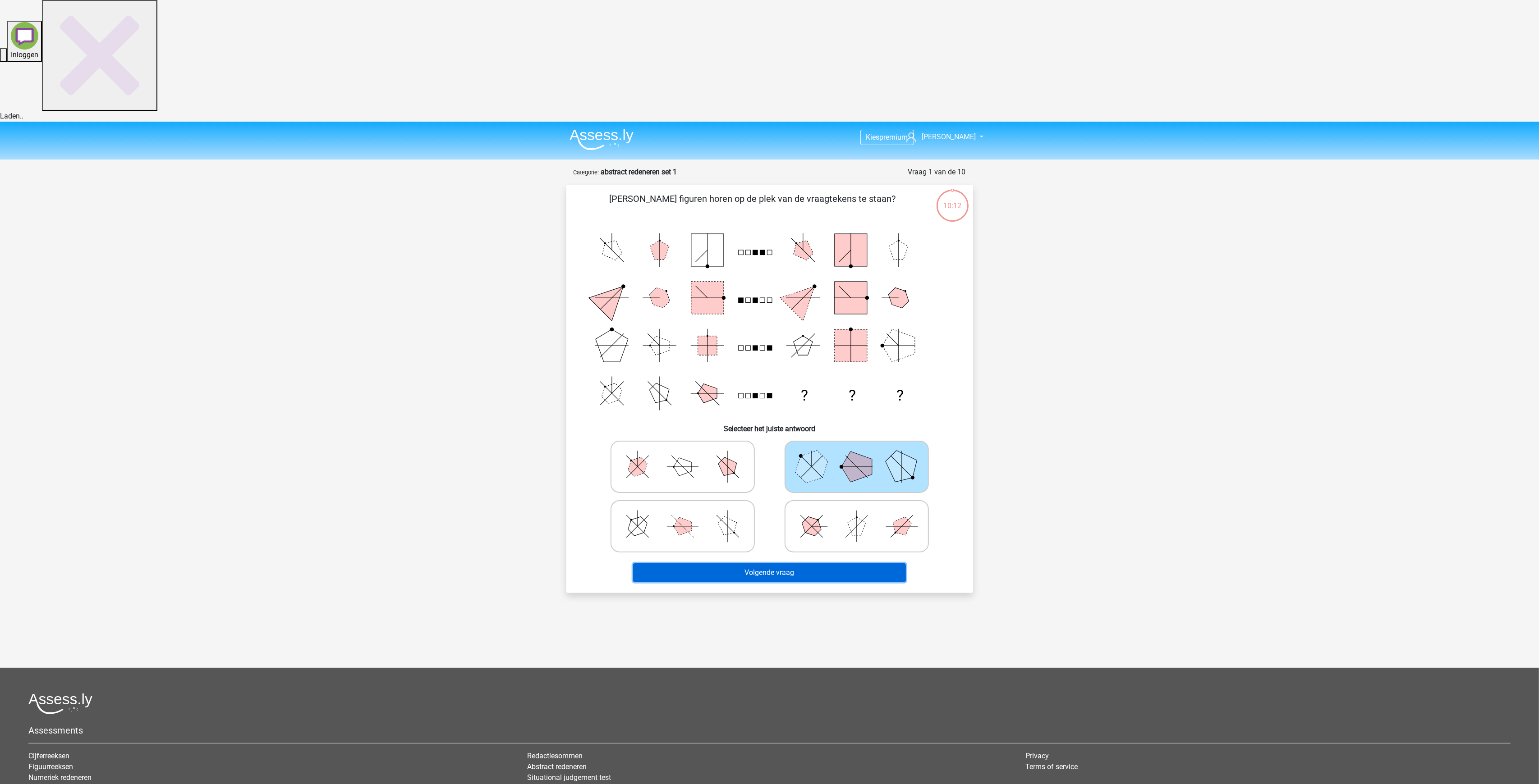
drag, startPoint x: 755, startPoint y: 457, endPoint x: 746, endPoint y: 450, distance: 11.4
click at [749, 563] on button "Volgende vraag" at bounding box center [770, 573] width 273 height 19
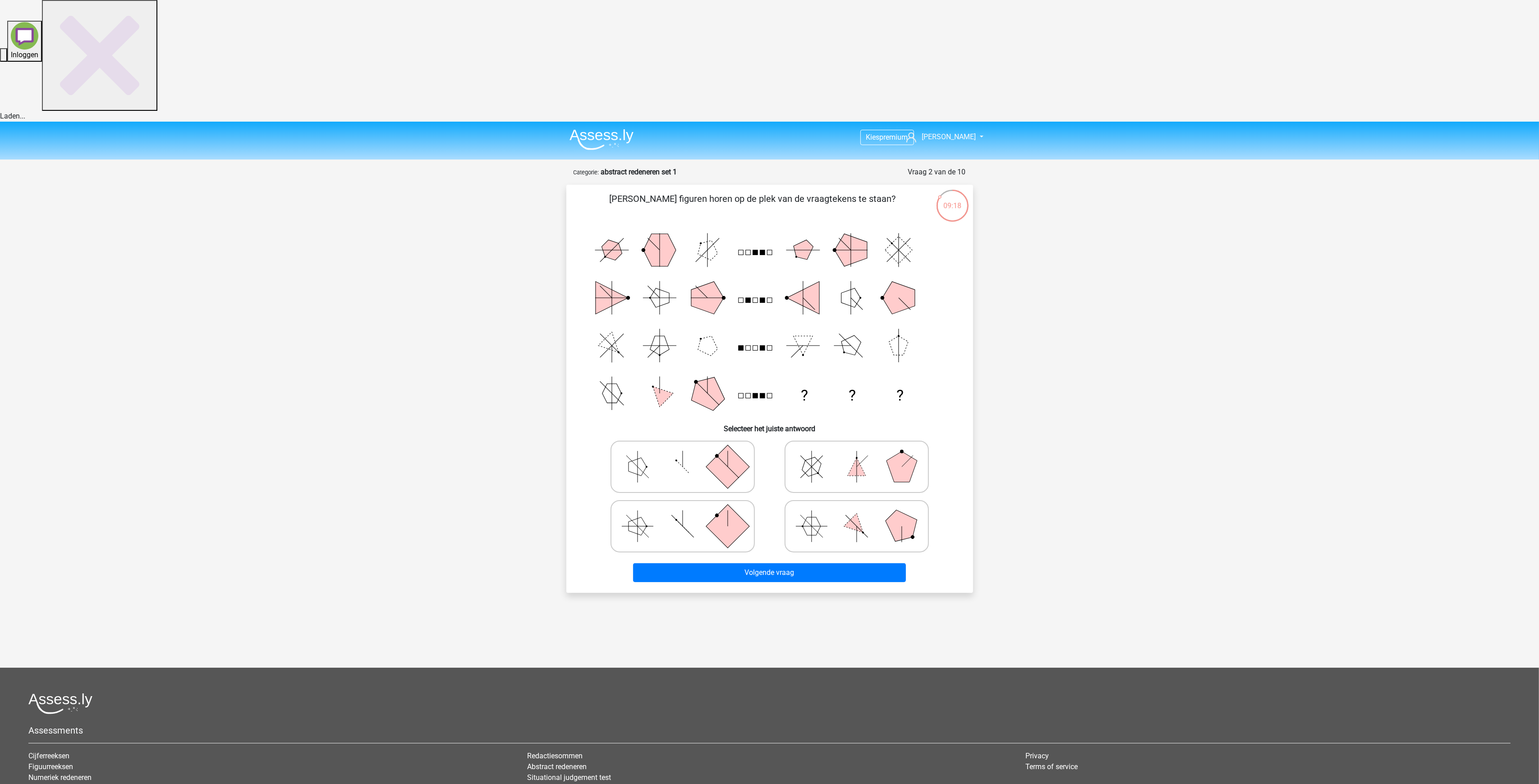
click at [722, 505] on rect at bounding box center [727, 526] width 43 height 43
click at [689, 509] on input "radio" at bounding box center [686, 512] width 6 height 6
radio input "true"
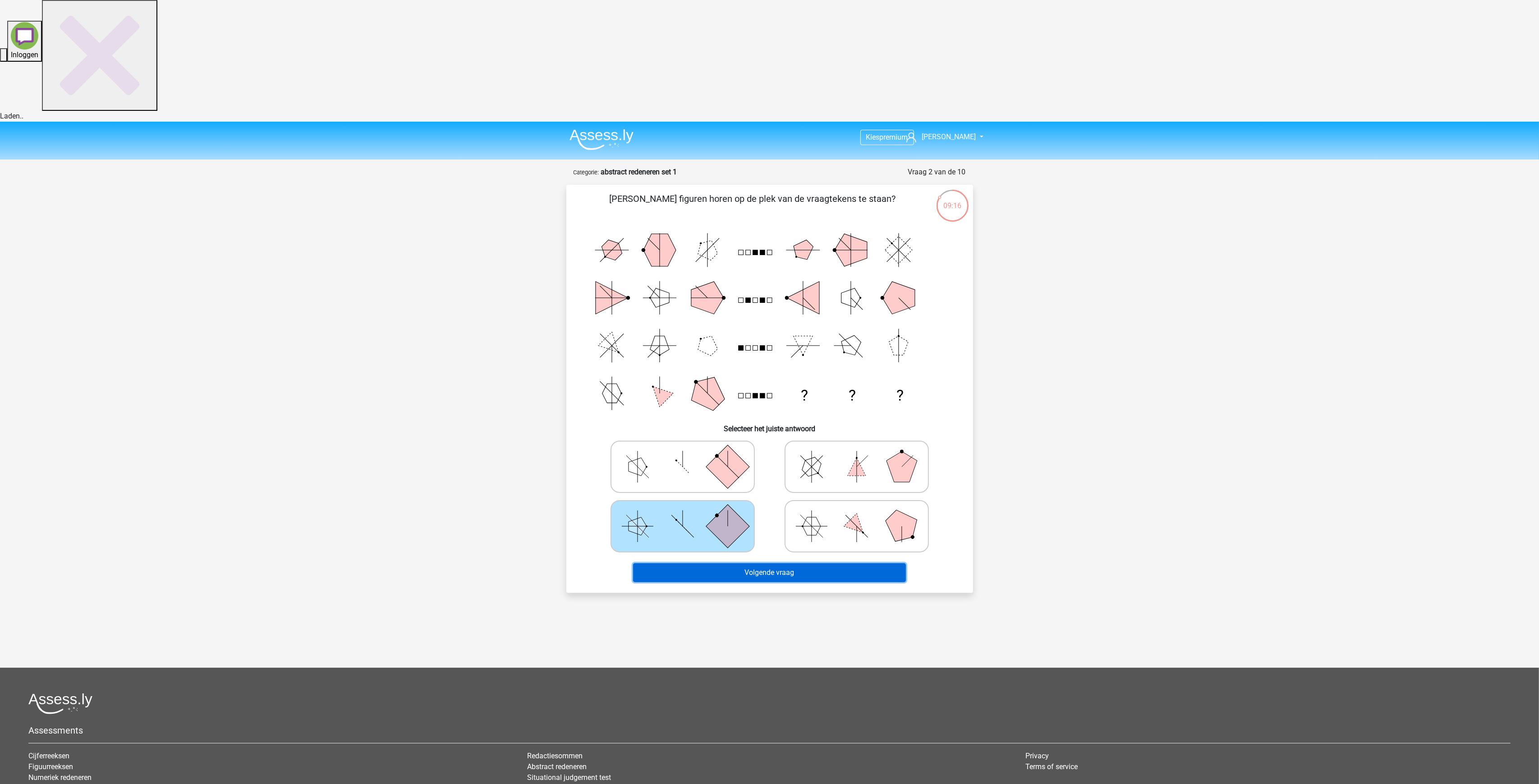
click at [738, 563] on button "Volgende vraag" at bounding box center [770, 573] width 273 height 19
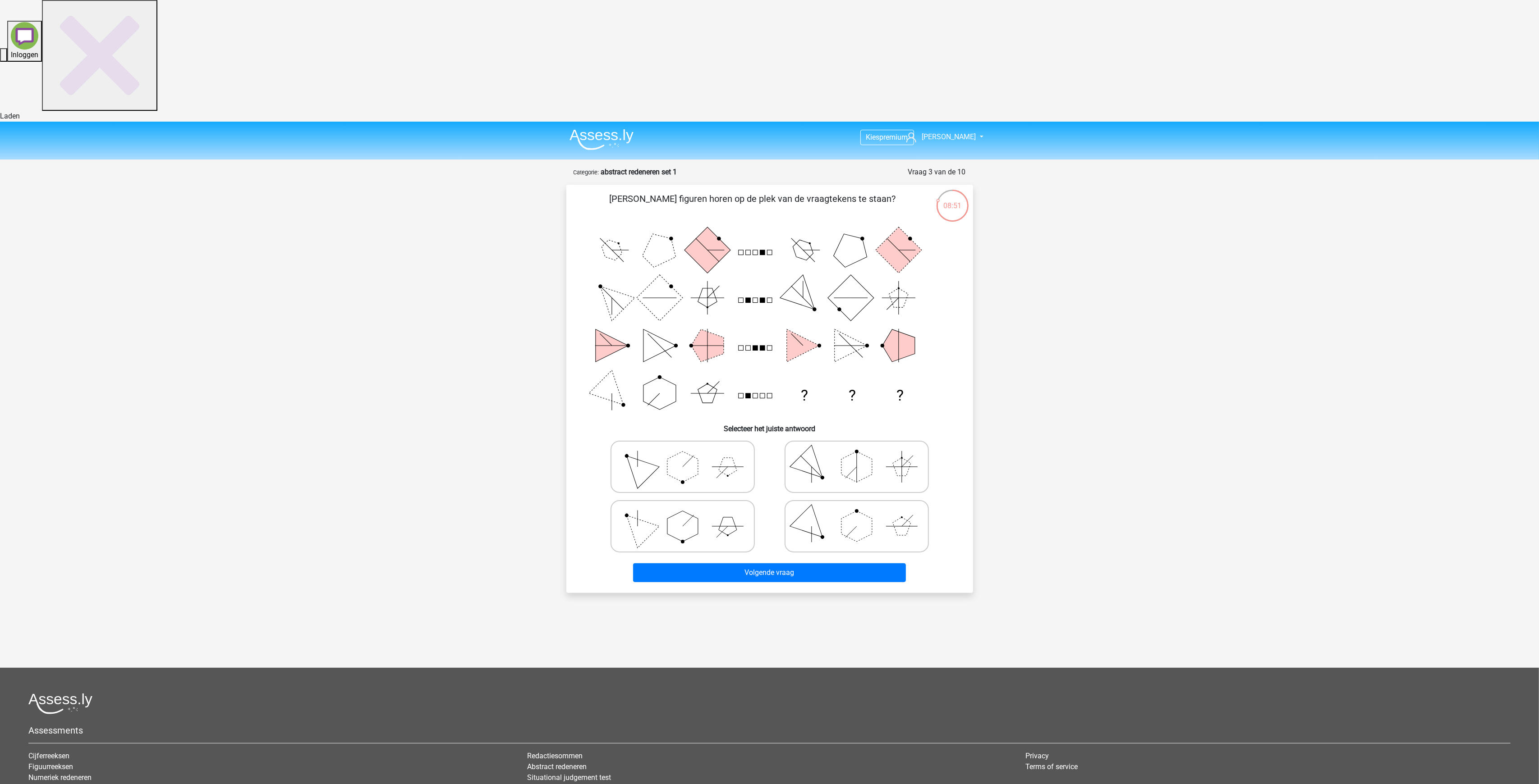
click at [648, 505] on polygon at bounding box center [637, 526] width 43 height 43
click at [683, 509] on input "radio" at bounding box center [686, 512] width 6 height 6
radio input "true"
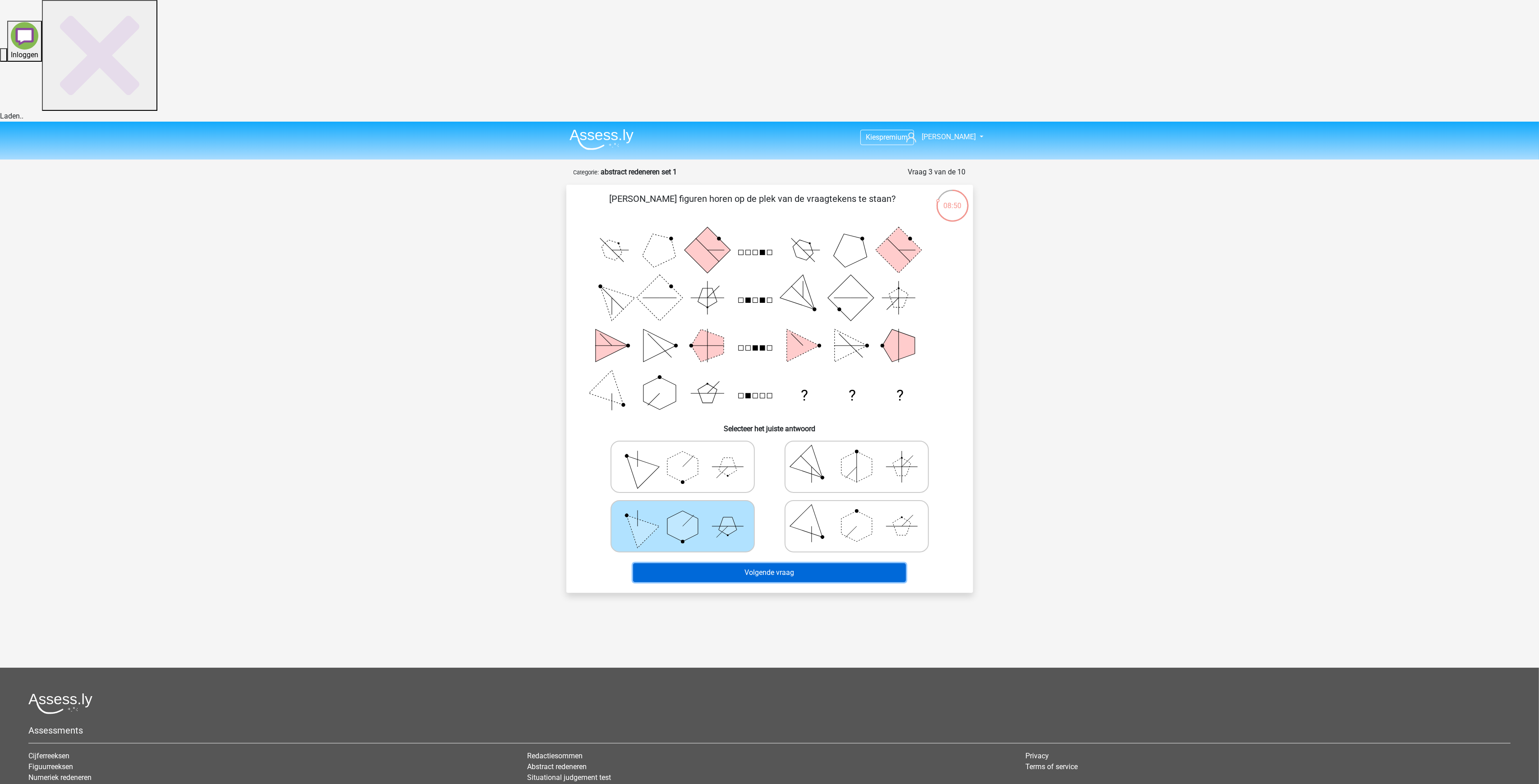
click at [778, 563] on button "Volgende vraag" at bounding box center [770, 573] width 273 height 19
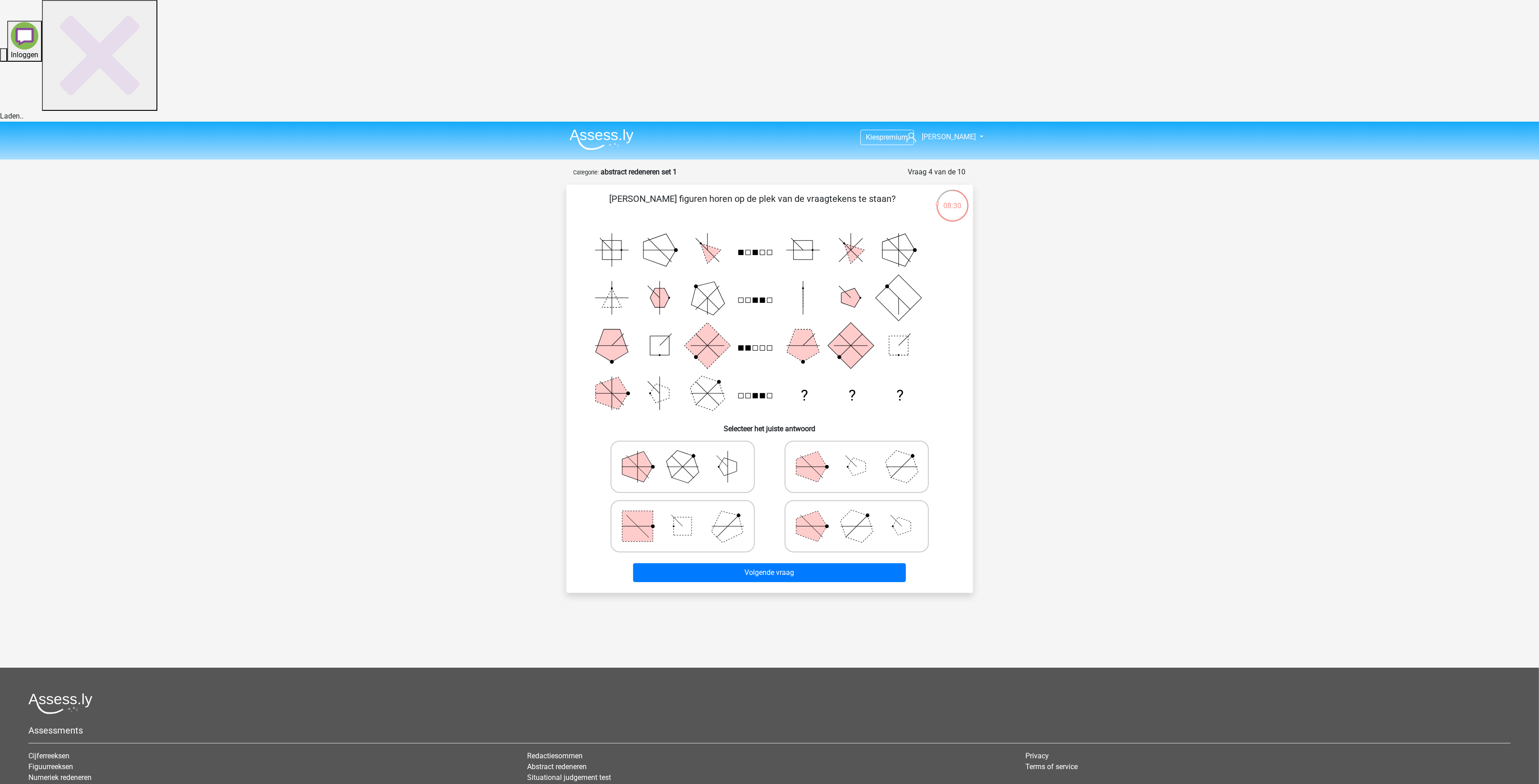
click at [719, 505] on polygon at bounding box center [727, 526] width 43 height 43
click at [689, 509] on input "radio" at bounding box center [686, 512] width 6 height 6
radio input "true"
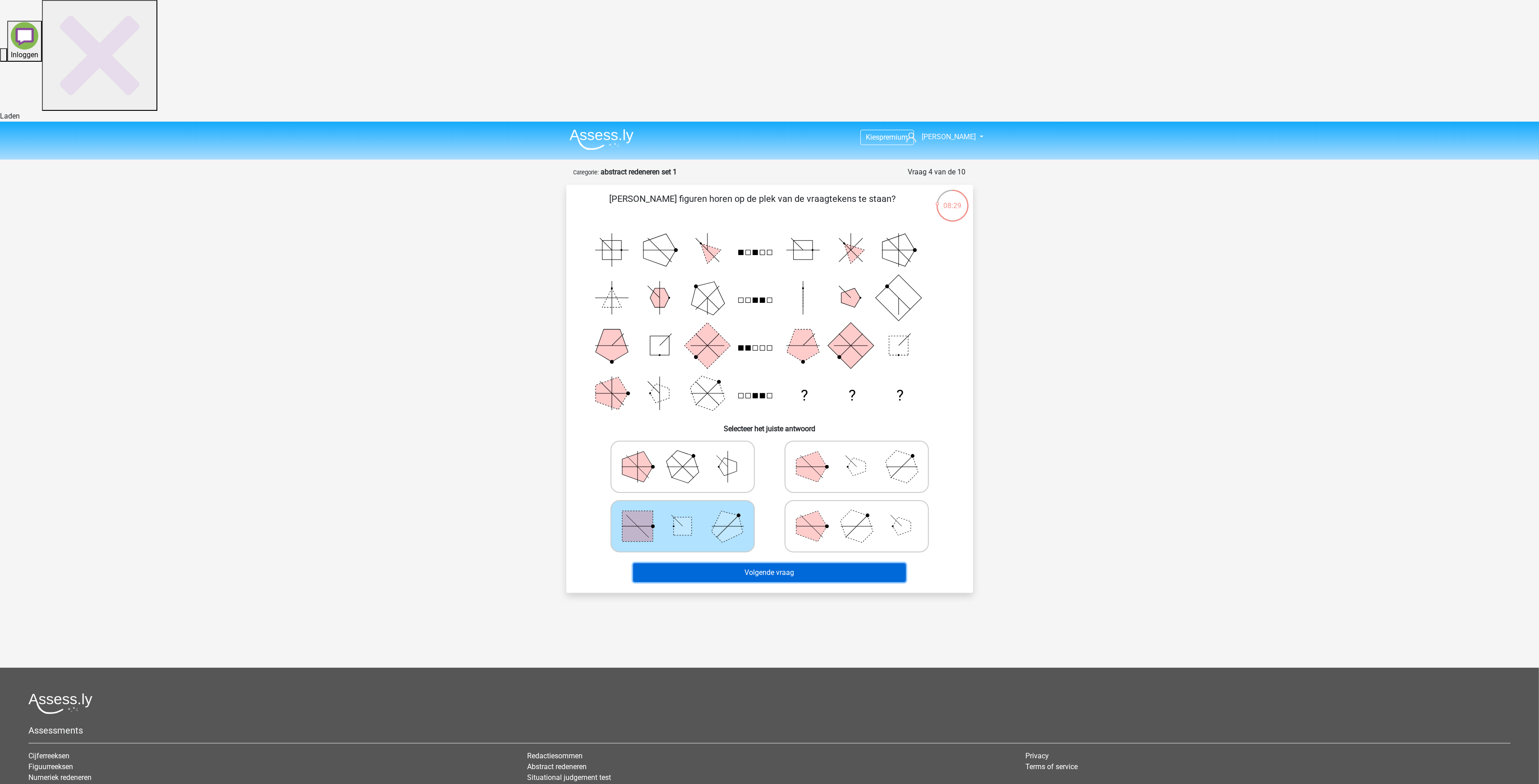
click at [789, 563] on button "Volgende vraag" at bounding box center [770, 573] width 273 height 19
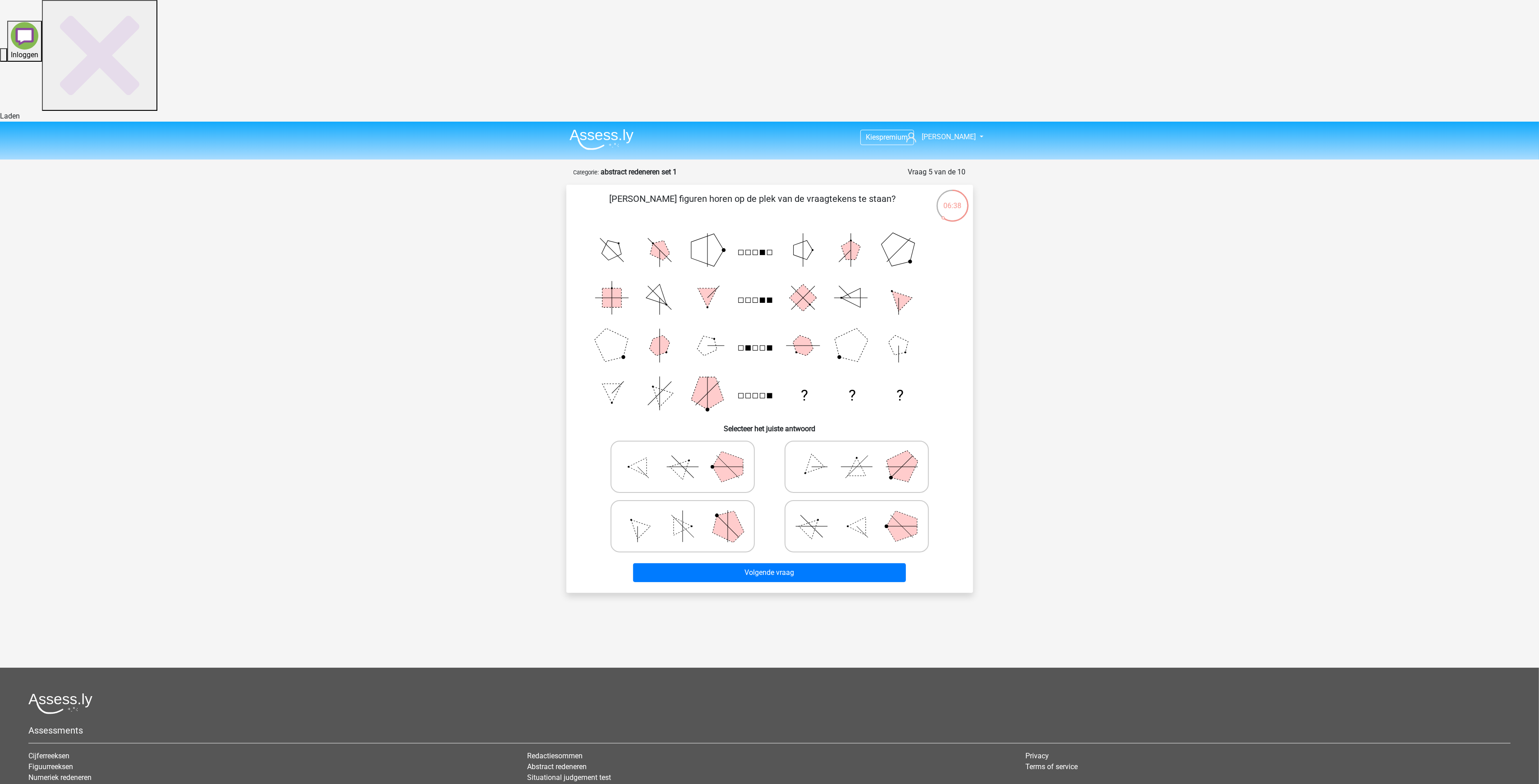
click at [701, 444] on icon at bounding box center [682, 466] width 135 height 45
click at [689, 450] on input "radio" at bounding box center [686, 453] width 6 height 6
radio input "true"
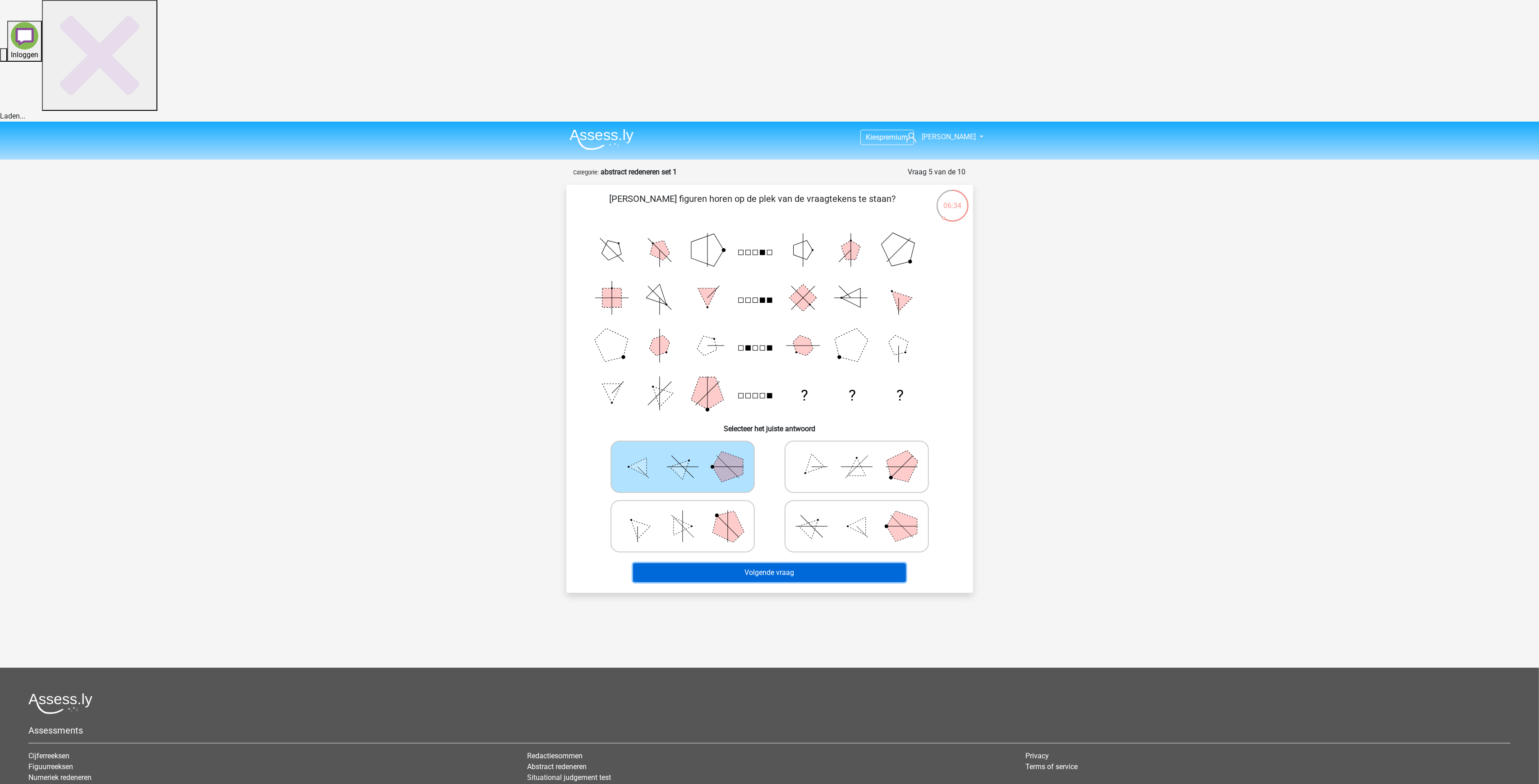
click at [863, 563] on button "Volgende vraag" at bounding box center [770, 573] width 273 height 19
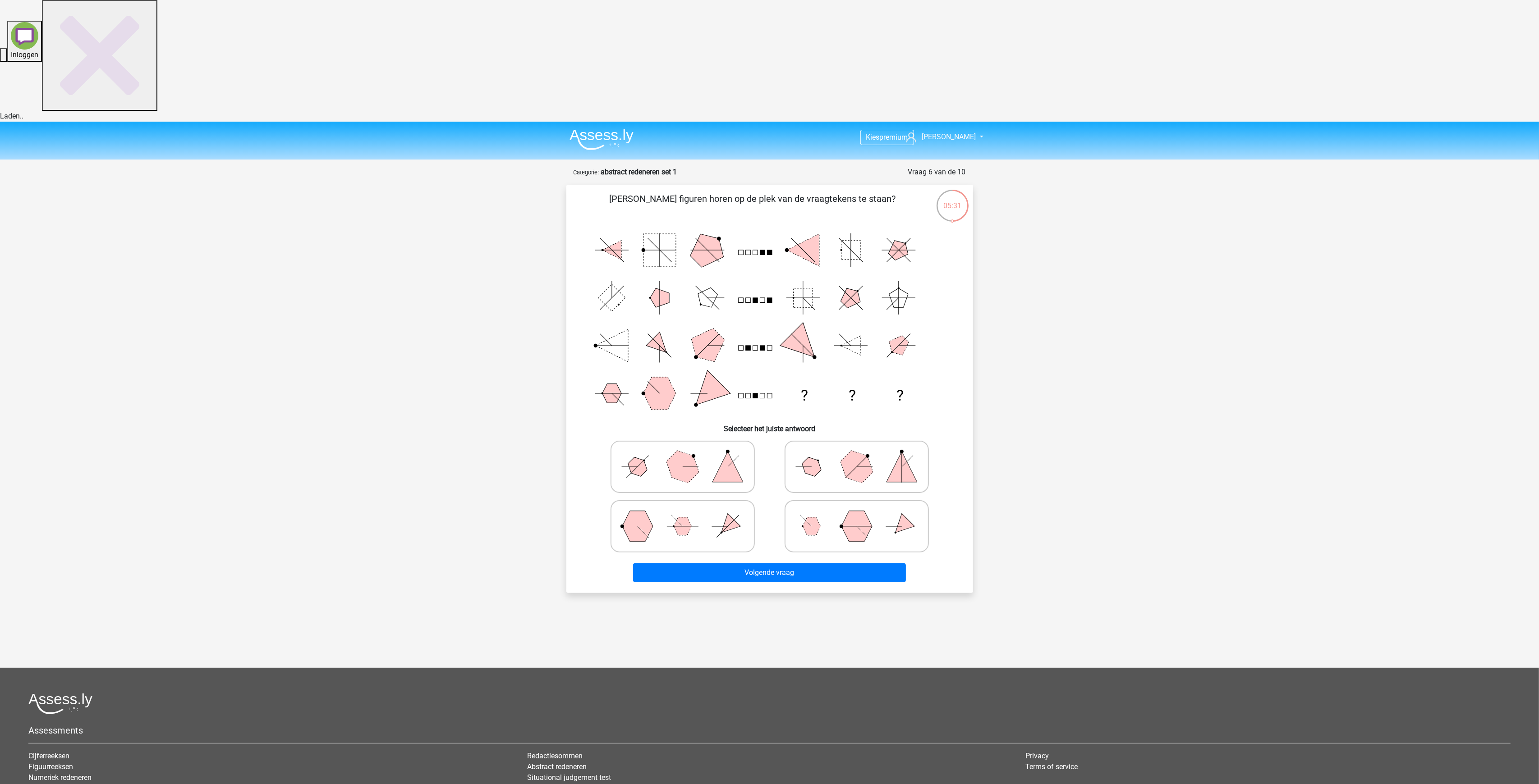
click at [636, 454] on polygon at bounding box center [637, 466] width 26 height 26
click at [683, 450] on input "radio" at bounding box center [686, 453] width 6 height 6
radio input "true"
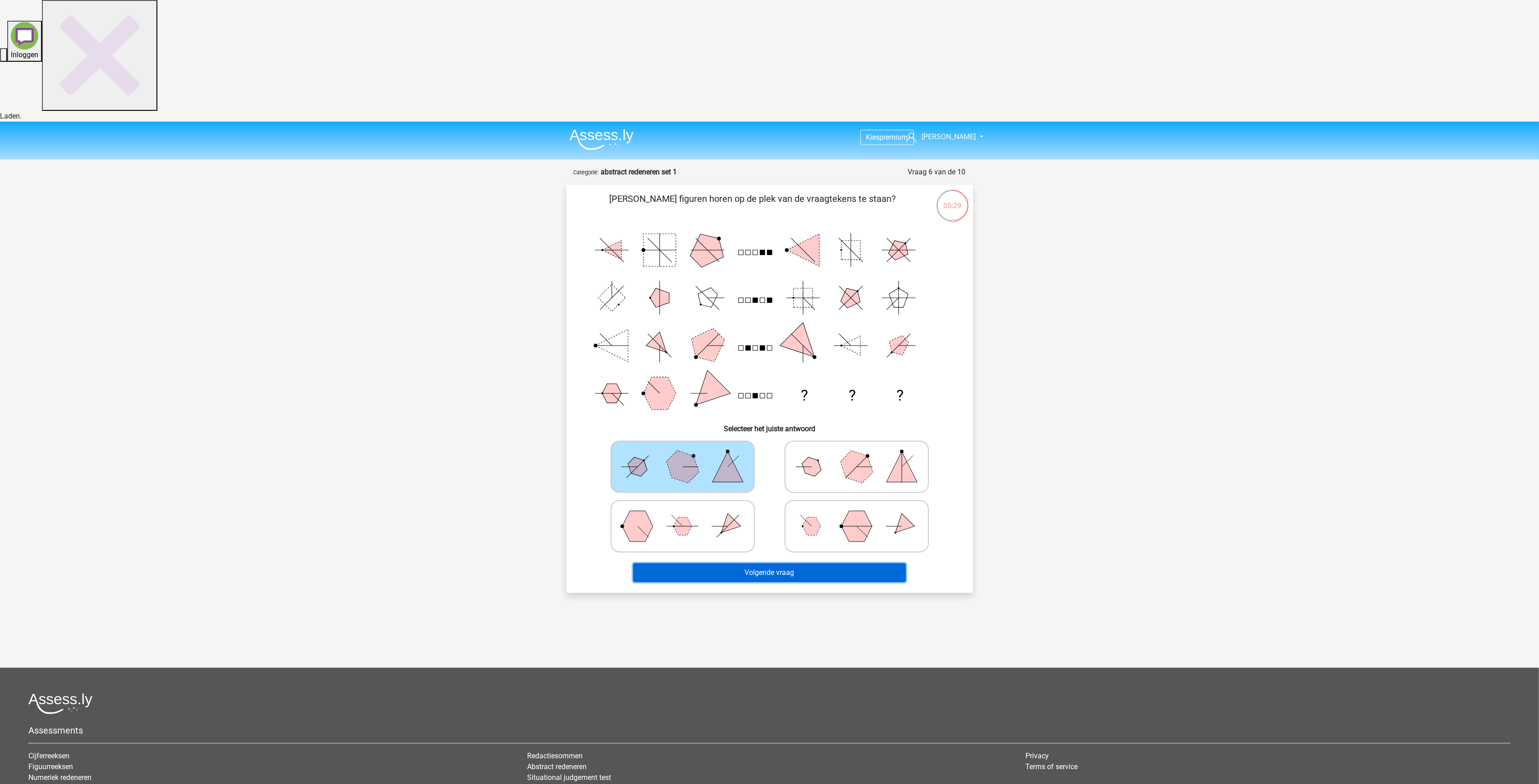
click at [786, 563] on button "Volgende vraag" at bounding box center [770, 573] width 273 height 19
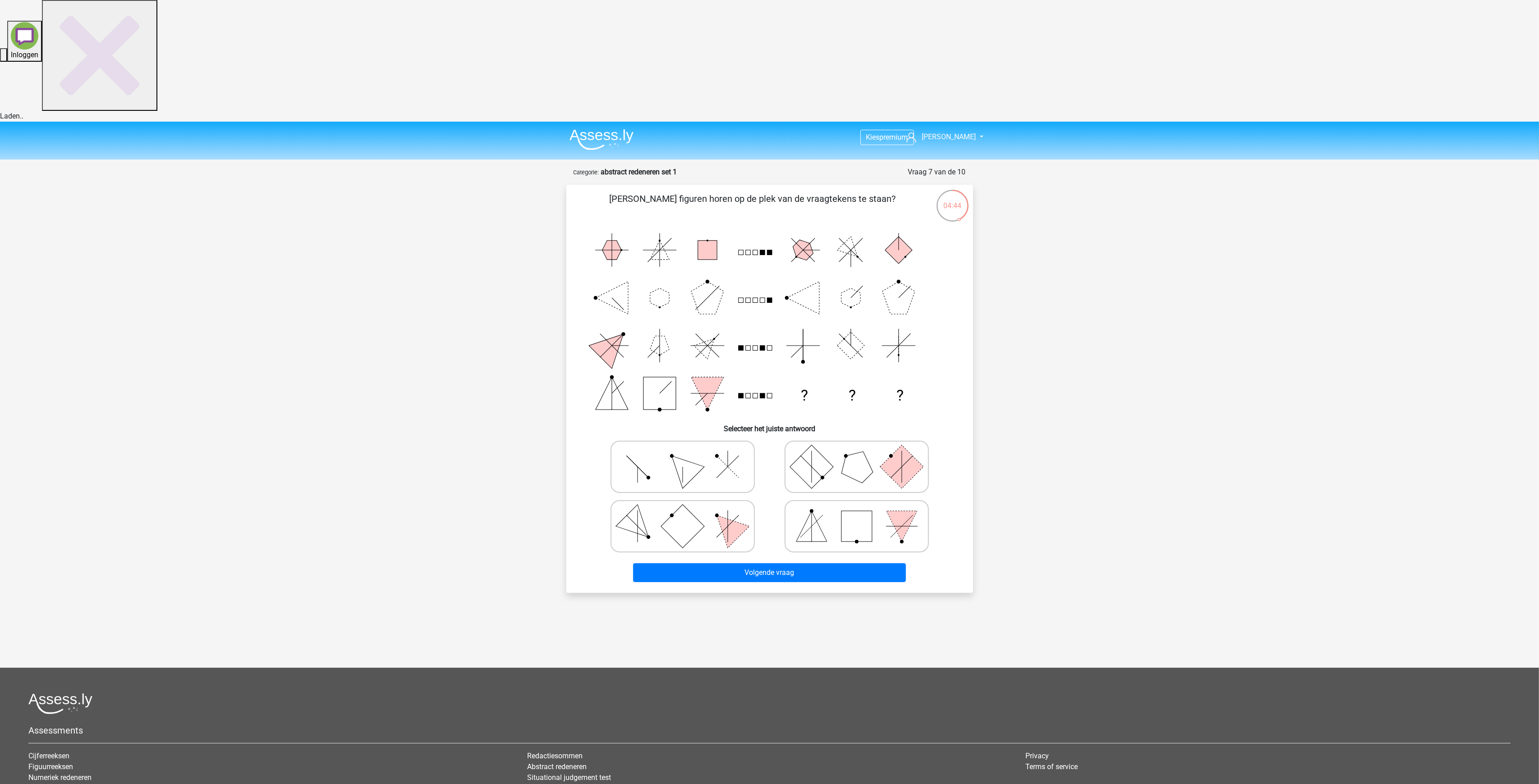
click at [664, 444] on icon at bounding box center [682, 466] width 135 height 45
click at [683, 450] on input "radio" at bounding box center [686, 453] width 6 height 6
radio input "true"
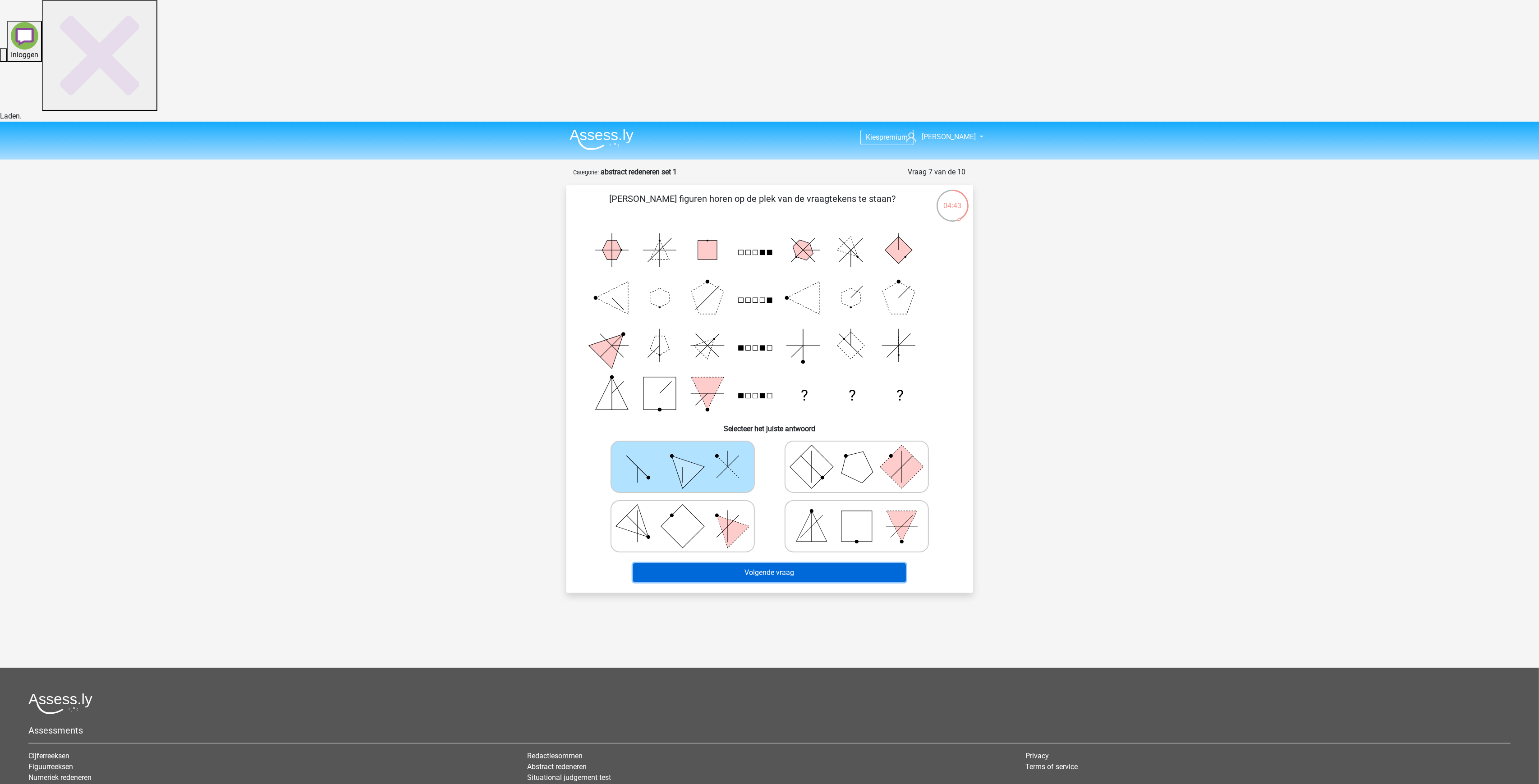
click at [784, 563] on button "Volgende vraag" at bounding box center [770, 573] width 273 height 19
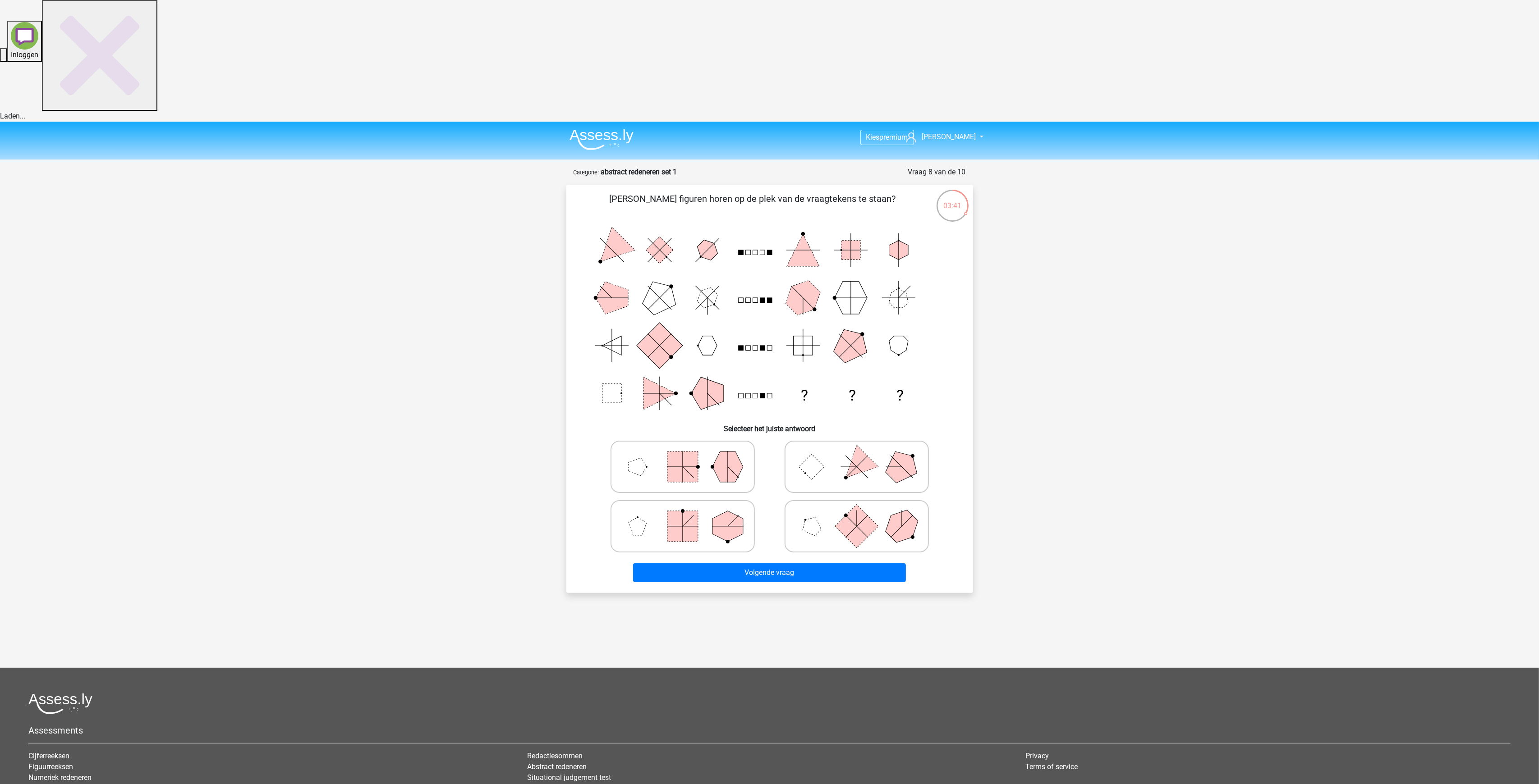
click at [635, 458] on polygon at bounding box center [637, 467] width 18 height 18
click at [683, 450] on input "radio" at bounding box center [686, 453] width 6 height 6
radio input "true"
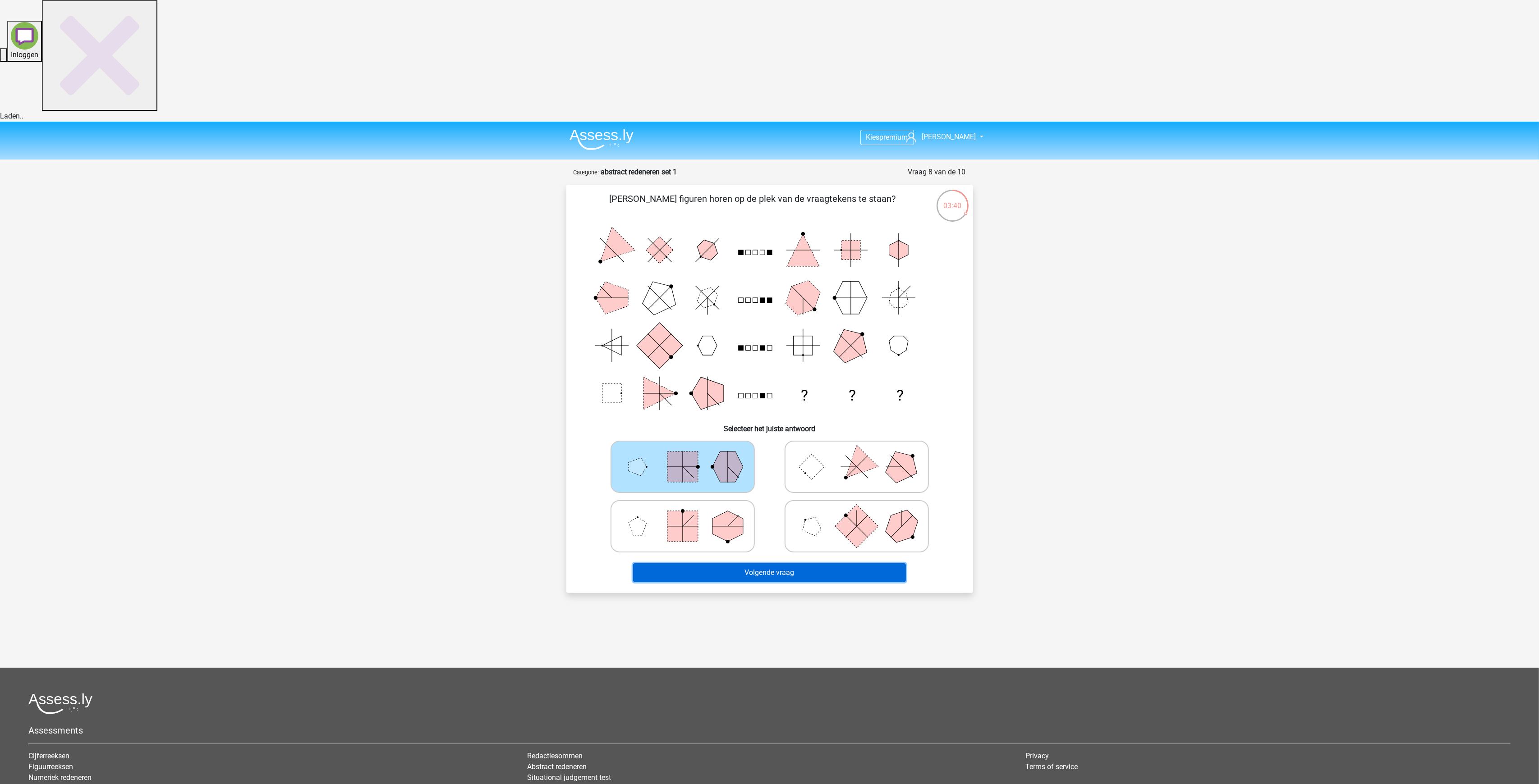
click at [768, 563] on button "Volgende vraag" at bounding box center [770, 573] width 273 height 19
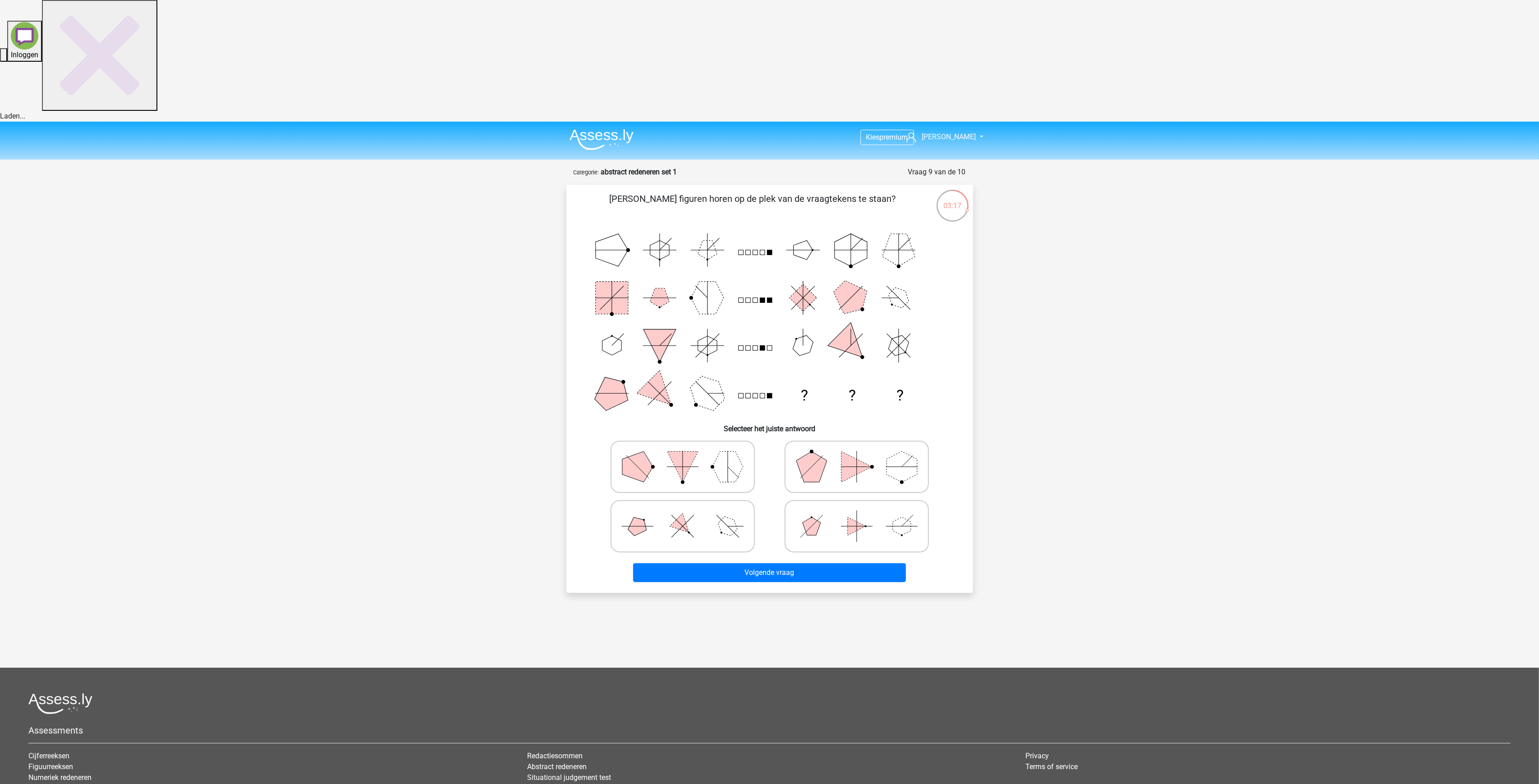
click at [640, 504] on icon at bounding box center [682, 526] width 135 height 45
click at [683, 509] on input "radio" at bounding box center [686, 512] width 6 height 6
radio input "true"
drag, startPoint x: 810, startPoint y: 423, endPoint x: 809, endPoint y: 429, distance: 6.1
click at [809, 500] on label at bounding box center [857, 527] width 145 height 53
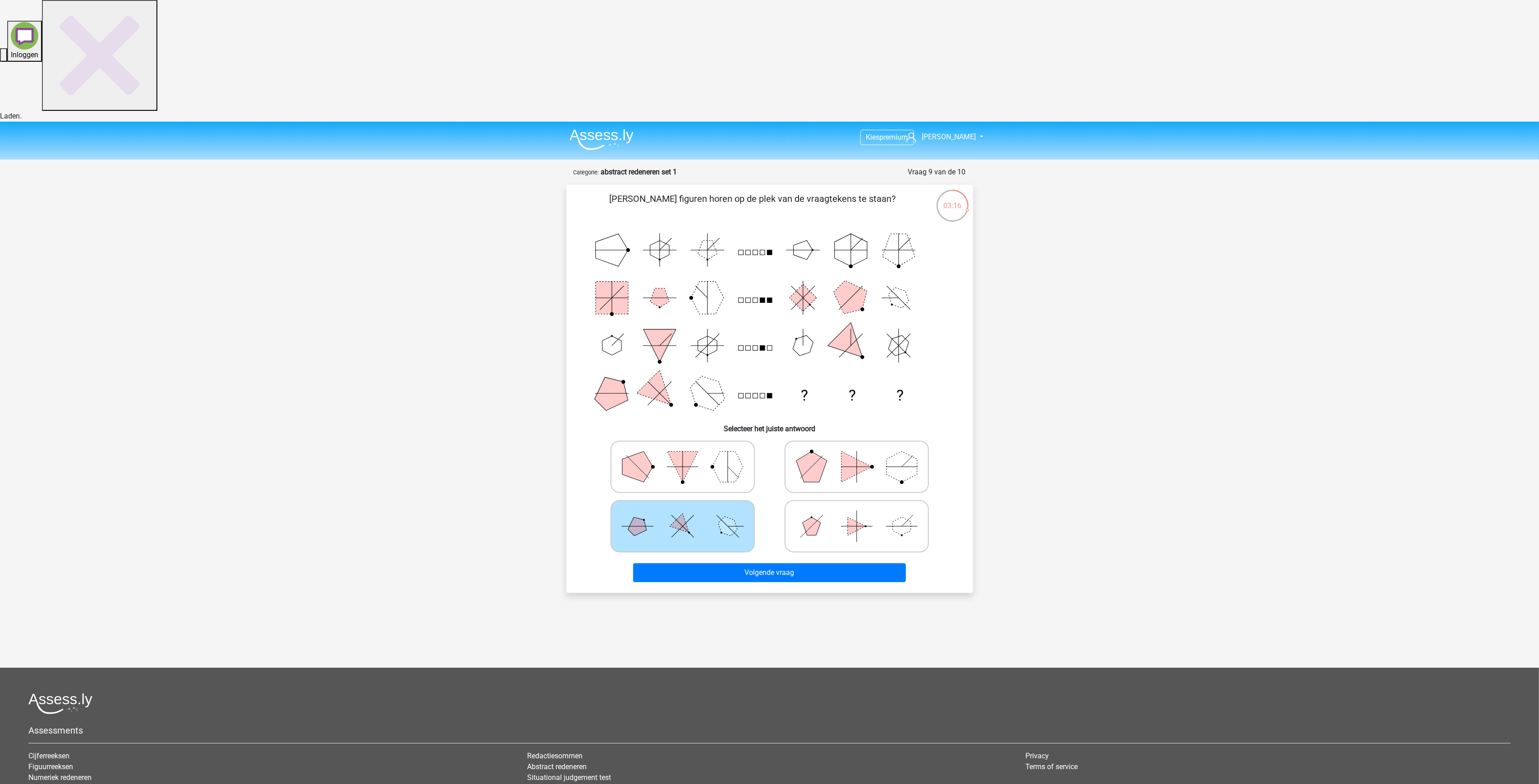
click at [857, 509] on input "radio" at bounding box center [860, 512] width 6 height 6
radio input "true"
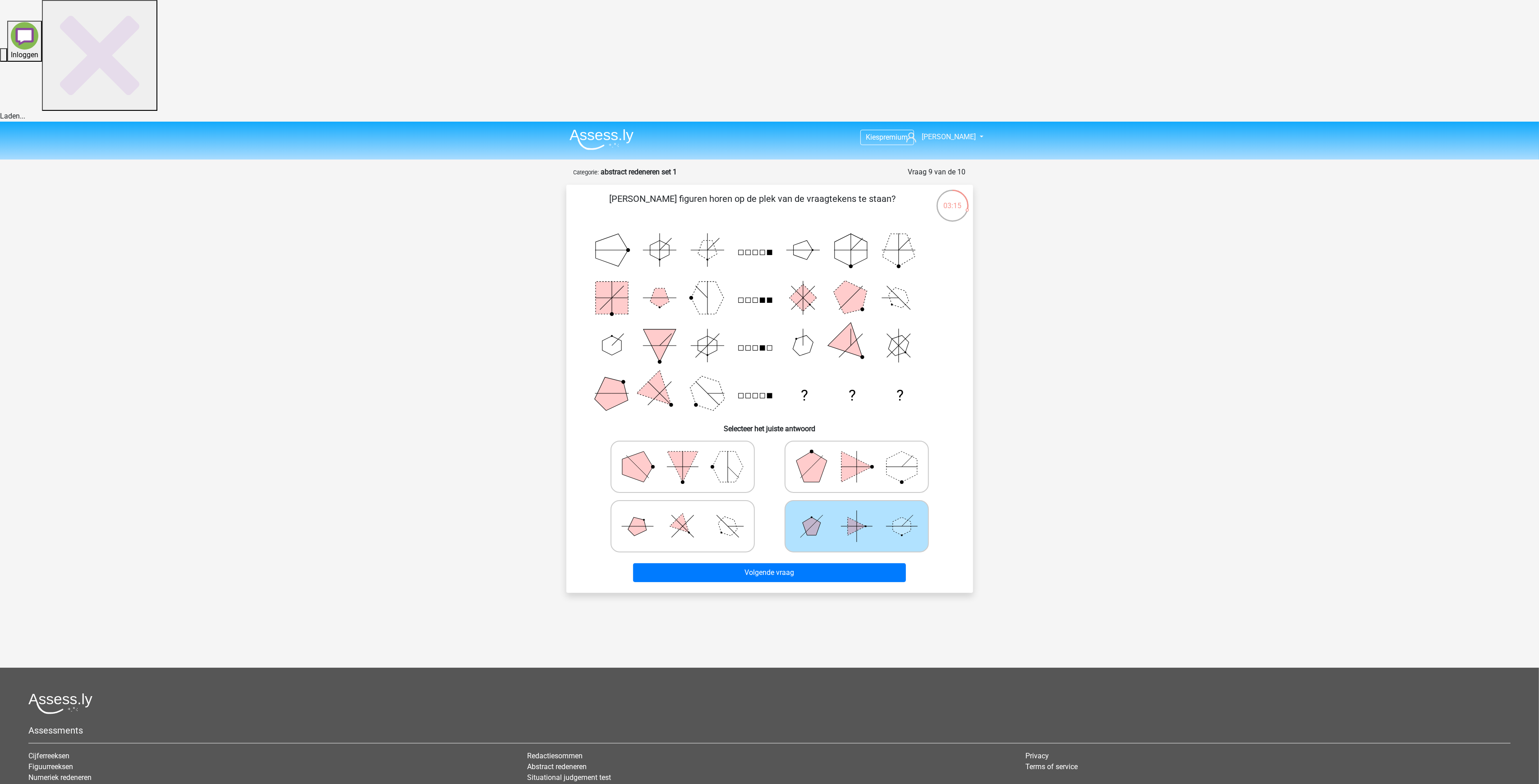
click at [651, 504] on icon at bounding box center [682, 526] width 135 height 45
click at [683, 509] on input "radio" at bounding box center [686, 512] width 6 height 6
radio input "true"
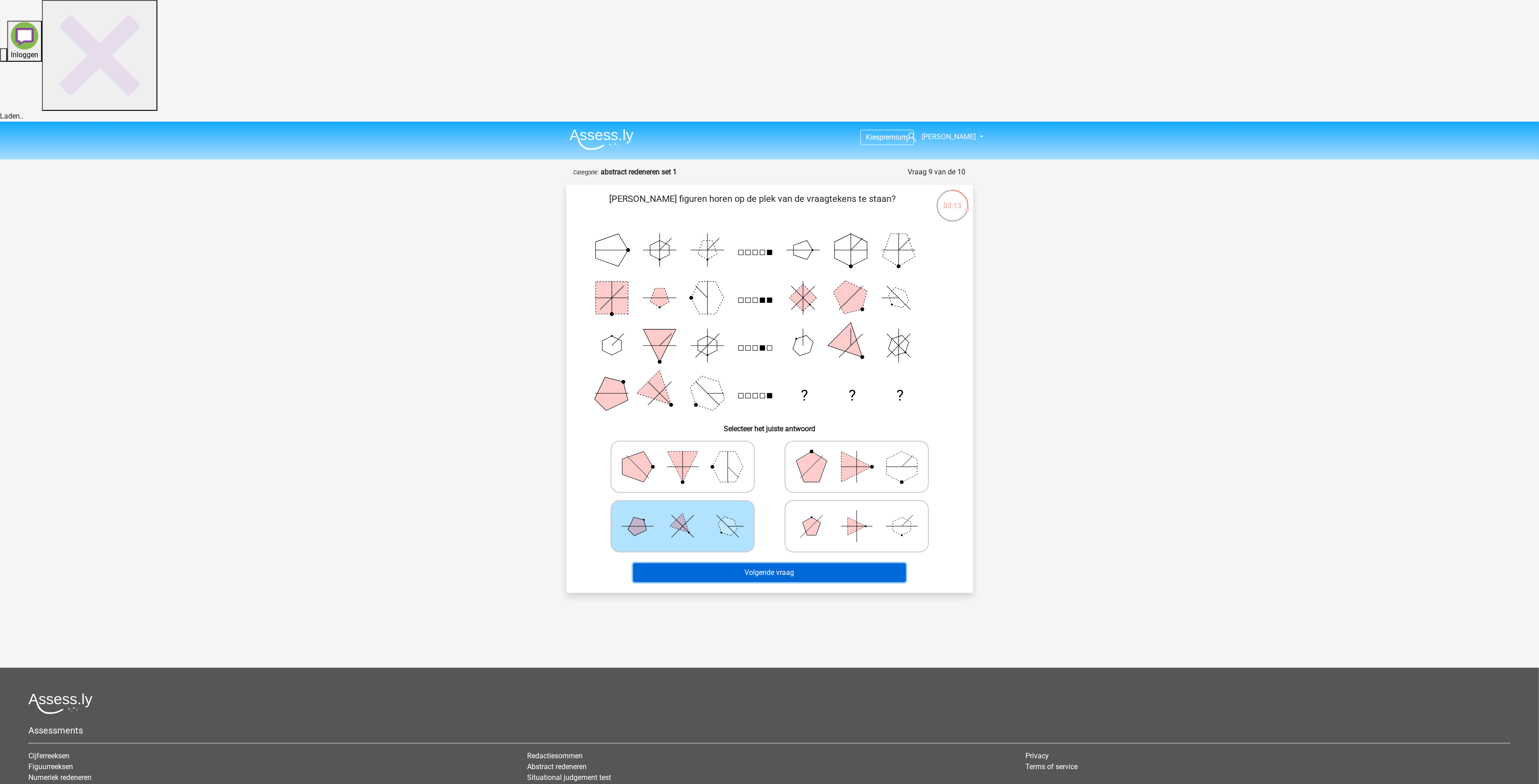
click at [717, 563] on button "Volgende vraag" at bounding box center [770, 573] width 273 height 19
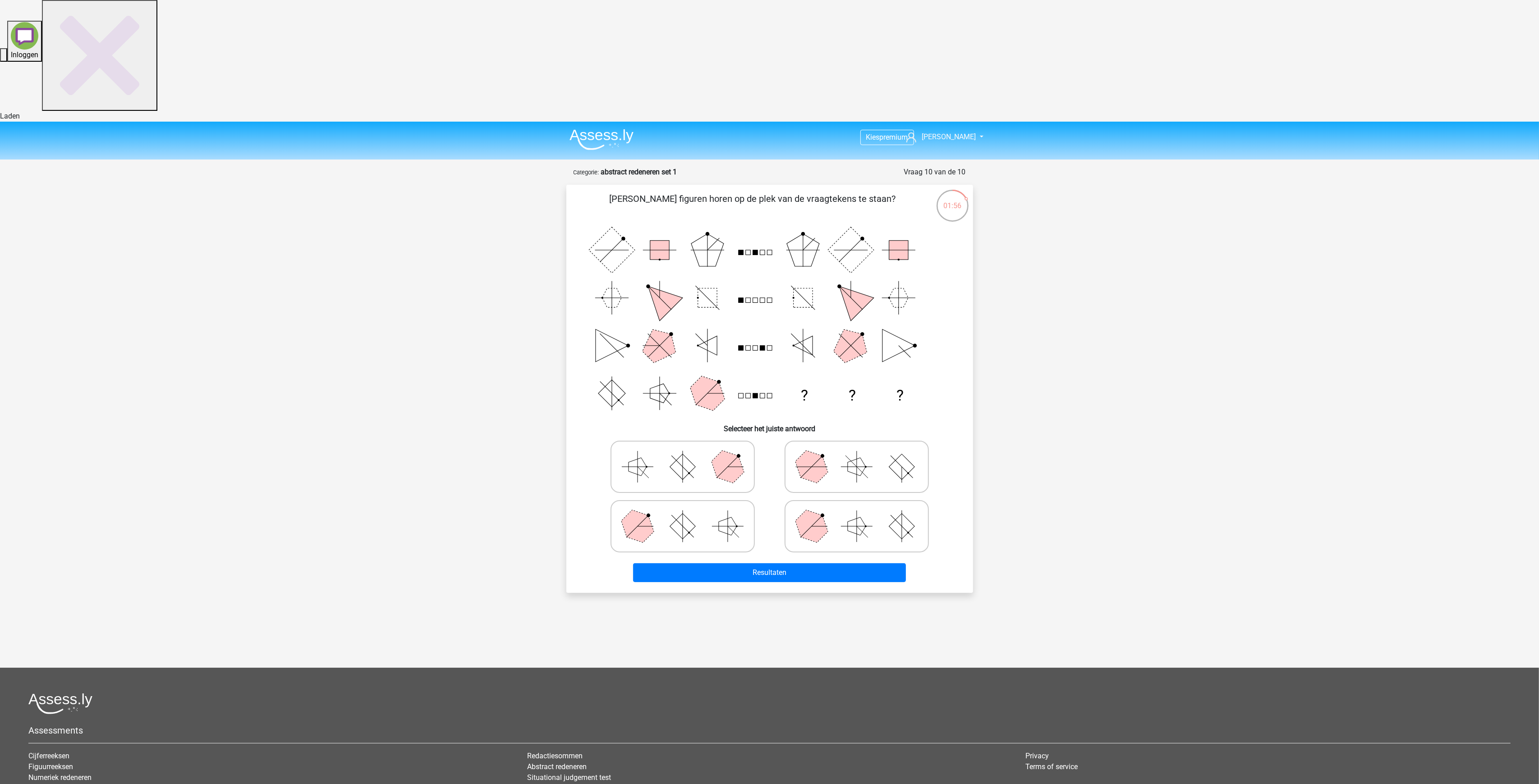
click at [856, 517] on polygon at bounding box center [857, 526] width 18 height 18
click at [857, 509] on input "radio" at bounding box center [860, 512] width 6 height 6
radio input "true"
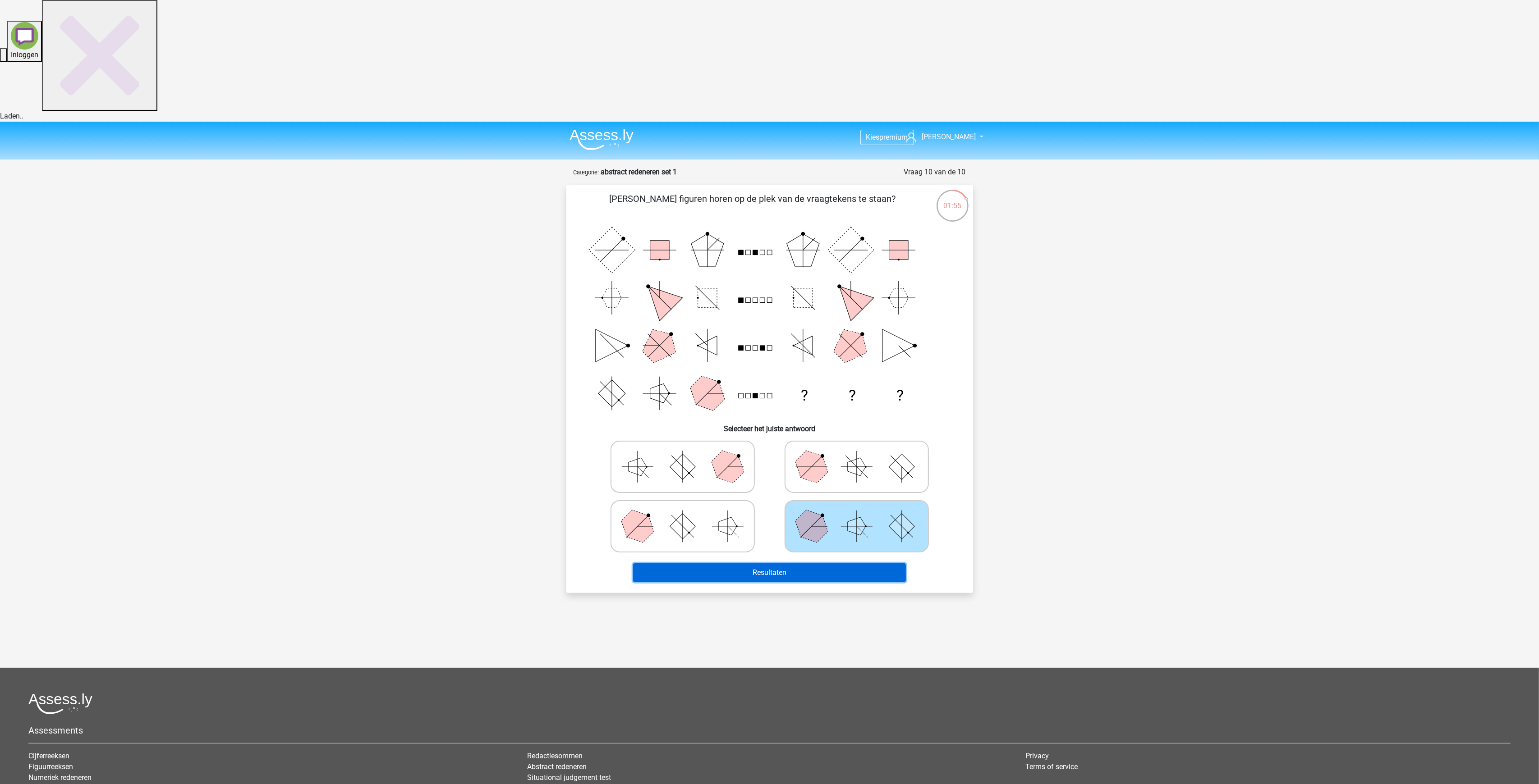
click at [861, 563] on button "Resultaten" at bounding box center [770, 573] width 273 height 19
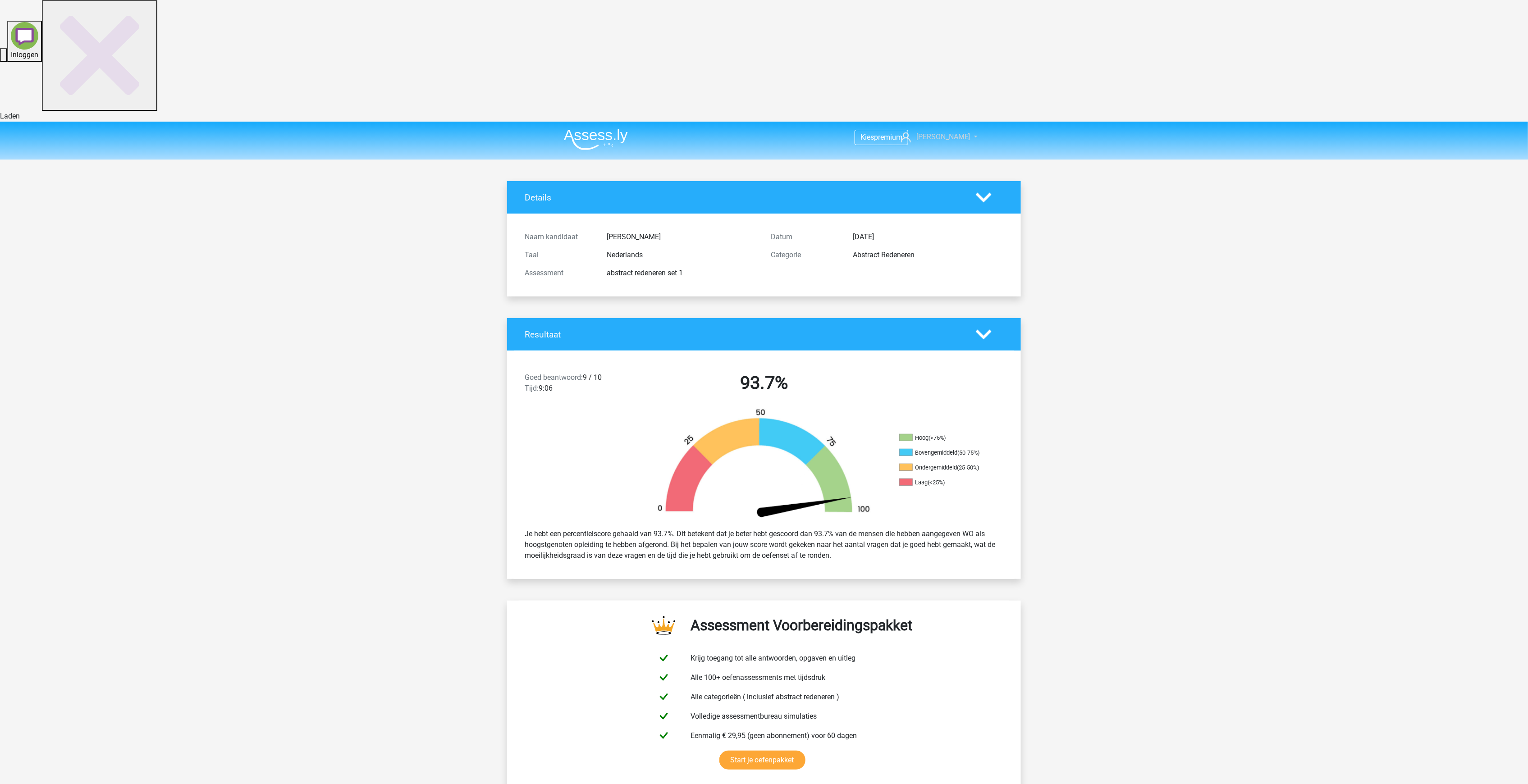
click at [949, 133] on span "[PERSON_NAME]" at bounding box center [943, 137] width 54 height 8
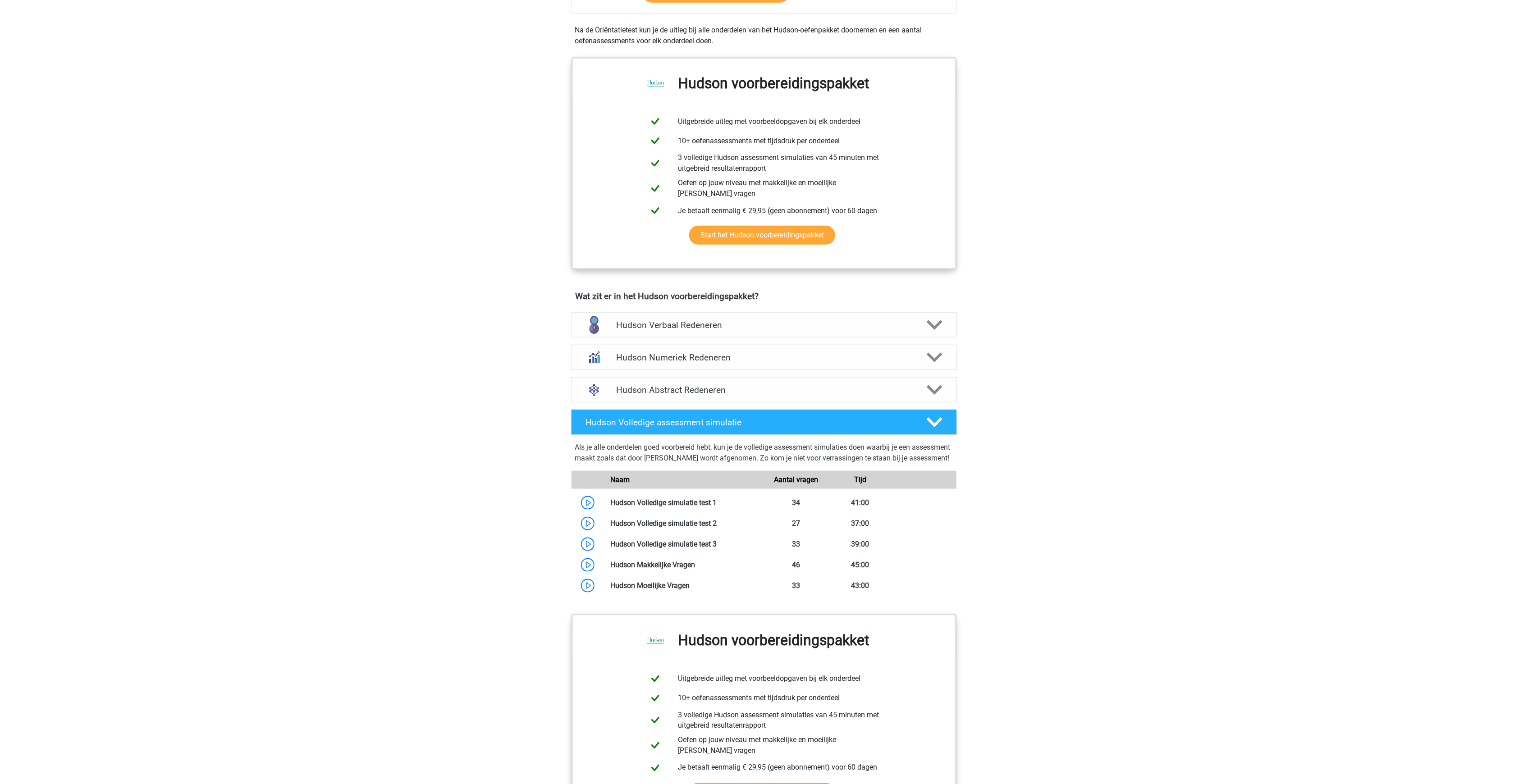
scroll to position [420, 0]
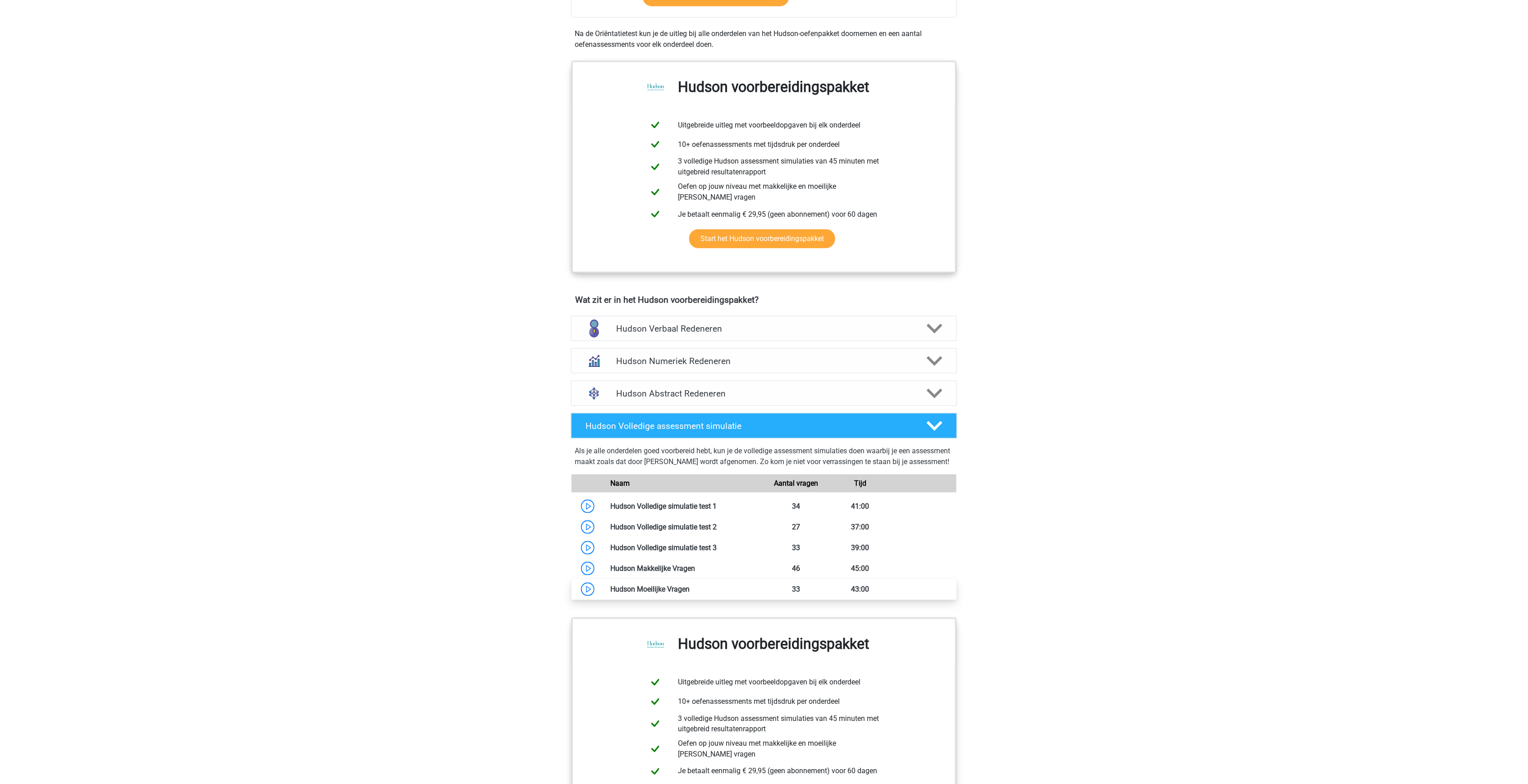
click at [690, 585] on link at bounding box center [690, 589] width 0 height 8
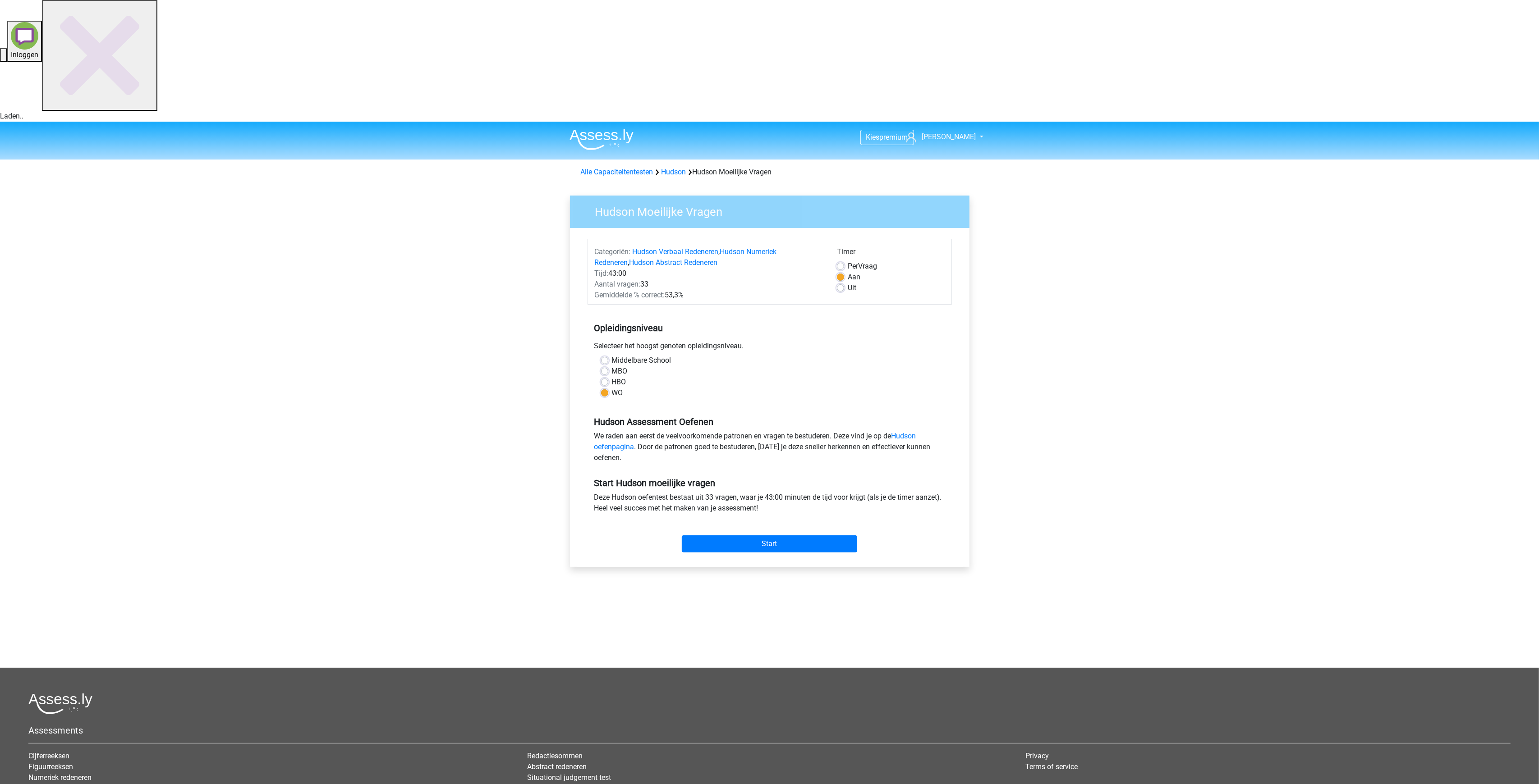
click at [612, 377] on label "HBO" at bounding box center [619, 382] width 14 height 11
click at [605, 377] on input "HBO" at bounding box center [605, 381] width 7 height 9
radio input "true"
click at [612, 366] on label "MBO" at bounding box center [620, 371] width 16 height 11
click at [606, 366] on input "MBO" at bounding box center [605, 370] width 7 height 9
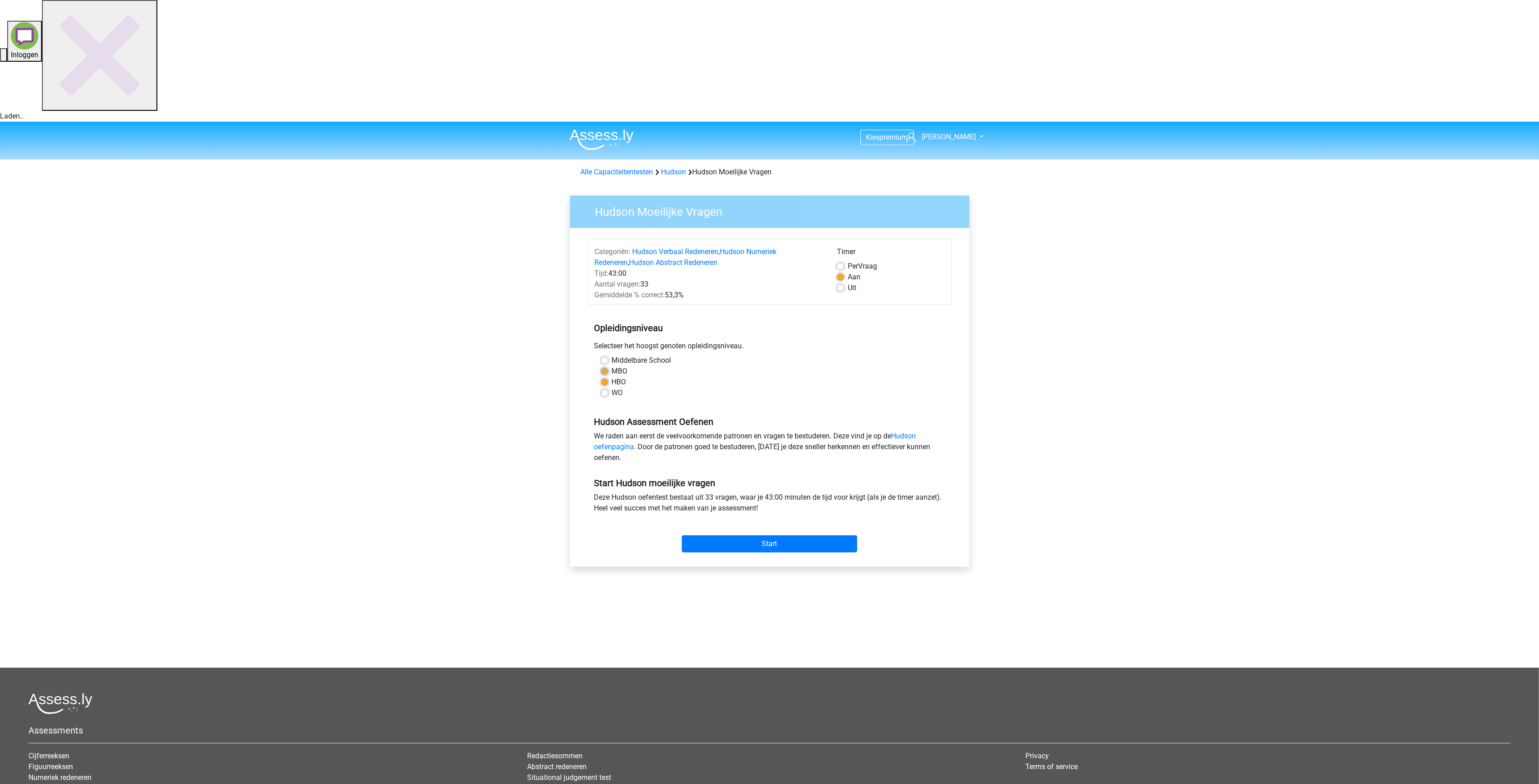
radio input "true"
click at [612, 355] on label "Middelbare School" at bounding box center [642, 361] width 60 height 11
click at [605, 355] on input "Middelbare School" at bounding box center [605, 359] width 7 height 9
radio input "true"
click at [612, 388] on label "WO" at bounding box center [617, 393] width 11 height 11
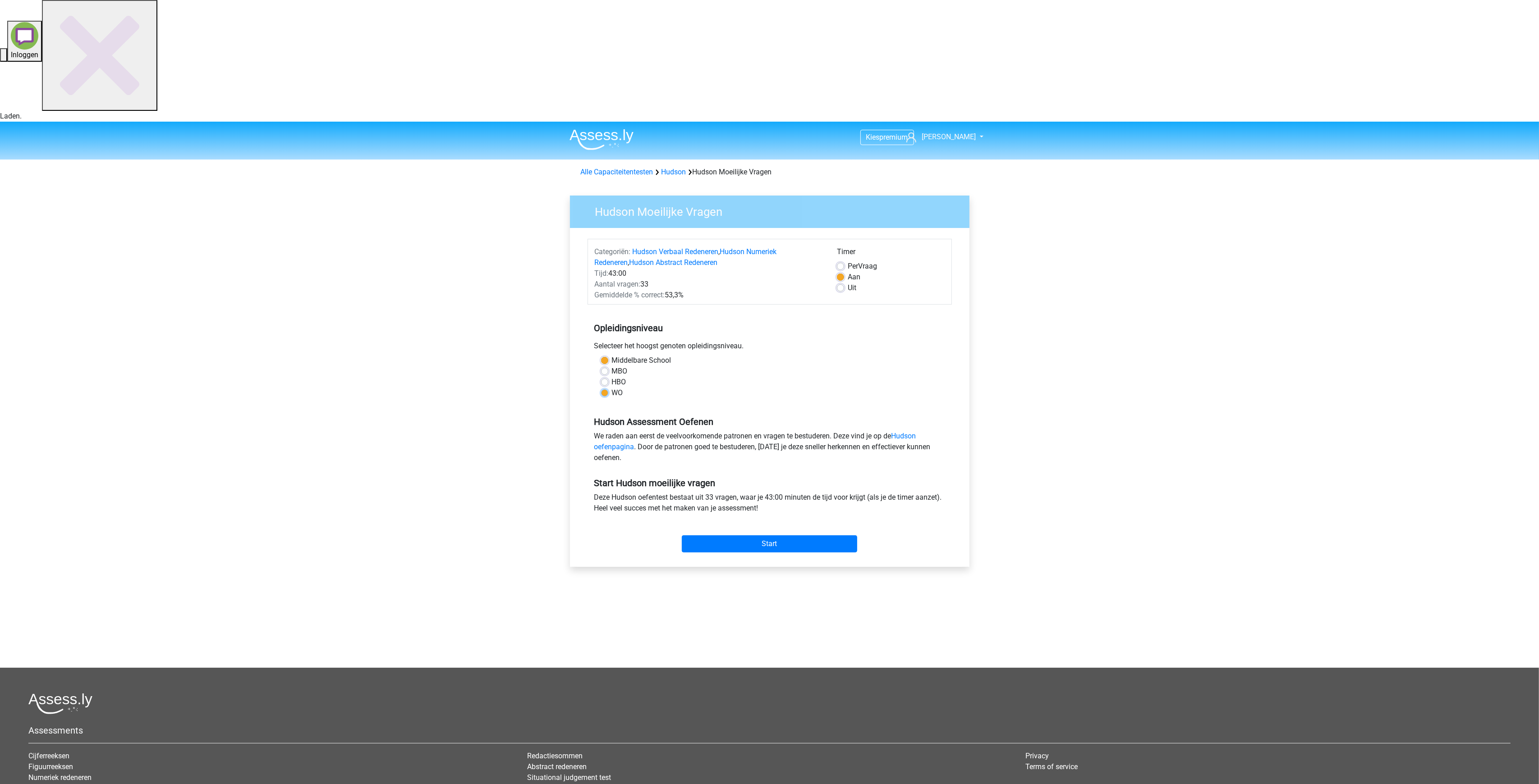
click at [605, 388] on input "WO" at bounding box center [605, 392] width 7 height 9
radio input "true"
drag, startPoint x: 655, startPoint y: 280, endPoint x: 575, endPoint y: 242, distance: 88.6
click at [575, 242] on div "Hudson Moeilijke Vragen Categoriën: Hudson Verbaal Redeneren , Hudson Numeriek …" at bounding box center [770, 382] width 400 height 371
click at [672, 388] on div "WO" at bounding box center [770, 393] width 338 height 11
